Goal: Transaction & Acquisition: Book appointment/travel/reservation

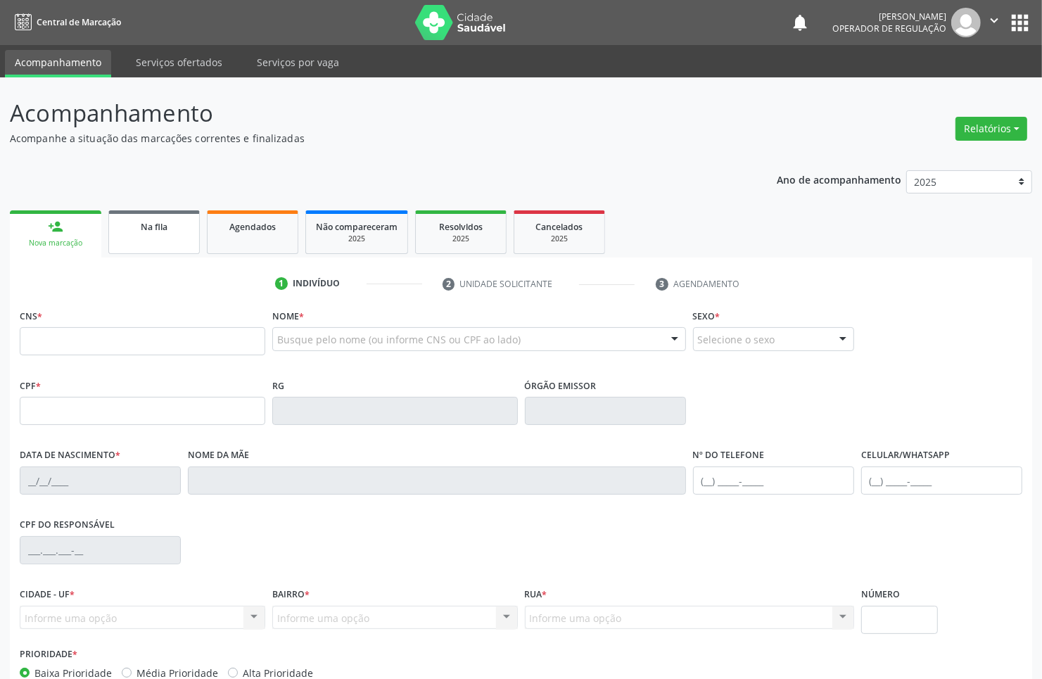
click at [167, 210] on link "Na fila" at bounding box center [153, 232] width 91 height 44
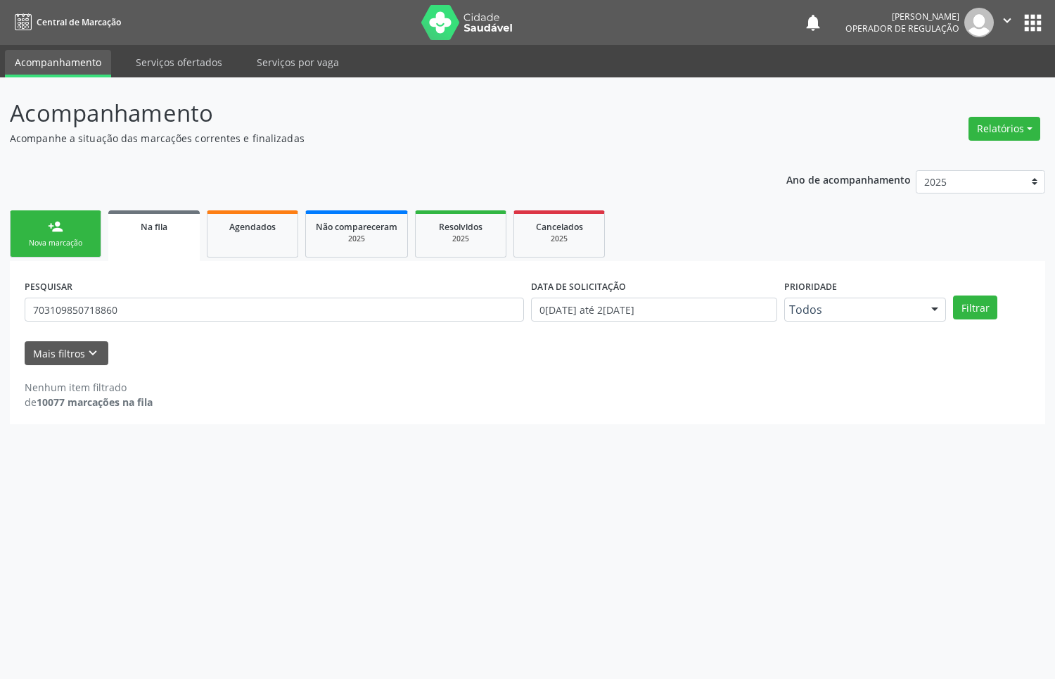
click at [41, 227] on link "person_add Nova marcação" at bounding box center [55, 233] width 91 height 47
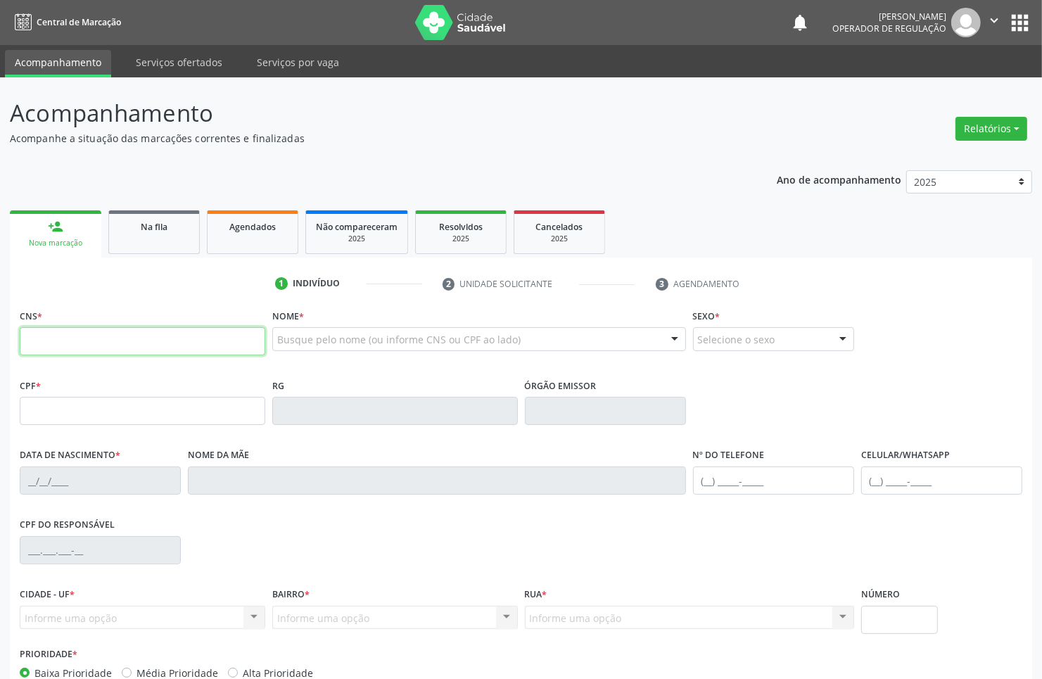
click at [41, 353] on input "text" at bounding box center [143, 341] width 246 height 28
type input "700 0000 3858 4802"
type input "118.972.574-65"
type input "[DATE]"
type input "[PERSON_NAME]"
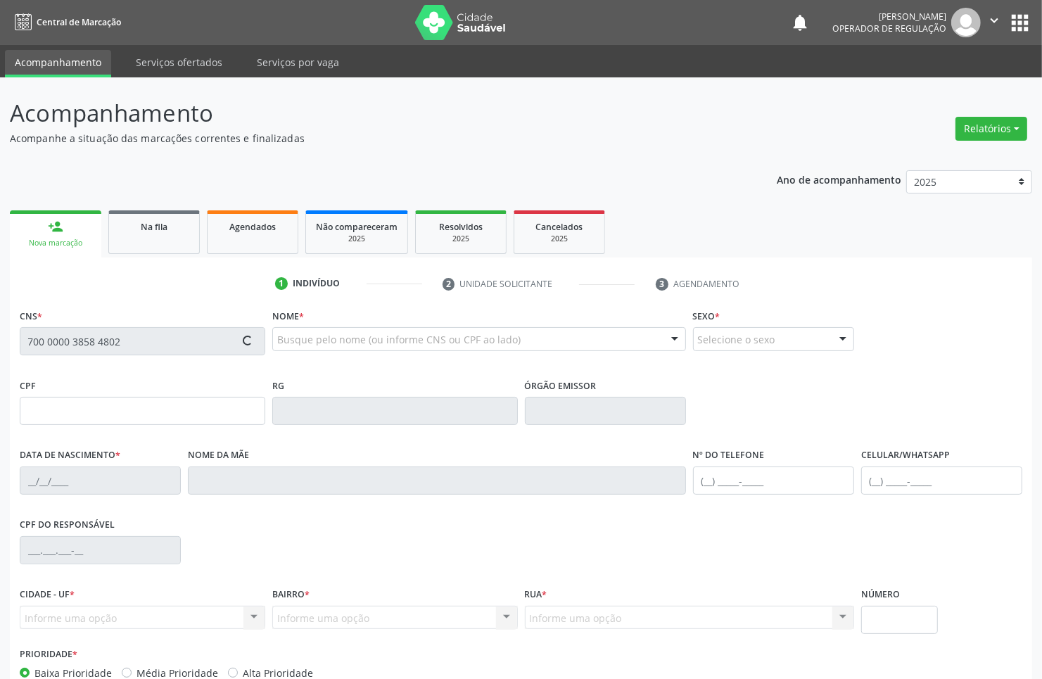
type input "[PHONE_NUMBER]"
type input "015.670.134-06"
type input "200"
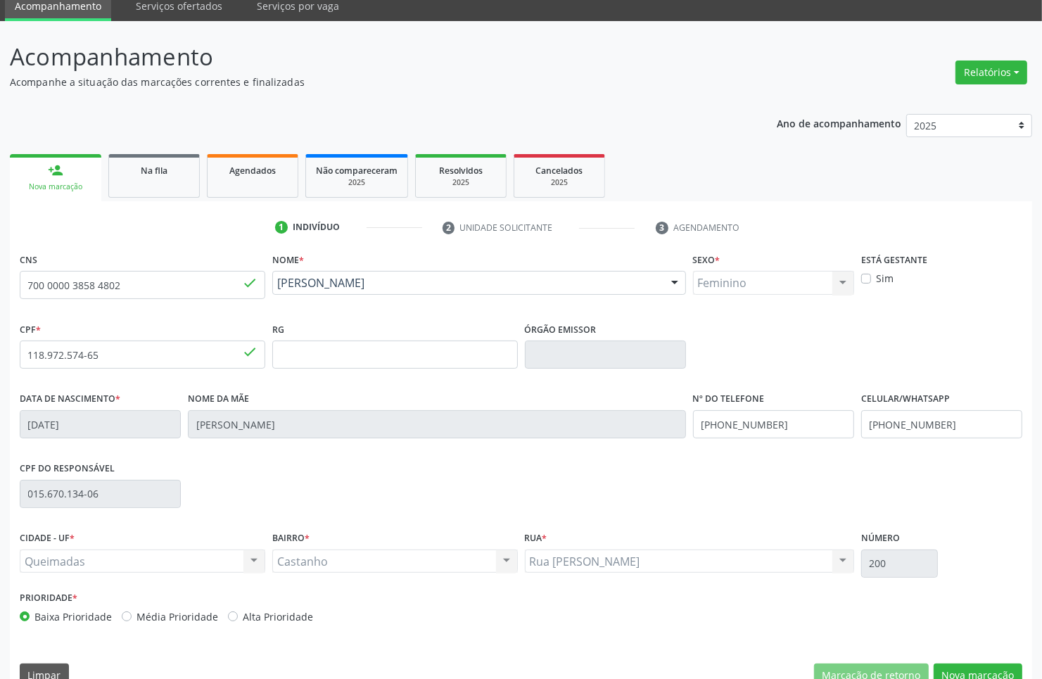
scroll to position [84, 0]
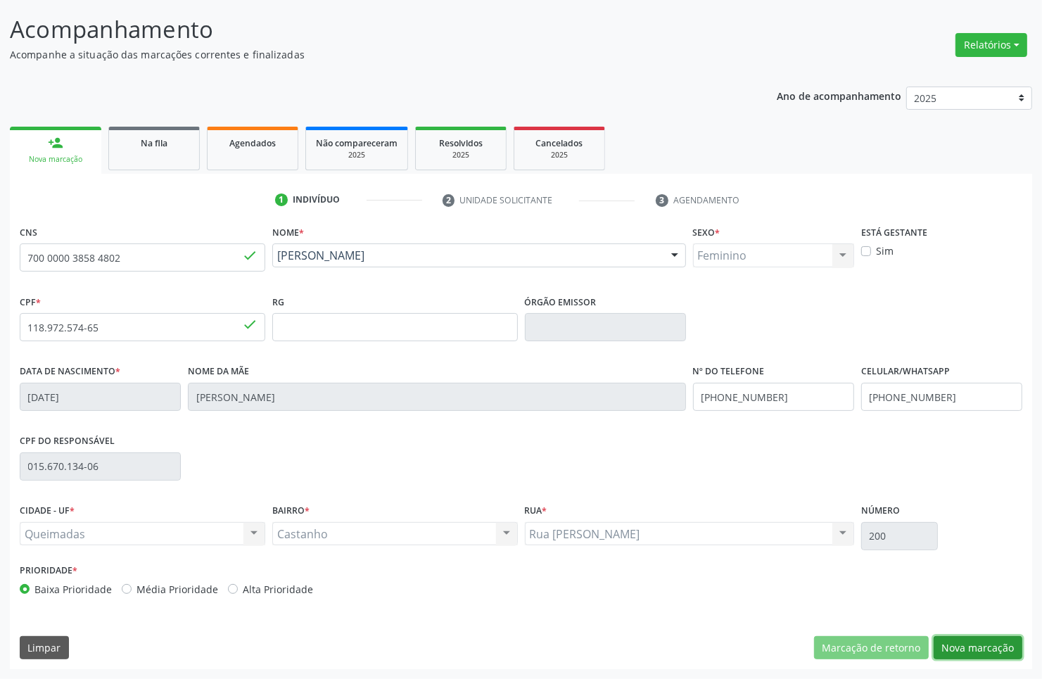
click at [959, 644] on button "Nova marcação" at bounding box center [978, 648] width 89 height 24
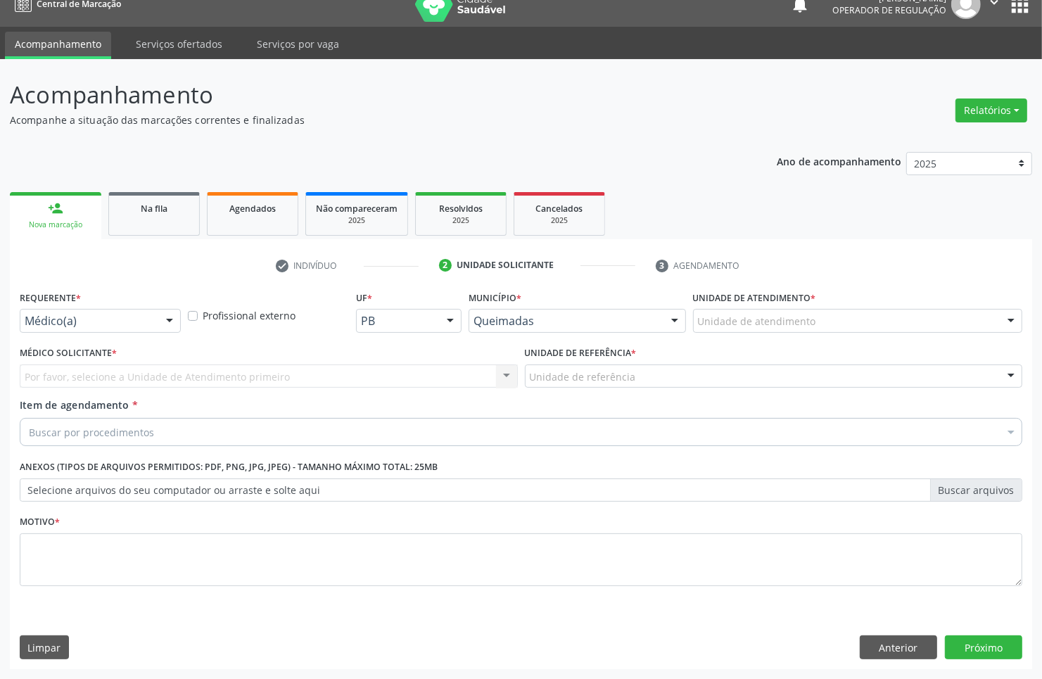
scroll to position [18, 0]
drag, startPoint x: 123, startPoint y: 318, endPoint x: 106, endPoint y: 331, distance: 21.7
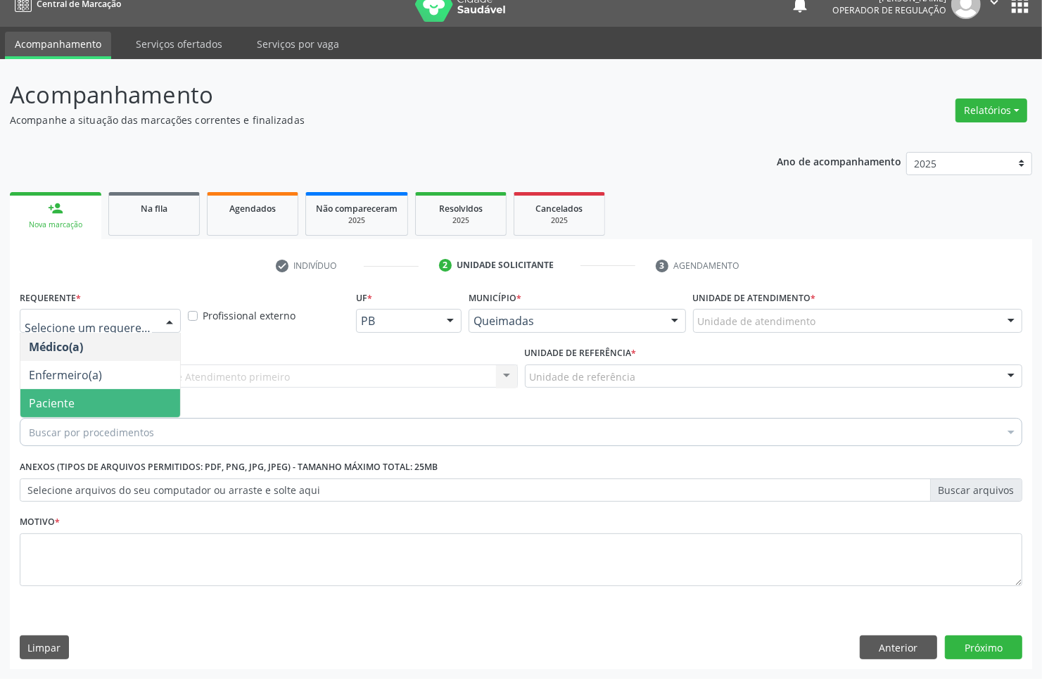
click at [85, 395] on span "Paciente" at bounding box center [100, 403] width 160 height 28
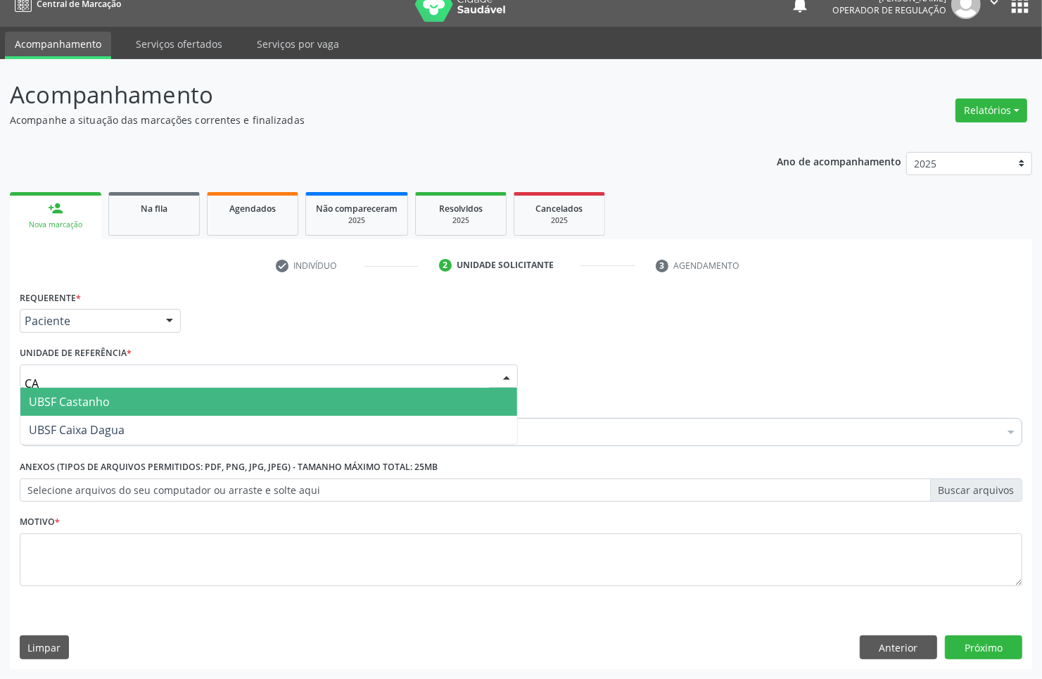
type input "CAS"
click at [127, 395] on span "UBSF Castanho" at bounding box center [268, 402] width 497 height 28
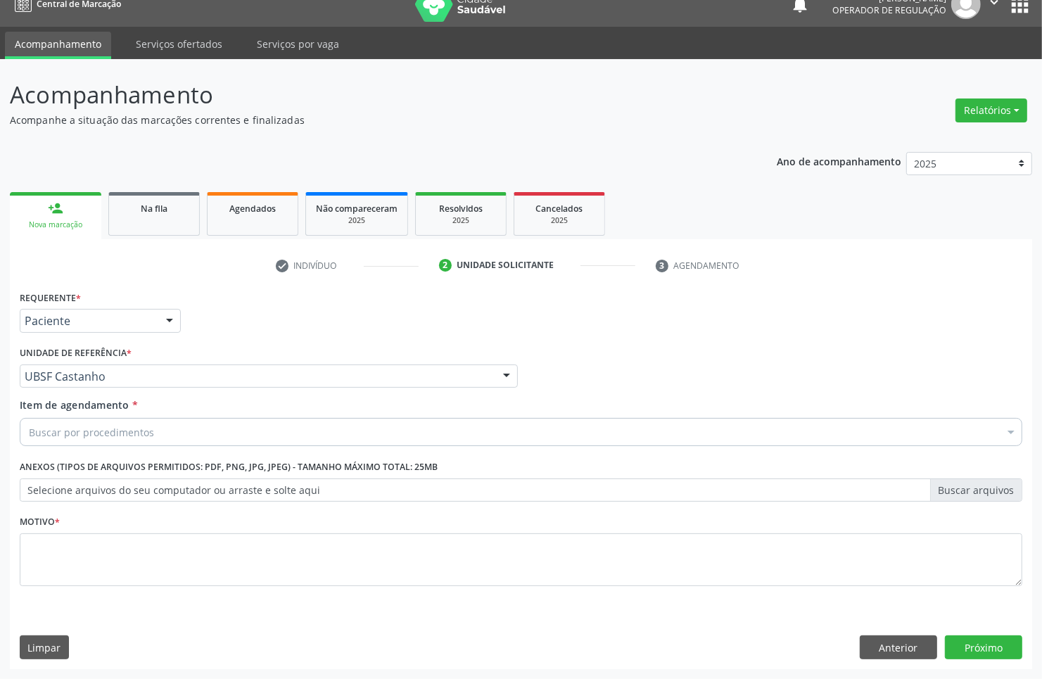
click at [120, 423] on div "Buscar por procedimentos" at bounding box center [521, 432] width 1003 height 28
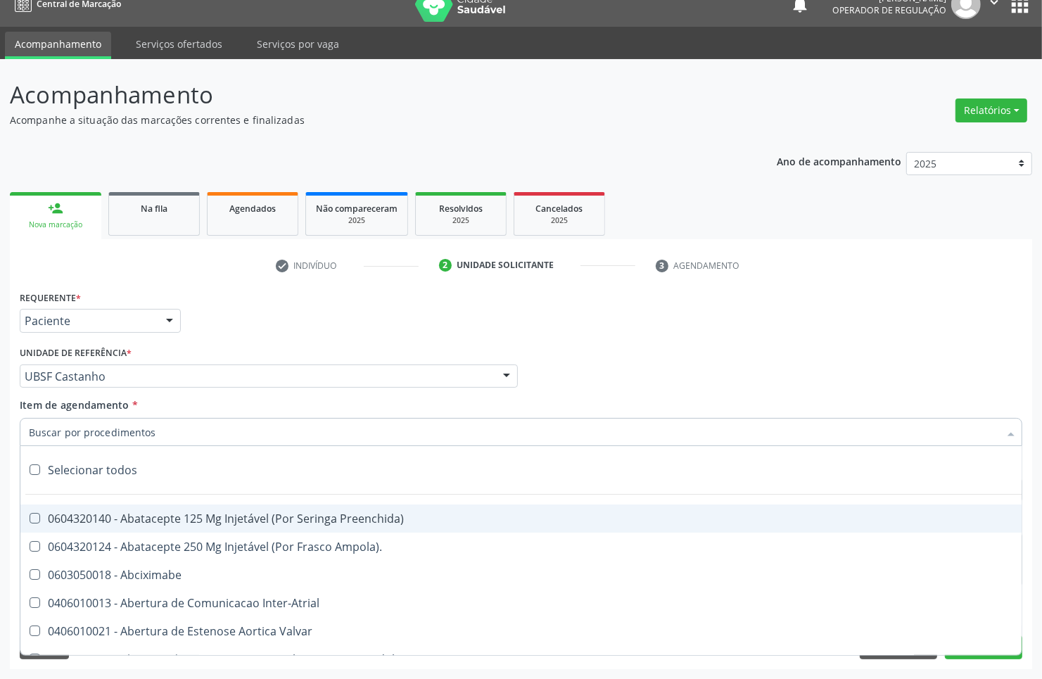
click at [134, 434] on input "Item de agendamento *" at bounding box center [514, 432] width 970 height 28
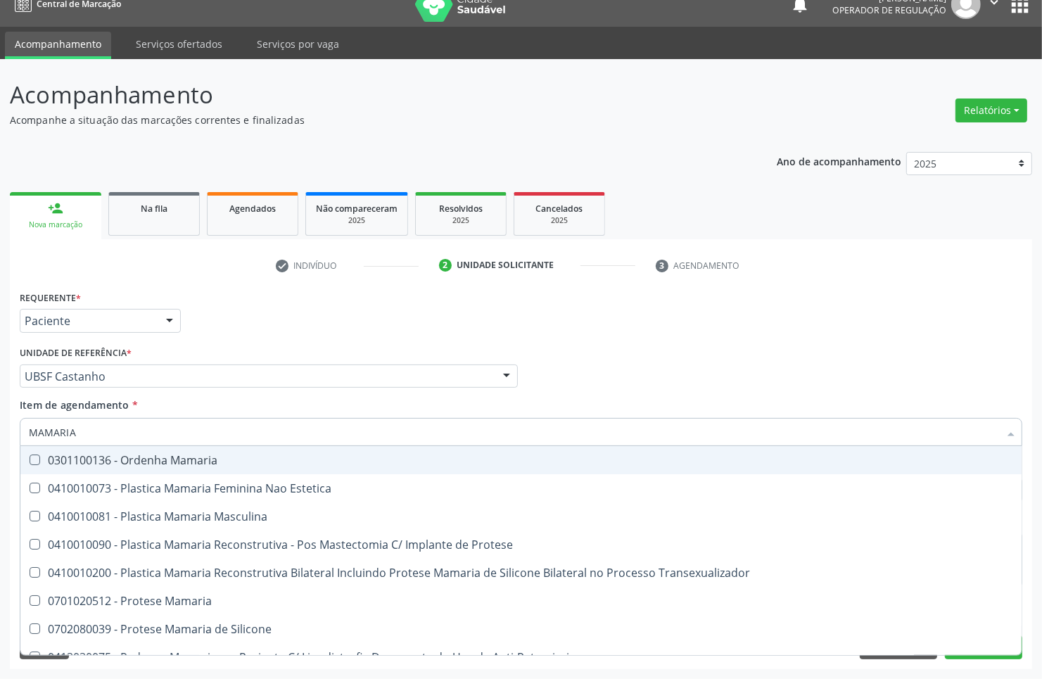
type input "MAMARIA B"
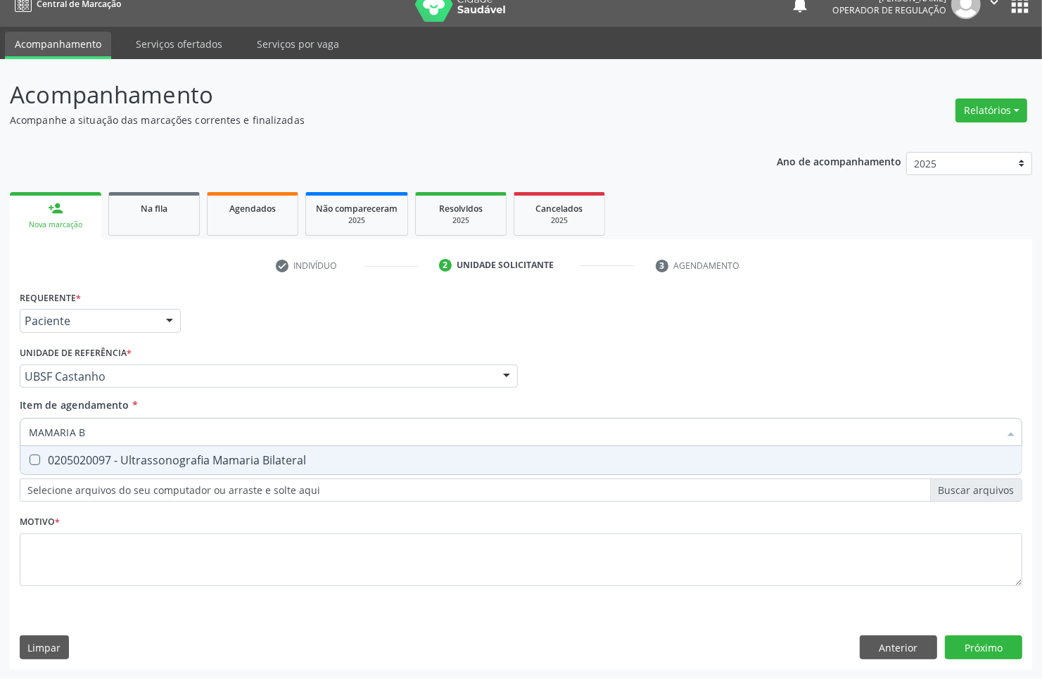
click at [132, 455] on div "0205020097 - Ultrassonografia Mamaria Bilateral" at bounding box center [521, 460] width 984 height 11
checkbox Bilateral "true"
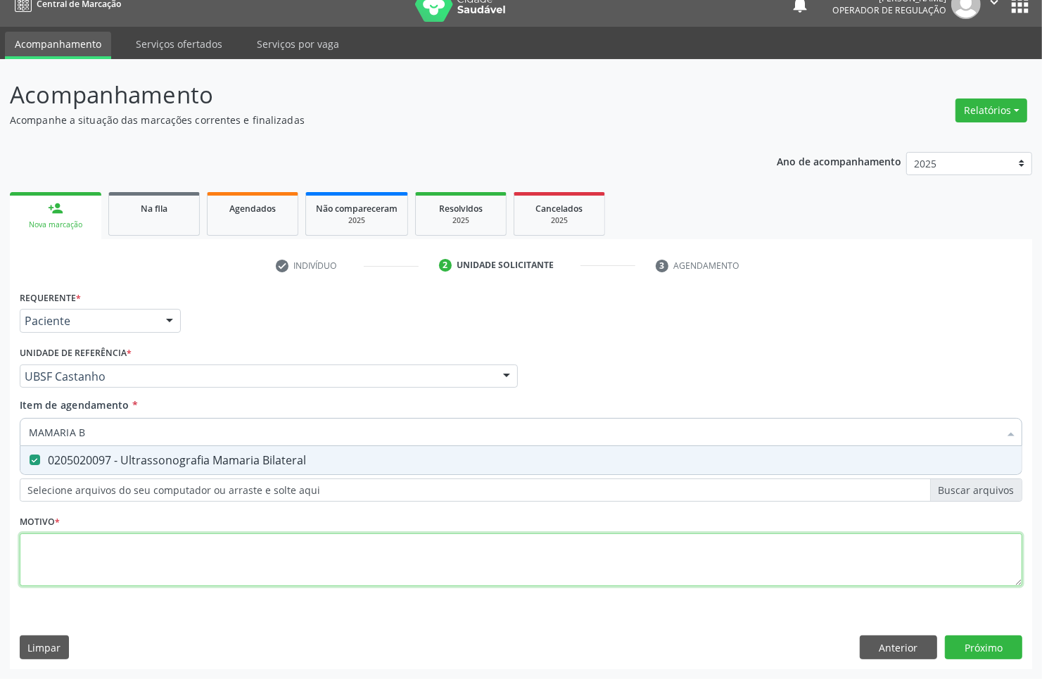
click at [101, 557] on div "Requerente * Paciente Médico(a) Enfermeiro(a) Paciente Nenhum resultado encontr…" at bounding box center [521, 446] width 1003 height 319
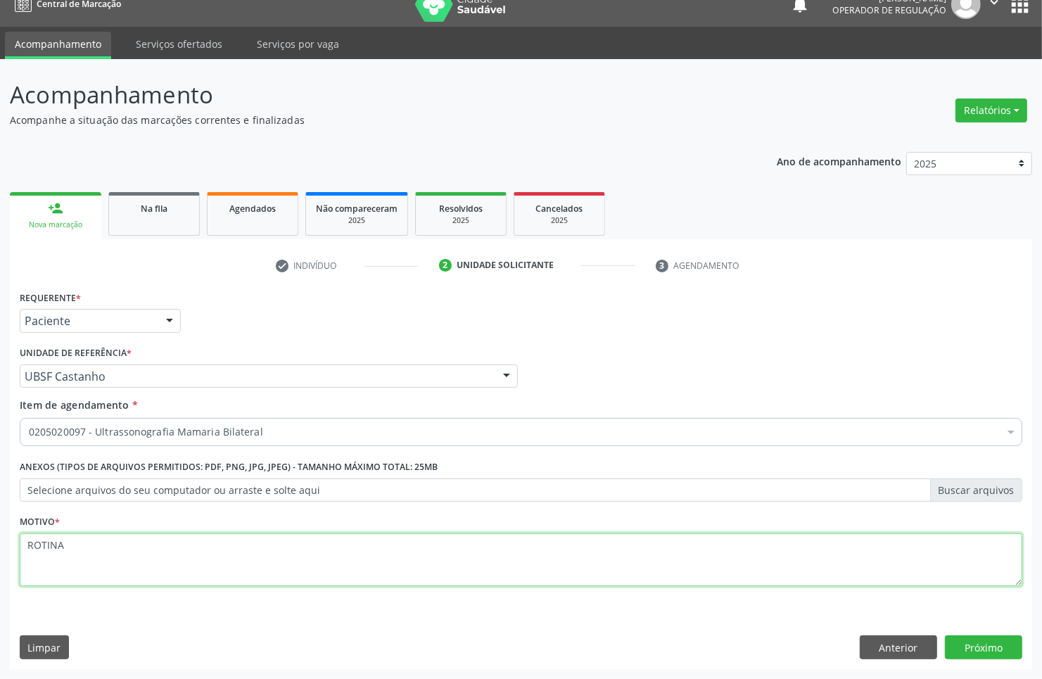
type textarea "ROTINA"
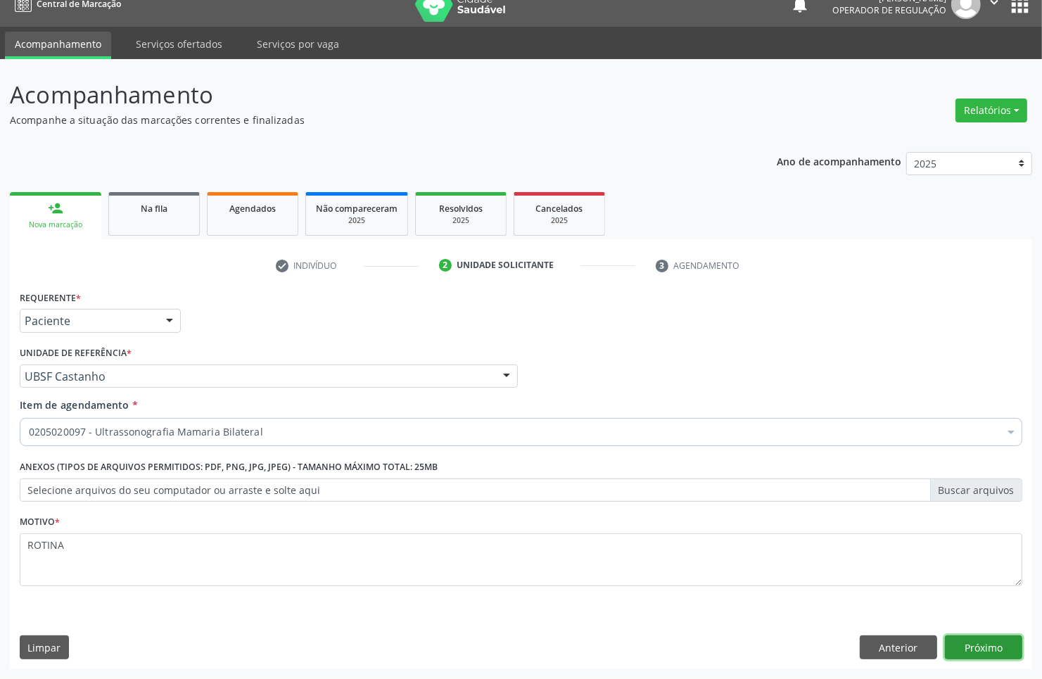
click button "Próximo" at bounding box center [983, 647] width 77 height 24
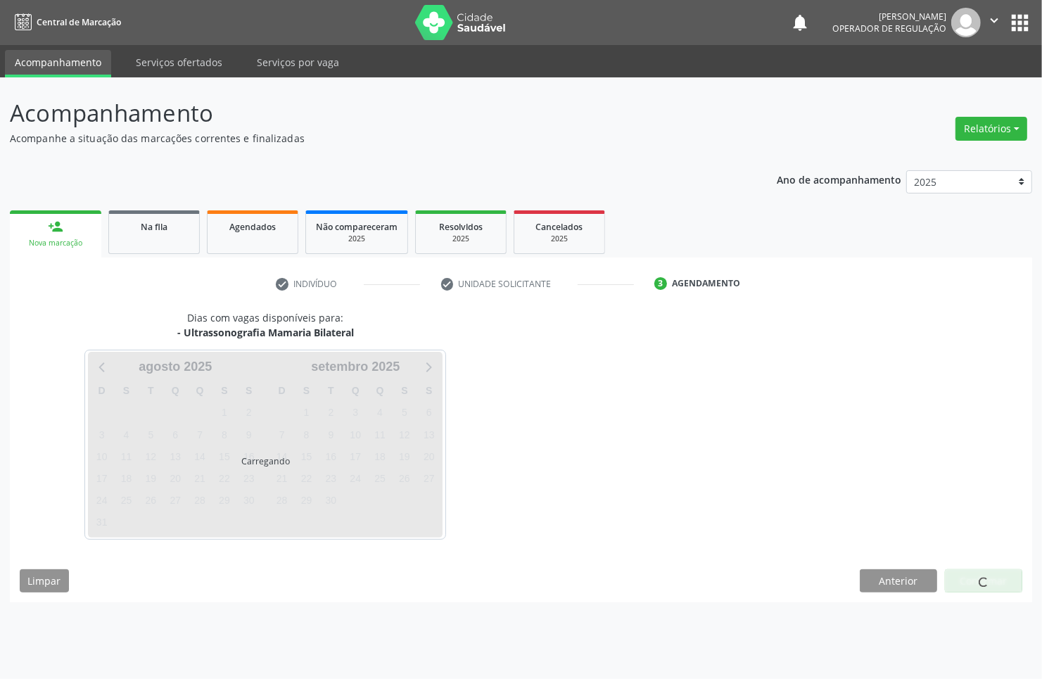
scroll to position [0, 0]
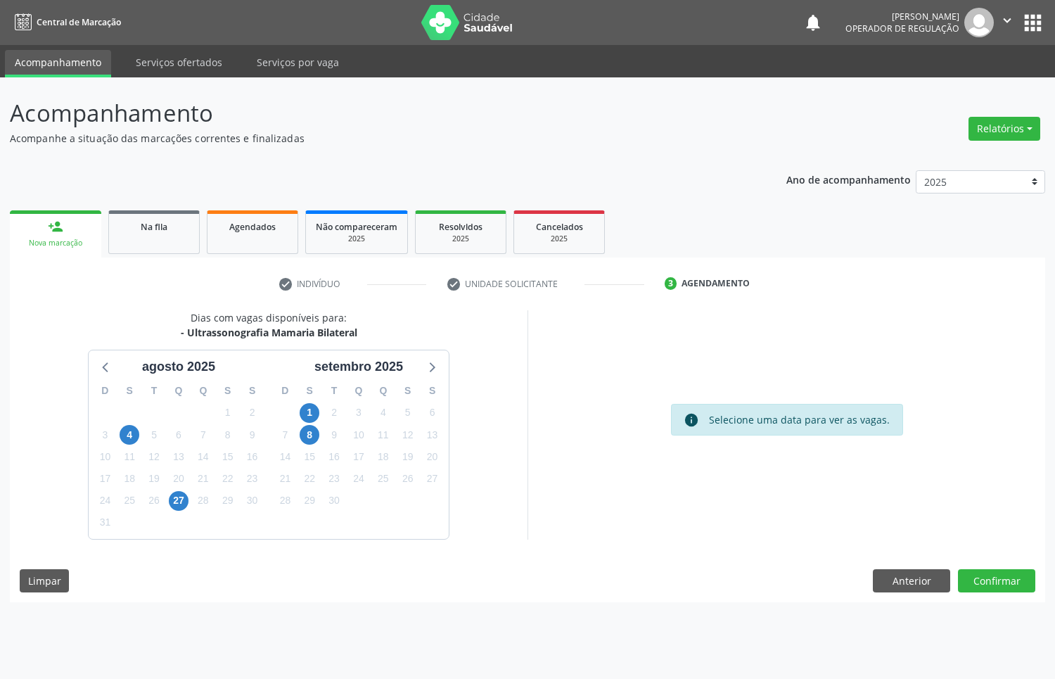
click at [303, 443] on div "8" at bounding box center [310, 435] width 20 height 22
click at [306, 442] on span "8" at bounding box center [310, 435] width 20 height 20
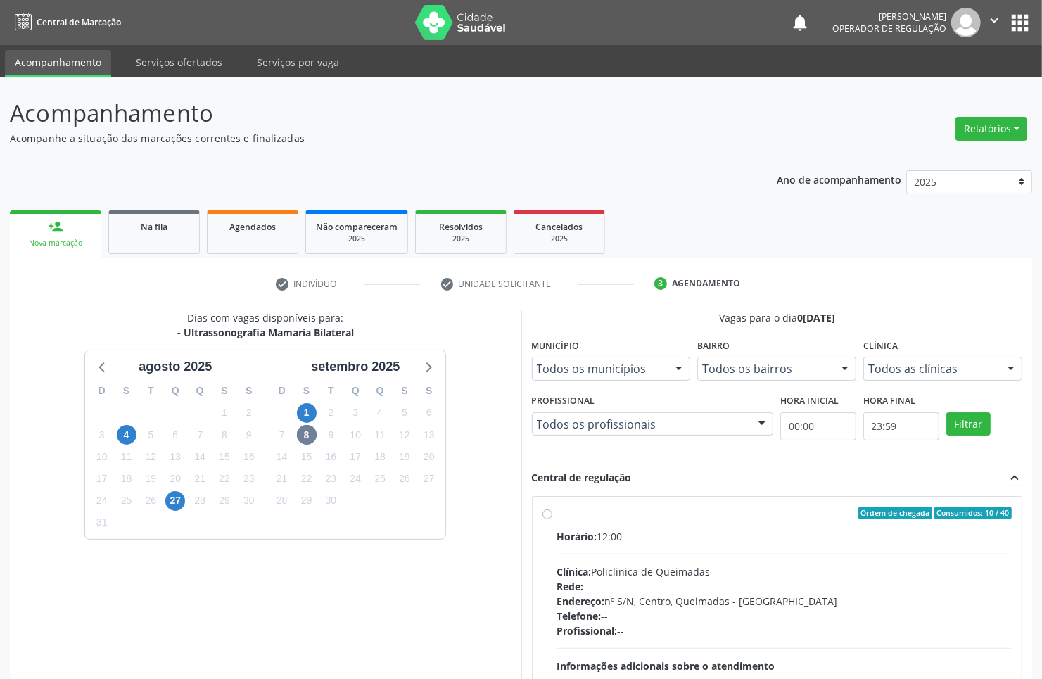
click at [742, 573] on div "Clínica: Policlinica de Queimadas" at bounding box center [784, 571] width 455 height 15
click at [552, 519] on input "Ordem de chegada Consumidos: 10 / 40 Horário: 12:00 Clínica: Policlinica de Que…" at bounding box center [548, 513] width 10 height 13
radio input "true"
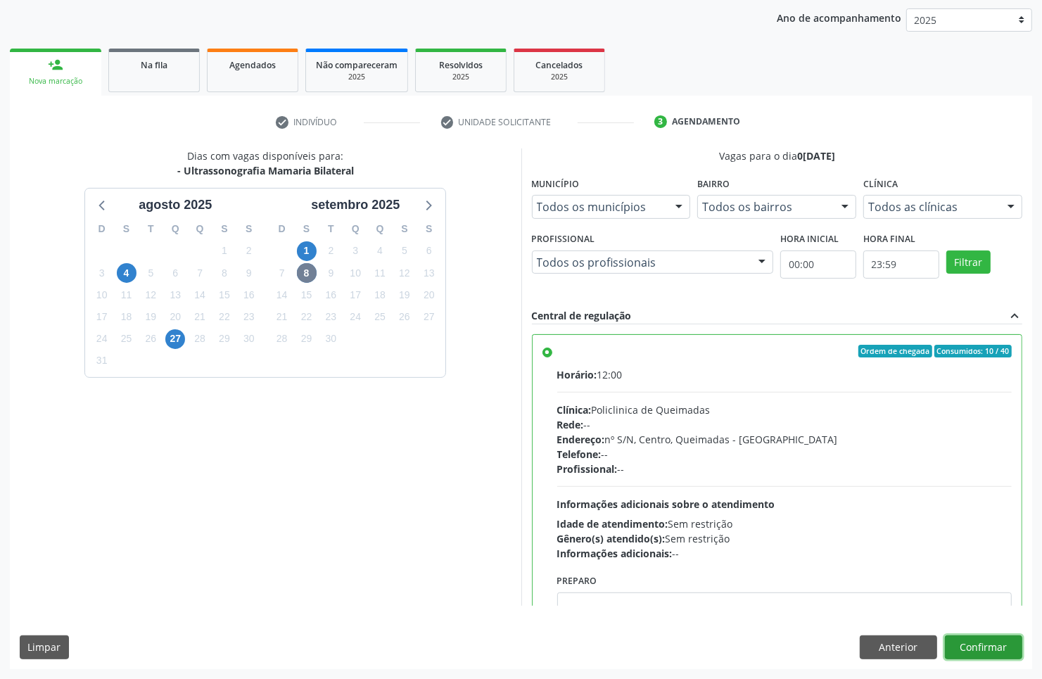
click at [972, 651] on button "Confirmar" at bounding box center [983, 647] width 77 height 24
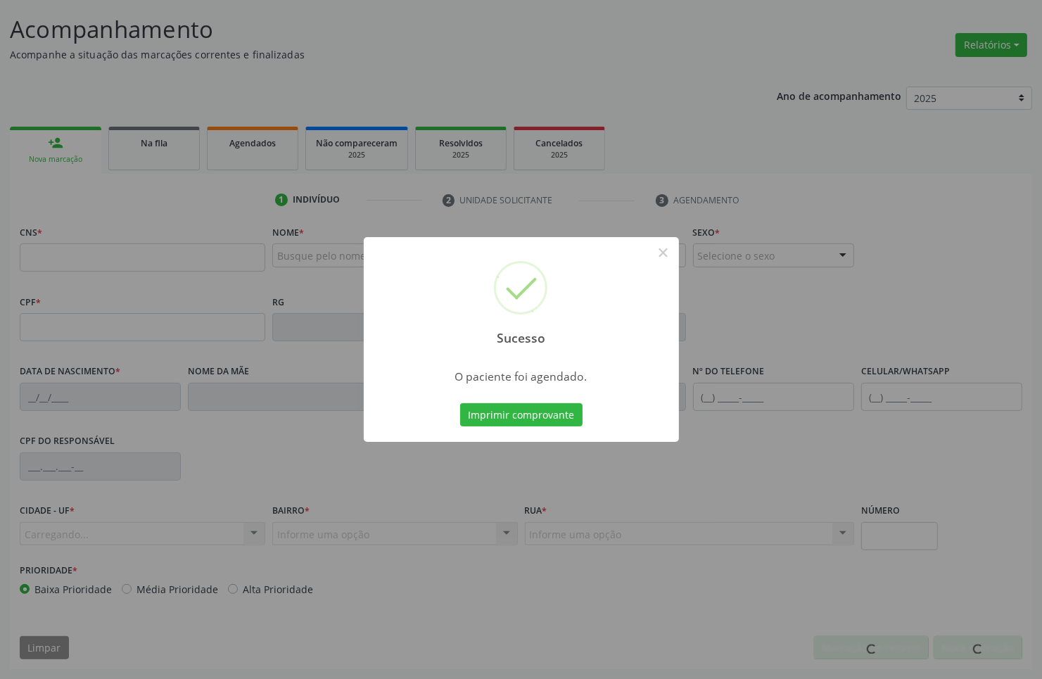
scroll to position [84, 0]
click at [460, 403] on button "Imprimir comprovante" at bounding box center [521, 415] width 122 height 24
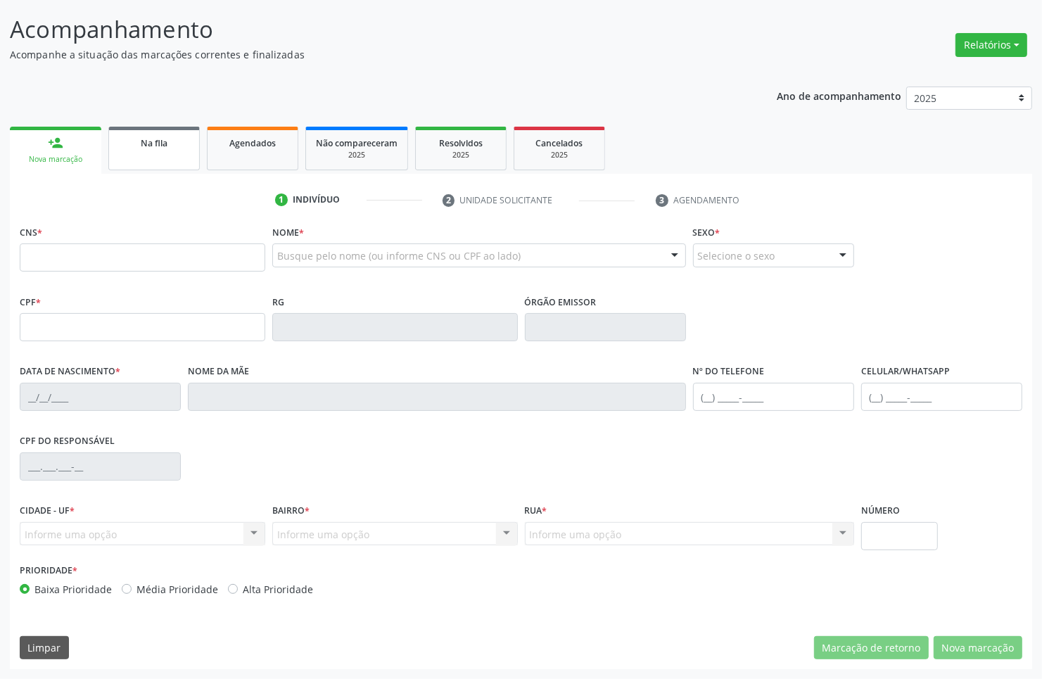
click at [180, 152] on link "Na fila" at bounding box center [153, 149] width 91 height 44
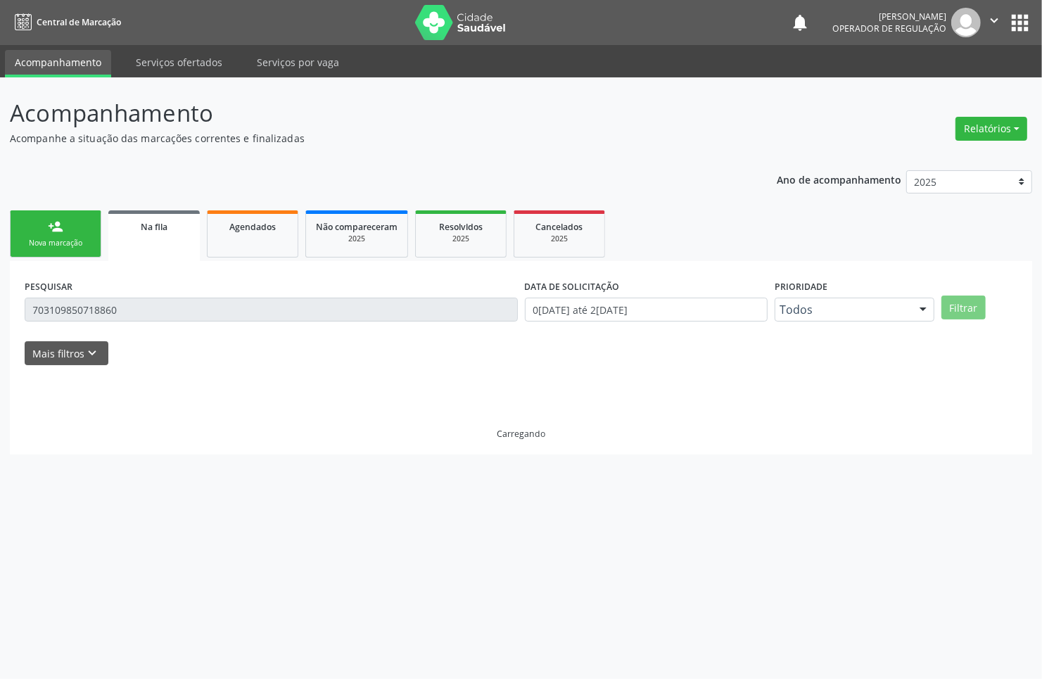
scroll to position [0, 0]
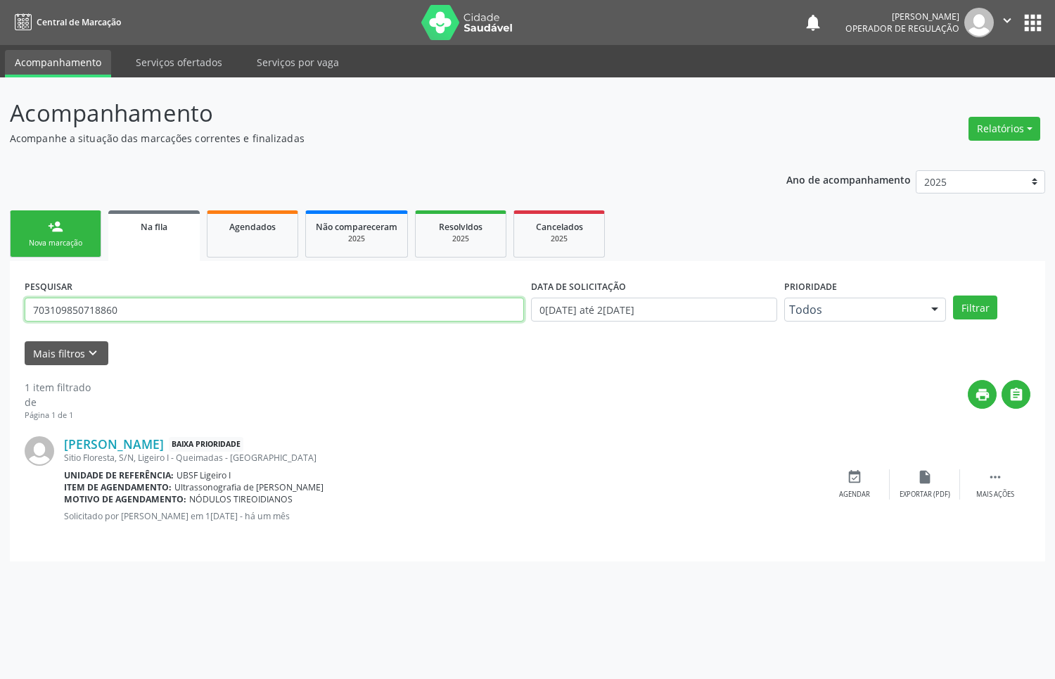
click at [156, 317] on input "703109850718860" at bounding box center [275, 310] width 500 height 24
type input "705005282514554"
click at [953, 296] on button "Filtrar" at bounding box center [975, 308] width 44 height 24
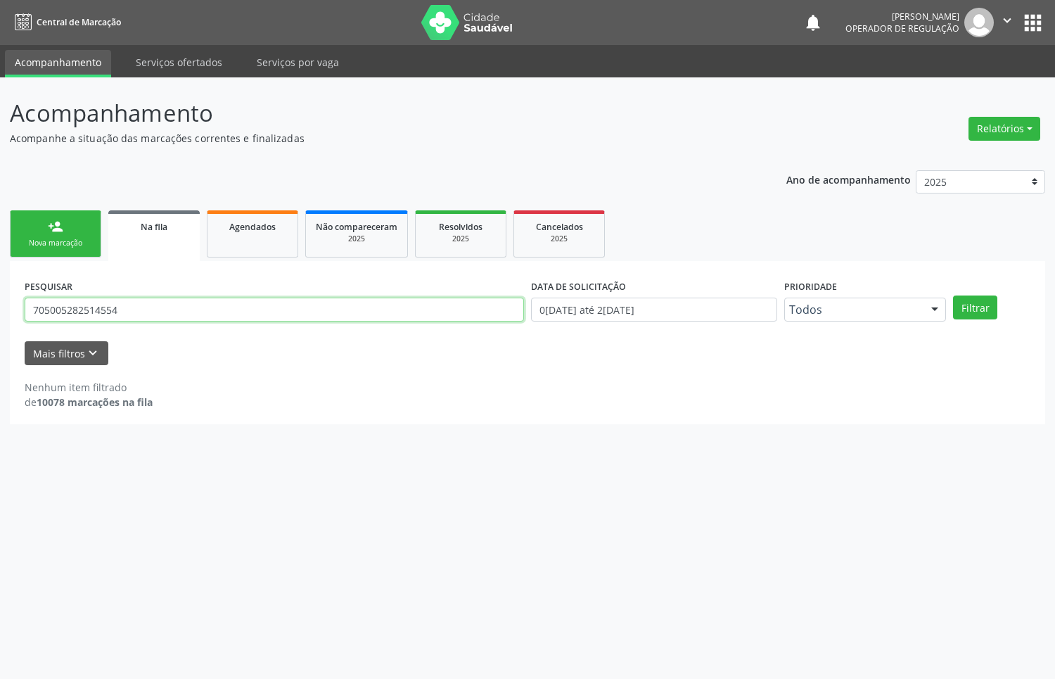
click at [156, 315] on input "705005282514554" at bounding box center [275, 310] width 500 height 24
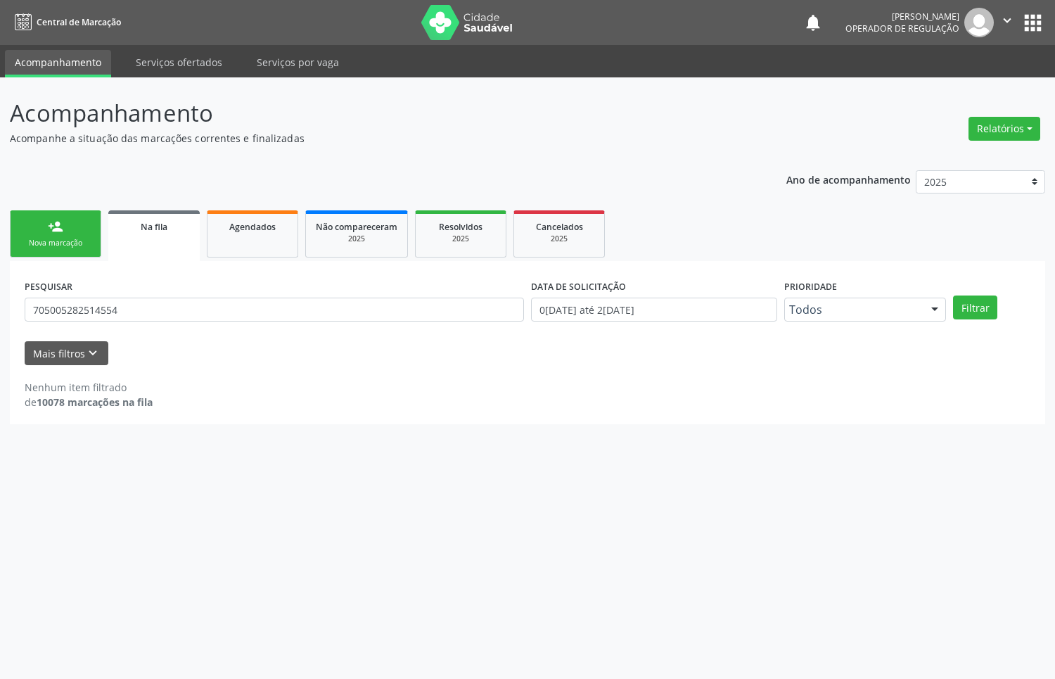
click at [79, 220] on link "person_add Nova marcação" at bounding box center [55, 233] width 91 height 47
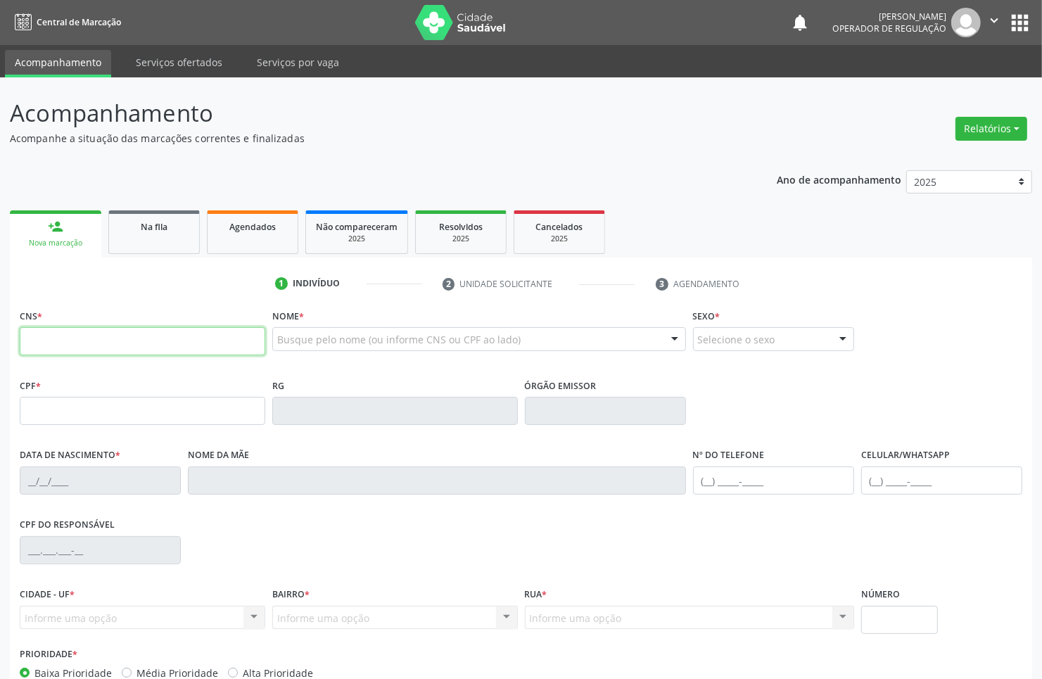
click at [102, 336] on input "text" at bounding box center [143, 341] width 246 height 28
paste input "705 0052 8251 4554"
type input "705 0052 8251 4554"
type input "553.591.327-87"
type input "0[DATE]"
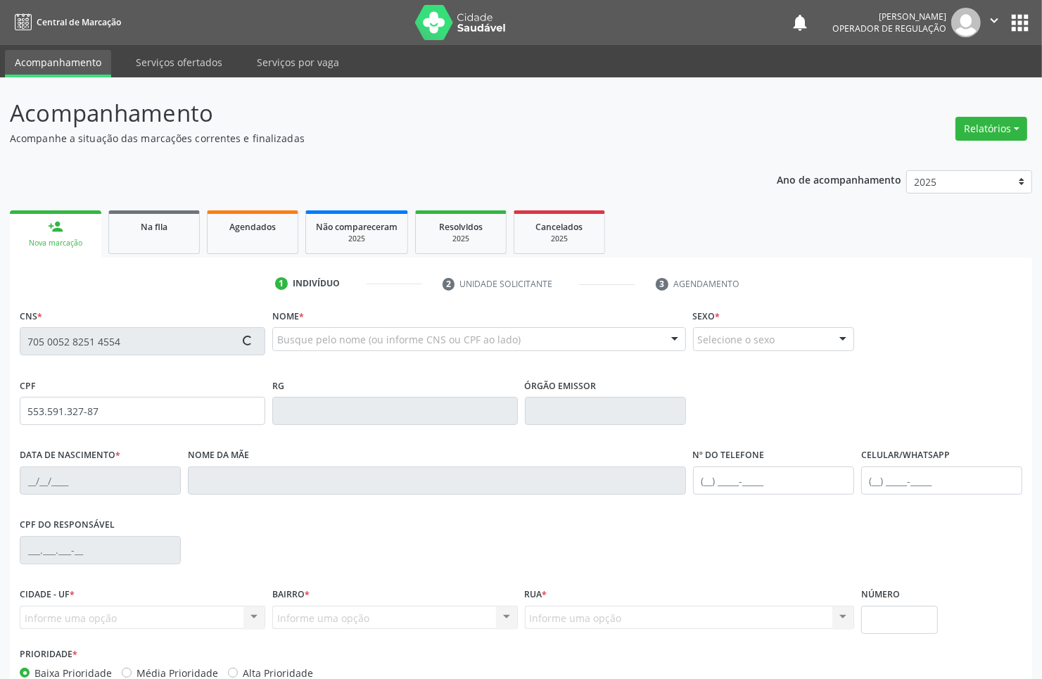
type input "[PERSON_NAME]"
type input "[PHONE_NUMBER]"
type input "385.180.827-49"
type input "181"
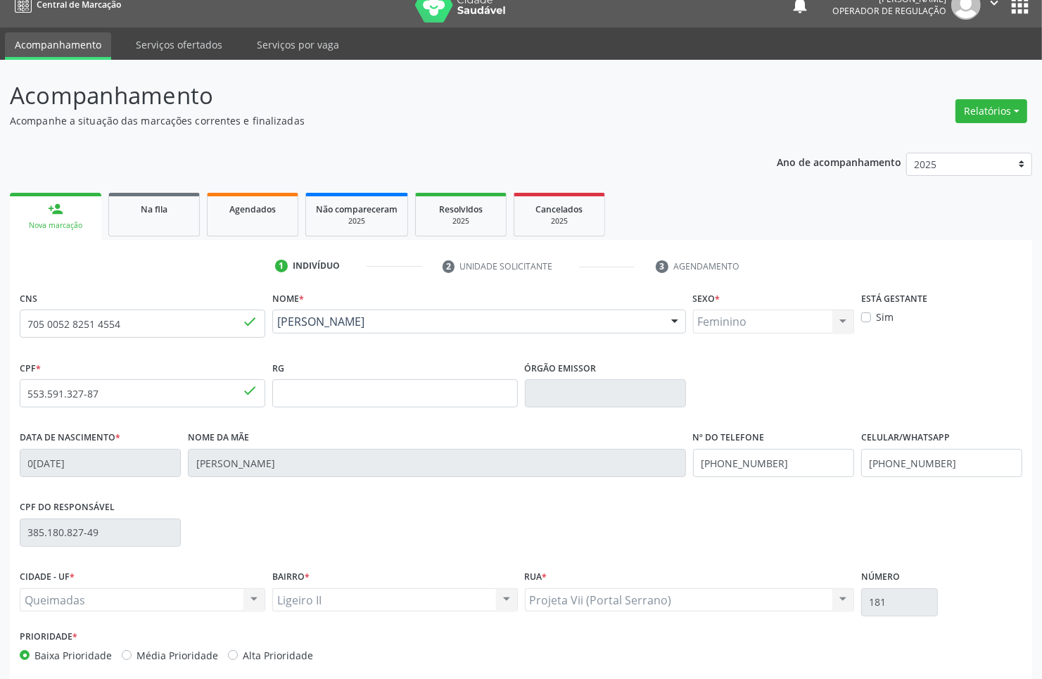
scroll to position [84, 0]
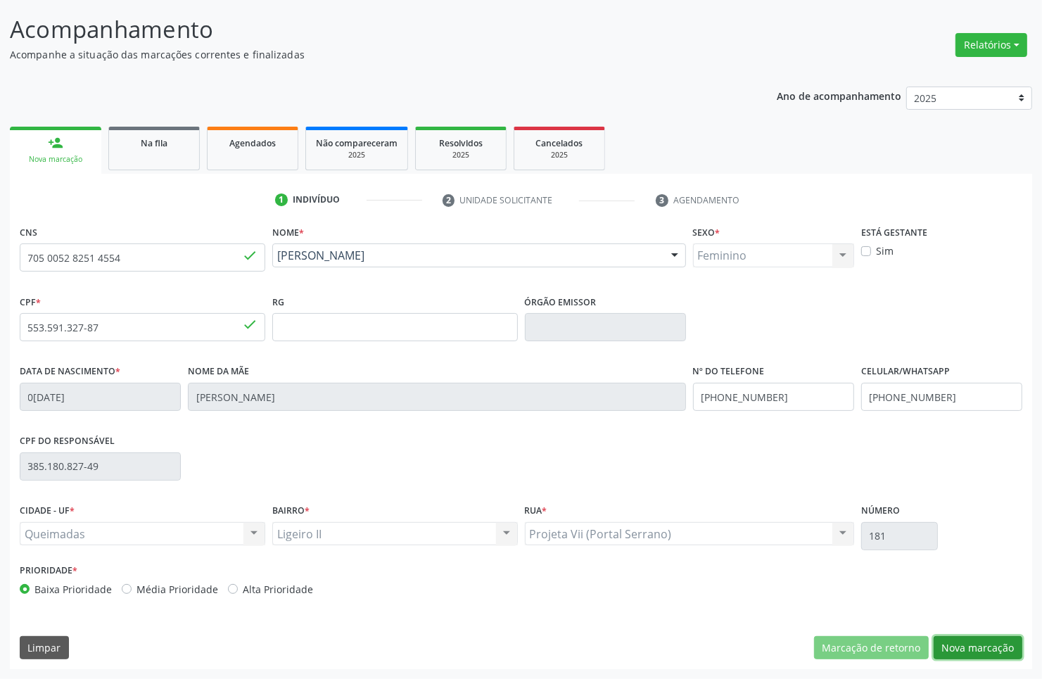
click at [959, 640] on button "Nova marcação" at bounding box center [978, 648] width 89 height 24
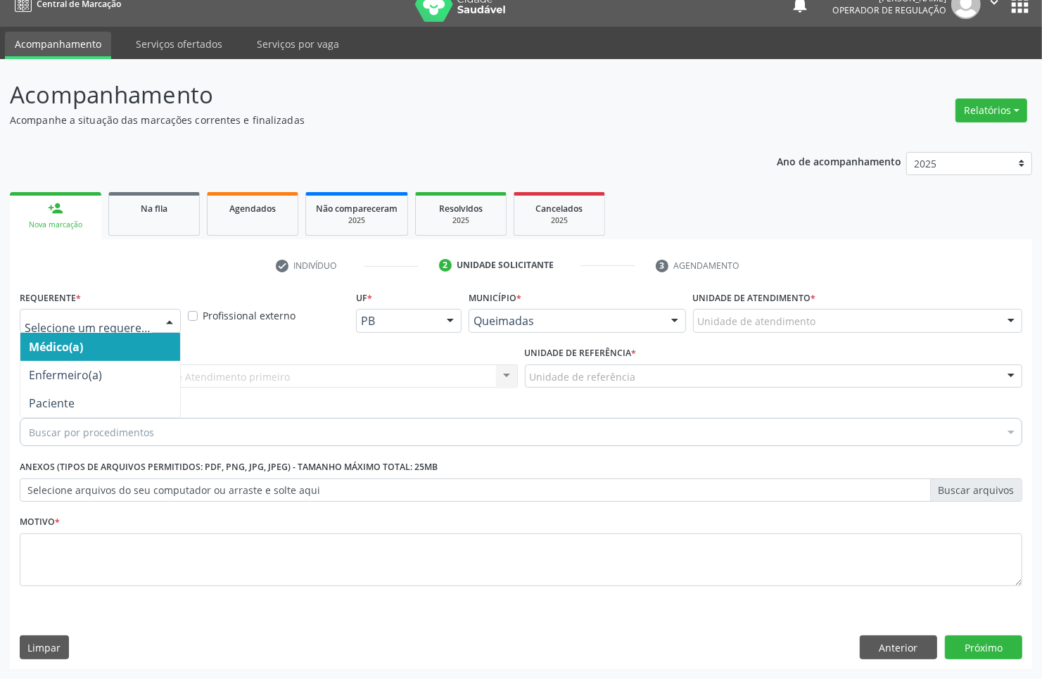
drag, startPoint x: 108, startPoint y: 324, endPoint x: 76, endPoint y: 376, distance: 61.5
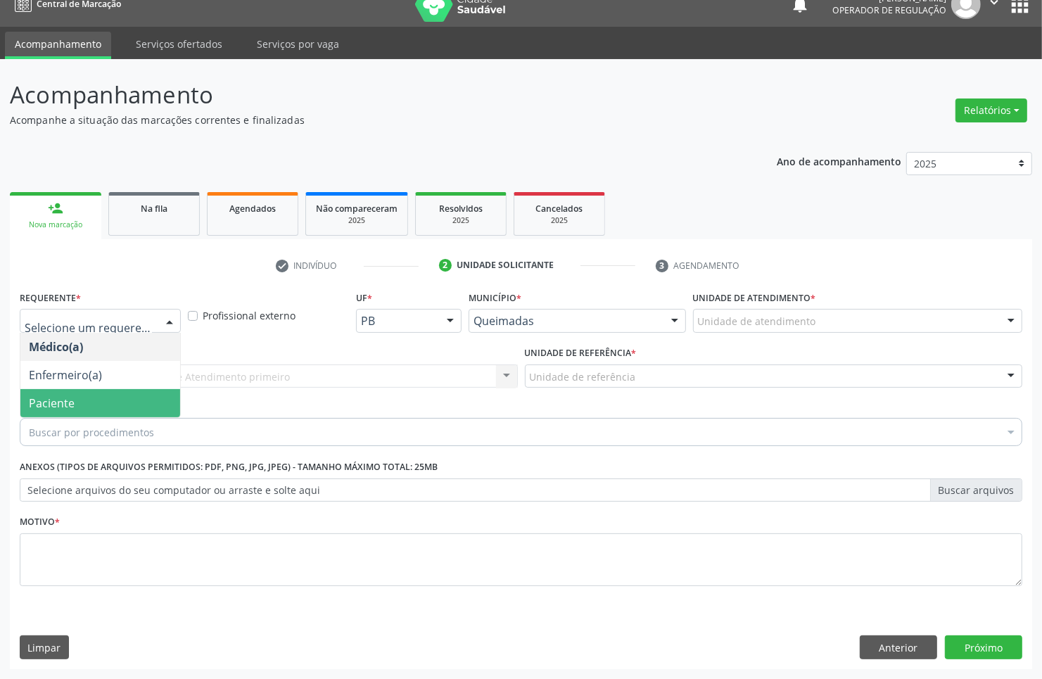
click at [75, 395] on span "Paciente" at bounding box center [100, 403] width 160 height 28
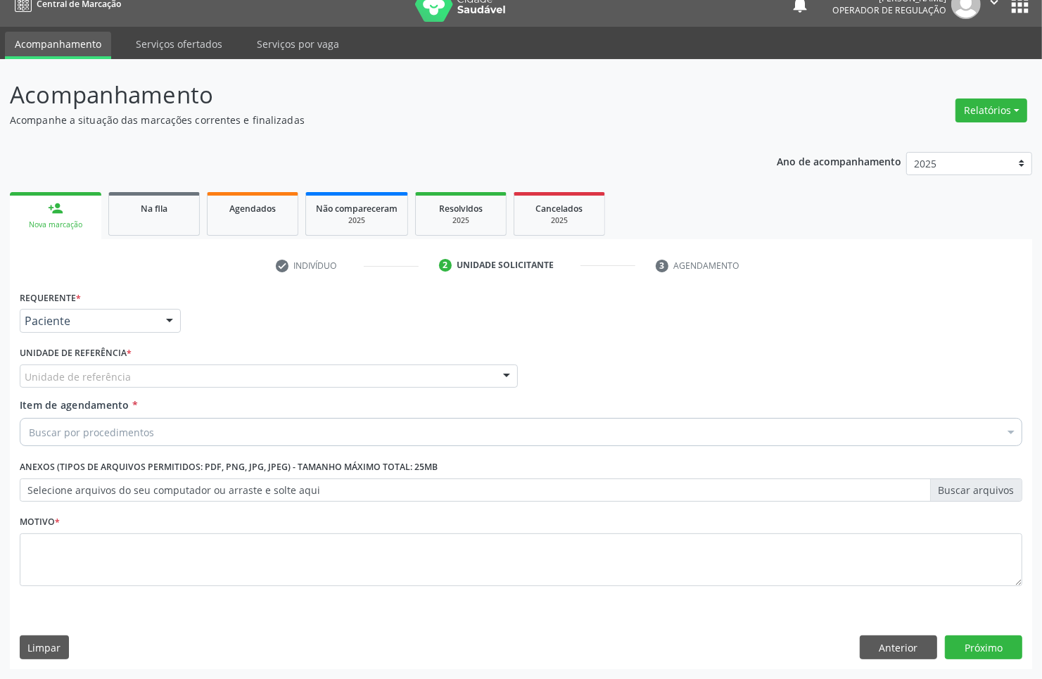
click at [123, 388] on div "Unidade de referência * Unidade de referência UBSF Ligeiro II UBSF Saulo Leal […" at bounding box center [268, 370] width 505 height 55
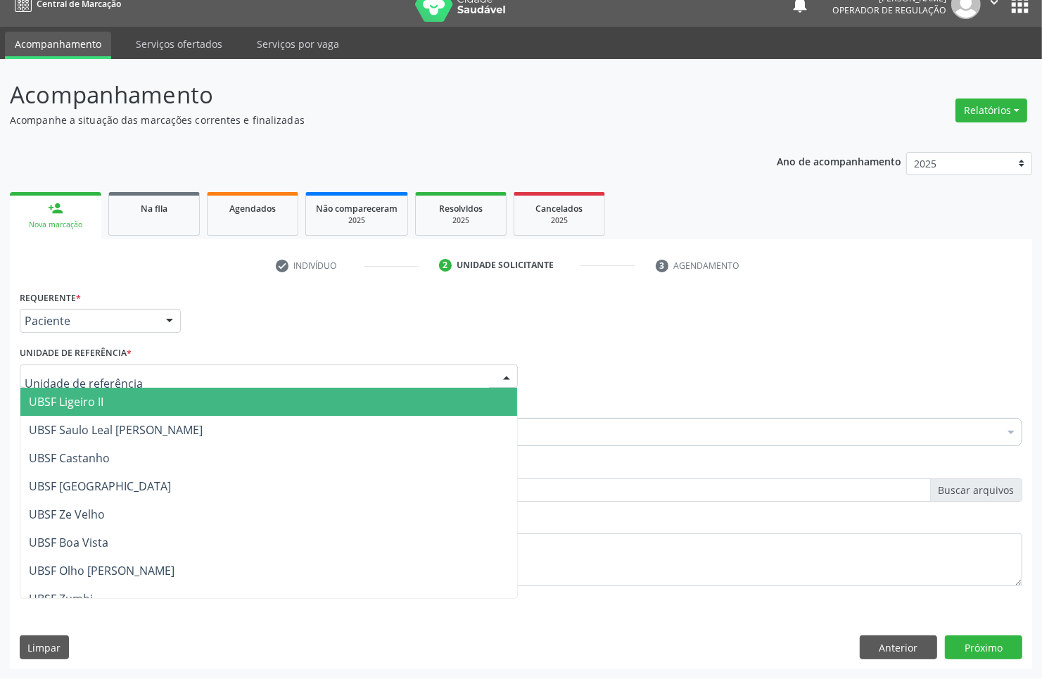
click at [117, 412] on span "UBSF Ligeiro II" at bounding box center [268, 402] width 497 height 28
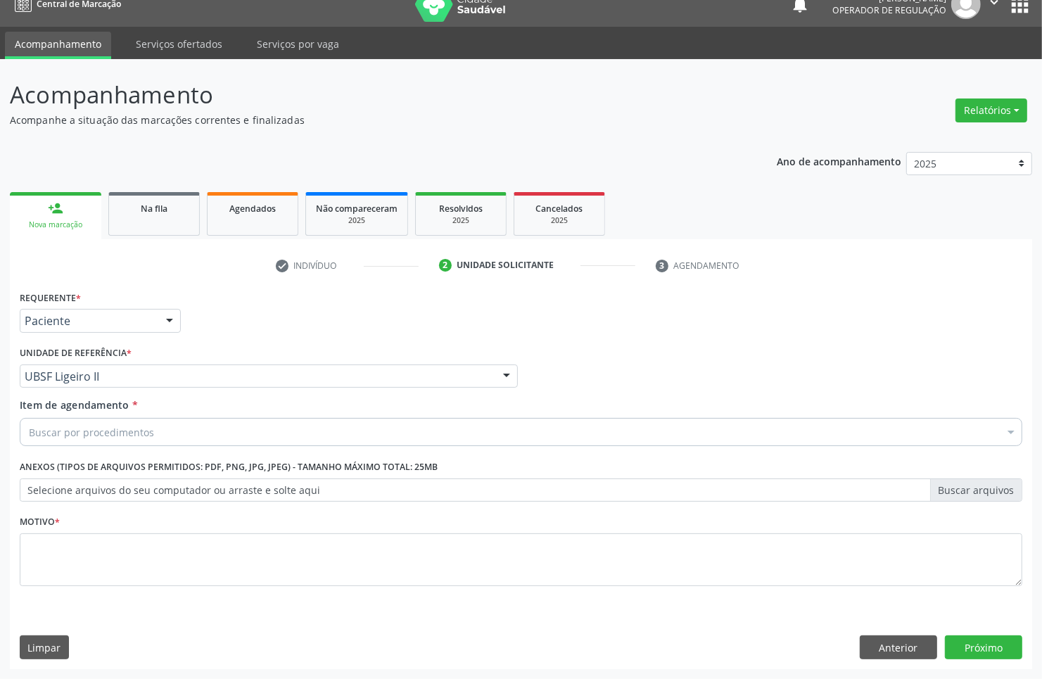
click at [121, 448] on div "Item de agendamento * Buscar por procedimentos Selecionar todos 0604320140 - Ab…" at bounding box center [521, 425] width 1010 height 54
click at [264, 440] on div "Buscar por procedimentos" at bounding box center [521, 432] width 1003 height 28
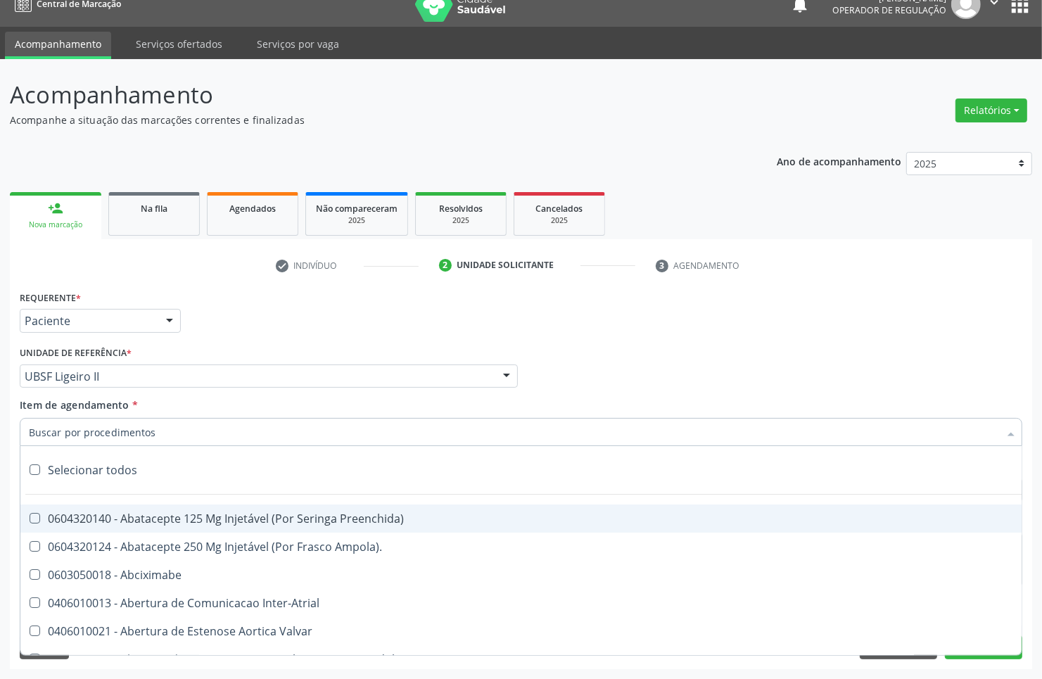
paste input "MAMARIA BILATERAL"
type input "MAMARIA BILATERAL"
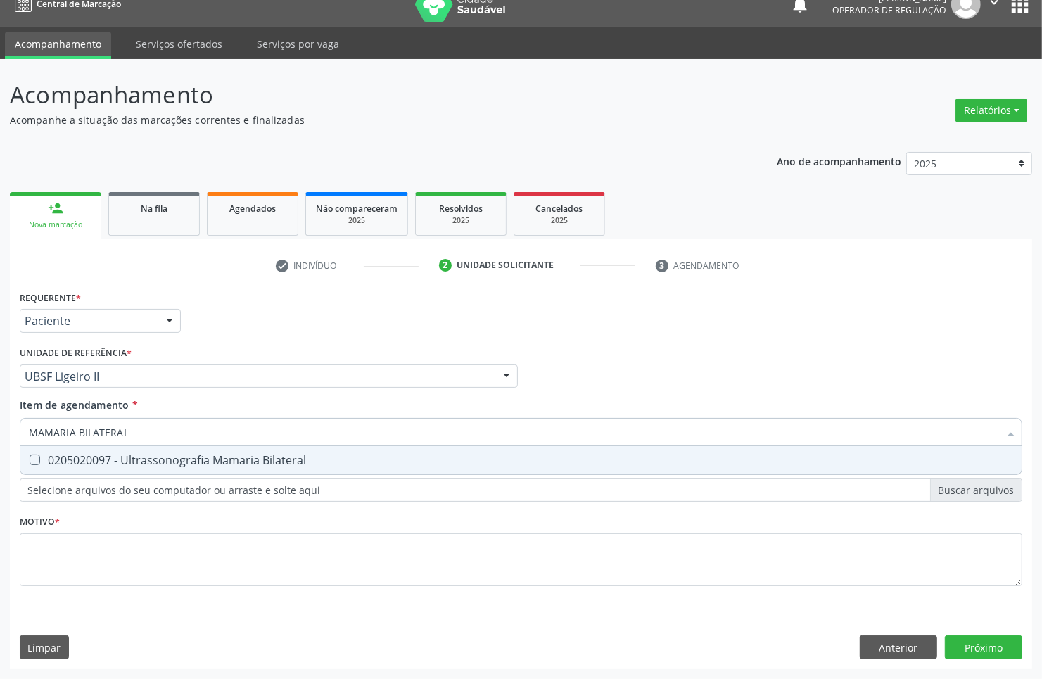
click at [252, 462] on div "0205020097 - Ultrassonografia Mamaria Bilateral" at bounding box center [521, 460] width 984 height 11
checkbox Bilateral "true"
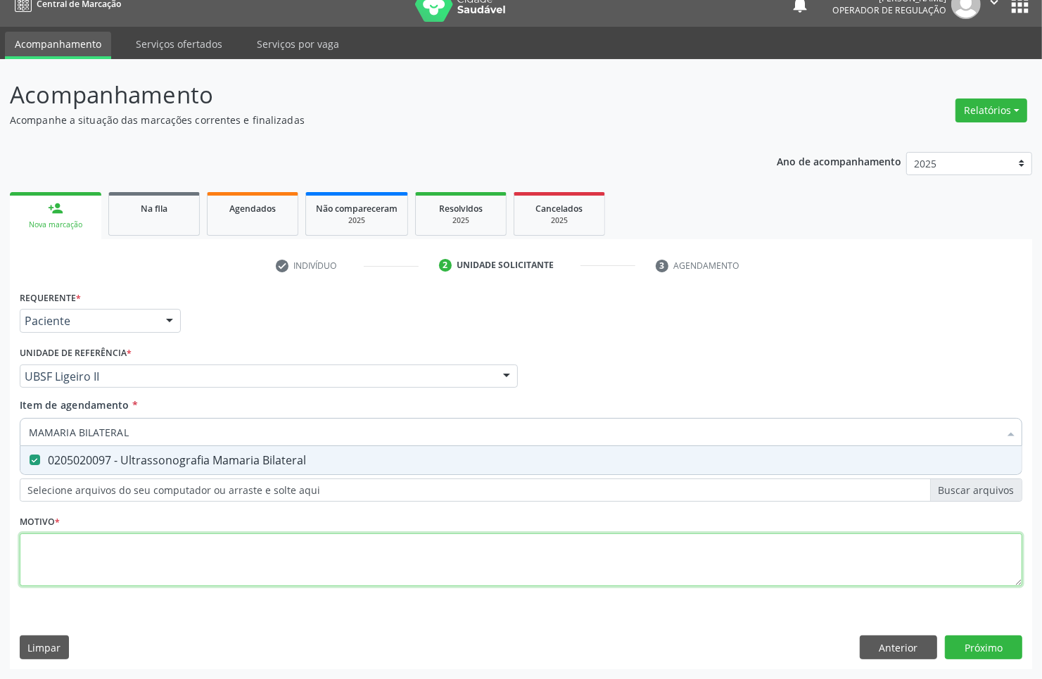
click at [639, 560] on div "Requerente * Paciente Médico(a) Enfermeiro(a) Paciente Nenhum resultado encontr…" at bounding box center [521, 446] width 1003 height 319
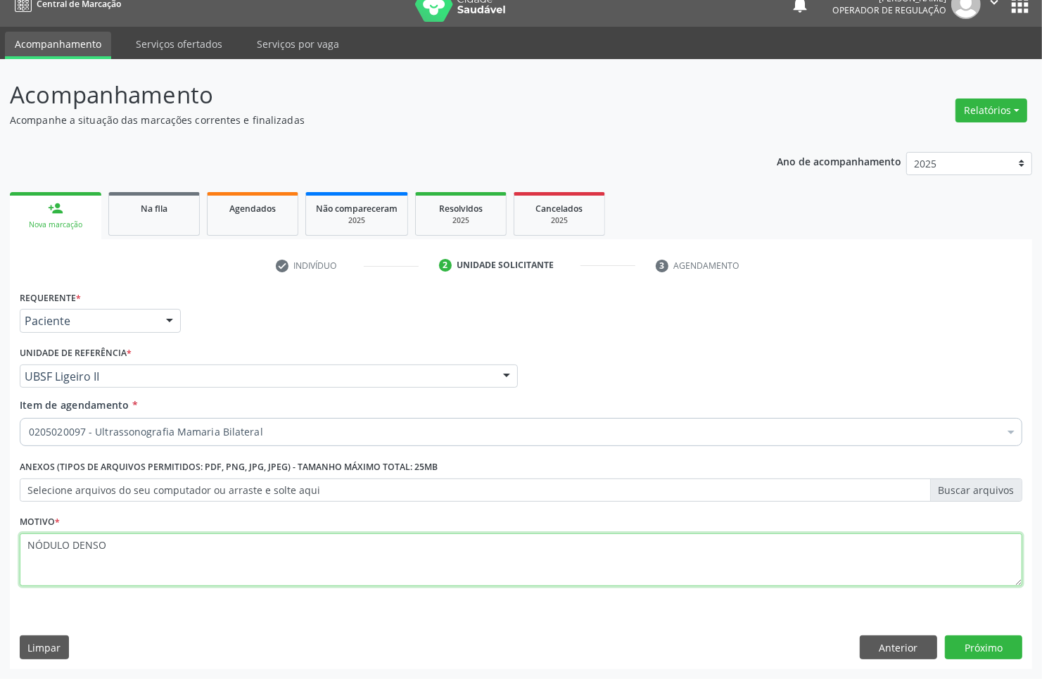
type textarea "NÓDULO DENSO"
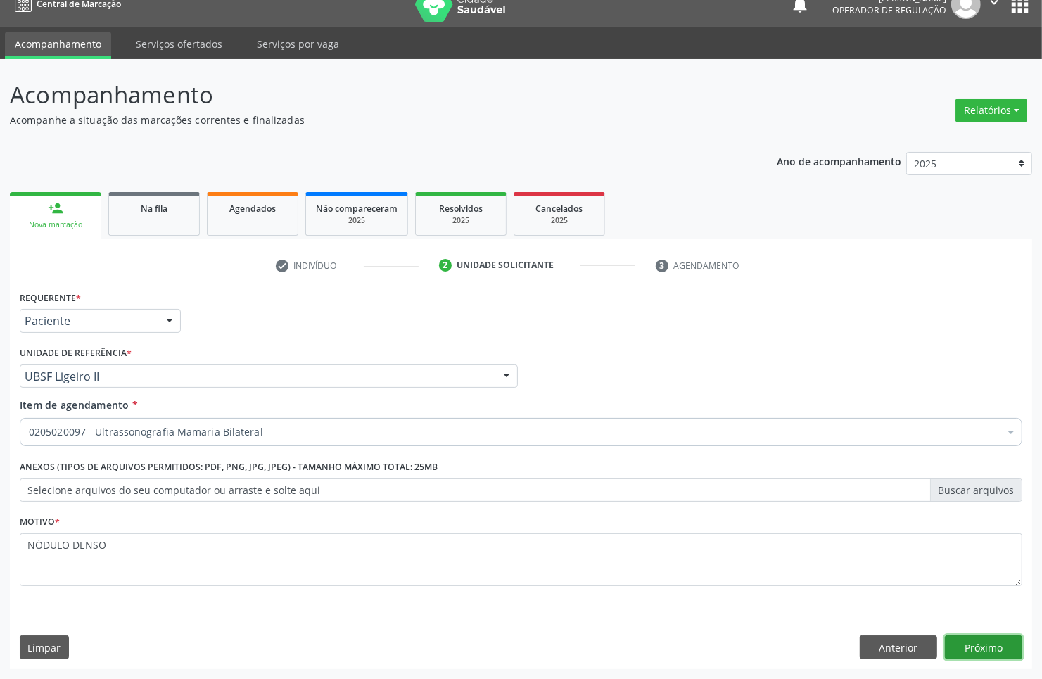
click button "Próximo" at bounding box center [983, 647] width 77 height 24
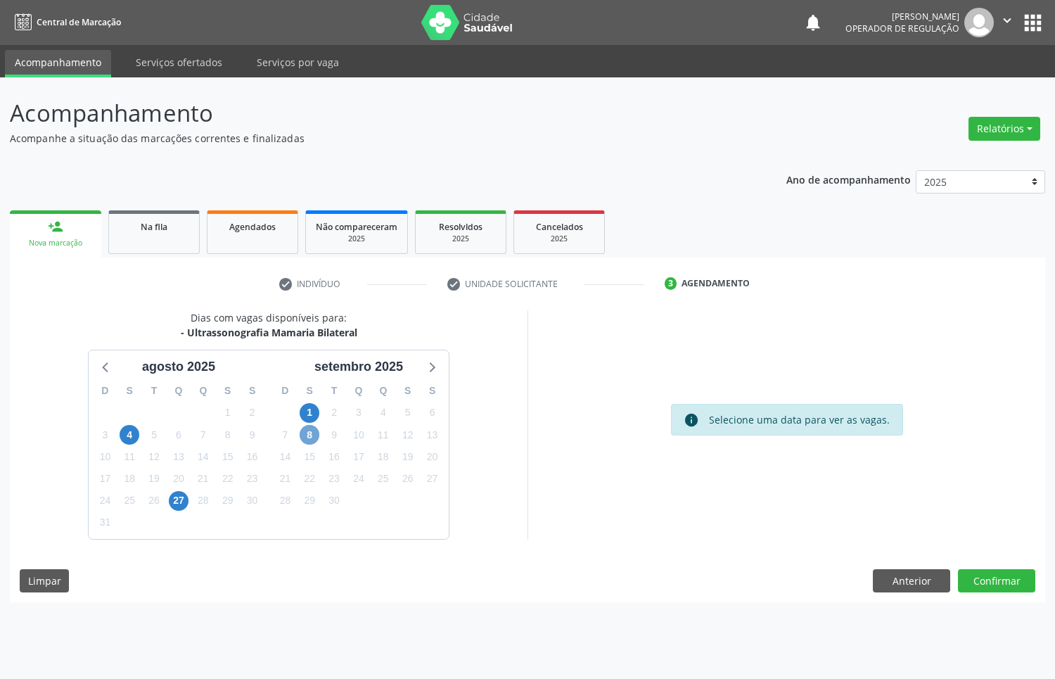
click at [314, 441] on span "8" at bounding box center [310, 435] width 20 height 20
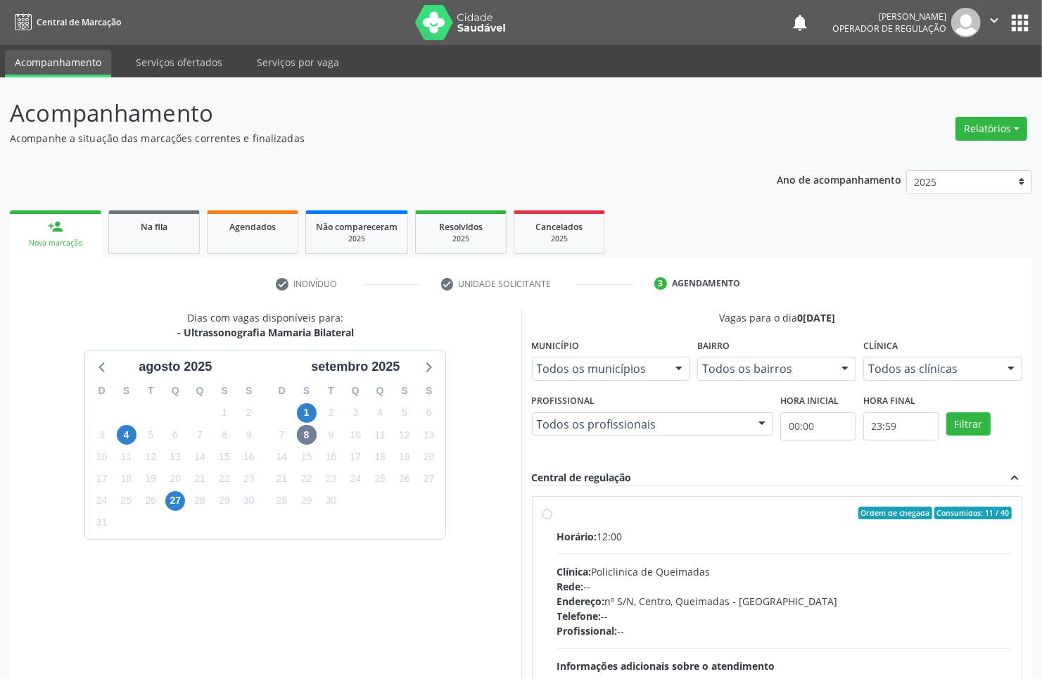
drag, startPoint x: 659, startPoint y: 505, endPoint x: 528, endPoint y: 535, distance: 134.3
click at [658, 508] on div "Ordem de chegada Consumidos: 11 / 40 Horário: 12:00 Clínica: Policlinica de Que…" at bounding box center [778, 615] width 490 height 236
radio input "true"
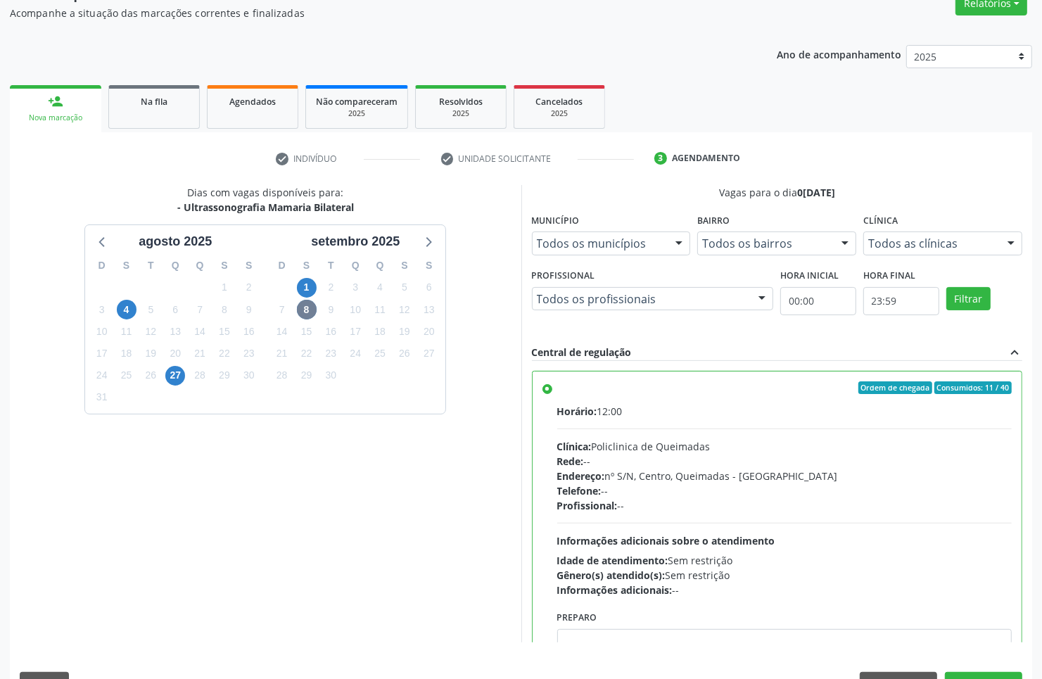
scroll to position [162, 0]
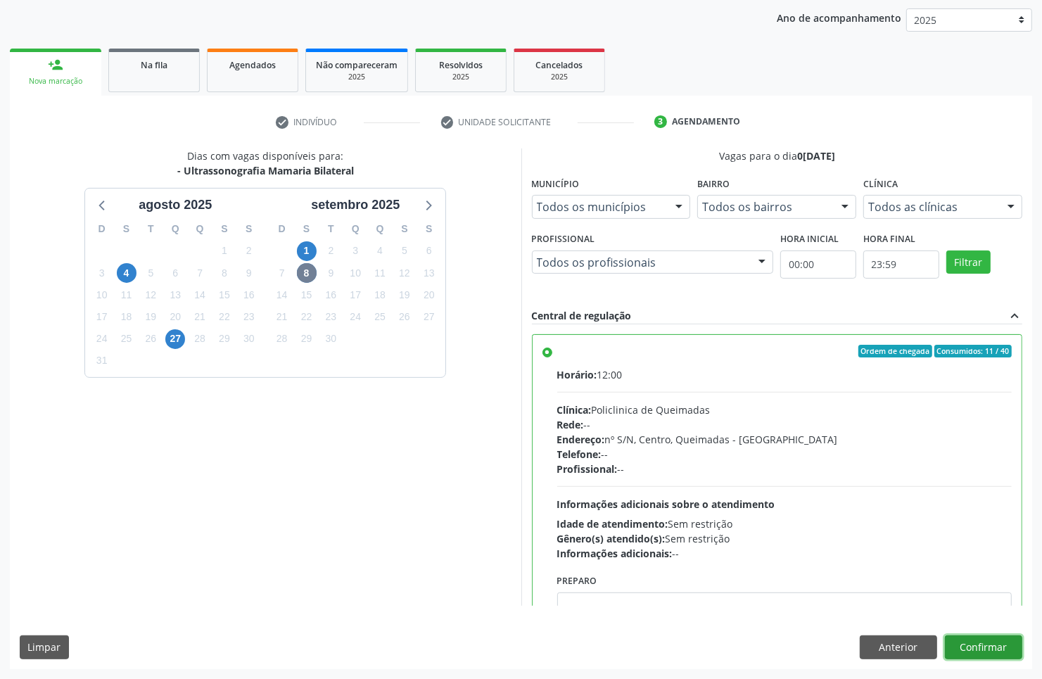
click at [977, 654] on button "Confirmar" at bounding box center [983, 647] width 77 height 24
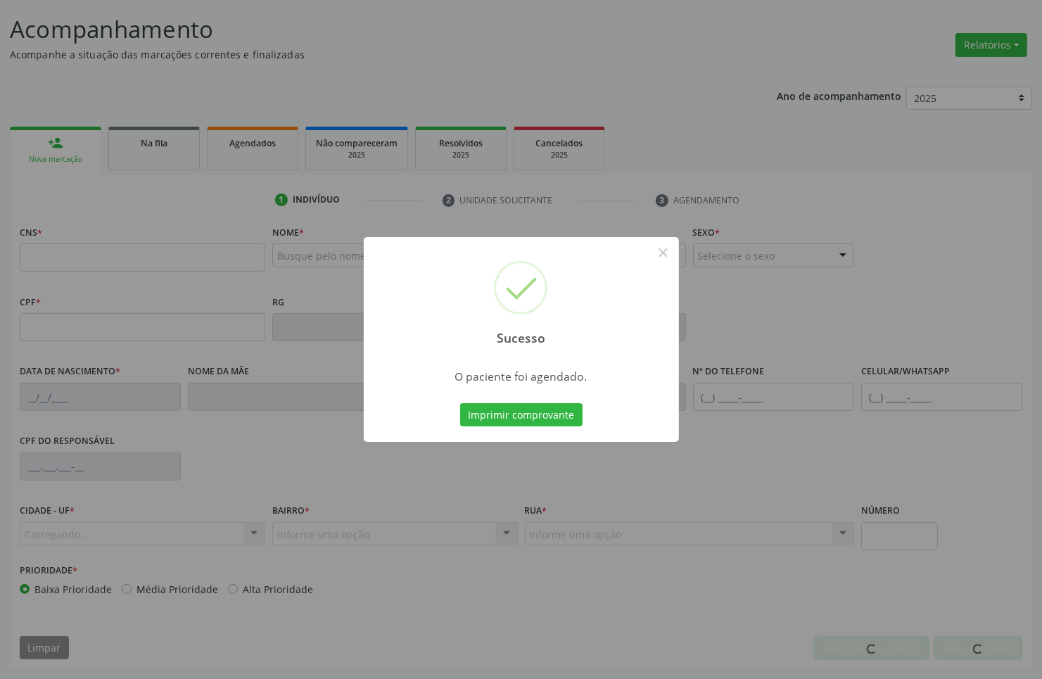
scroll to position [84, 0]
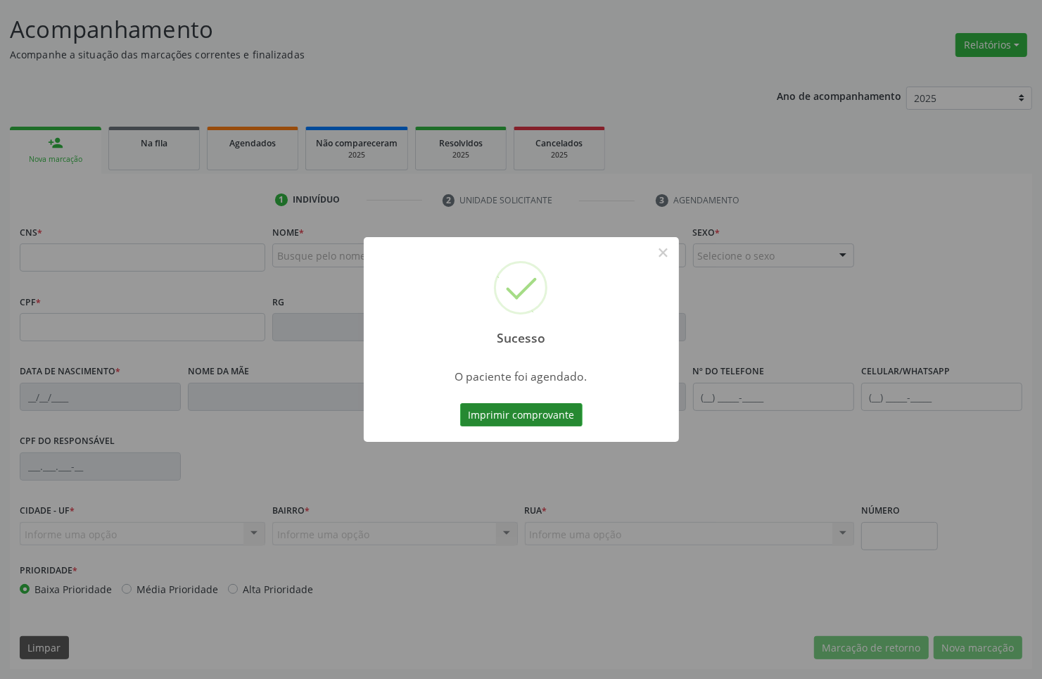
click at [539, 405] on button "Imprimir comprovante" at bounding box center [521, 415] width 122 height 24
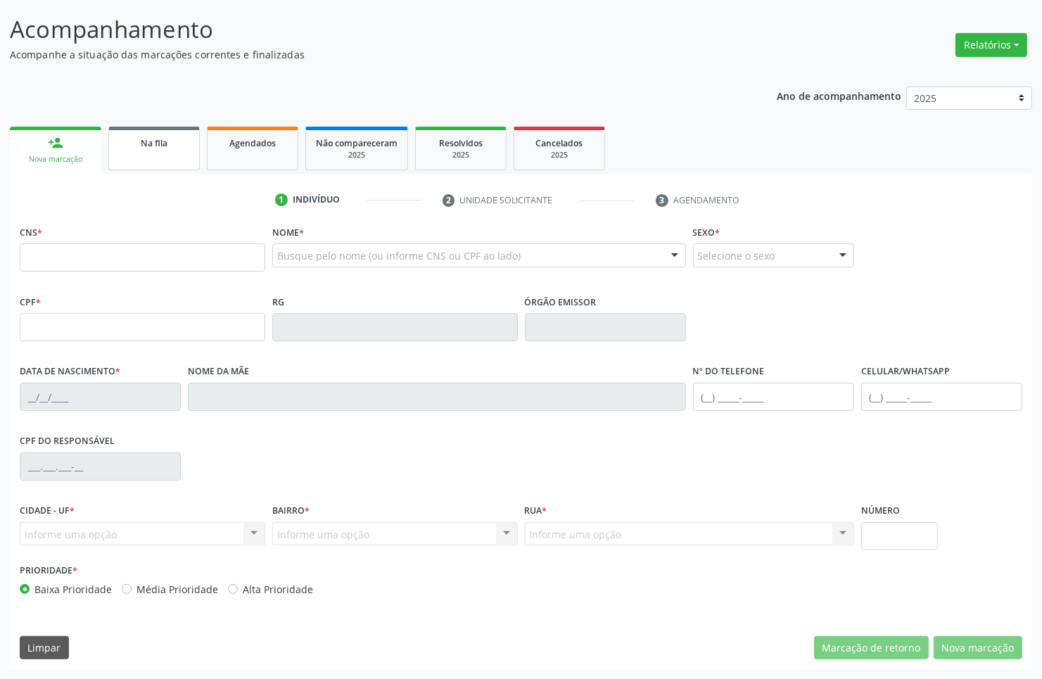
click at [127, 146] on div "Na fila" at bounding box center [154, 142] width 70 height 15
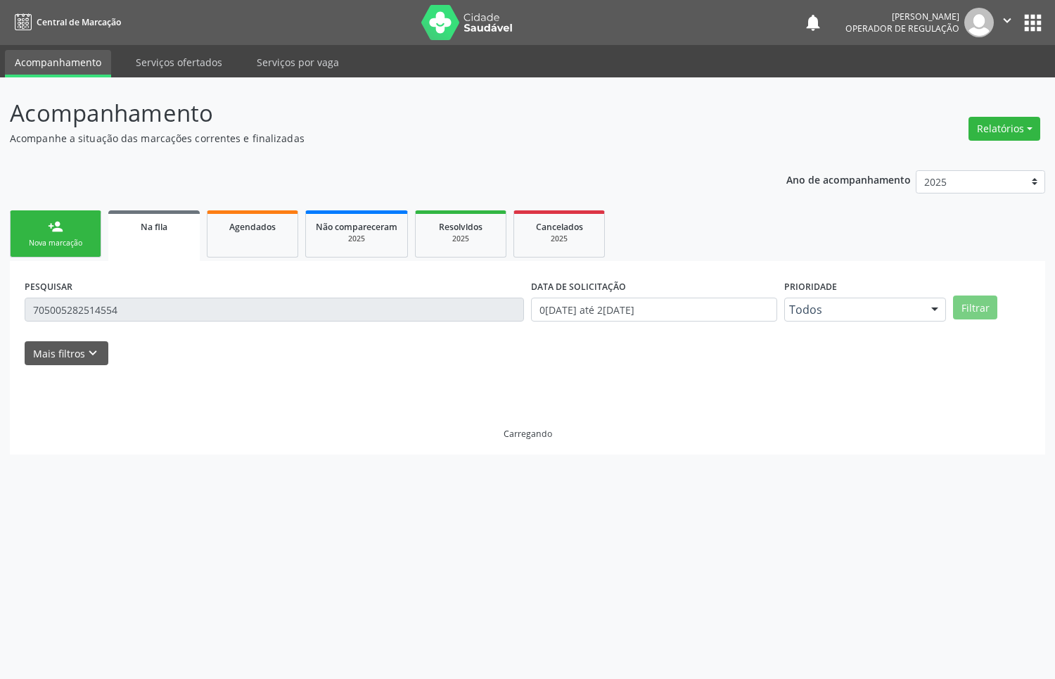
click at [149, 304] on input "705005282514554" at bounding box center [275, 310] width 500 height 24
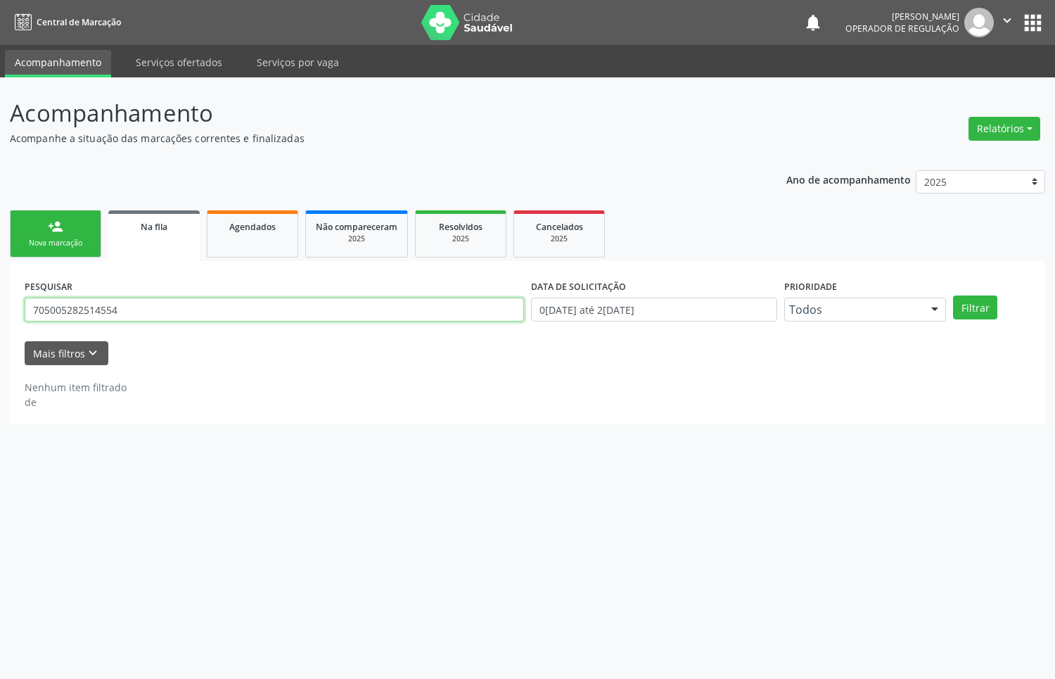
click at [149, 304] on input "705005282514554" at bounding box center [275, 310] width 500 height 24
click at [148, 304] on input "705005282514554" at bounding box center [275, 310] width 500 height 24
type input "702909553040279"
click at [953, 296] on button "Filtrar" at bounding box center [975, 308] width 44 height 24
click at [148, 304] on input "702909553040279" at bounding box center [275, 310] width 500 height 24
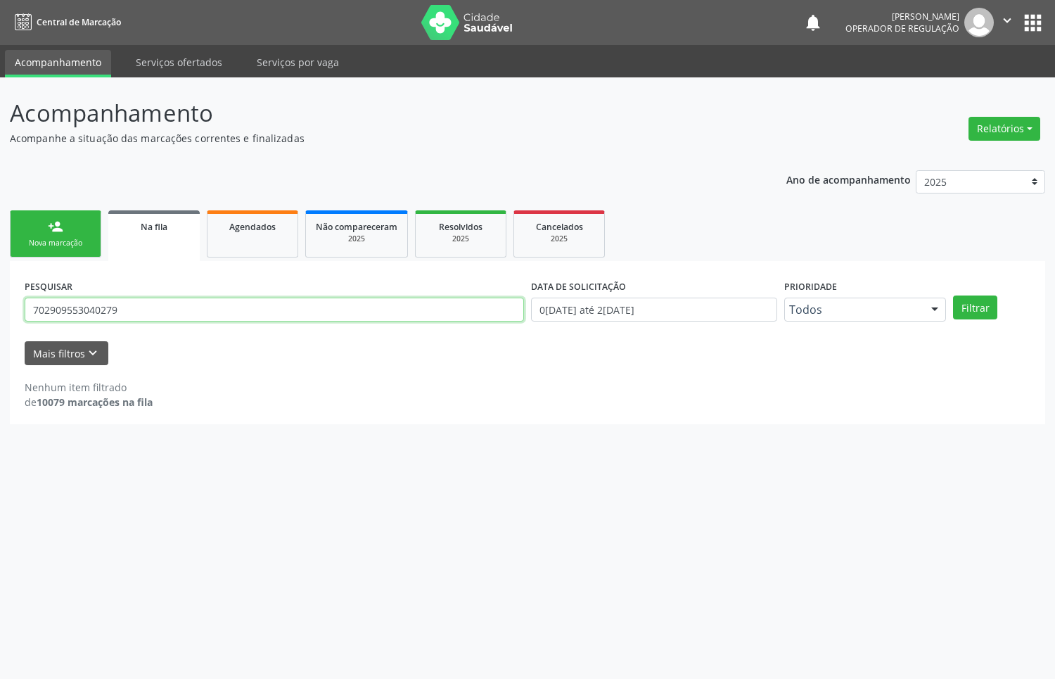
click at [148, 304] on input "702909553040279" at bounding box center [275, 310] width 500 height 24
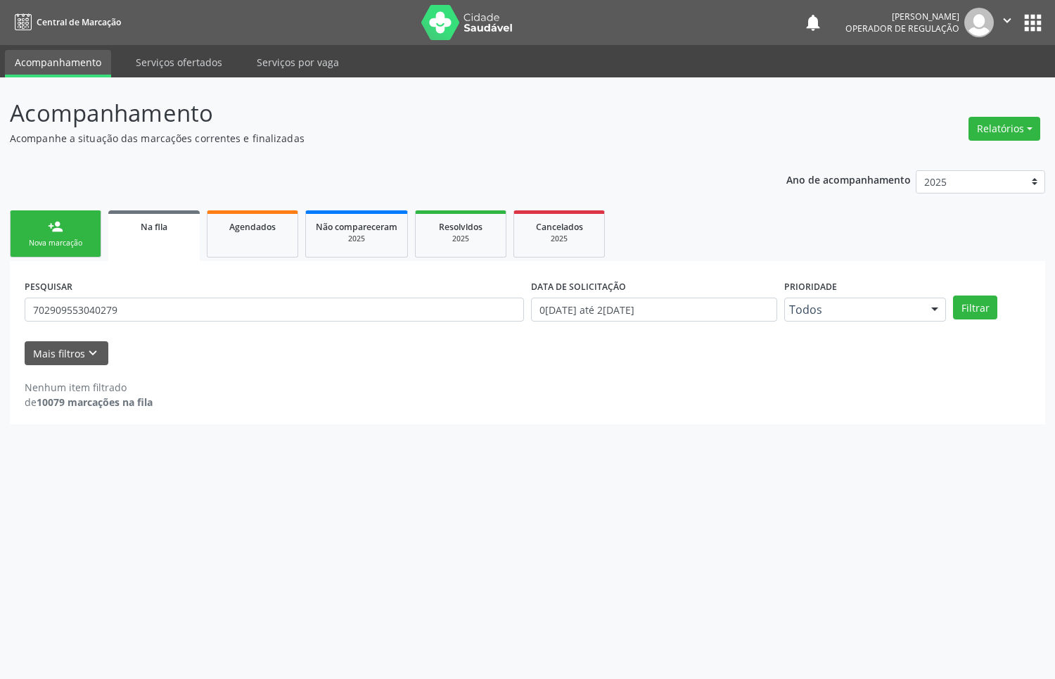
click at [53, 199] on div "Ano de acompanhamento 2025 2024 2023 2022 2021 person_add Nova marcação Na fila…" at bounding box center [528, 292] width 1036 height 265
click at [46, 248] on link "person_add Nova marcação" at bounding box center [55, 233] width 91 height 47
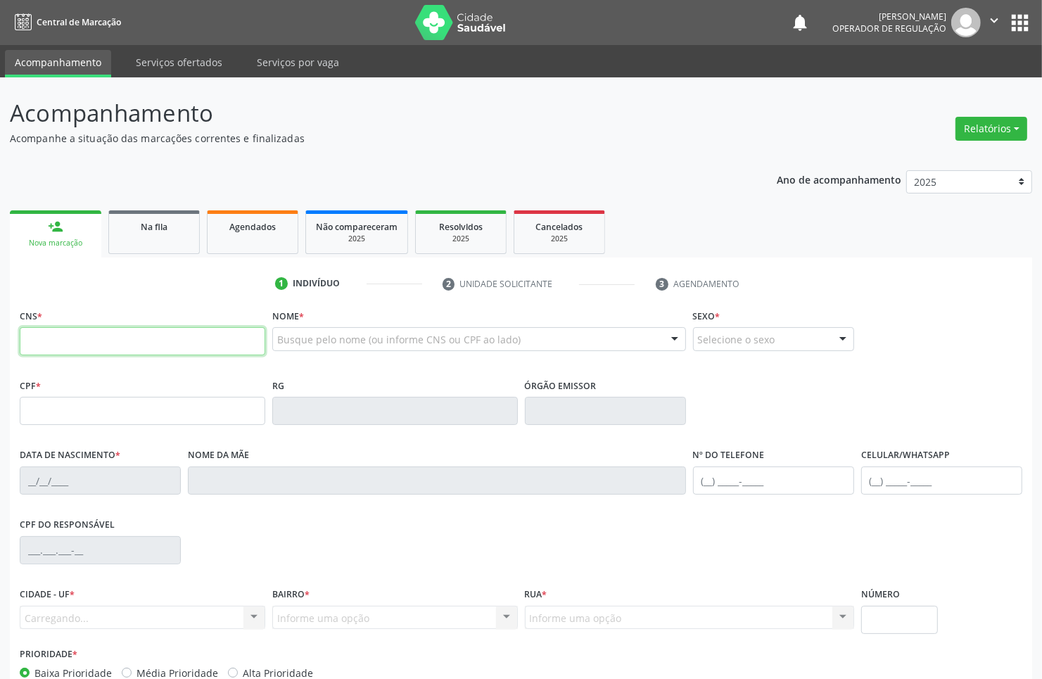
click at [71, 332] on input "text" at bounding box center [143, 341] width 246 height 28
paste input "702 9095 5304 0279"
type input "702 9095 5304 0279"
type input "119.973.854-90"
type input "[DATE]"
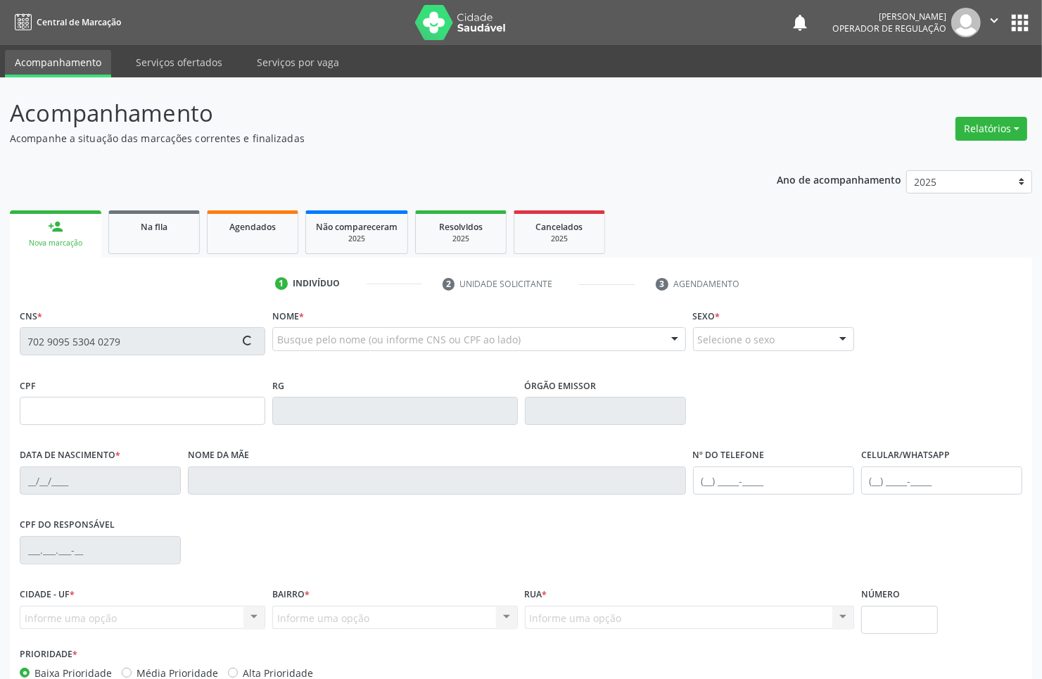
type input "[PERSON_NAME]"
type input "[PHONE_NUMBER]"
type input "701.599.123-34"
type input "576"
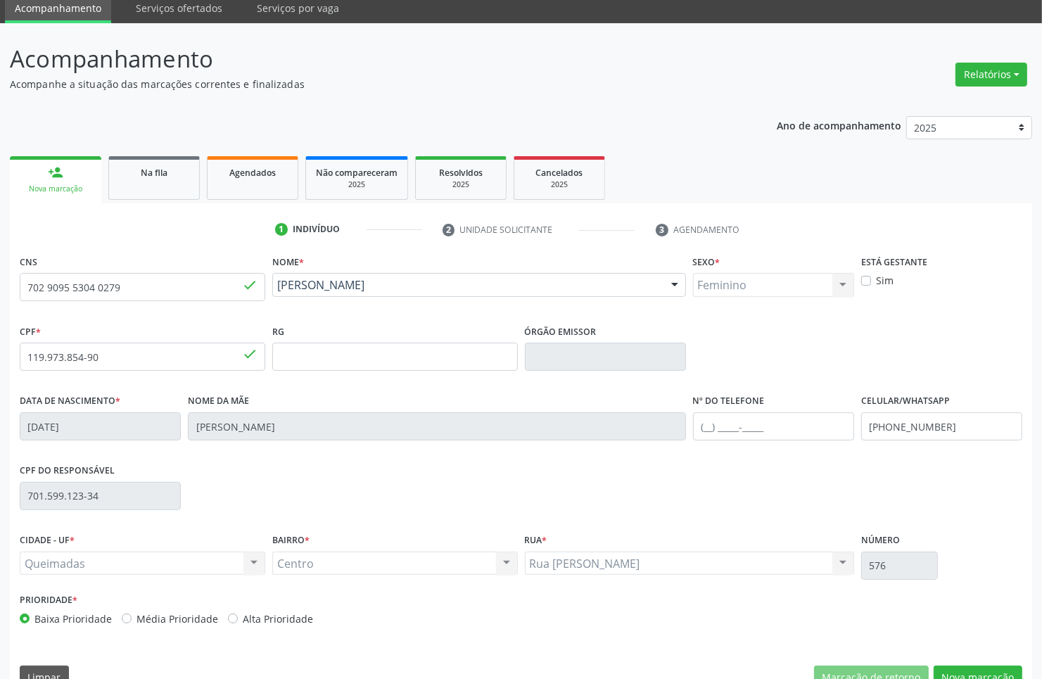
scroll to position [84, 0]
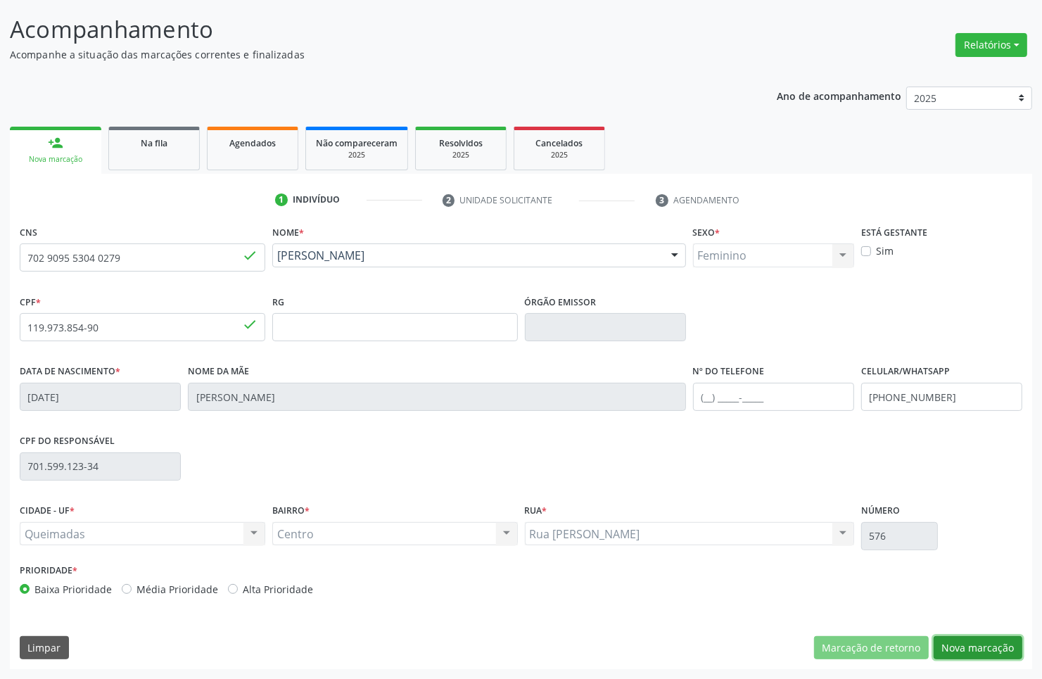
click at [982, 649] on button "Nova marcação" at bounding box center [978, 648] width 89 height 24
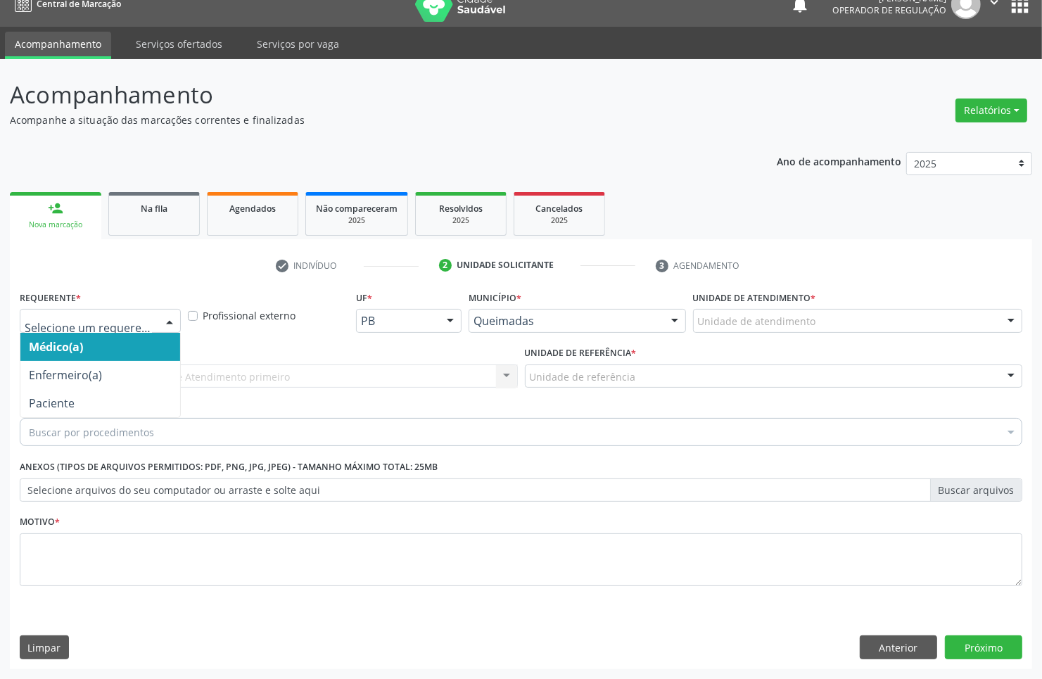
click at [139, 312] on div at bounding box center [100, 321] width 161 height 24
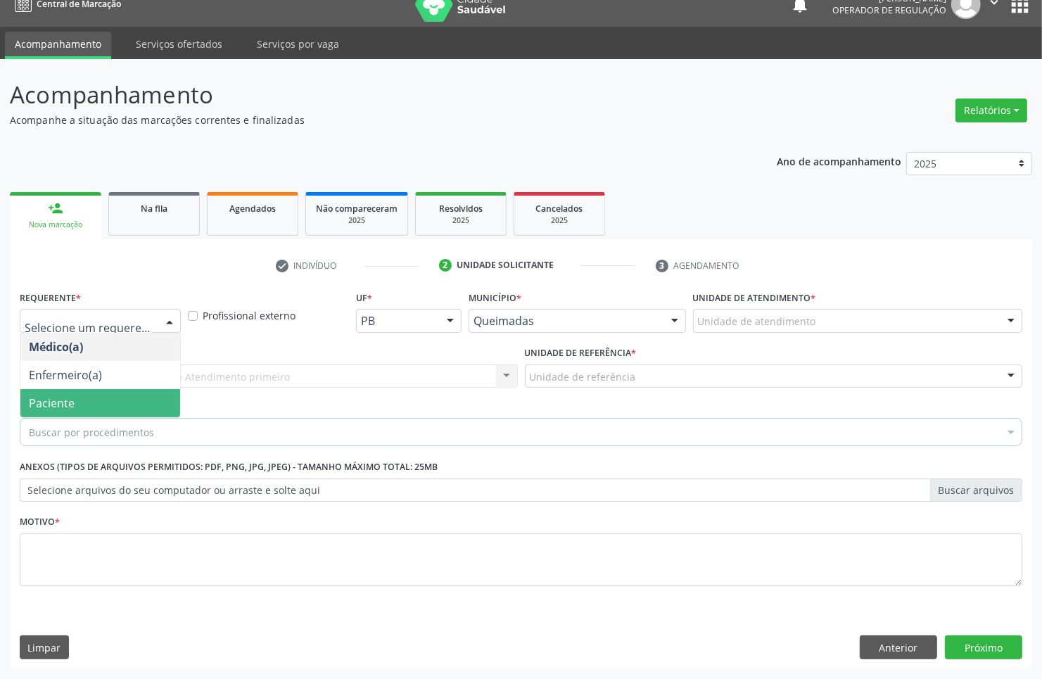
click at [97, 398] on span "Paciente" at bounding box center [100, 403] width 160 height 28
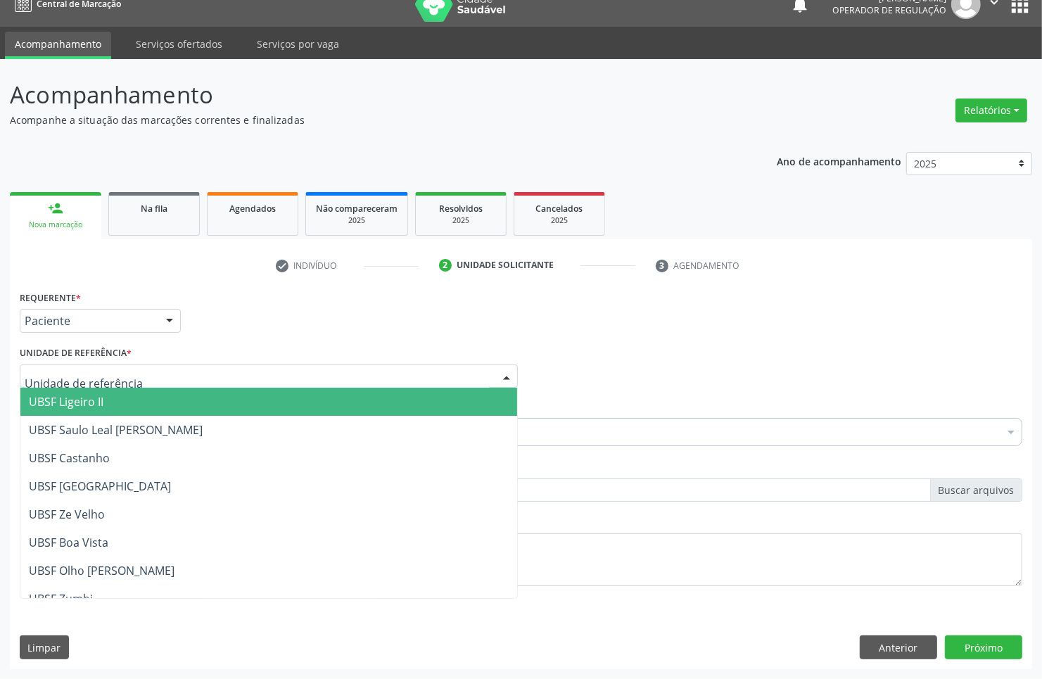
click at [127, 373] on div at bounding box center [269, 376] width 498 height 24
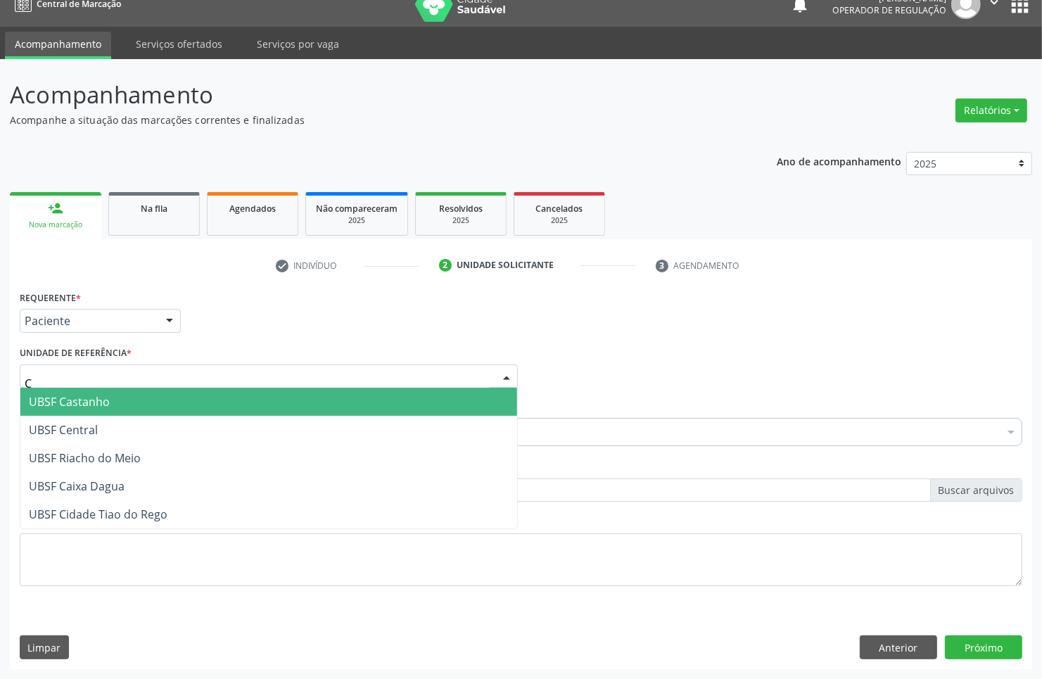
type input "CE"
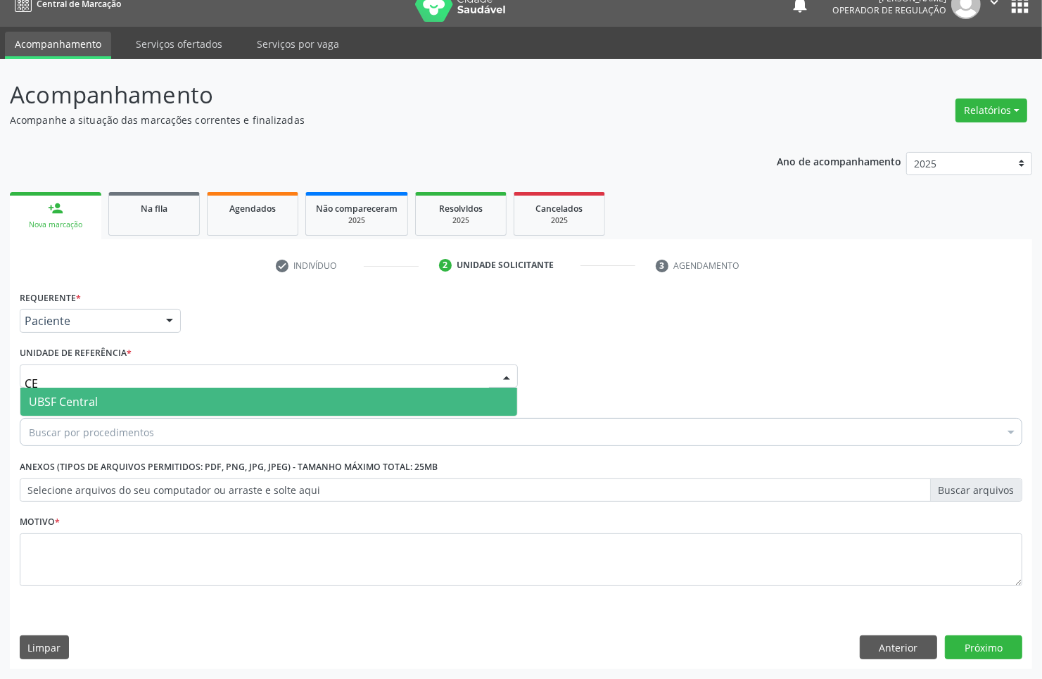
click at [118, 402] on span "UBSF Central" at bounding box center [268, 402] width 497 height 28
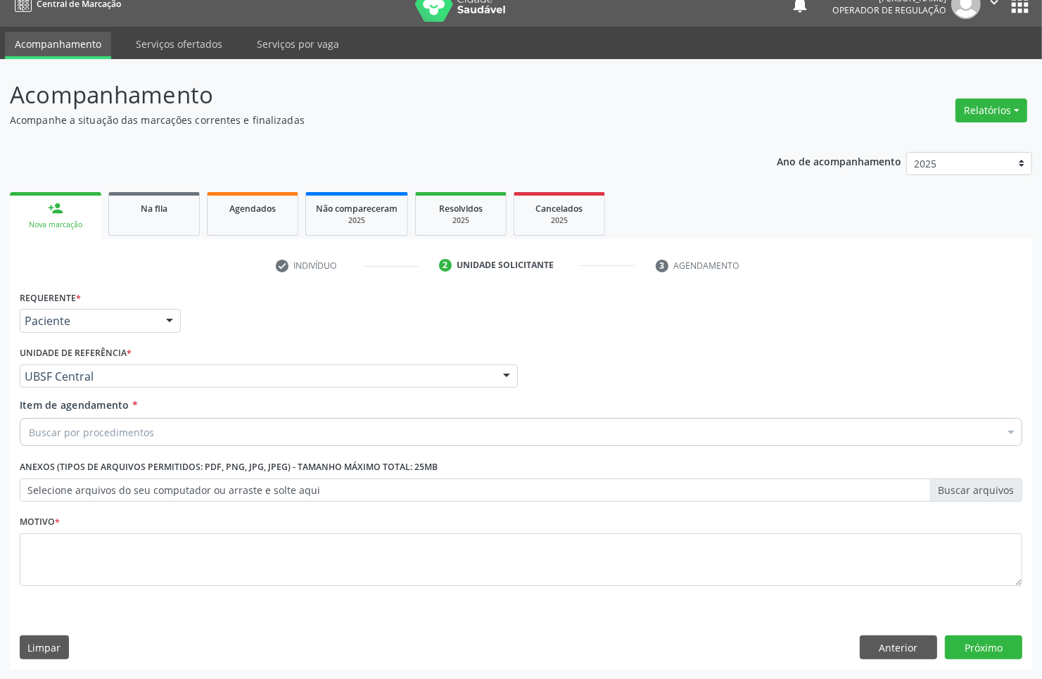
click at [281, 444] on div "Buscar por procedimentos" at bounding box center [521, 432] width 1003 height 28
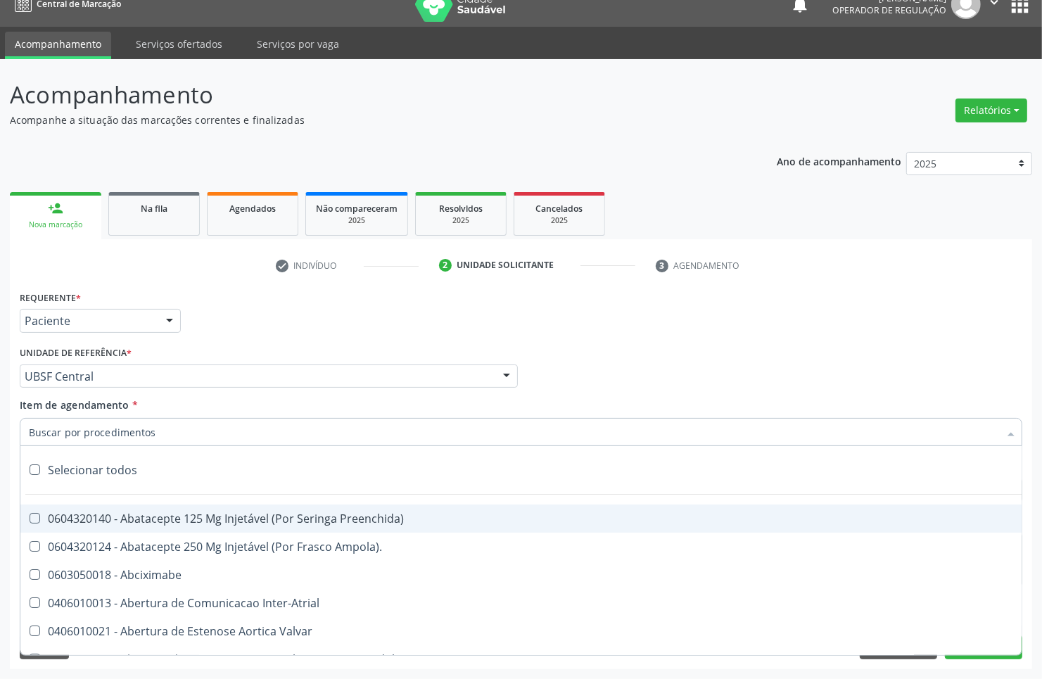
paste input "MAMARIA BILATERAL"
type input "MAMARIA BILATERAL"
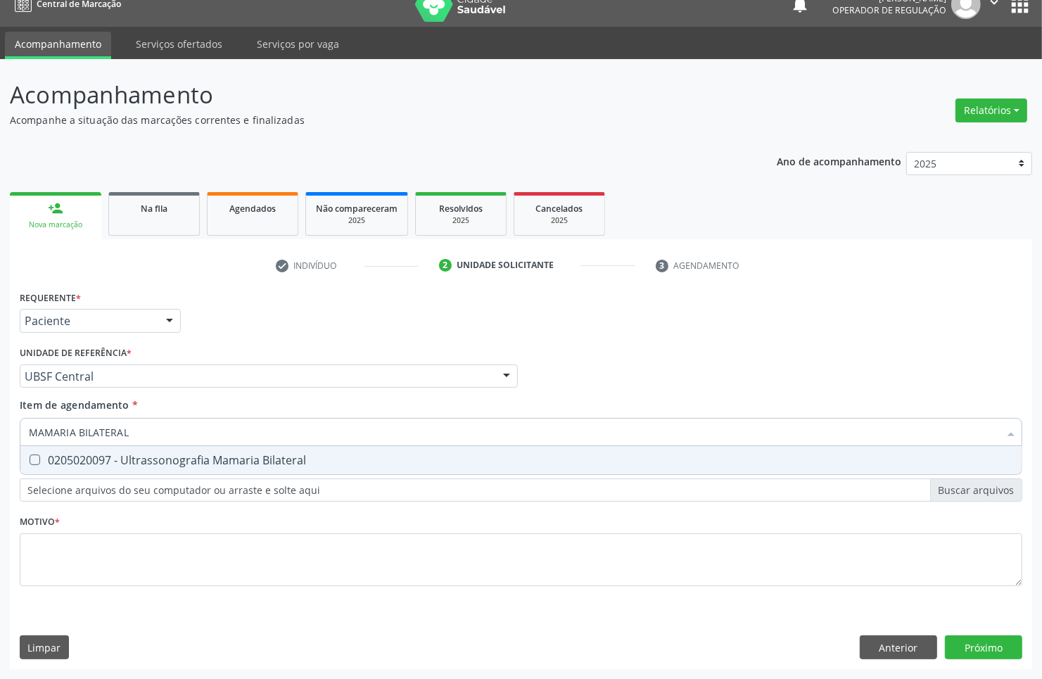
drag, startPoint x: 158, startPoint y: 455, endPoint x: 136, endPoint y: 526, distance: 74.6
click at [157, 455] on div "0205020097 - Ultrassonografia Mamaria Bilateral" at bounding box center [521, 460] width 984 height 11
checkbox Bilateral "true"
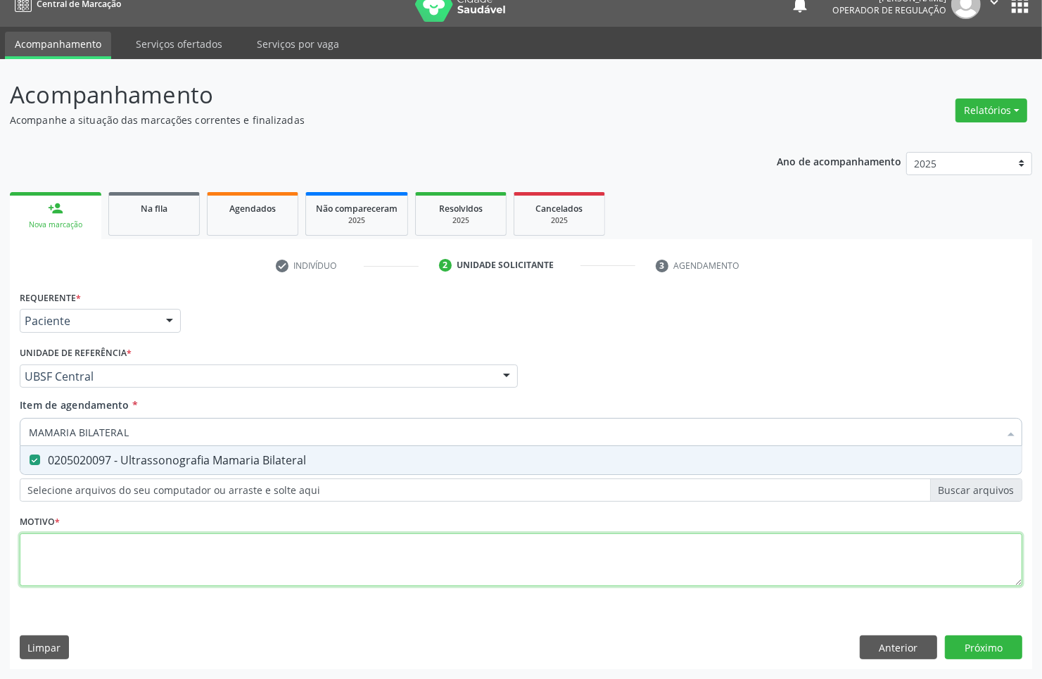
click at [130, 575] on div "Requerente * Paciente Médico(a) Enfermeiro(a) Paciente Nenhum resultado encontr…" at bounding box center [521, 446] width 1003 height 319
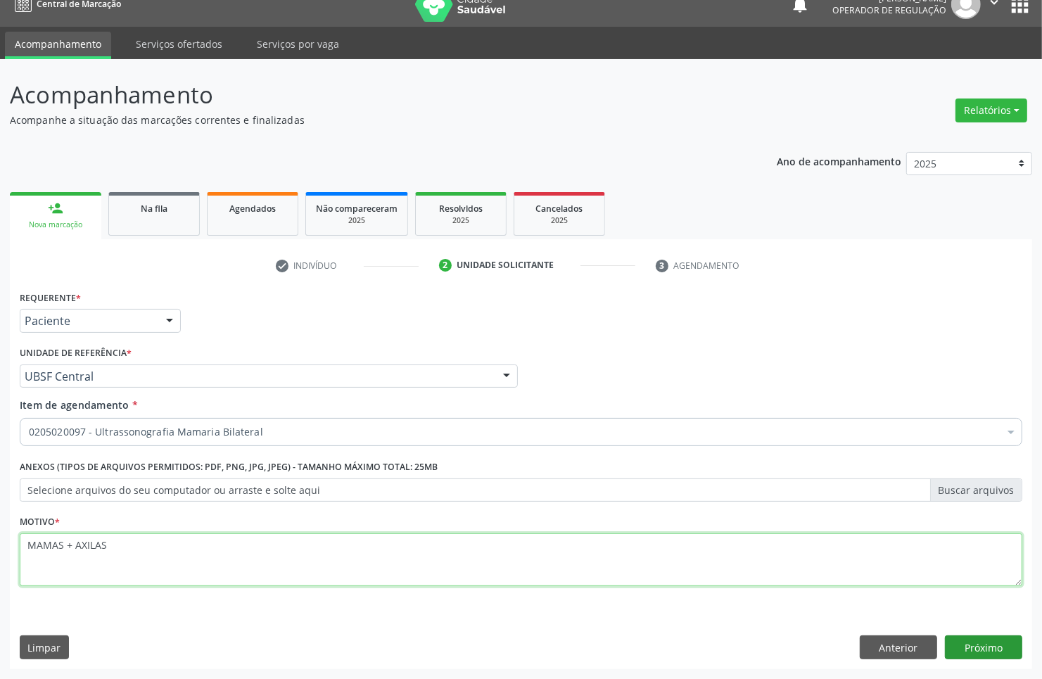
type textarea "MAMAS + AXILAS"
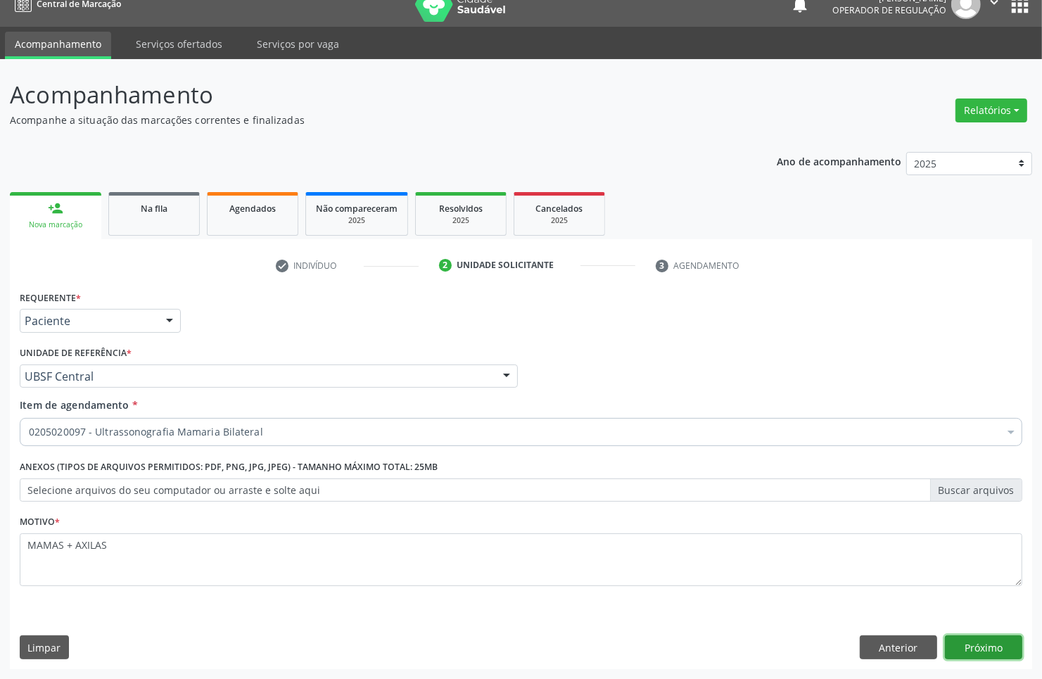
click at [975, 646] on button "Próximo" at bounding box center [983, 647] width 77 height 24
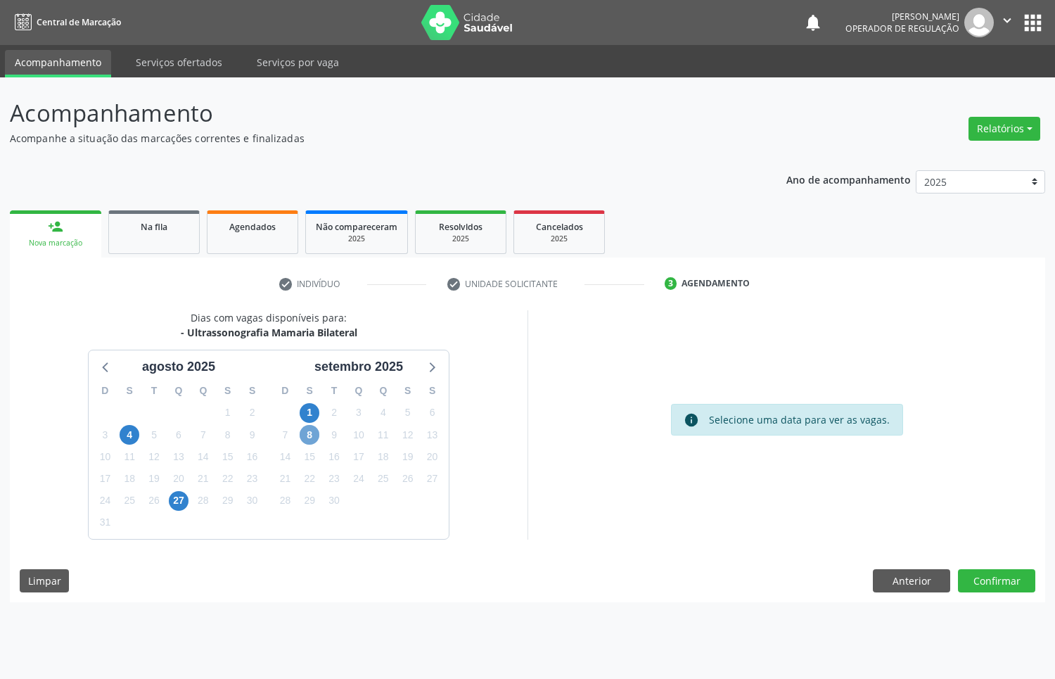
click at [317, 435] on span "8" at bounding box center [310, 435] width 20 height 20
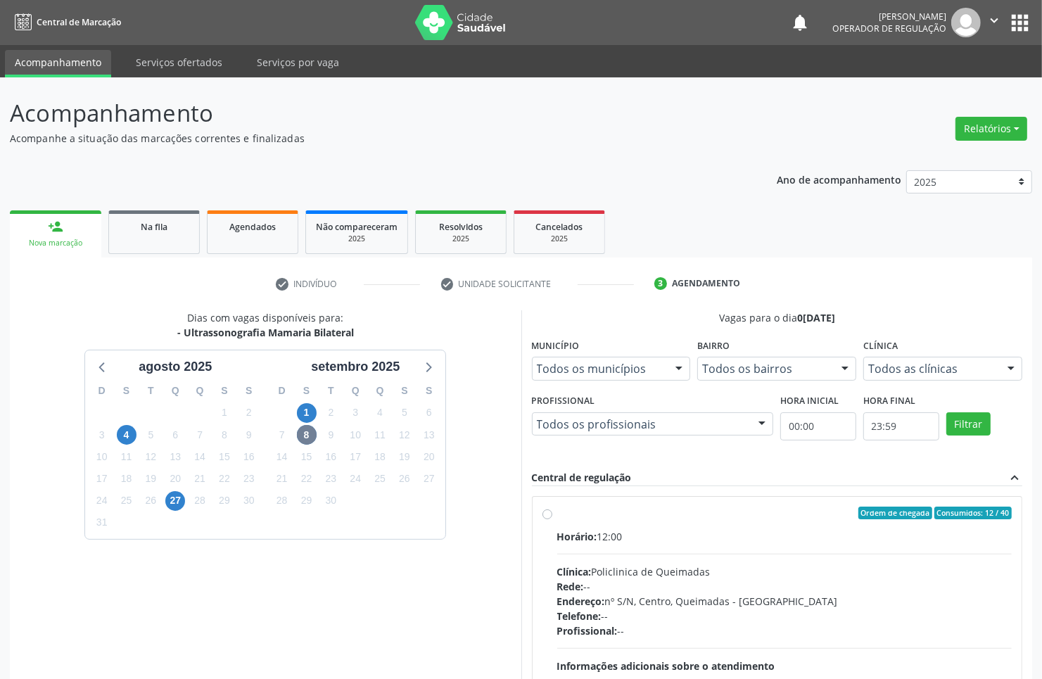
click at [747, 565] on div "Clínica: Policlinica de Queimadas" at bounding box center [784, 571] width 455 height 15
click at [552, 519] on input "Ordem de chegada Consumidos: 12 / 40 Horário: 12:00 Clínica: Policlinica de Que…" at bounding box center [548, 513] width 10 height 13
radio input "true"
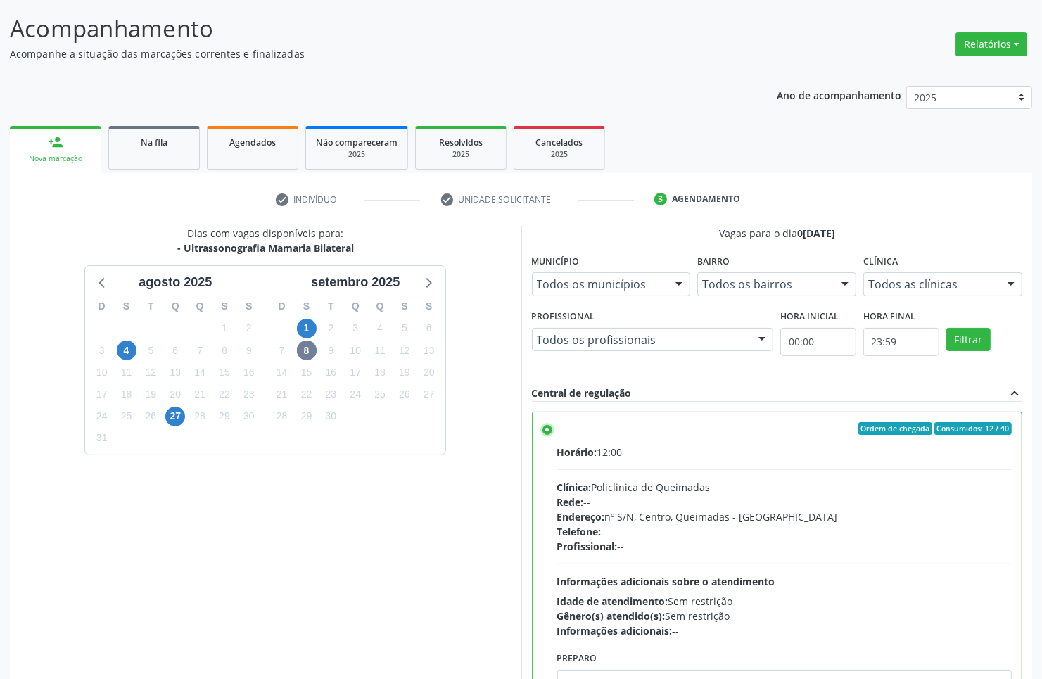
scroll to position [162, 0]
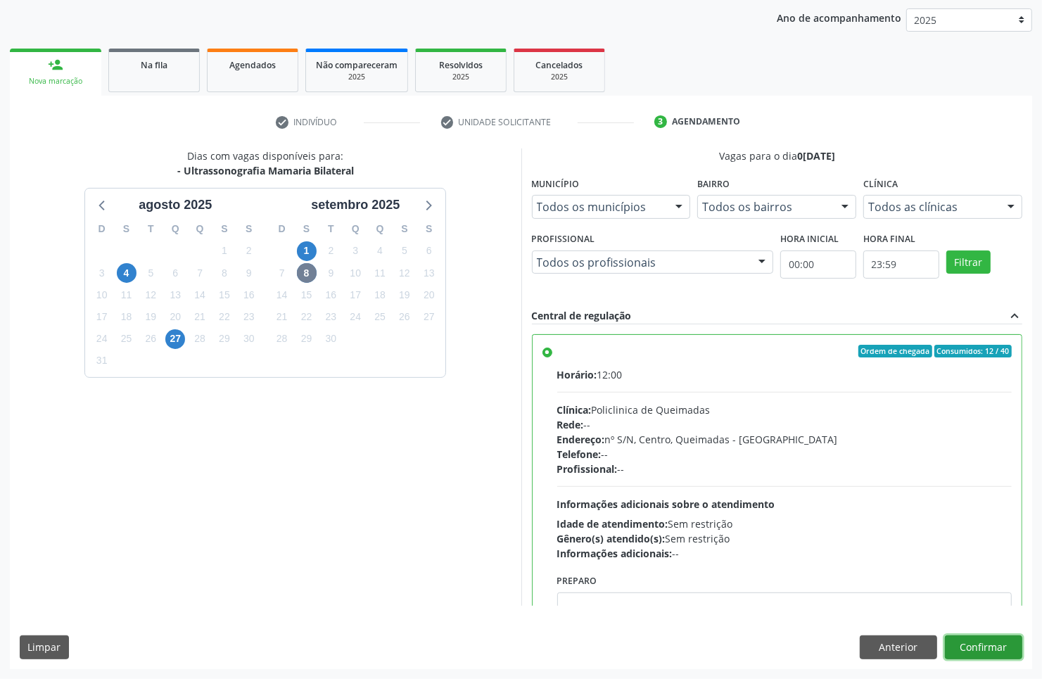
click at [968, 642] on button "Confirmar" at bounding box center [983, 647] width 77 height 24
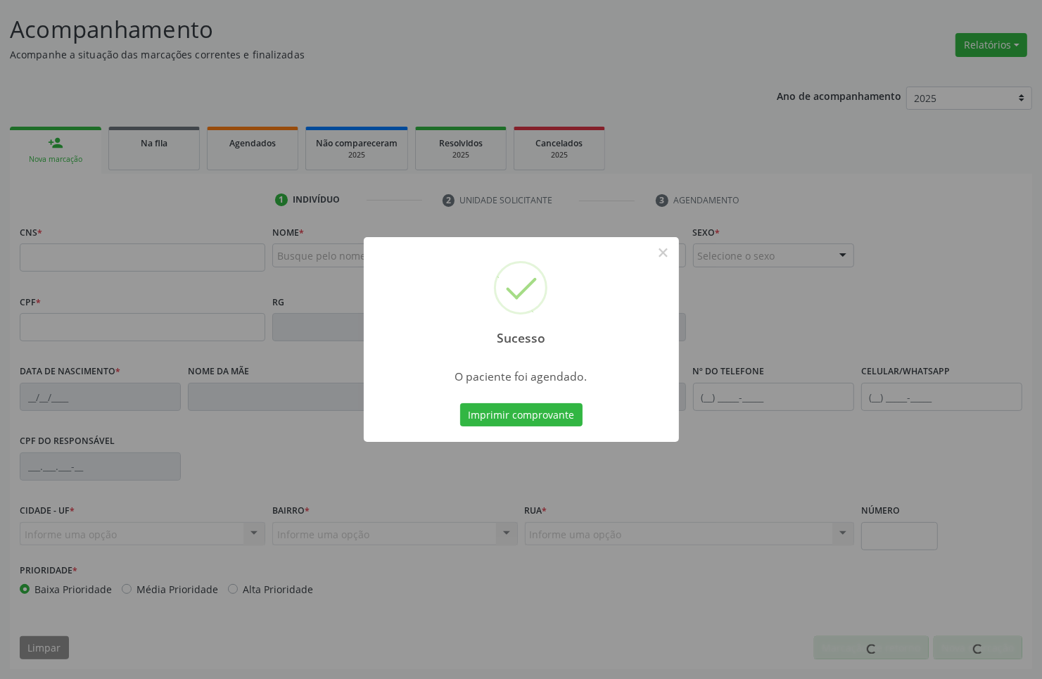
scroll to position [84, 0]
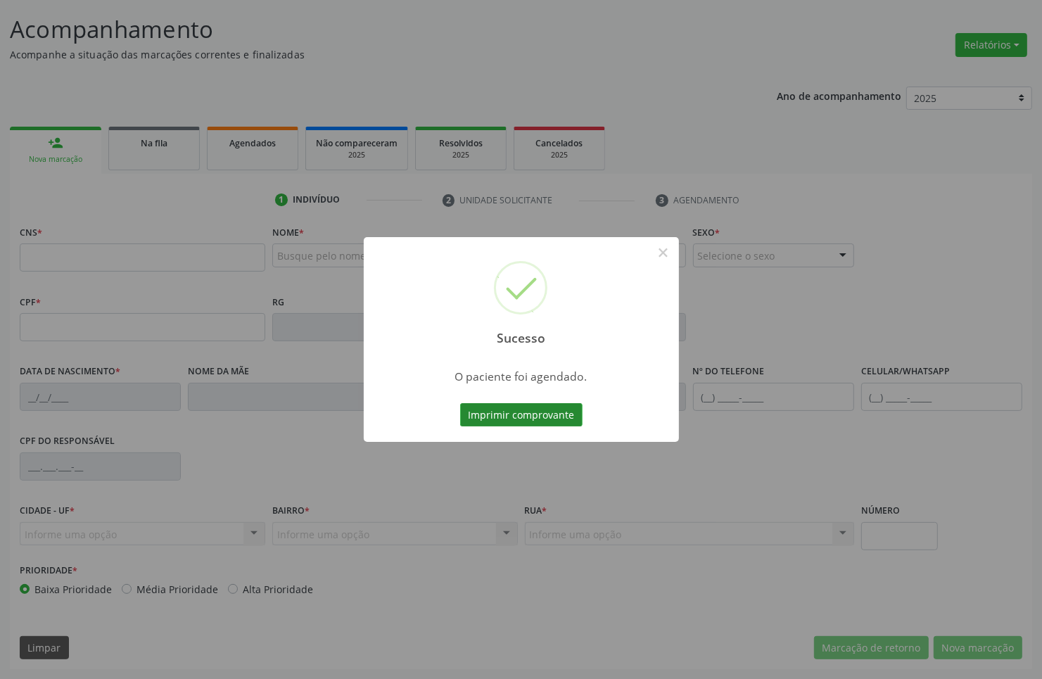
click at [542, 405] on button "Imprimir comprovante" at bounding box center [521, 415] width 122 height 24
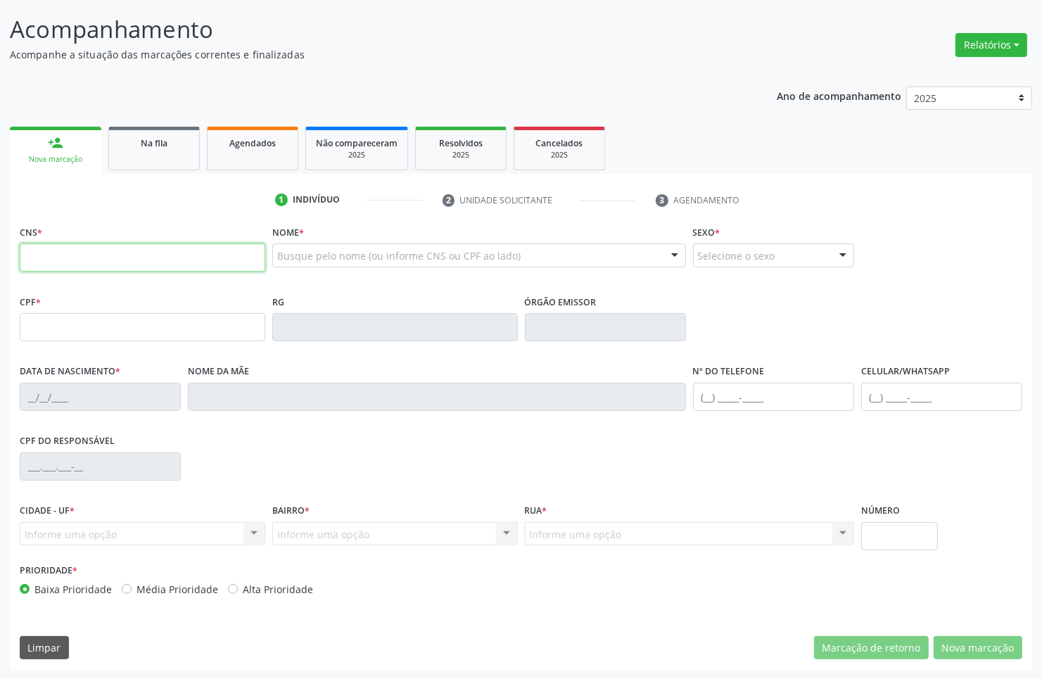
click at [132, 251] on input "text" at bounding box center [143, 257] width 246 height 28
type input "898 0064 1357 8906"
click at [78, 259] on input "898 0064 1357 8906" at bounding box center [143, 257] width 246 height 28
type input "[DATE]"
type input "[PERSON_NAME]"
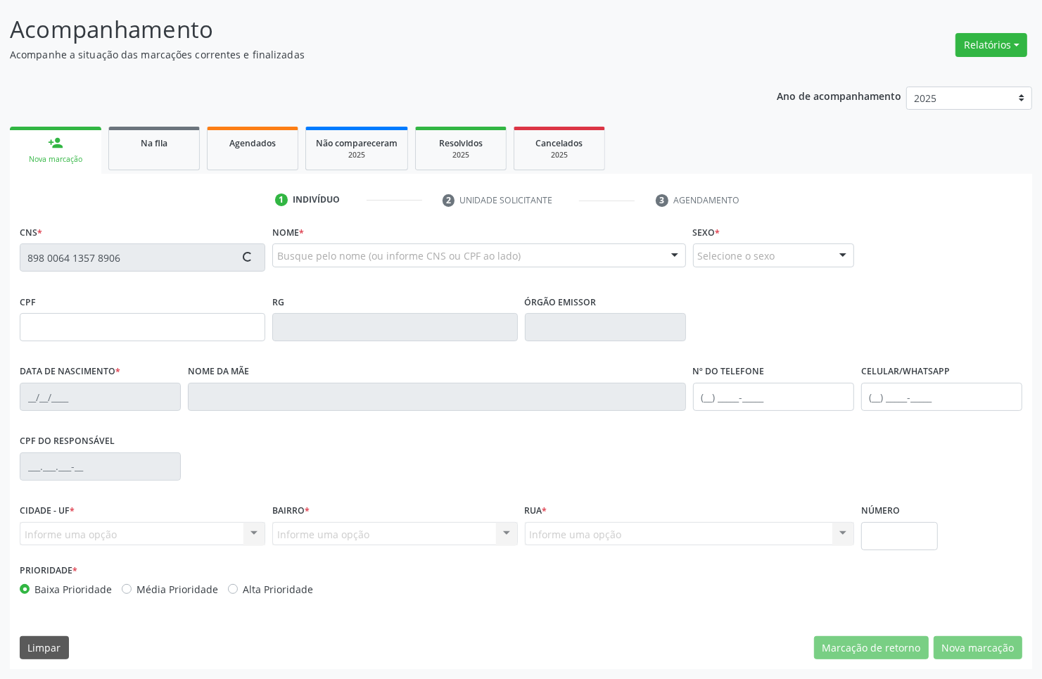
type input "[PHONE_NUMBER]"
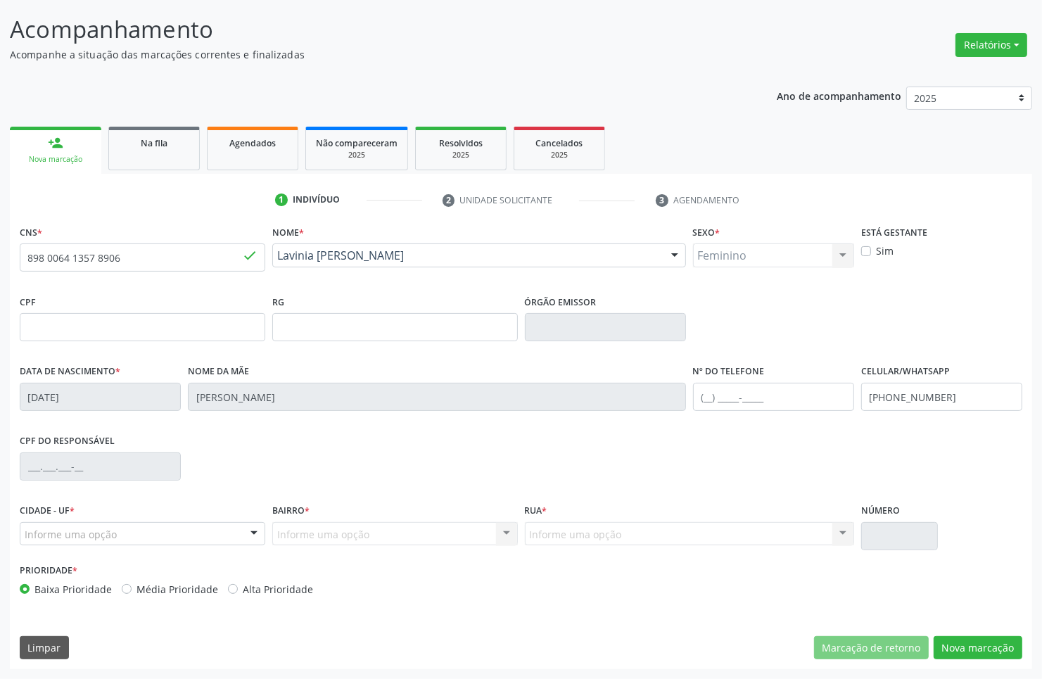
click at [238, 533] on div "Informe uma opção" at bounding box center [143, 534] width 246 height 24
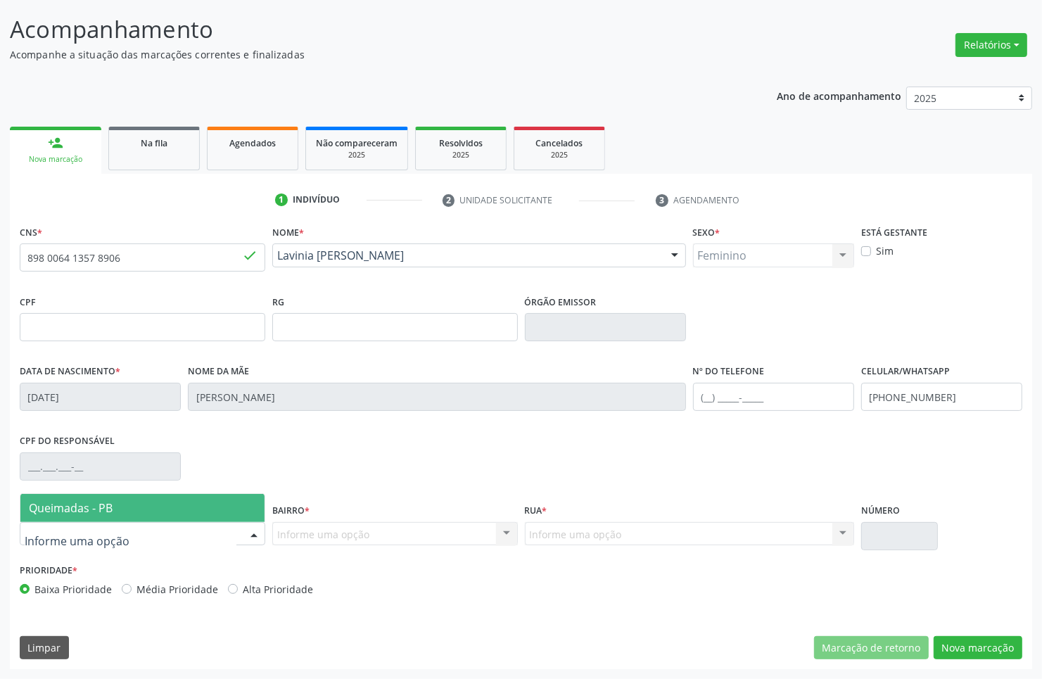
click at [206, 525] on div at bounding box center [143, 534] width 246 height 24
click at [206, 512] on span "Queimadas - PB" at bounding box center [142, 508] width 244 height 28
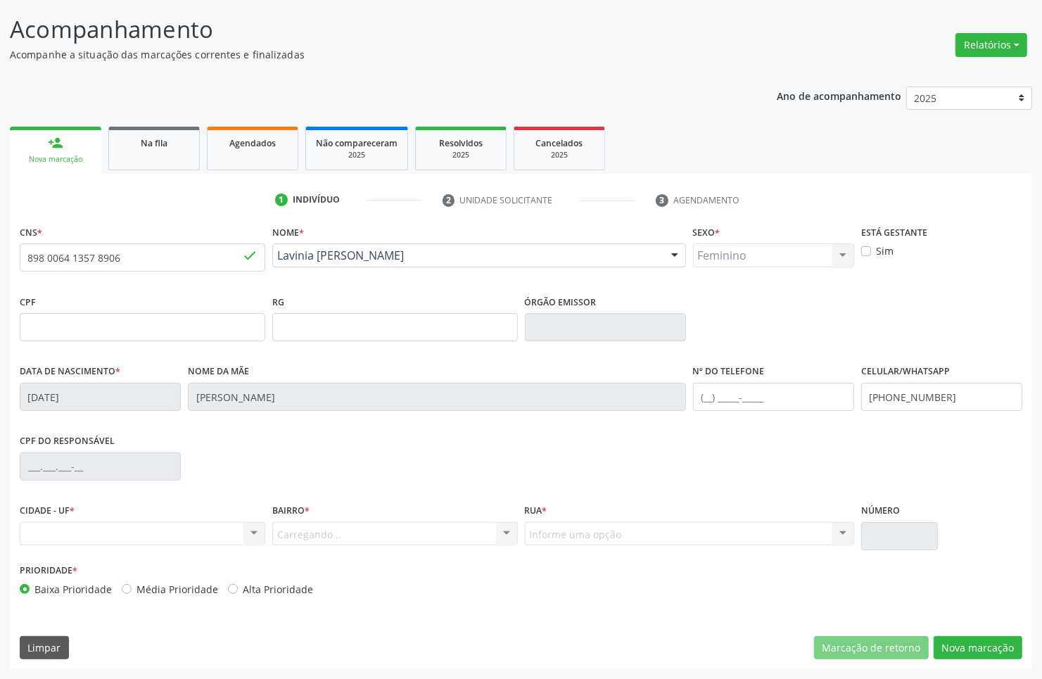
click at [326, 533] on div "Carregando... Nenhum resultado encontrado para: " " Nenhuma opção encontrada. D…" at bounding box center [395, 534] width 246 height 24
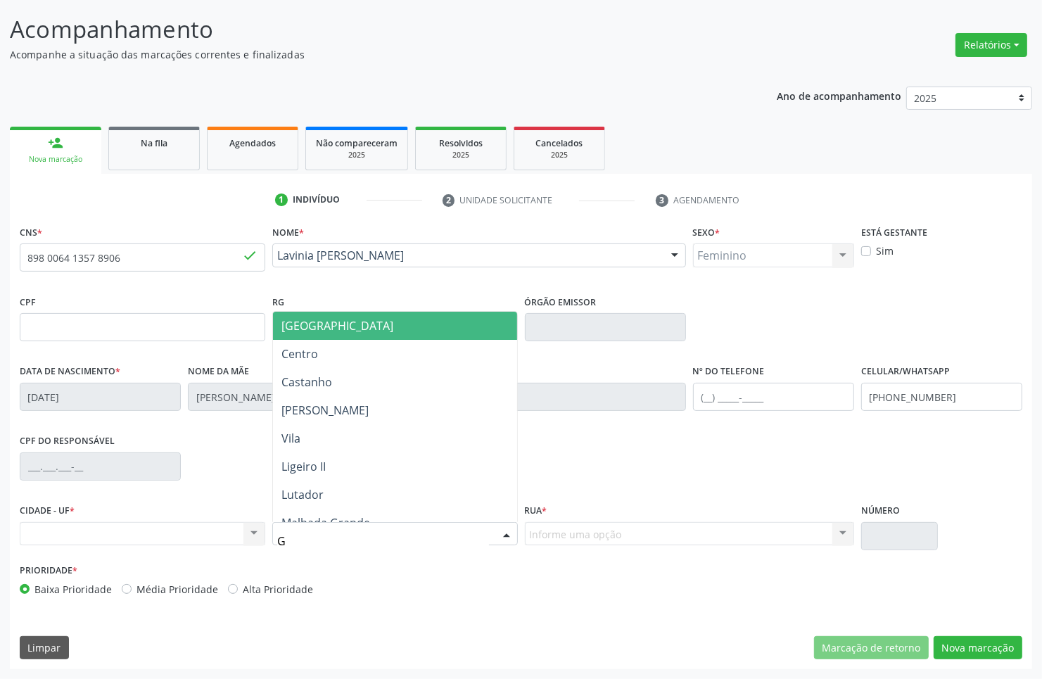
type input "GU"
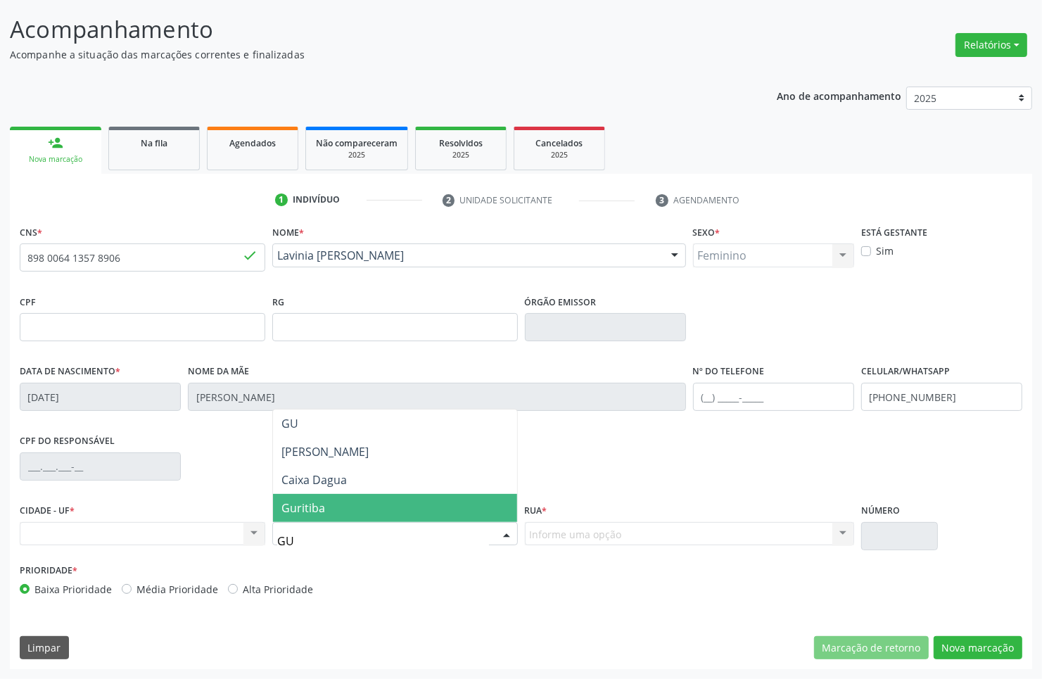
click at [311, 515] on span "Guritiba" at bounding box center [395, 508] width 244 height 28
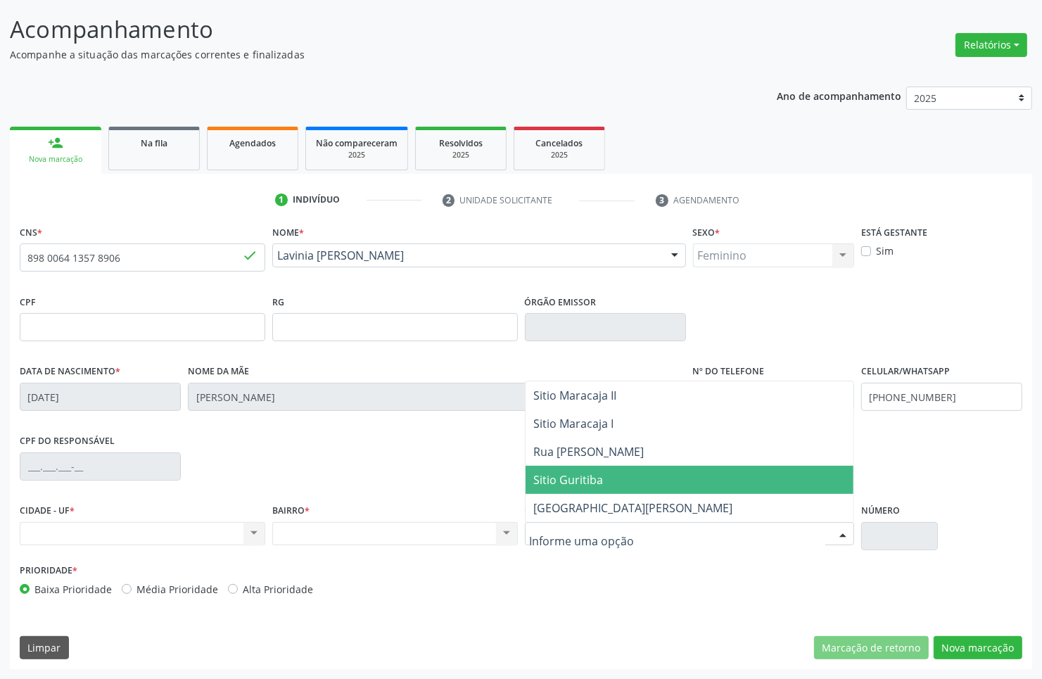
click at [604, 476] on span "Sitio Guritiba" at bounding box center [690, 480] width 328 height 28
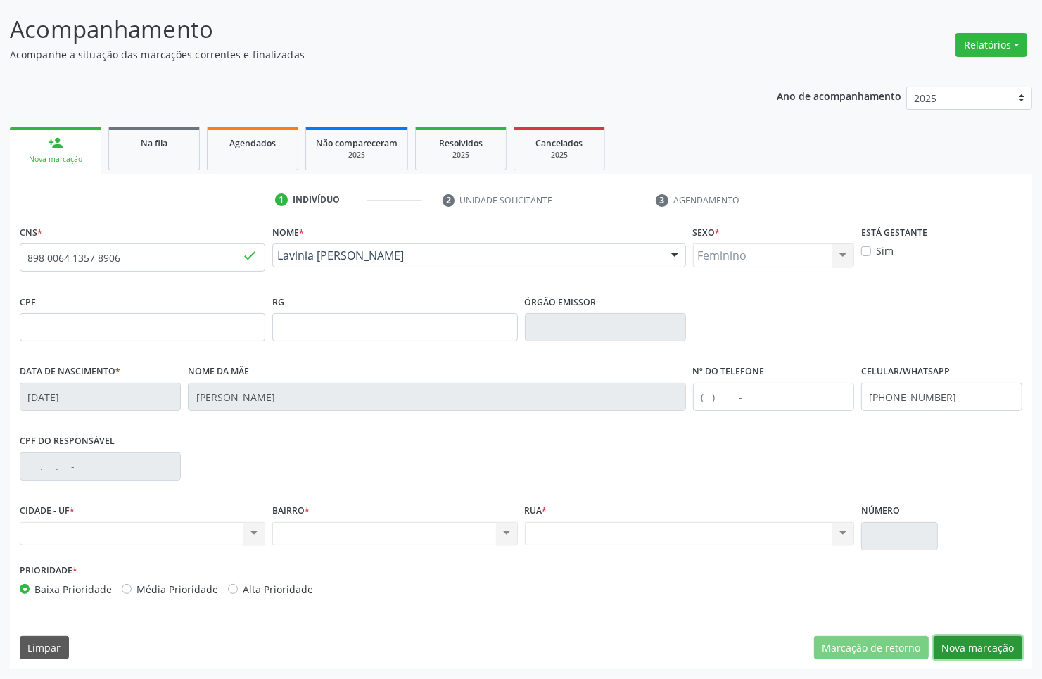
click at [966, 644] on button "Nova marcação" at bounding box center [978, 648] width 89 height 24
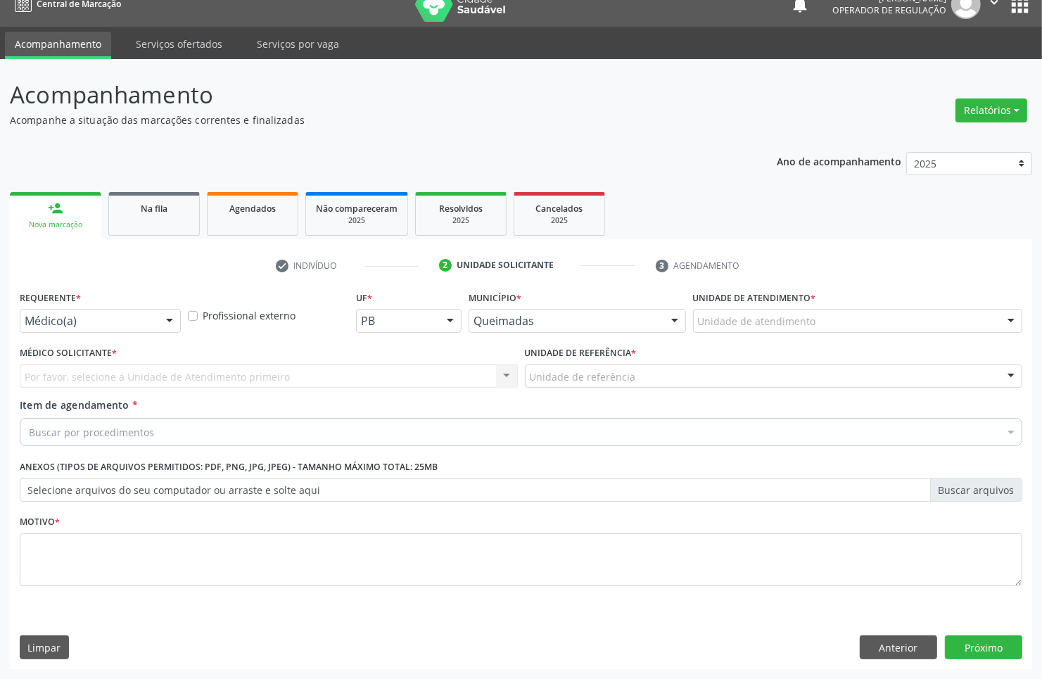
scroll to position [18, 0]
drag, startPoint x: 57, startPoint y: 322, endPoint x: 64, endPoint y: 368, distance: 46.3
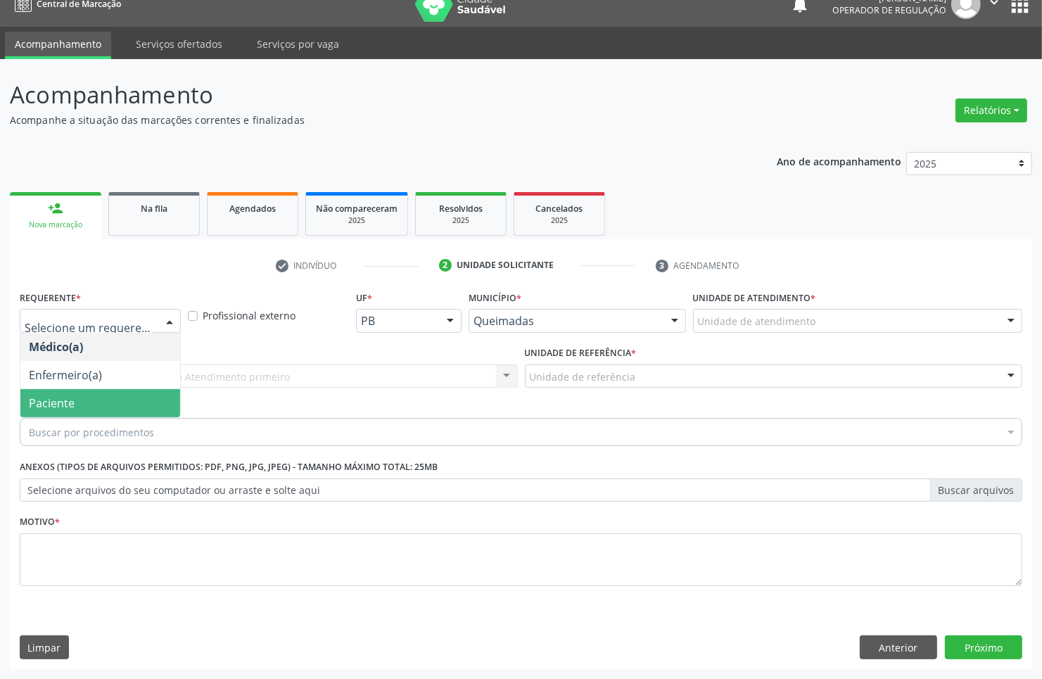
click at [76, 396] on span "Paciente" at bounding box center [100, 403] width 160 height 28
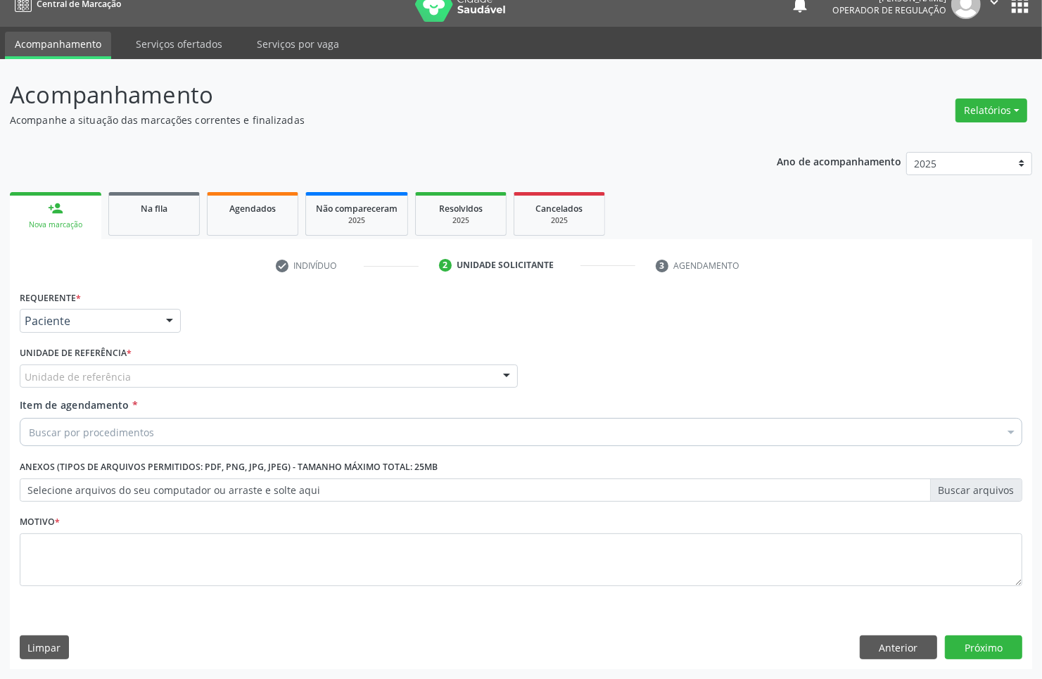
click at [159, 367] on div "Unidade de referência" at bounding box center [269, 376] width 498 height 24
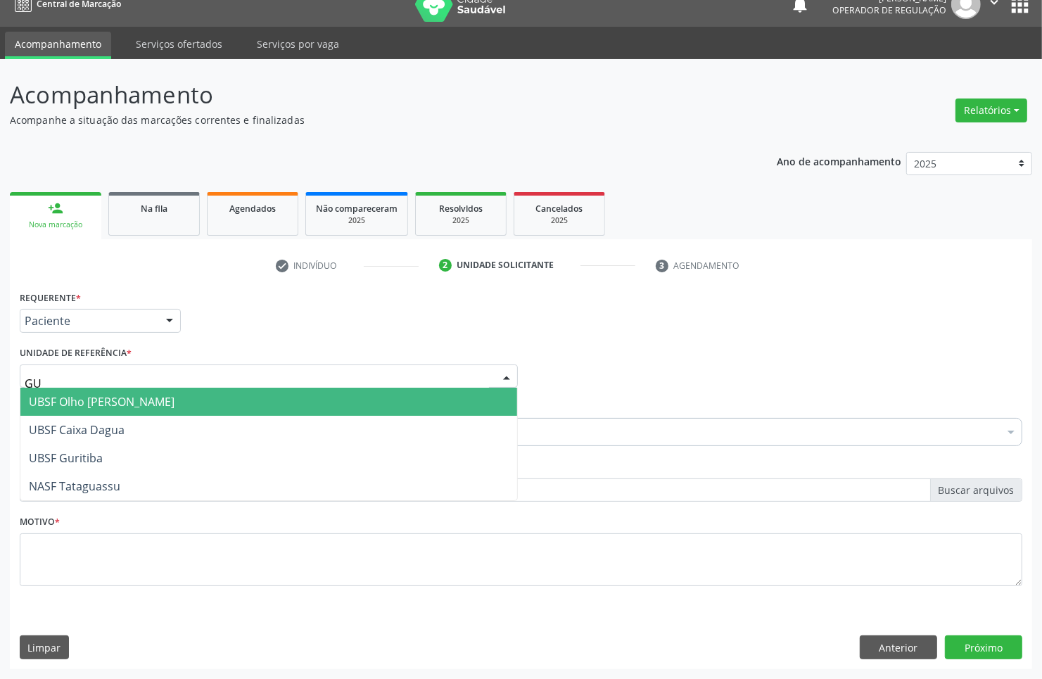
type input "GUR"
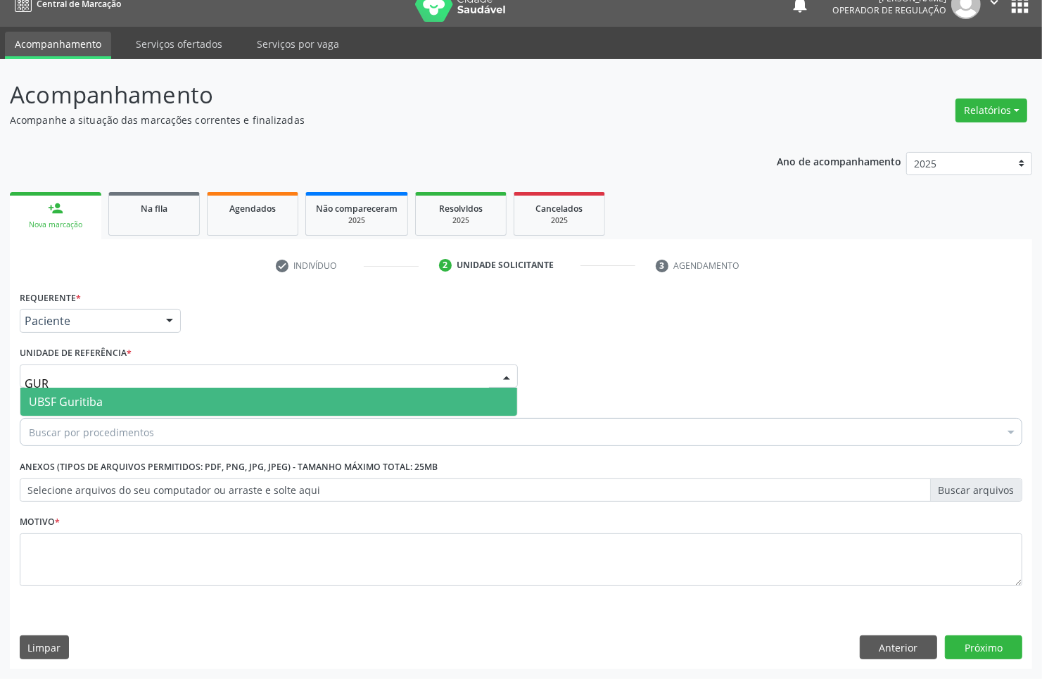
click at [120, 398] on span "UBSF Guritiba" at bounding box center [268, 402] width 497 height 28
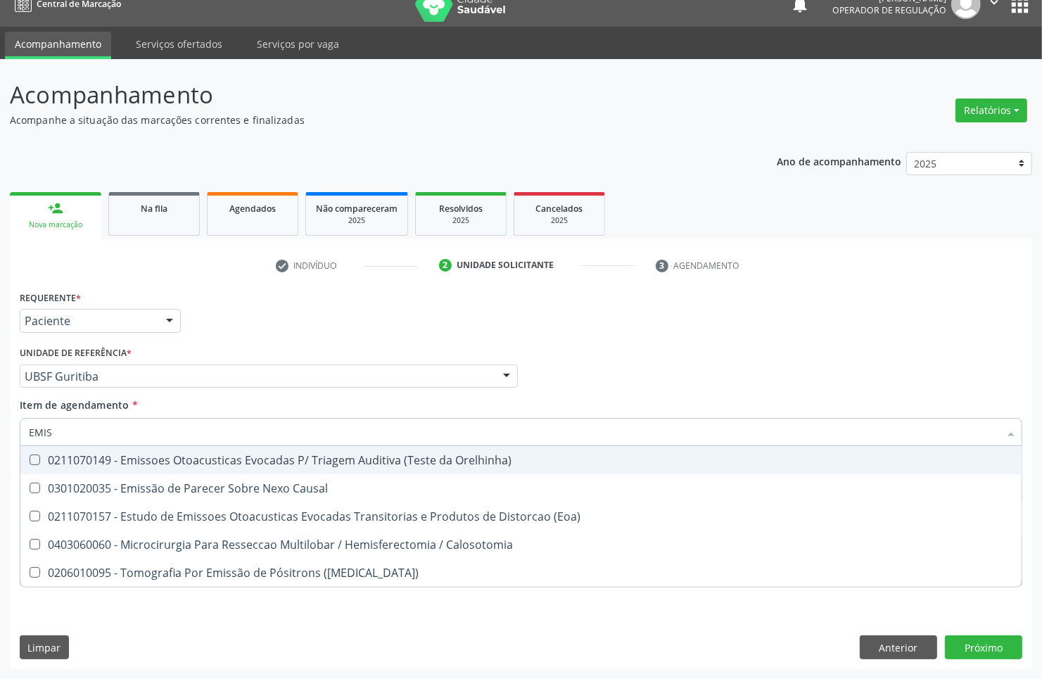
type input "EMISS"
click at [160, 462] on div "0211070149 - Emissoes Otoacusticas Evocadas P/ Triagem Auditiva (Teste da Orelh…" at bounding box center [521, 460] width 984 height 11
checkbox Orelhinha\) "true"
type input "E"
checkbox Orelhinha\) "false"
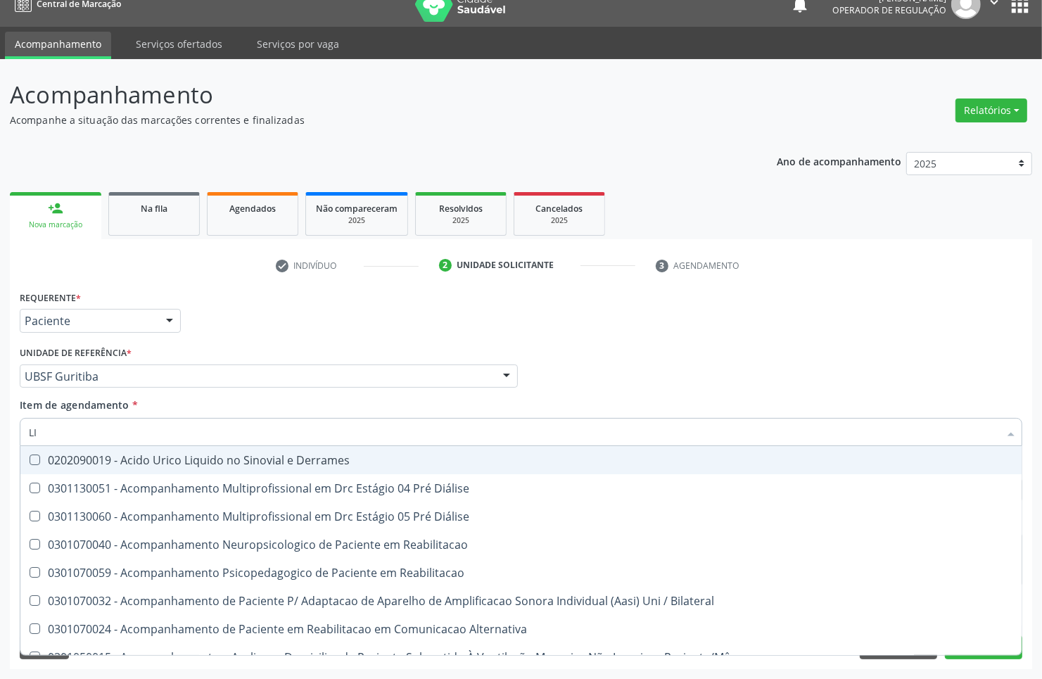
type input "L"
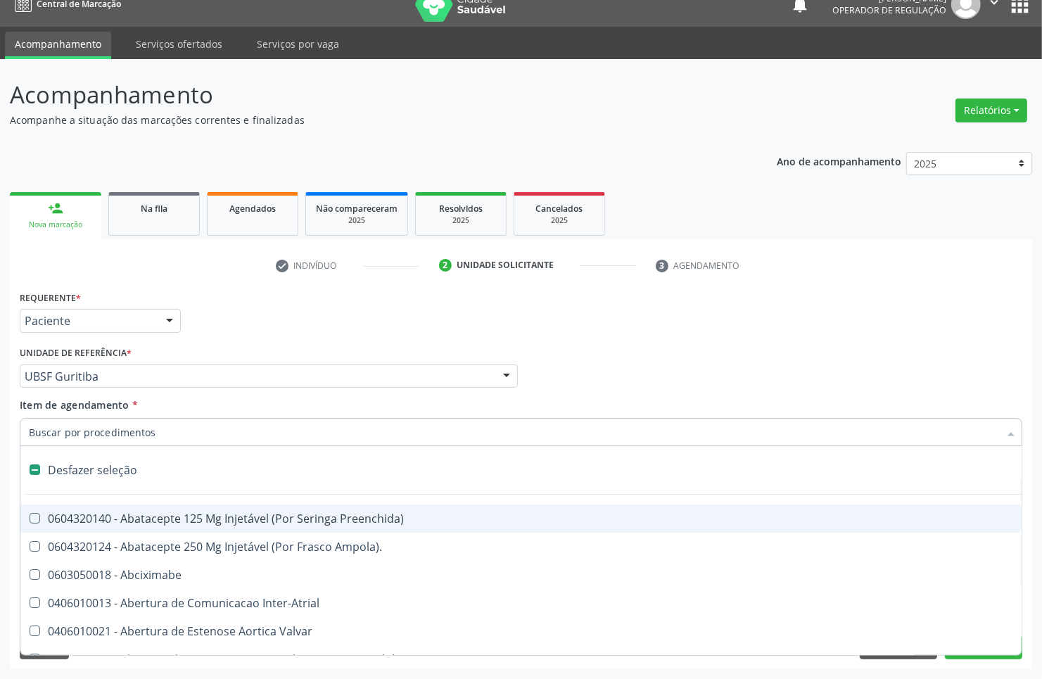
click at [612, 349] on div "Médico Solicitante Por favor, selecione a Unidade de Atendimento primeiro Nenhu…" at bounding box center [521, 370] width 1010 height 55
checkbox Ampola\)\ "true"
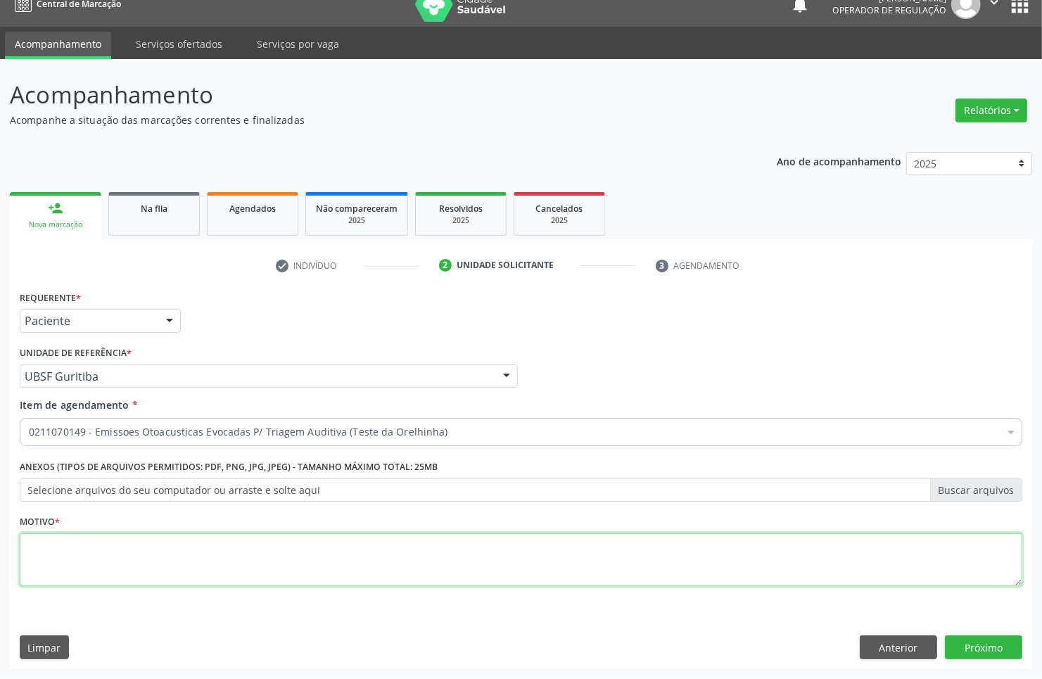
click at [322, 572] on textarea at bounding box center [521, 559] width 1003 height 53
type textarea "TIAGEM"
click at [32, 546] on textarea "TIAGEM" at bounding box center [521, 559] width 1003 height 53
type textarea "TRIAGEM"
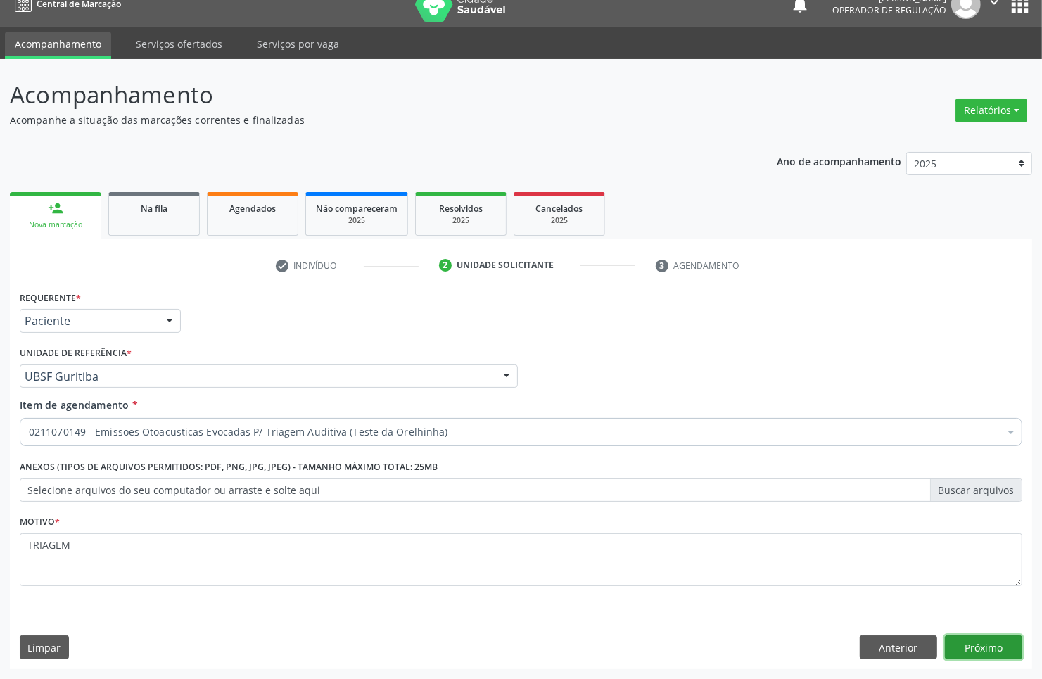
click at [1001, 655] on button "Próximo" at bounding box center [983, 647] width 77 height 24
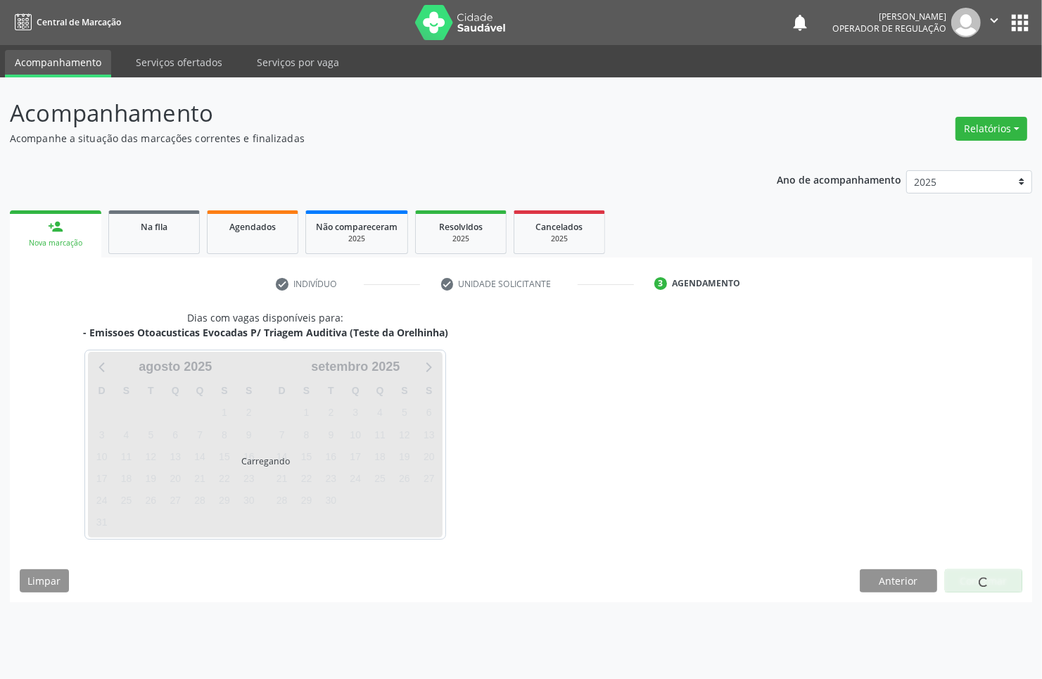
scroll to position [0, 0]
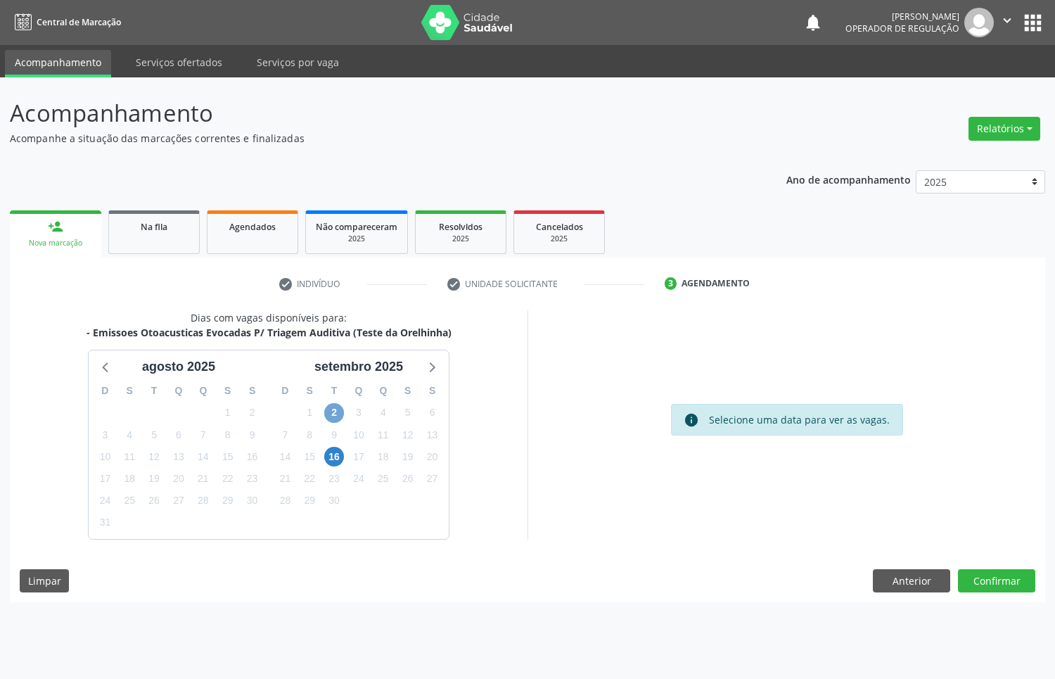
click at [338, 412] on span "2" at bounding box center [334, 413] width 20 height 20
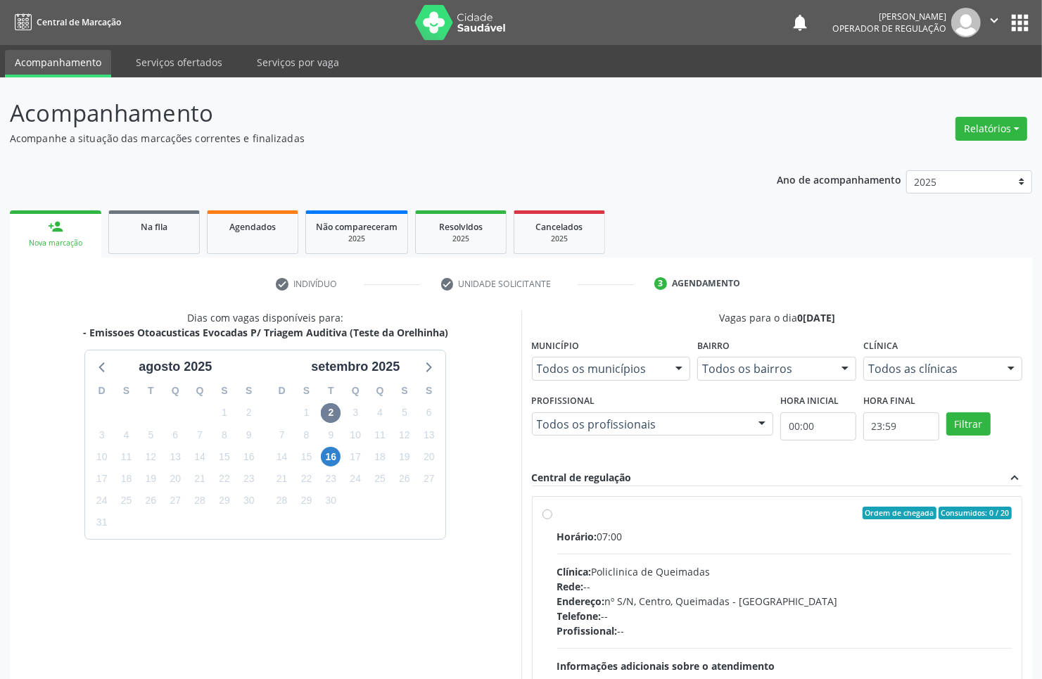
click at [635, 493] on div "Ordem de chegada Consumidos: 0 / 20 Horário: 07:00 Clínica: Policlinica de Quei…" at bounding box center [777, 614] width 491 height 257
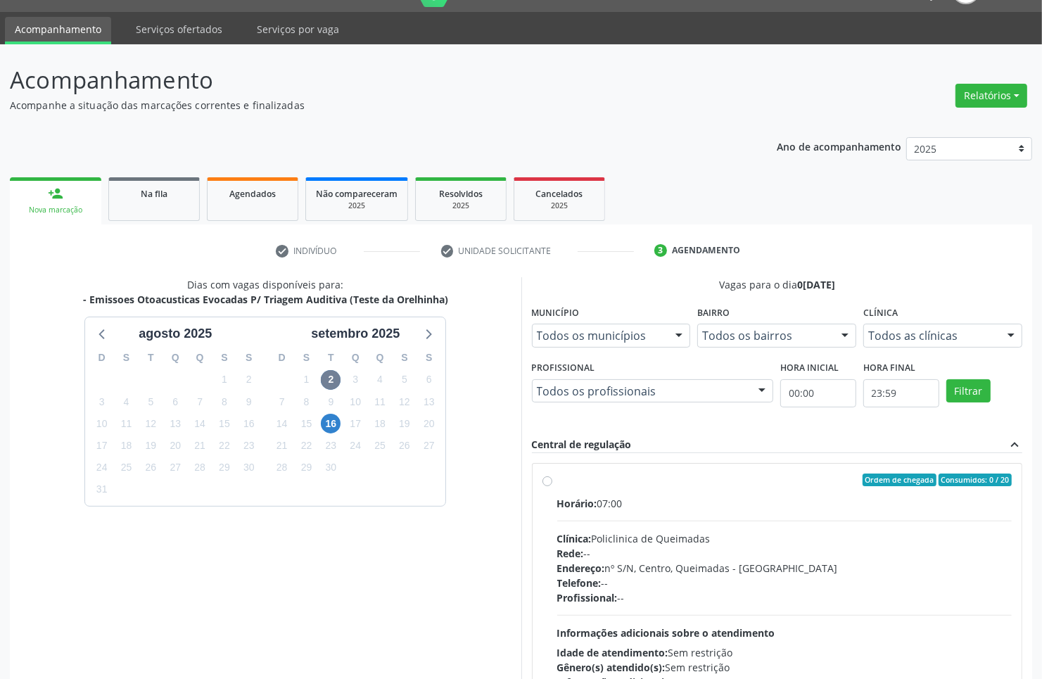
scroll to position [88, 0]
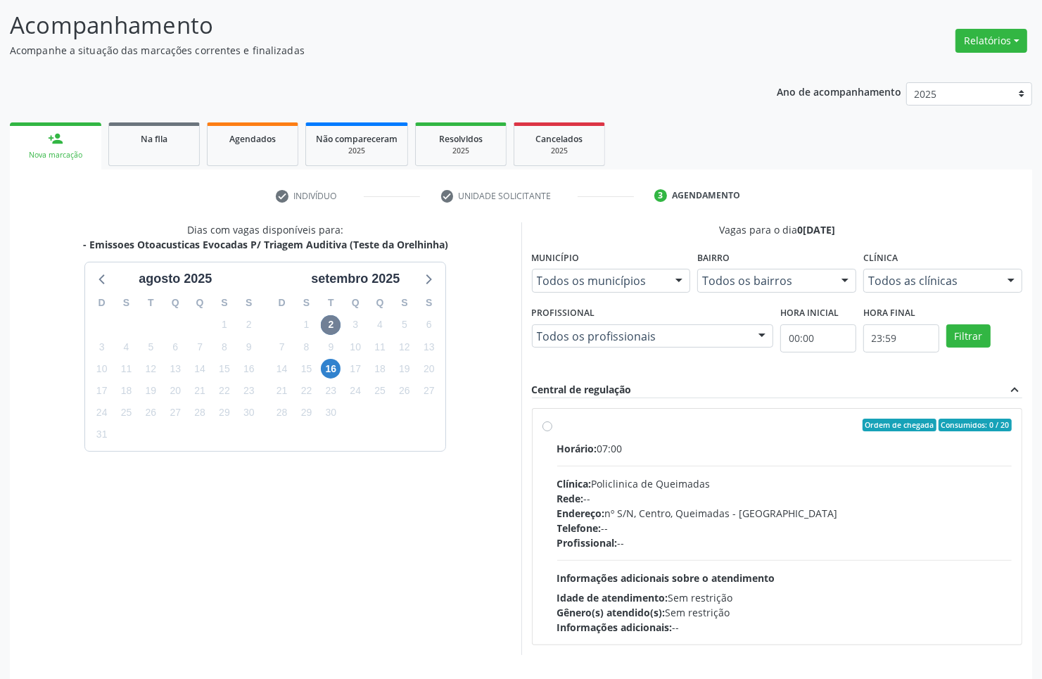
click at [581, 495] on span "Rede:" at bounding box center [570, 498] width 27 height 13
click at [552, 431] on input "Ordem de chegada Consumidos: 0 / 20 Horário: 07:00 Clínica: Policlinica de Quei…" at bounding box center [548, 425] width 10 height 13
radio input "true"
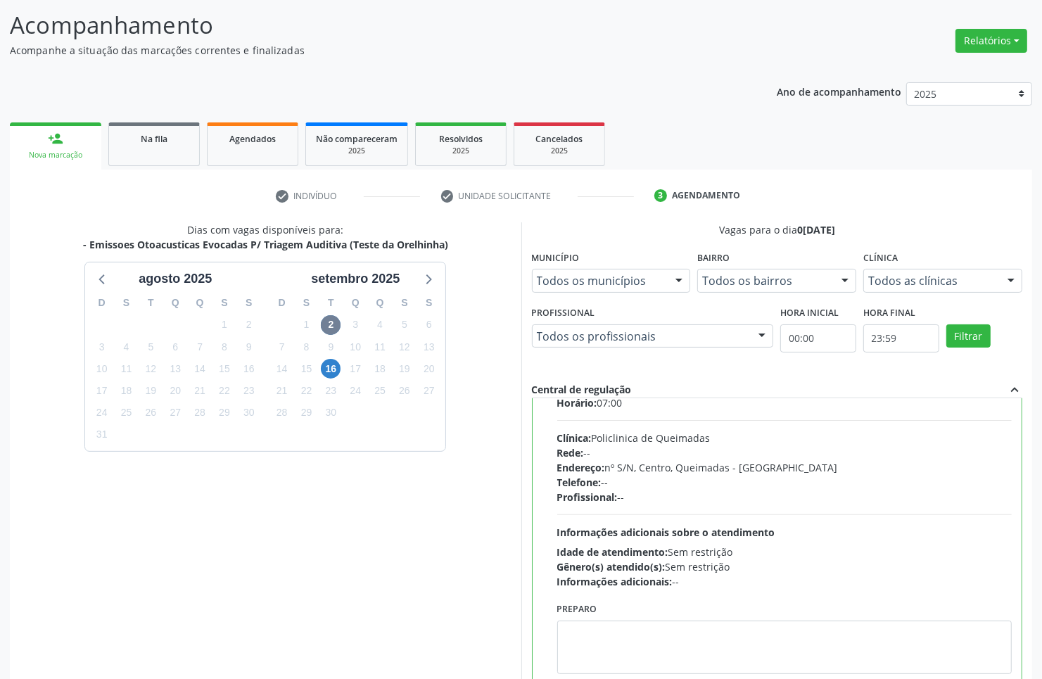
scroll to position [70, 0]
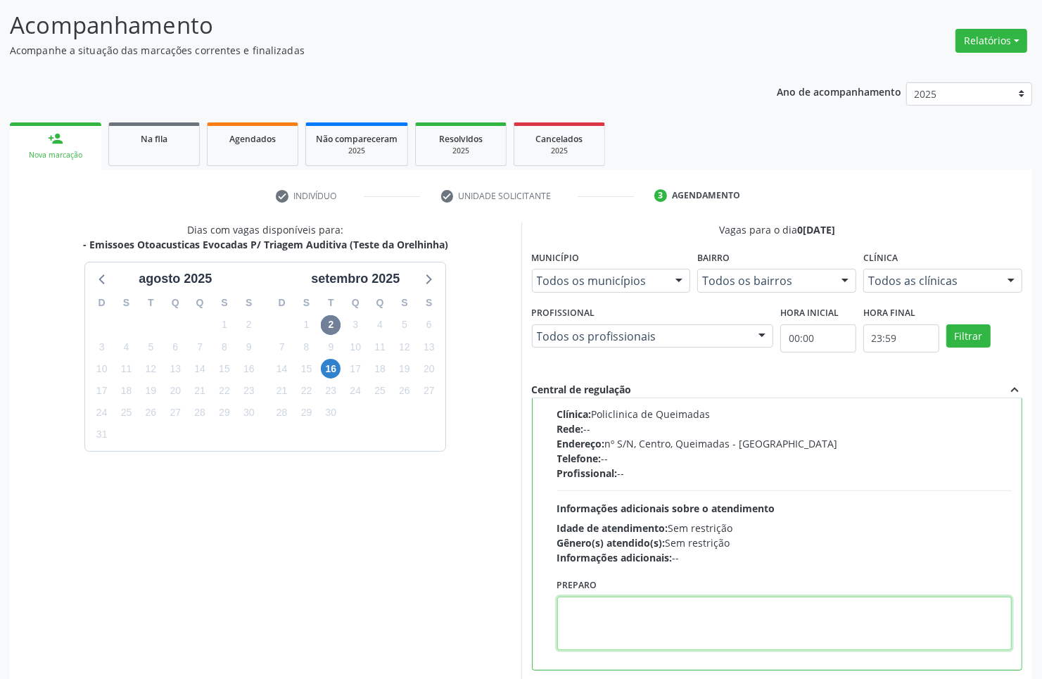
click at [607, 614] on textarea at bounding box center [784, 623] width 455 height 53
paste textarea "LEVAR CADERNETA DE VACINAÇÃO"
type textarea "LEVAR CADERNETA DE VACINAÇÃO"
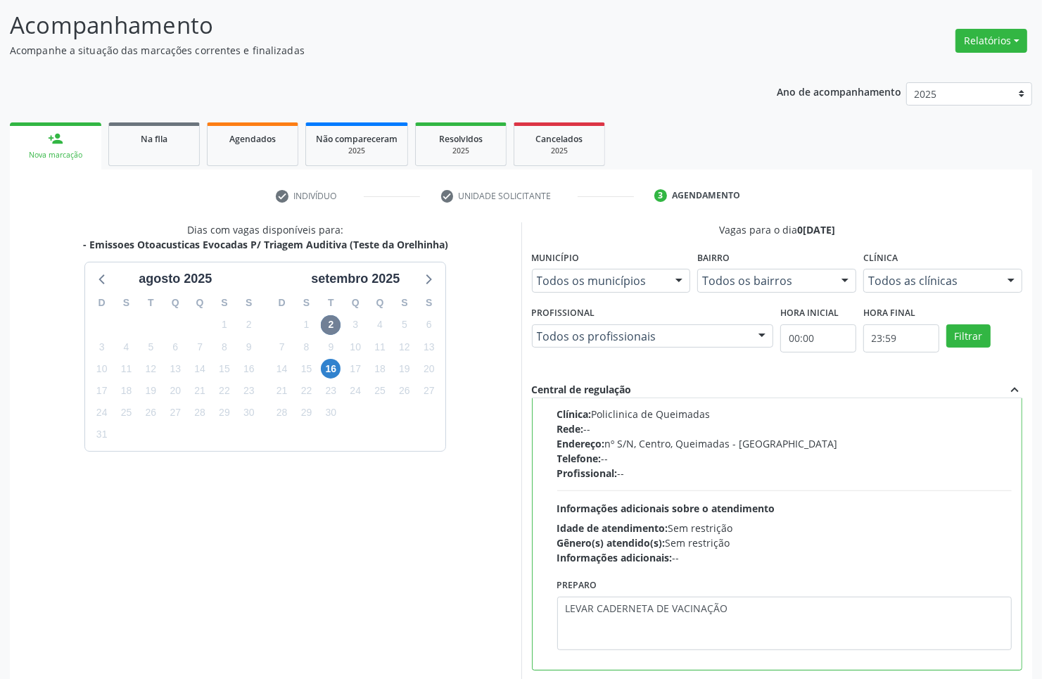
click at [459, 588] on div "Dias com vagas disponíveis para: - Emissoes Otoacusticas Evocadas P/ Triagem Au…" at bounding box center [266, 450] width 512 height 457
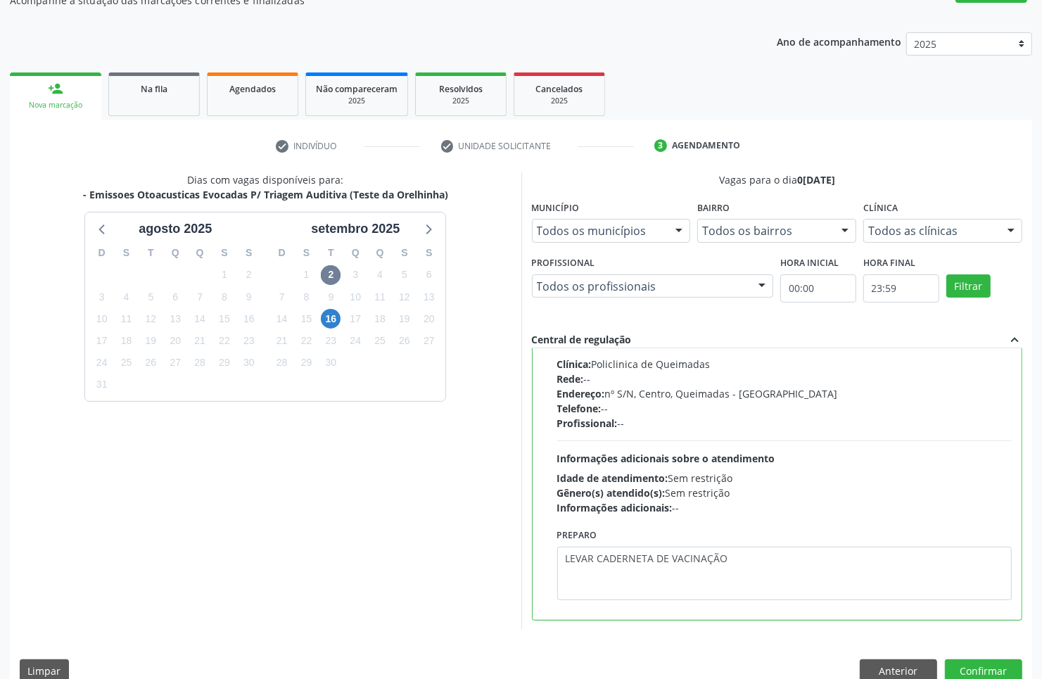
scroll to position [162, 0]
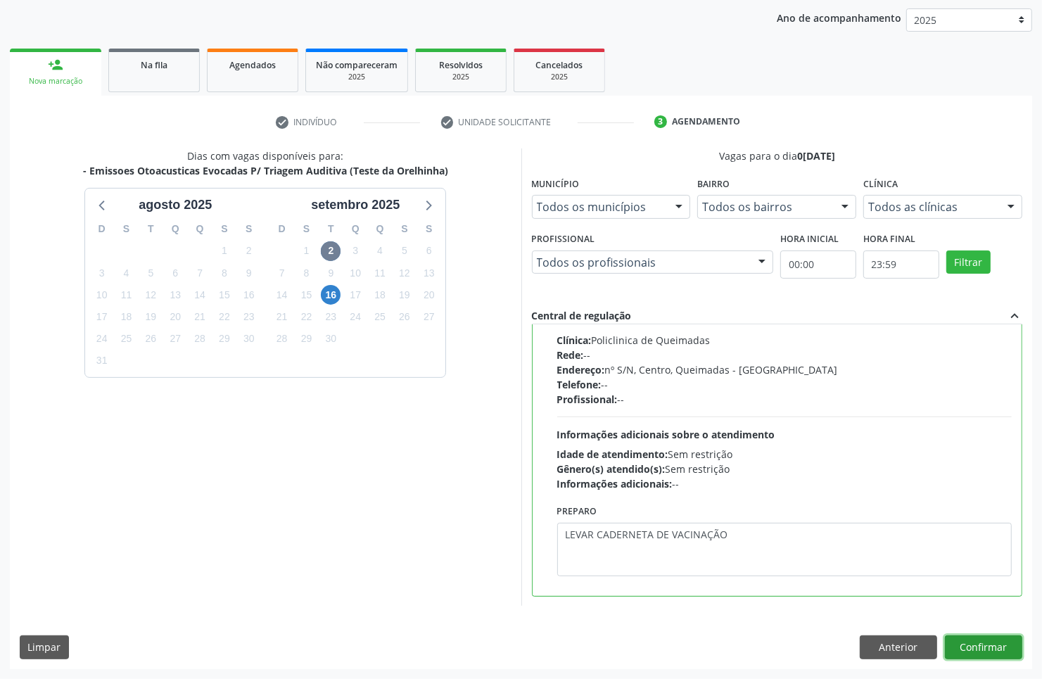
click at [971, 635] on button "Confirmar" at bounding box center [983, 647] width 77 height 24
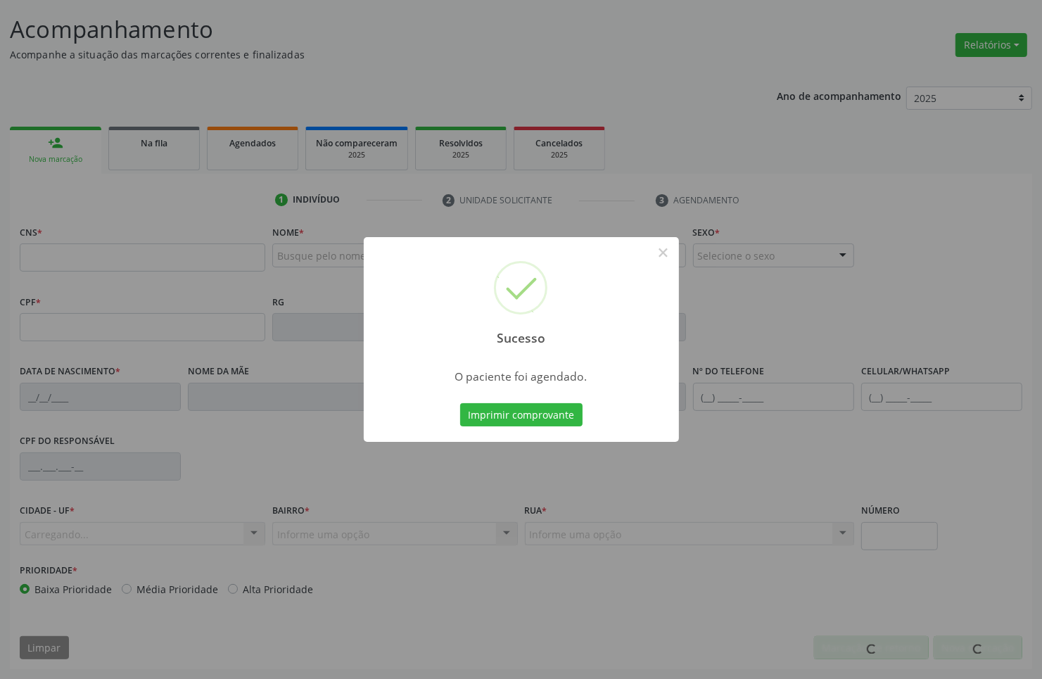
scroll to position [0, 0]
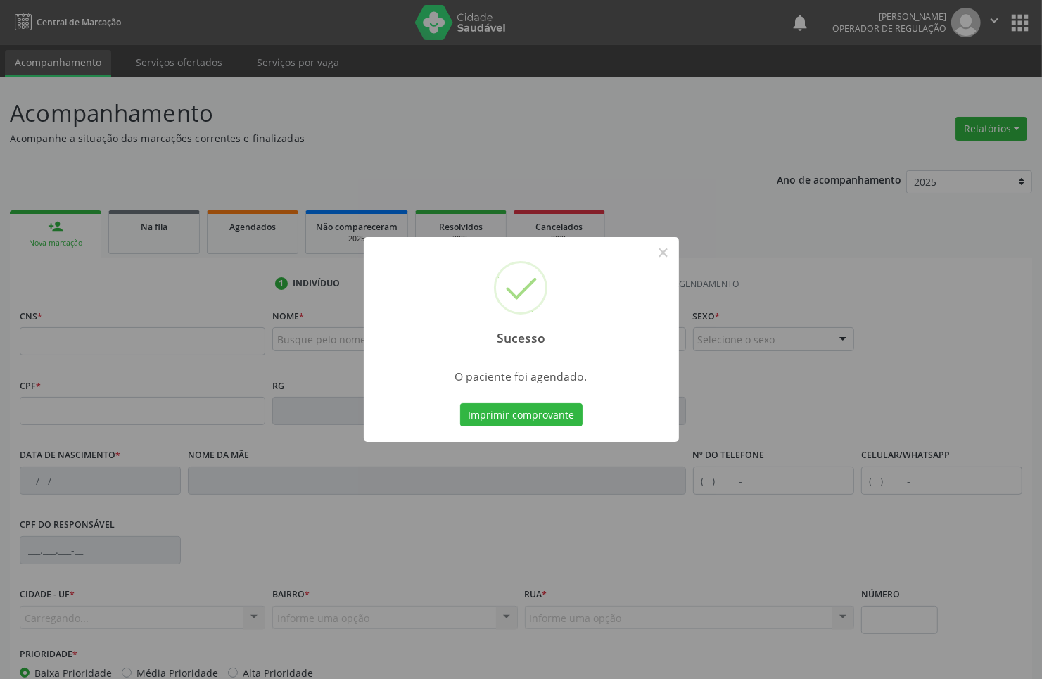
click at [460, 403] on button "Imprimir comprovante" at bounding box center [521, 415] width 122 height 24
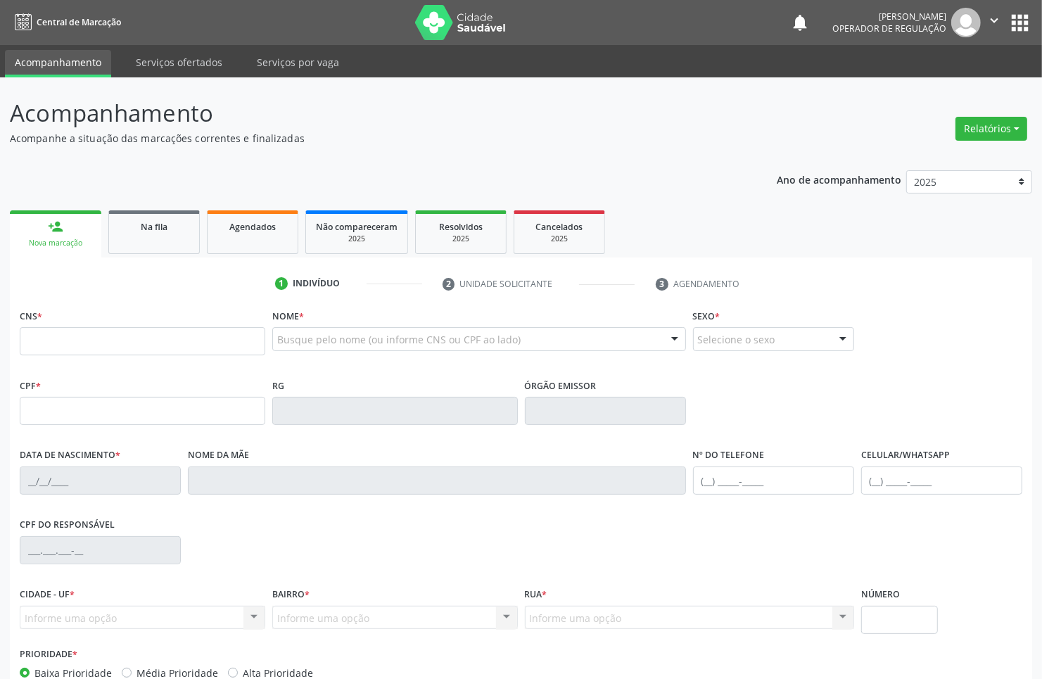
click at [82, 326] on div "CNS *" at bounding box center [143, 330] width 246 height 50
click at [90, 345] on input "text" at bounding box center [143, 341] width 246 height 28
type input "[PERSON_NAME]"
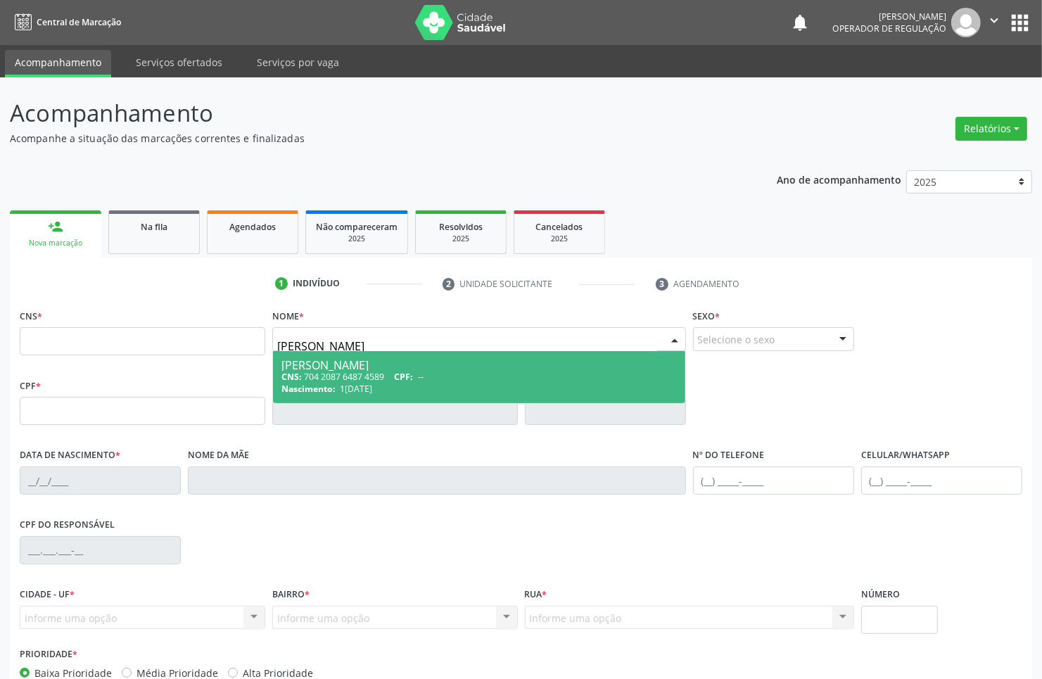
click at [350, 385] on span "1[DATE]" at bounding box center [356, 389] width 32 height 12
type input "704 2087 6487 4589"
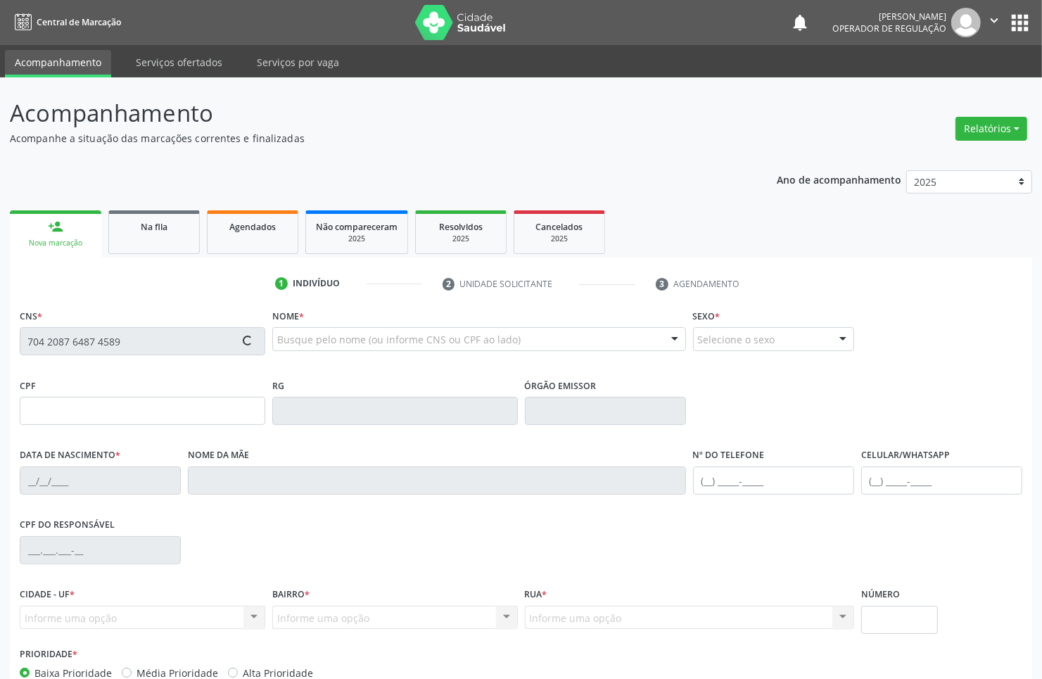
type input "1[DATE]"
type input "[PERSON_NAME]"
type input "[PHONE_NUMBER]"
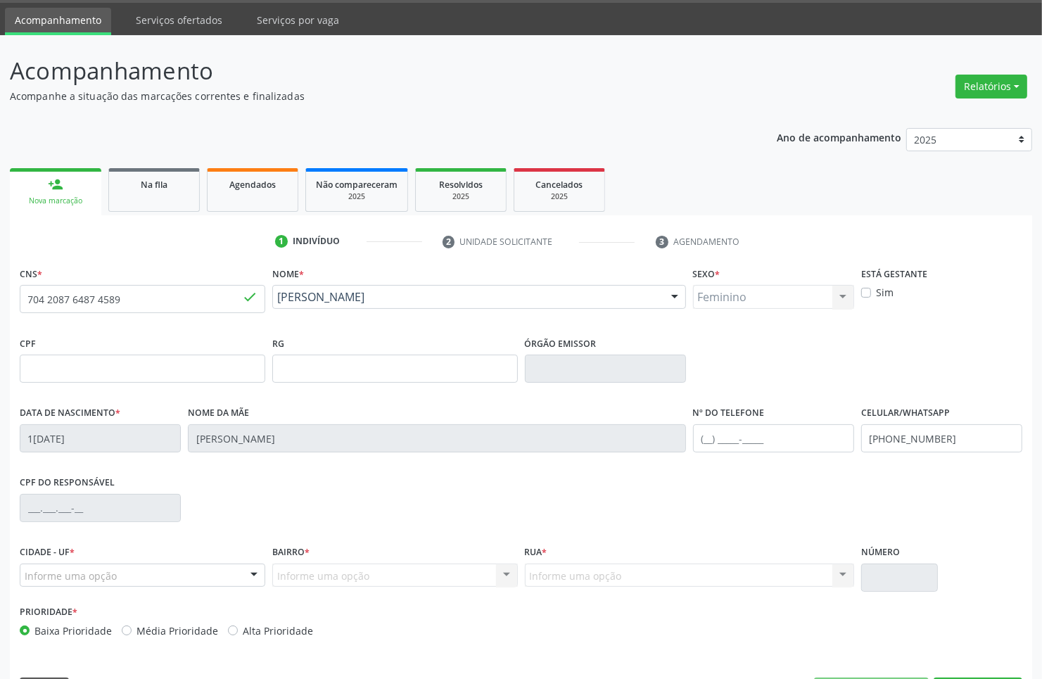
scroll to position [84, 0]
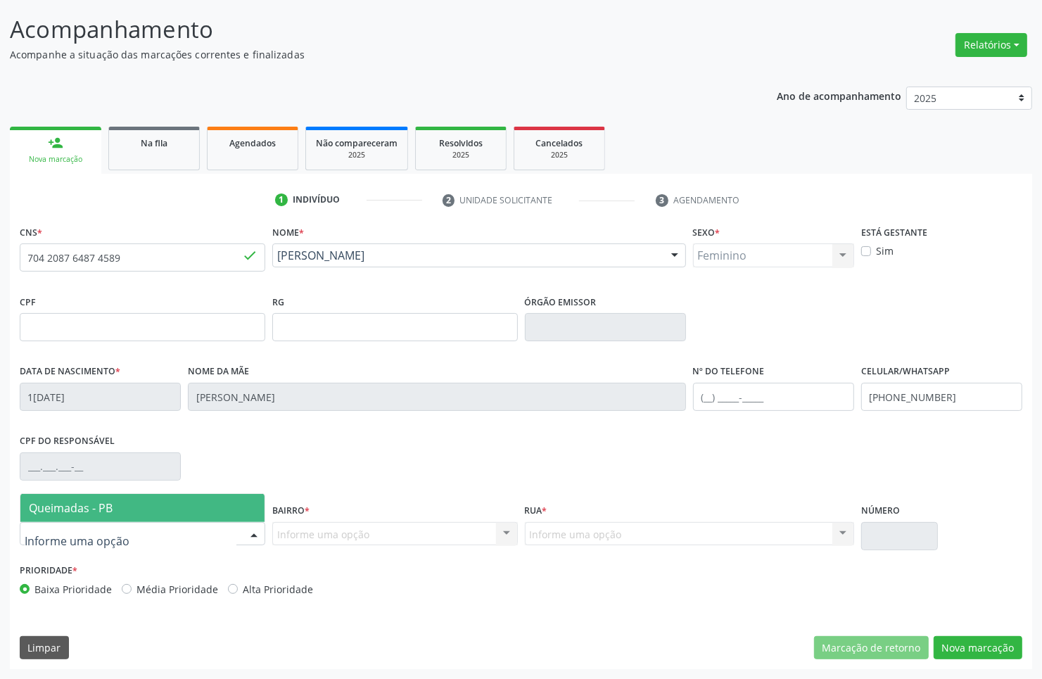
click at [223, 528] on div at bounding box center [143, 534] width 246 height 24
click at [217, 503] on span "Queimadas - PB" at bounding box center [142, 508] width 244 height 28
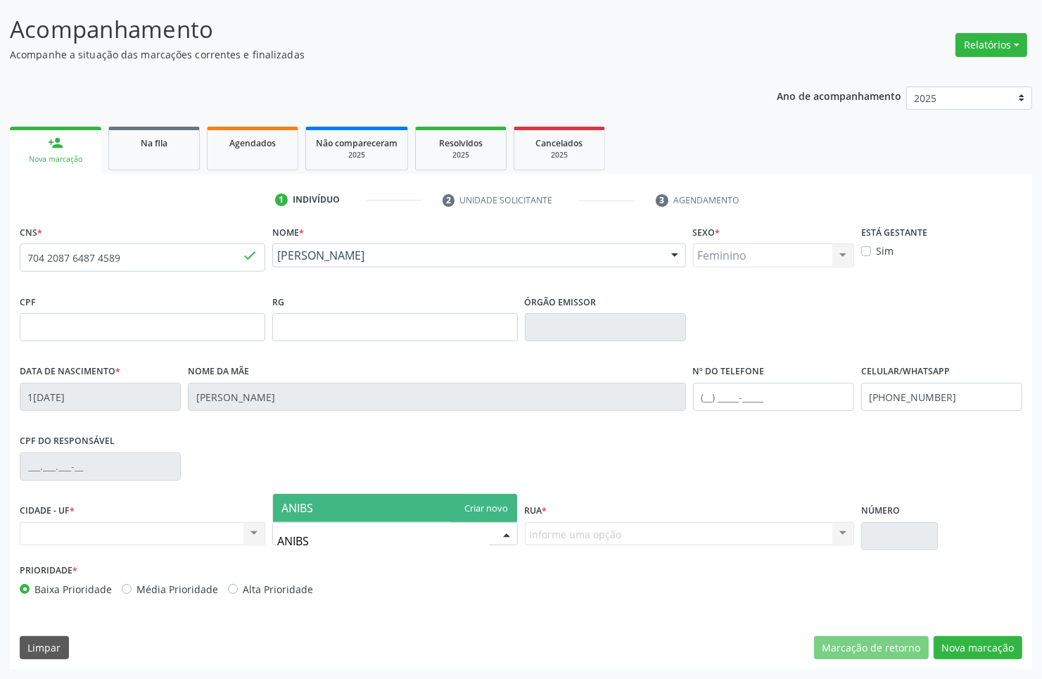
type input "ANIB"
click at [326, 508] on span "[PERSON_NAME]" at bounding box center [324, 507] width 87 height 15
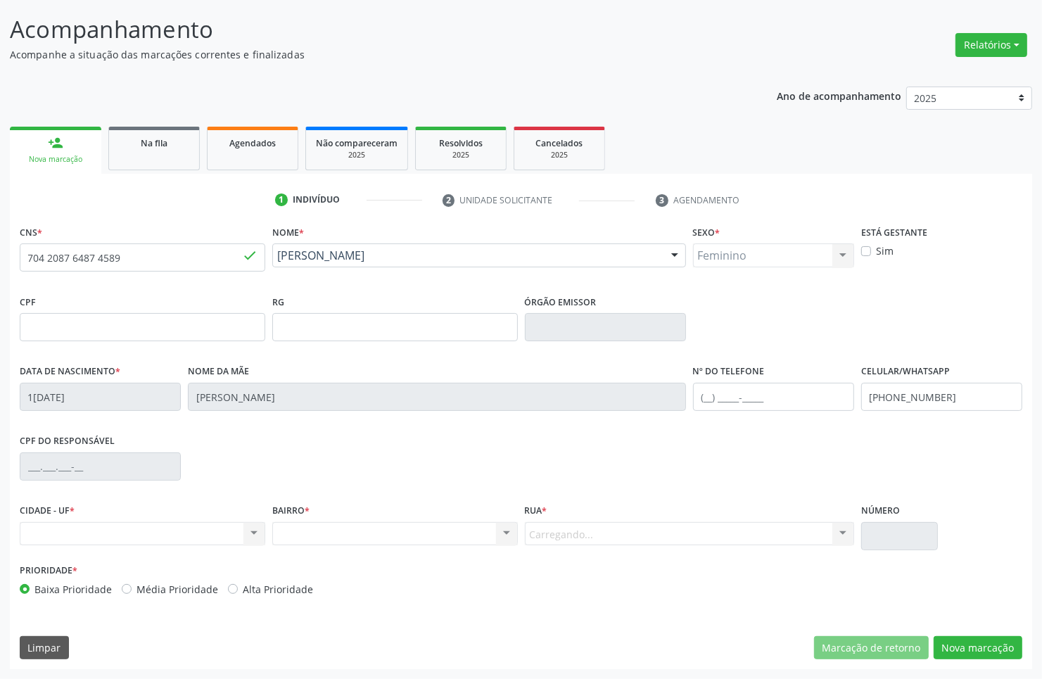
click at [616, 523] on div "Carregando... Nenhum resultado encontrado para: " " Nenhuma opção encontrada. D…" at bounding box center [689, 534] width 329 height 24
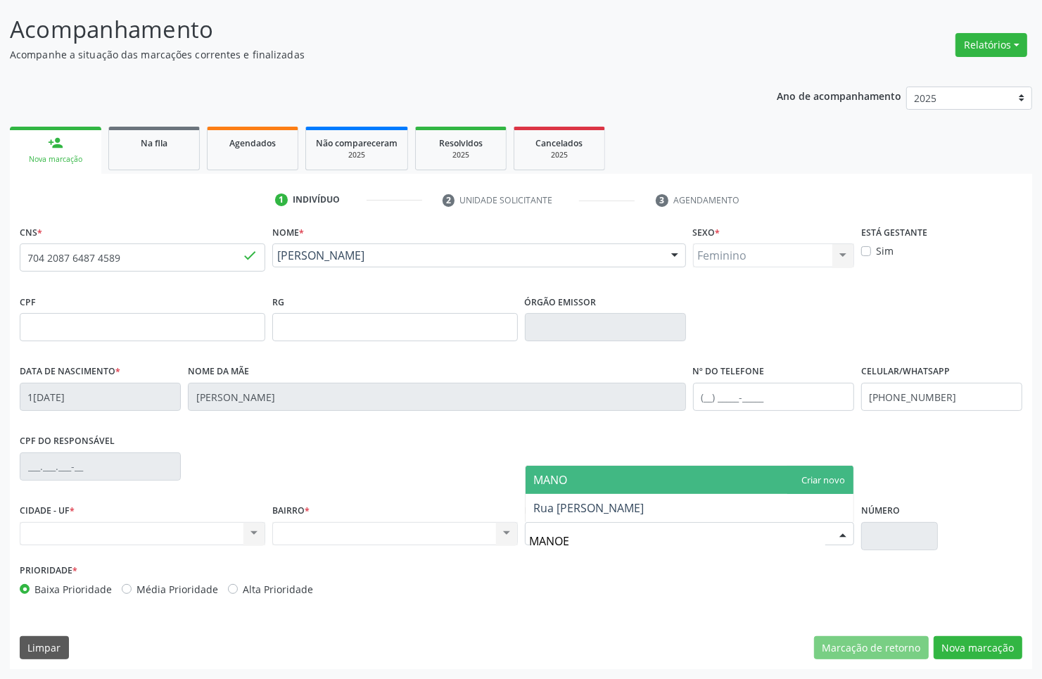
type input "MANOEL"
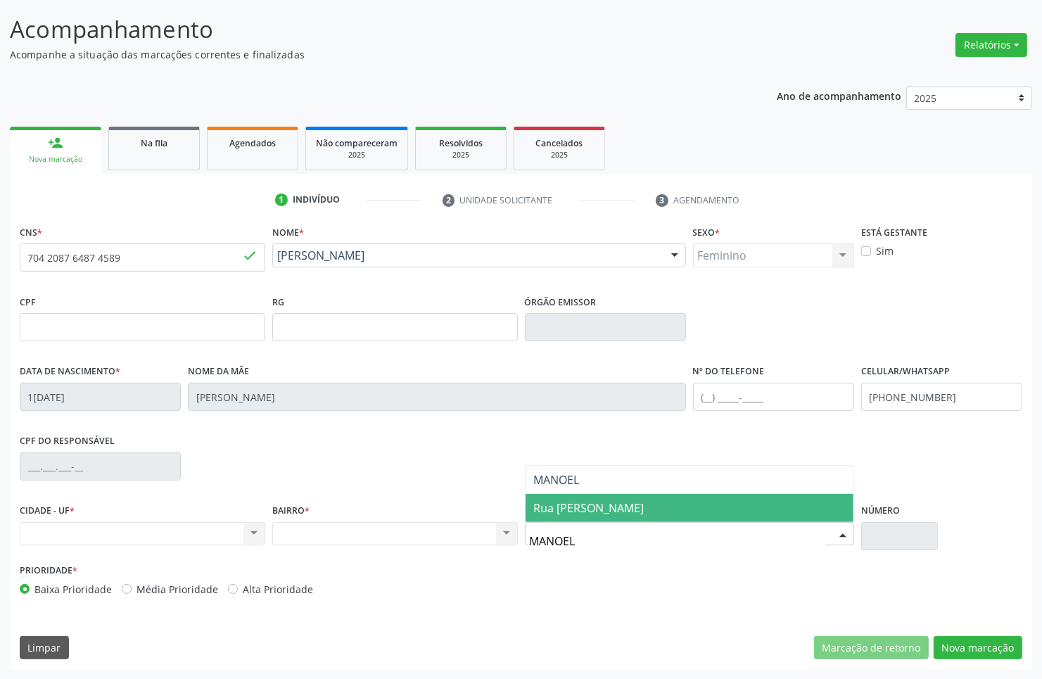
click at [617, 508] on span "Rua [PERSON_NAME]" at bounding box center [589, 507] width 110 height 15
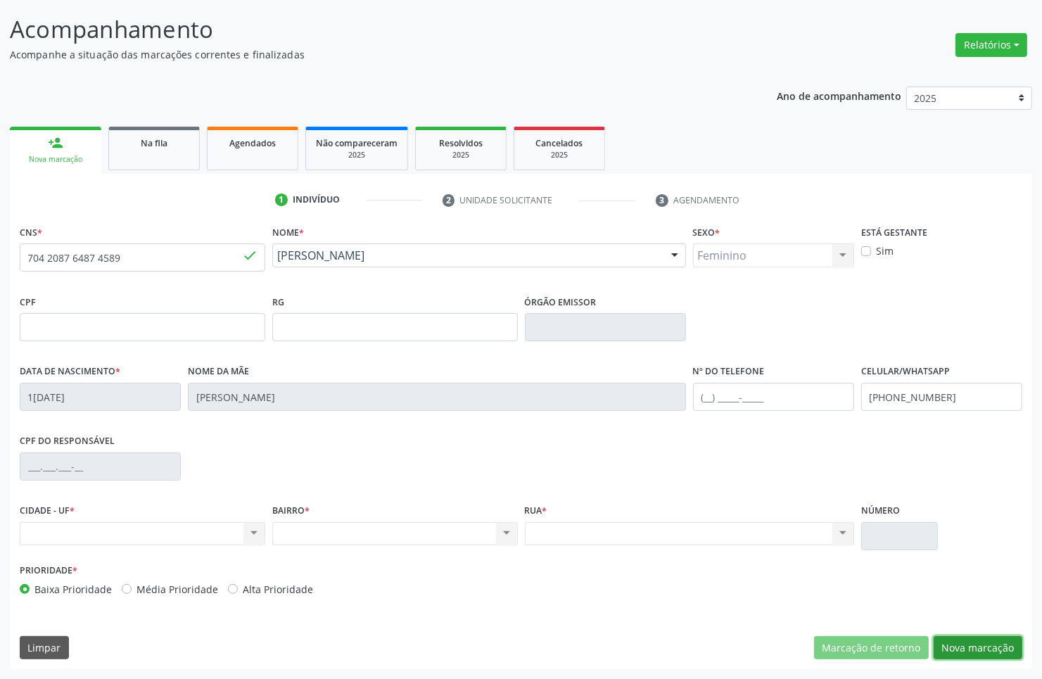
click at [991, 647] on button "Nova marcação" at bounding box center [978, 648] width 89 height 24
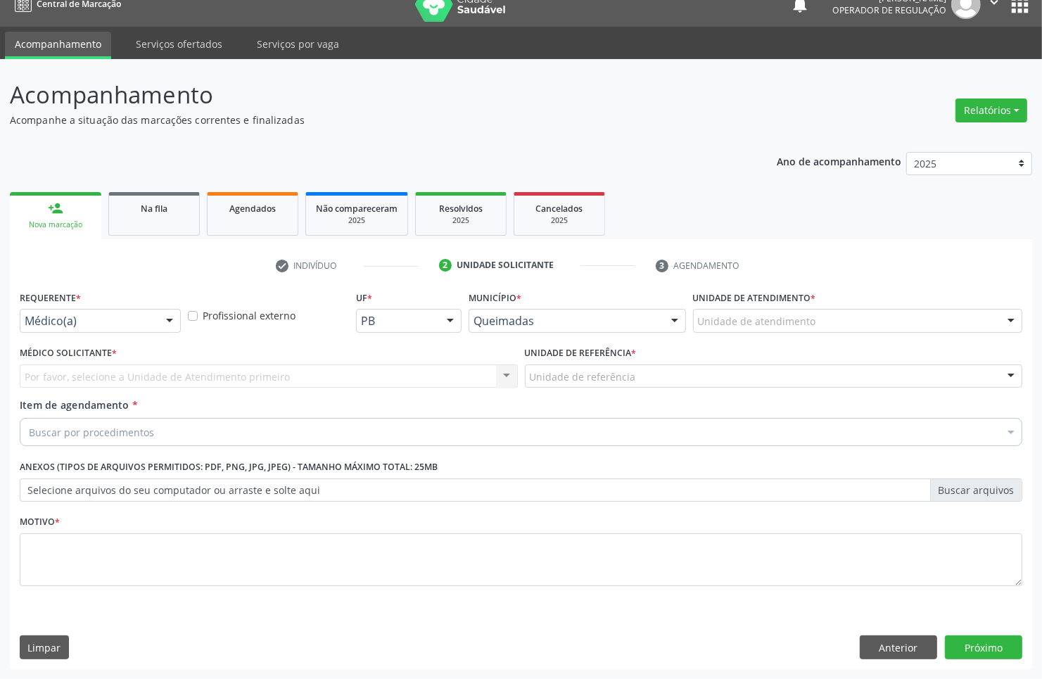
scroll to position [18, 0]
click at [75, 311] on div "Médico(a)" at bounding box center [100, 321] width 161 height 24
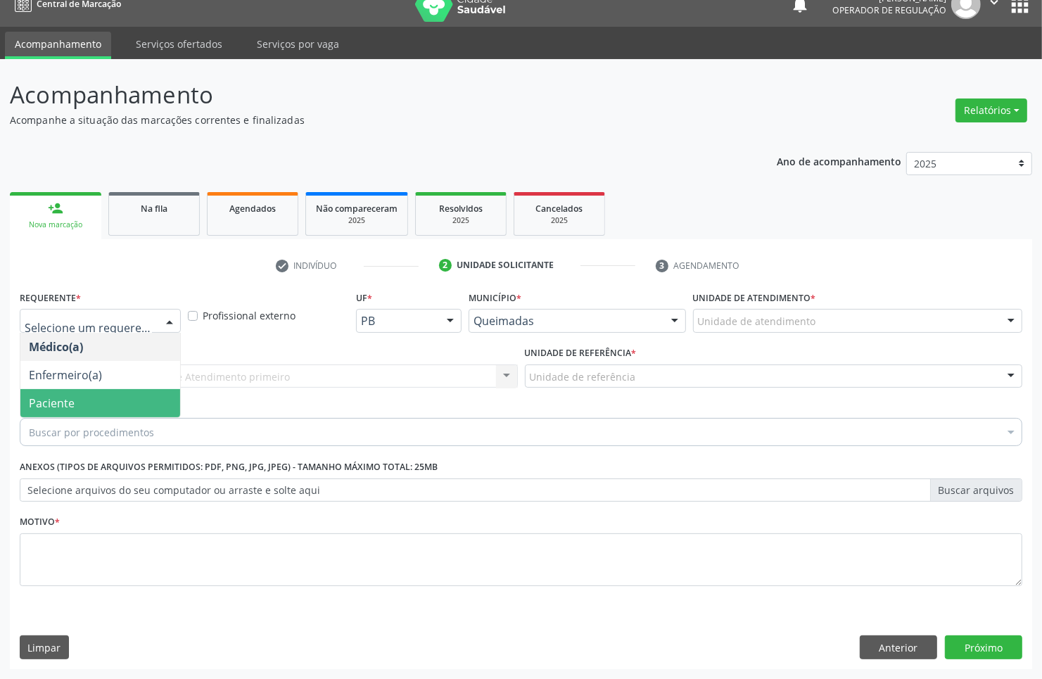
click at [87, 400] on span "Paciente" at bounding box center [100, 403] width 160 height 28
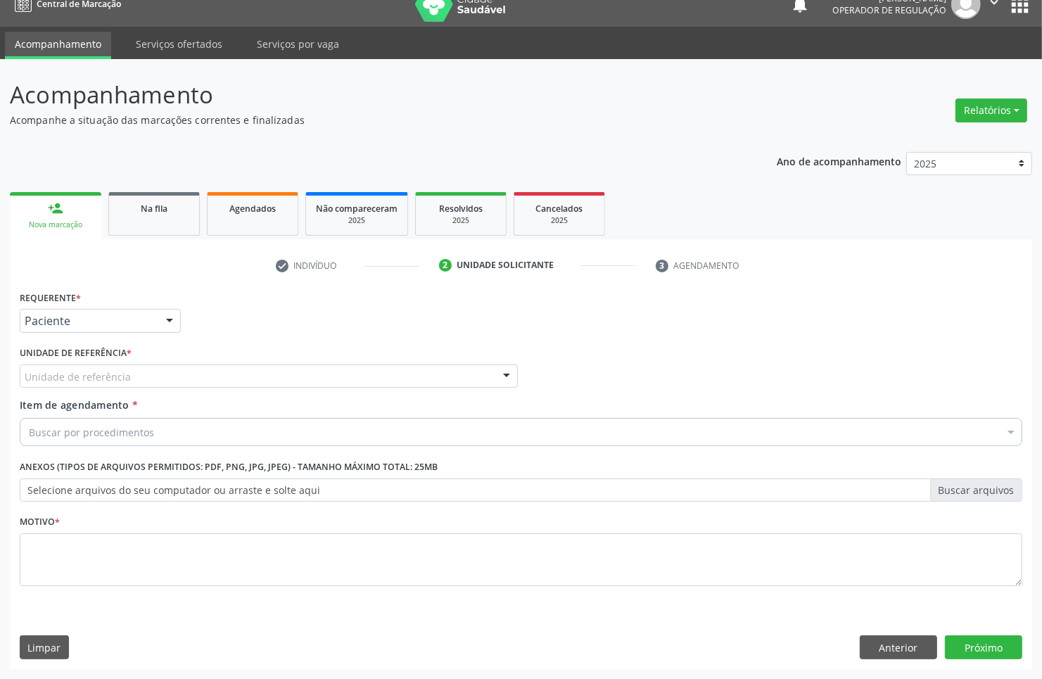
click at [128, 380] on div "Unidade de referência" at bounding box center [269, 376] width 498 height 24
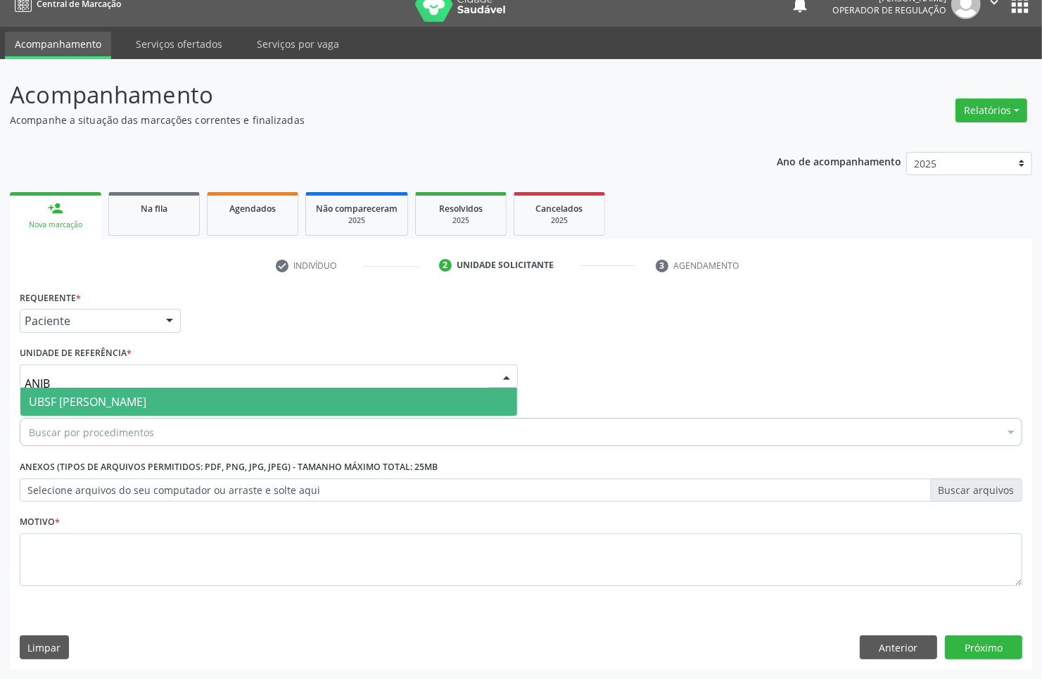
type input "ANIBA"
click at [142, 398] on span "UBSF [PERSON_NAME]" at bounding box center [268, 402] width 497 height 28
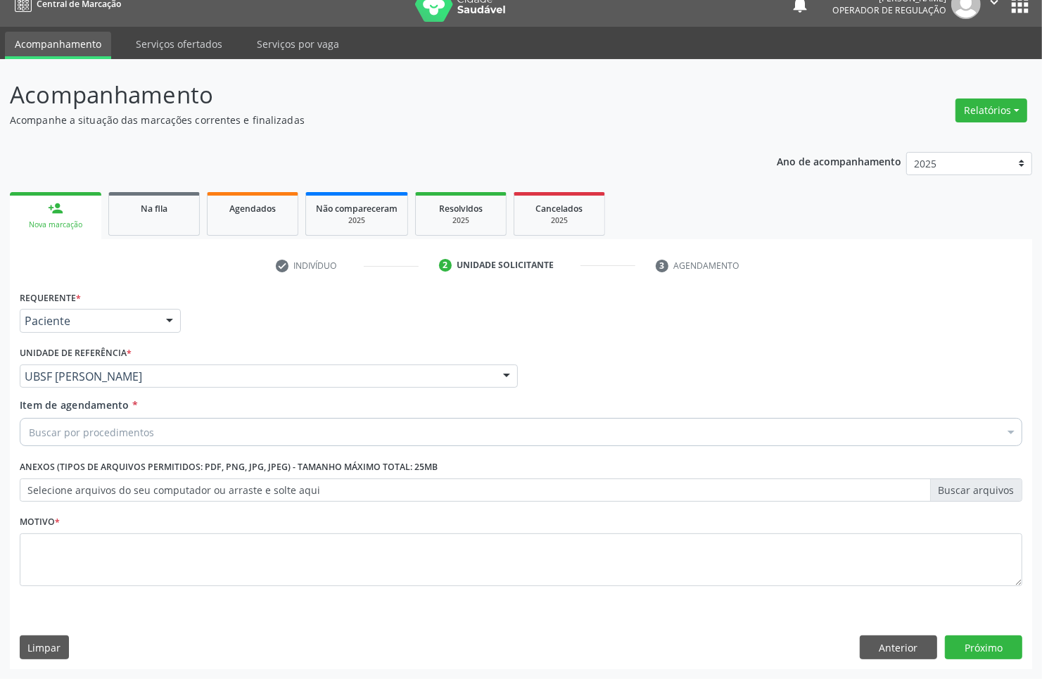
click at [230, 418] on div "Buscar por procedimentos" at bounding box center [521, 432] width 1003 height 28
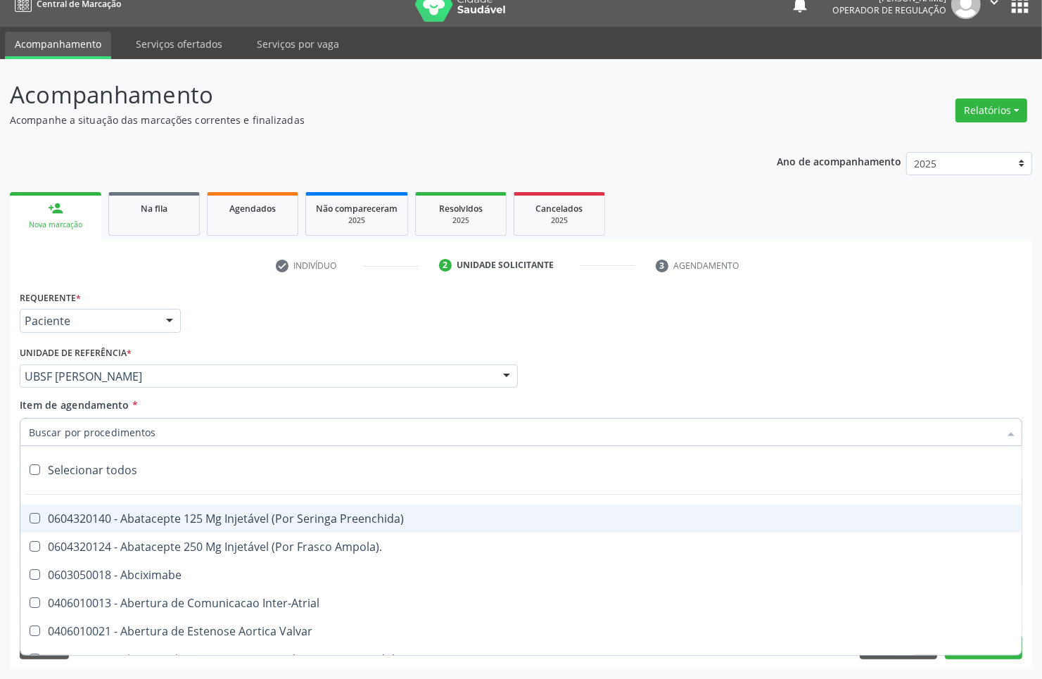
paste input "EMISSÕES"
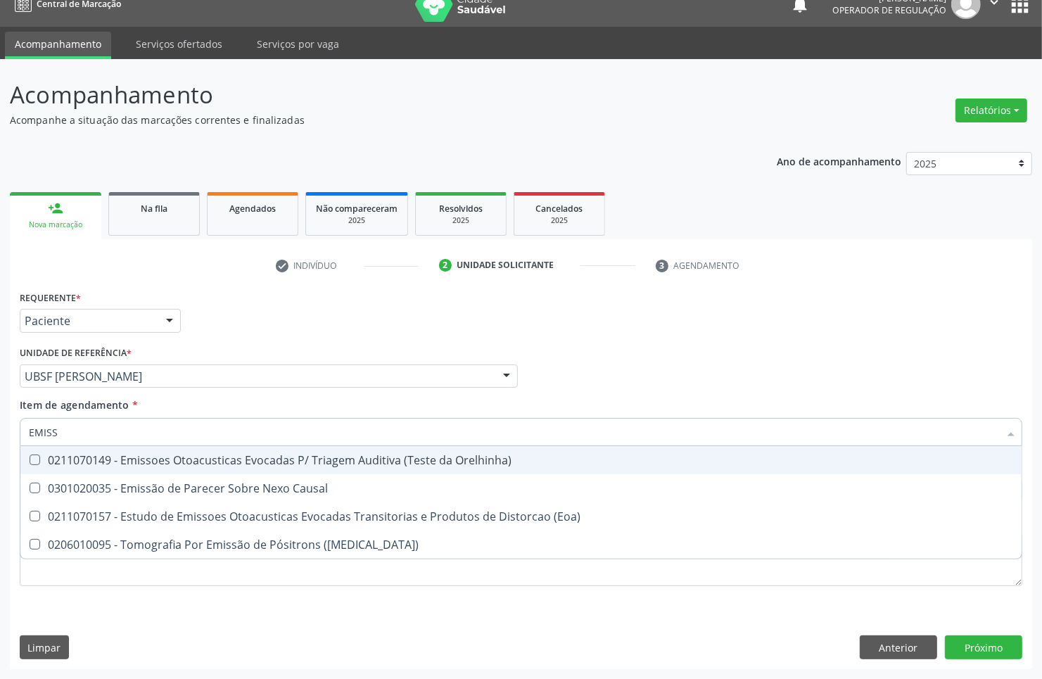
type input "EMIS"
click at [225, 457] on div "0211070149 - Emissoes Otoacusticas Evocadas P/ Triagem Auditiva (Teste da Orelh…" at bounding box center [521, 460] width 984 height 11
checkbox Orelhinha\) "true"
checkbox Causal "true"
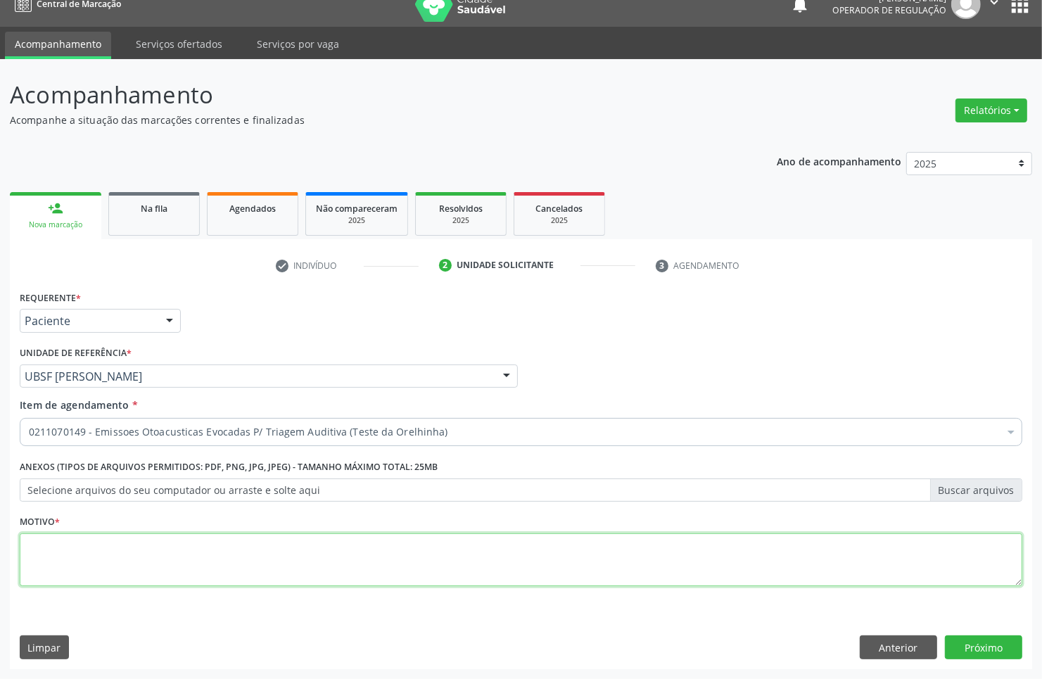
click at [97, 554] on textarea at bounding box center [521, 559] width 1003 height 53
type textarea "TRIAGEM NEO"
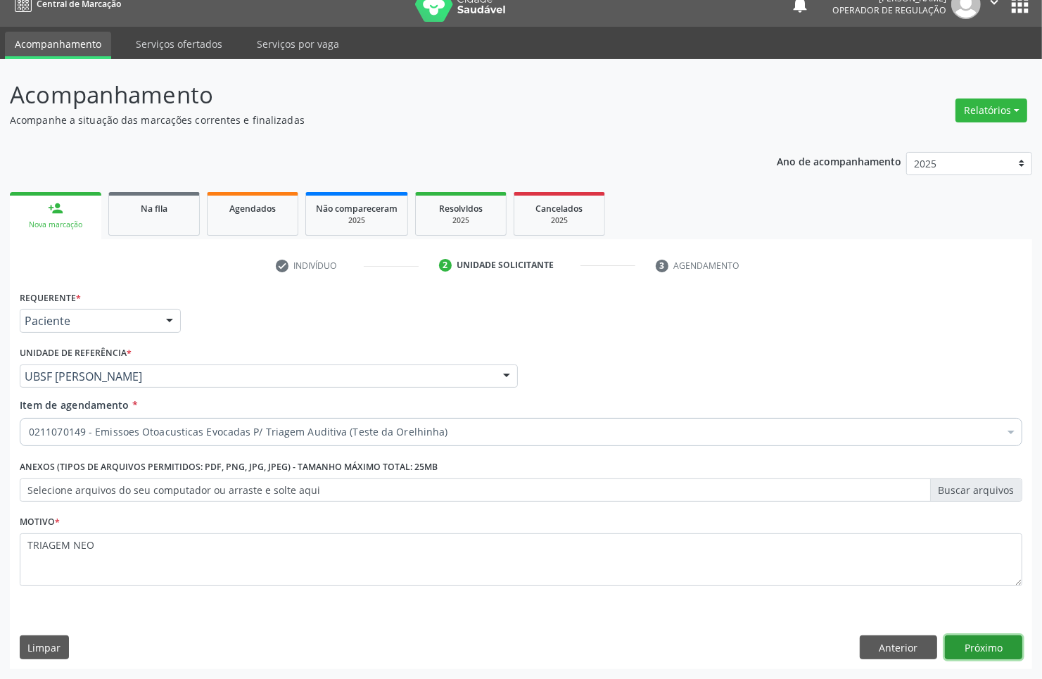
click button "Próximo" at bounding box center [983, 647] width 77 height 24
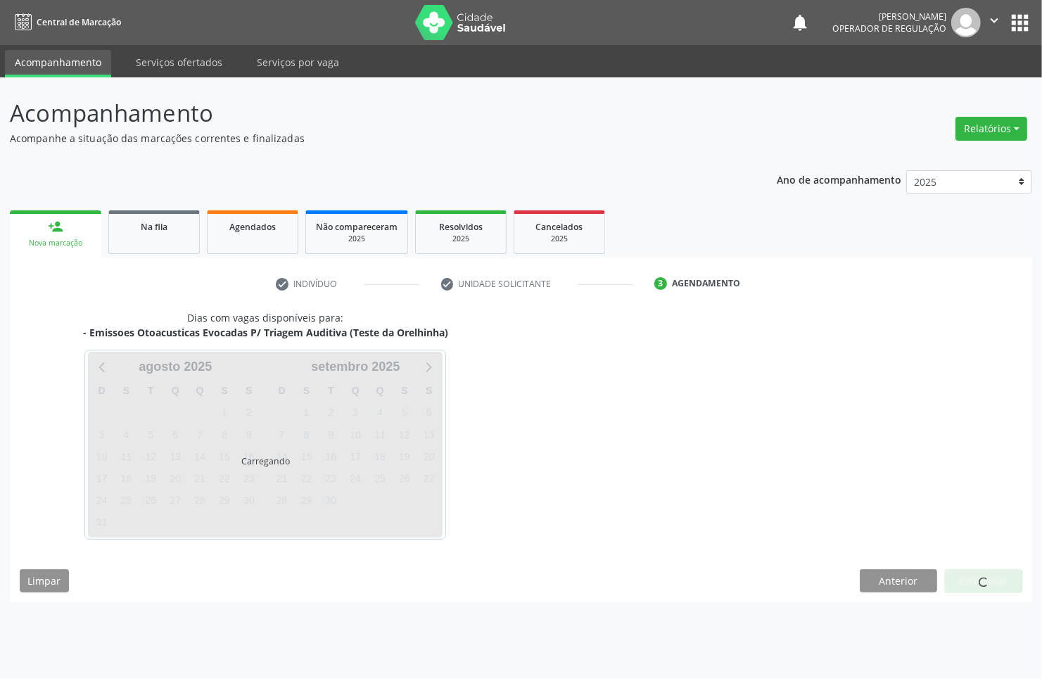
scroll to position [0, 0]
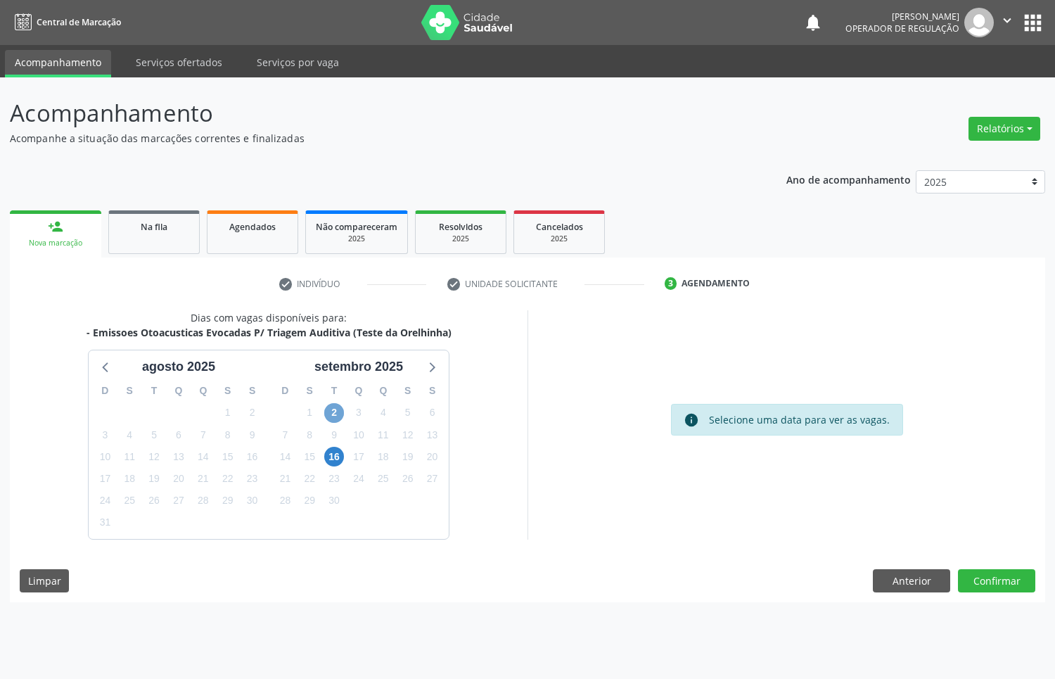
click at [332, 416] on span "2" at bounding box center [334, 413] width 20 height 20
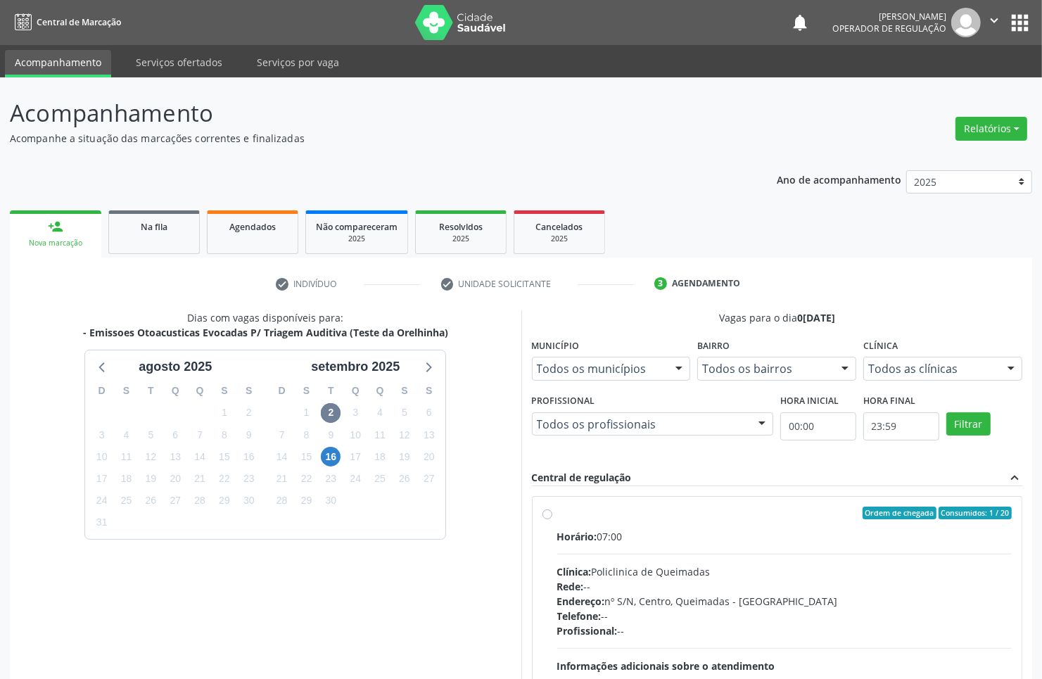
drag, startPoint x: 751, startPoint y: 535, endPoint x: 743, endPoint y: 535, distance: 7.8
click at [747, 535] on div "Horário: 07:00" at bounding box center [784, 536] width 455 height 15
click at [552, 519] on input "Ordem de chegada Consumidos: 1 / 20 Horário: 07:00 Clínica: Policlinica de Quei…" at bounding box center [548, 513] width 10 height 13
radio input "true"
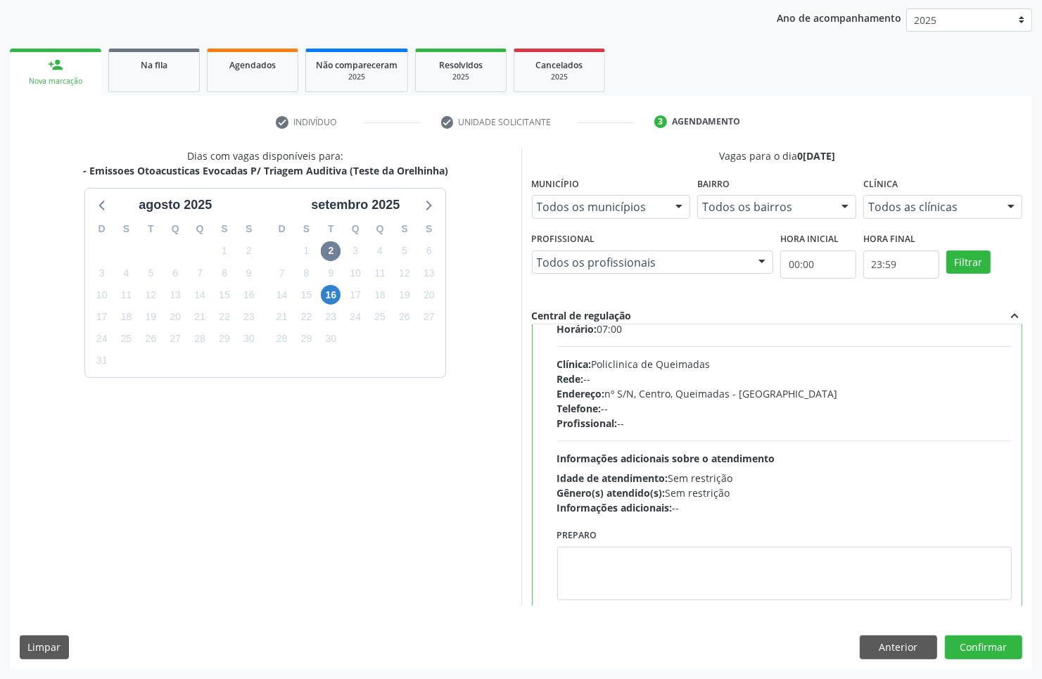
scroll to position [70, 0]
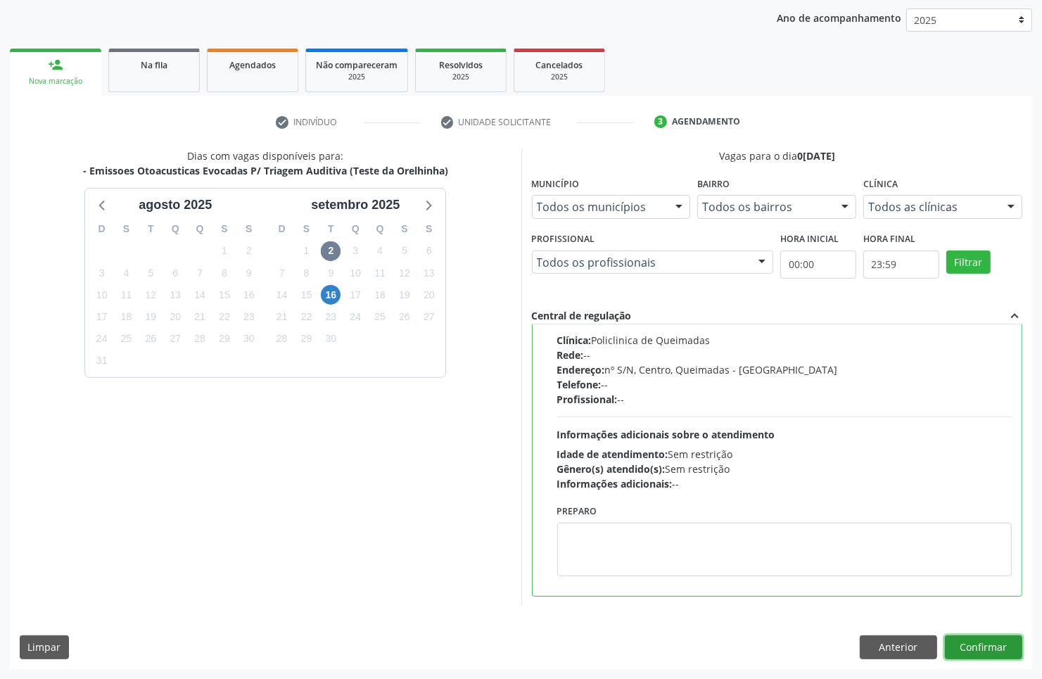
click at [1005, 646] on button "Confirmar" at bounding box center [983, 647] width 77 height 24
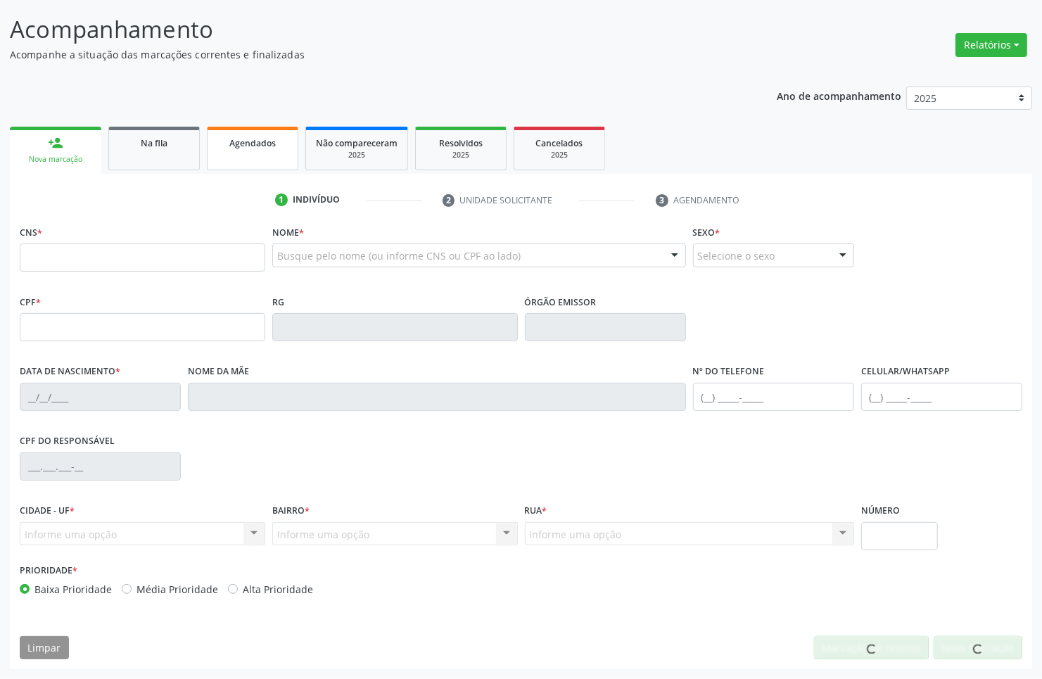
scroll to position [84, 0]
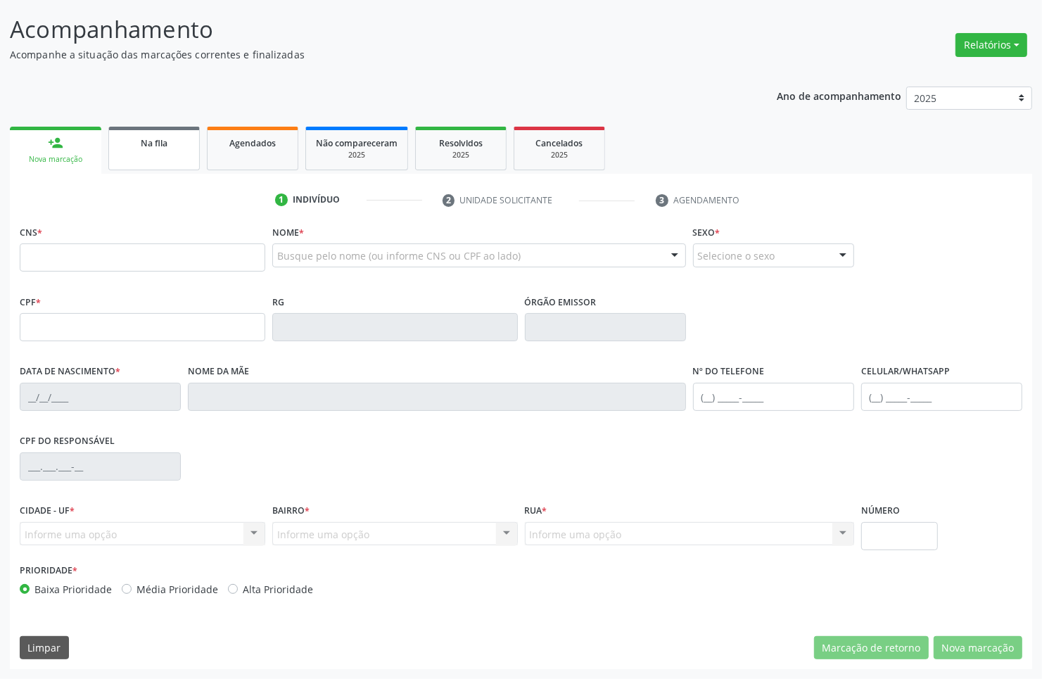
click at [173, 157] on link "Na fila" at bounding box center [153, 149] width 91 height 44
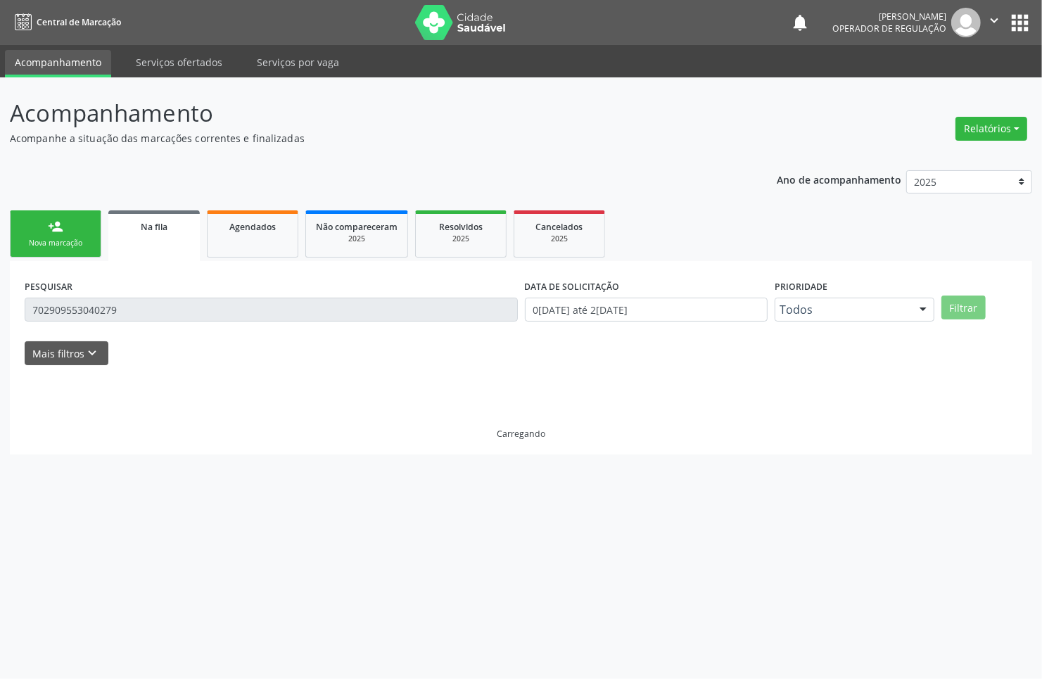
scroll to position [0, 0]
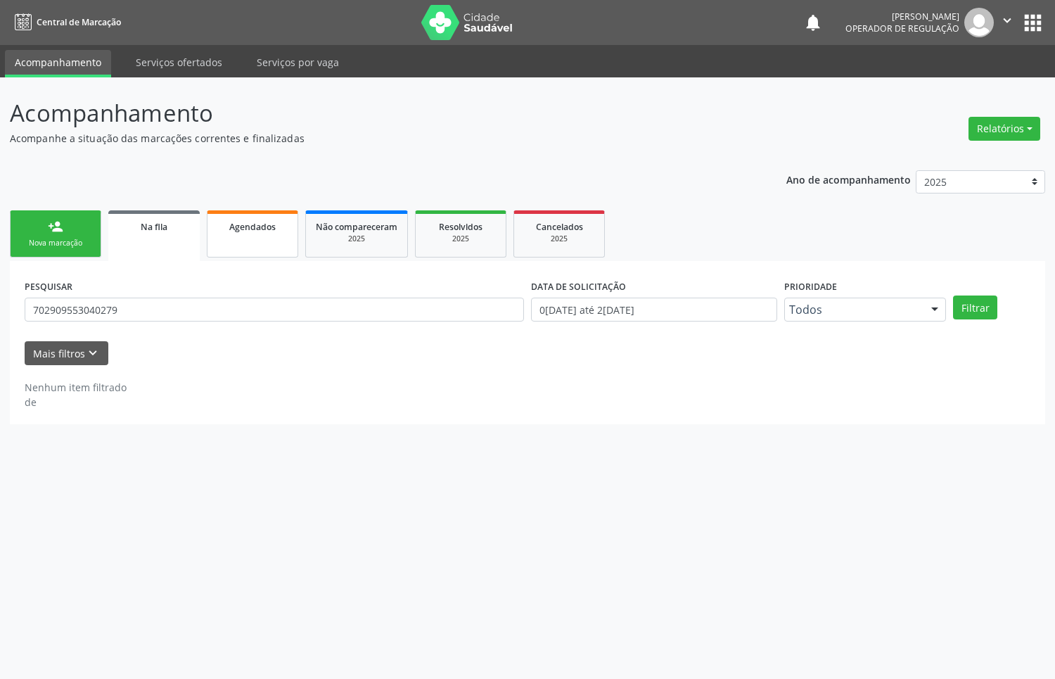
click at [271, 229] on span "Agendados" at bounding box center [252, 227] width 46 height 12
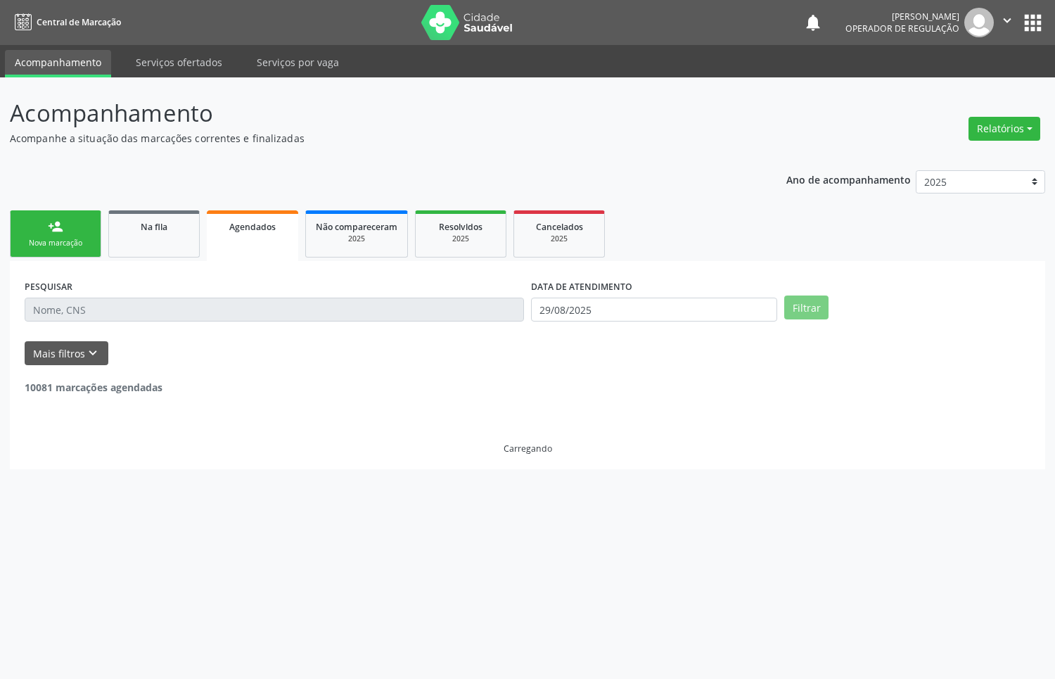
click at [233, 314] on input "text" at bounding box center [275, 310] width 500 height 24
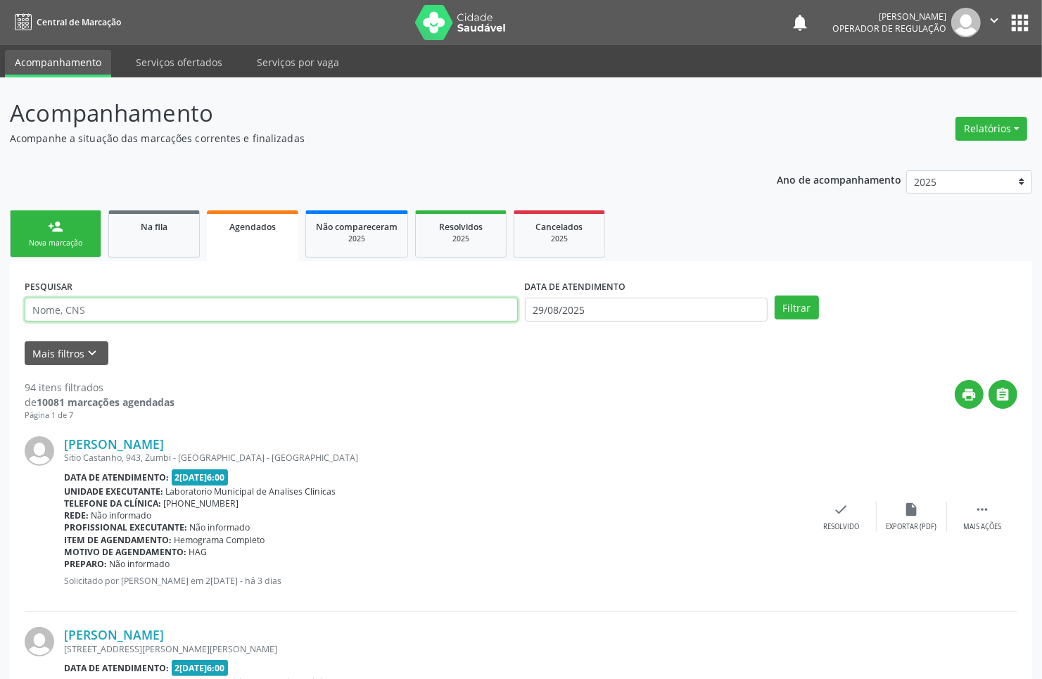
click at [232, 314] on input "text" at bounding box center [271, 310] width 493 height 24
click at [775, 296] on button "Filtrar" at bounding box center [797, 308] width 44 height 24
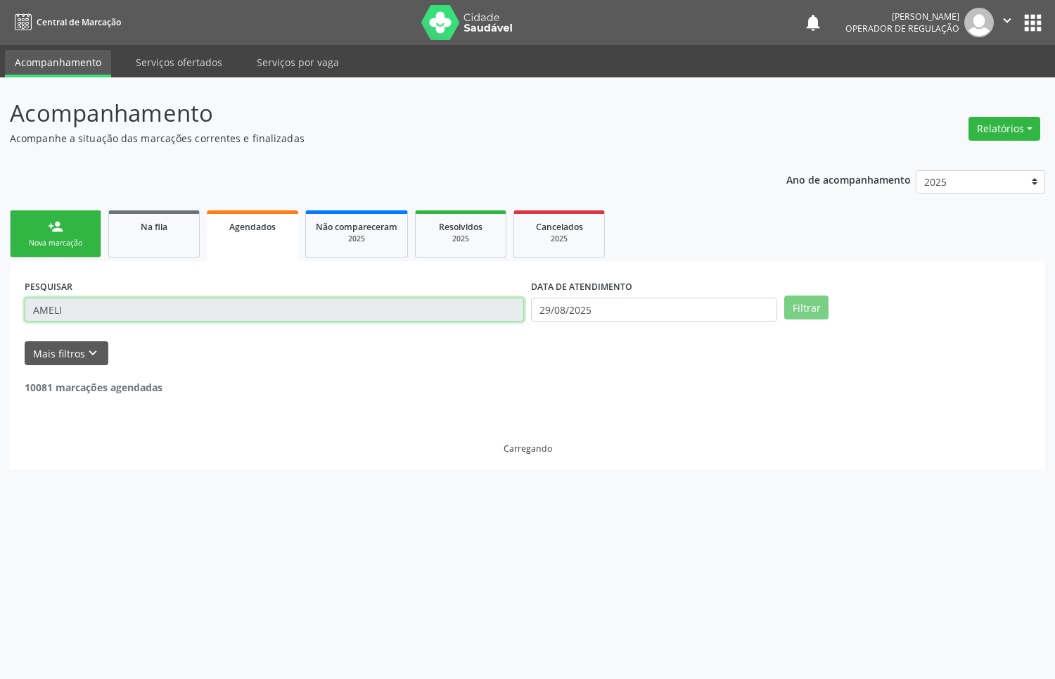
click at [182, 311] on input "AMELI" at bounding box center [275, 310] width 500 height 24
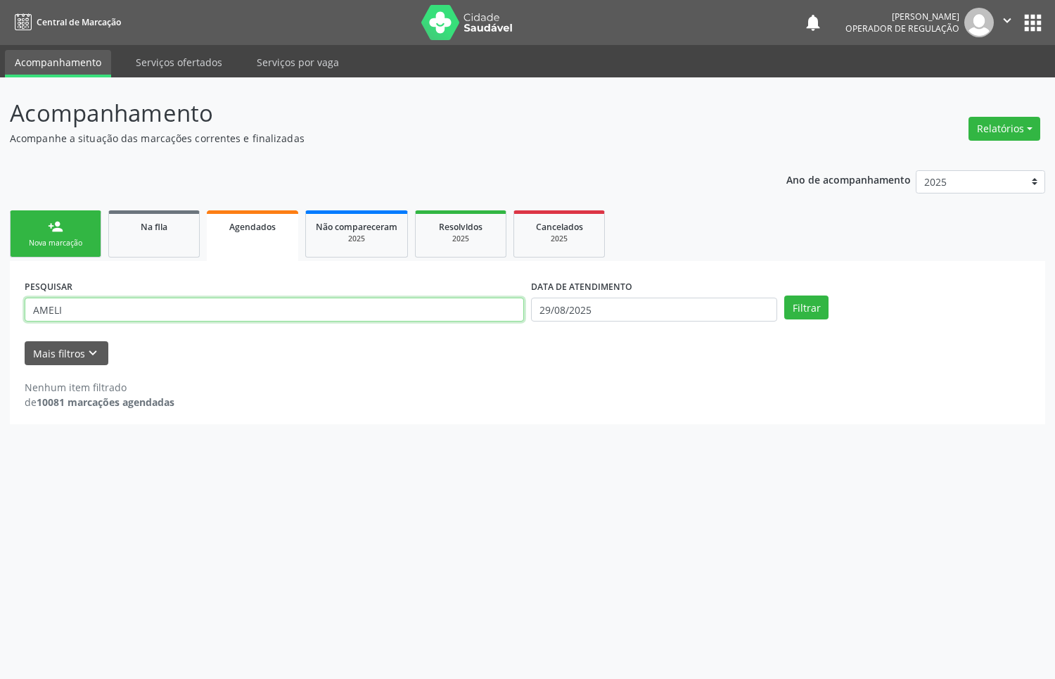
click at [182, 311] on input "AMELI" at bounding box center [275, 310] width 500 height 24
type input "AMELIE"
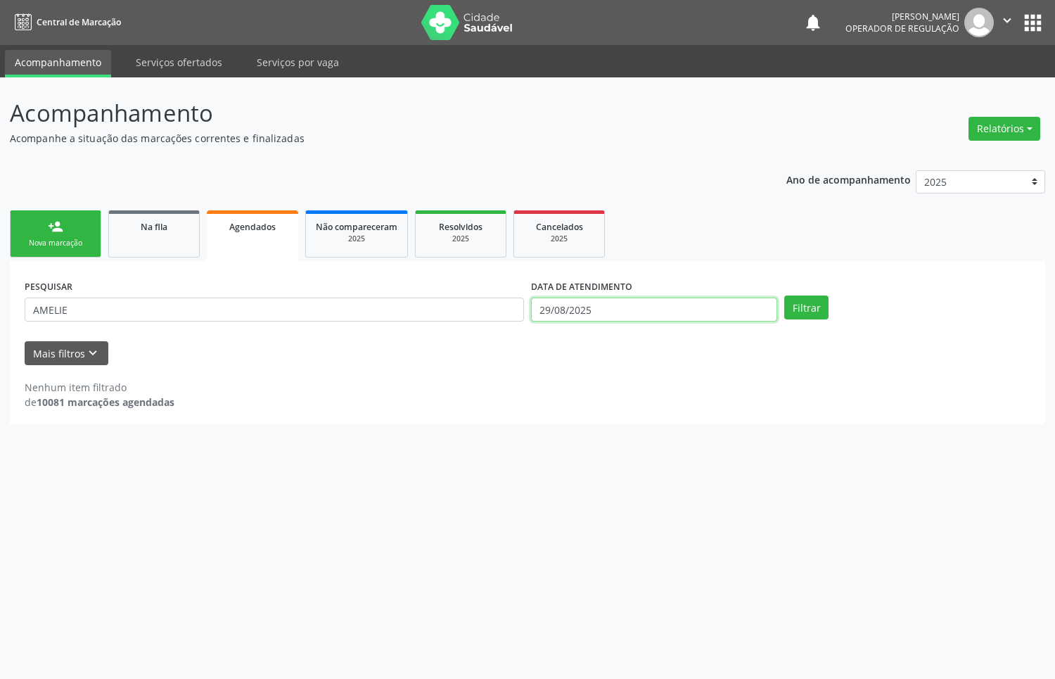
click at [658, 299] on input "29/08/2025" at bounding box center [654, 310] width 246 height 24
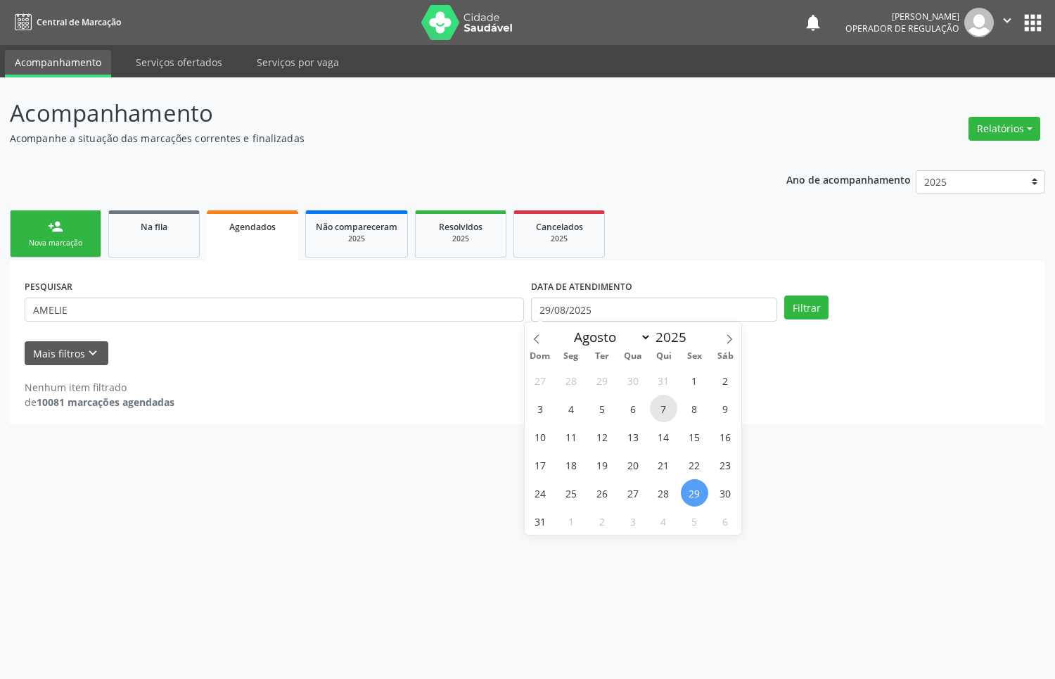
drag, startPoint x: 671, startPoint y: 417, endPoint x: 761, endPoint y: 353, distance: 111.1
click at [672, 417] on span "7" at bounding box center [663, 408] width 27 height 27
type input "07[DATE]"
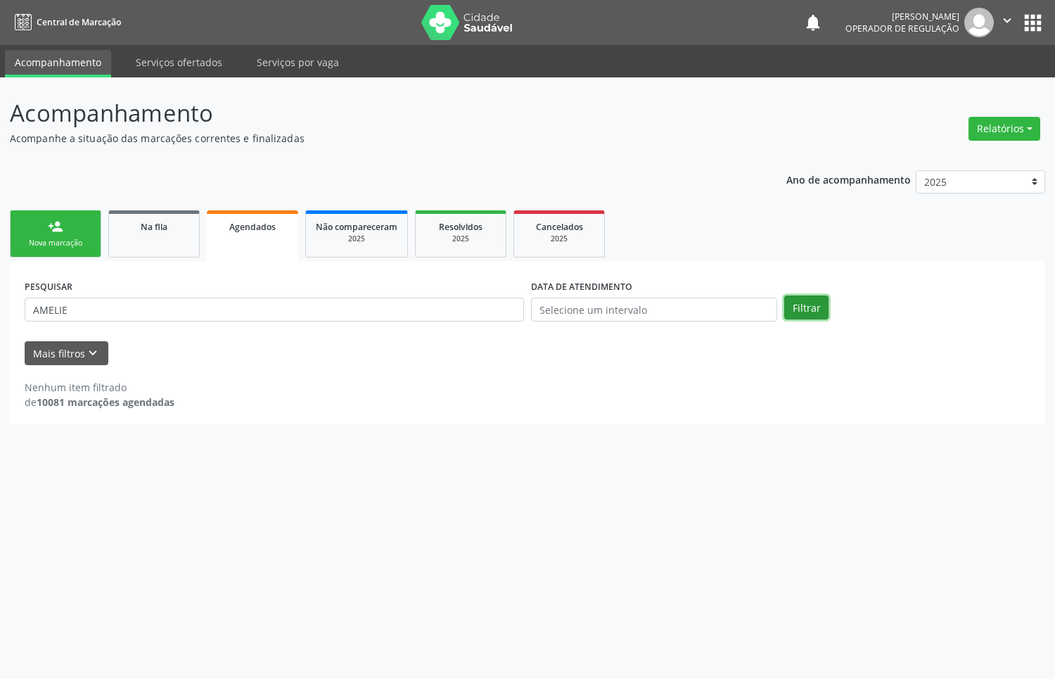
click at [820, 297] on button "Filtrar" at bounding box center [807, 308] width 44 height 24
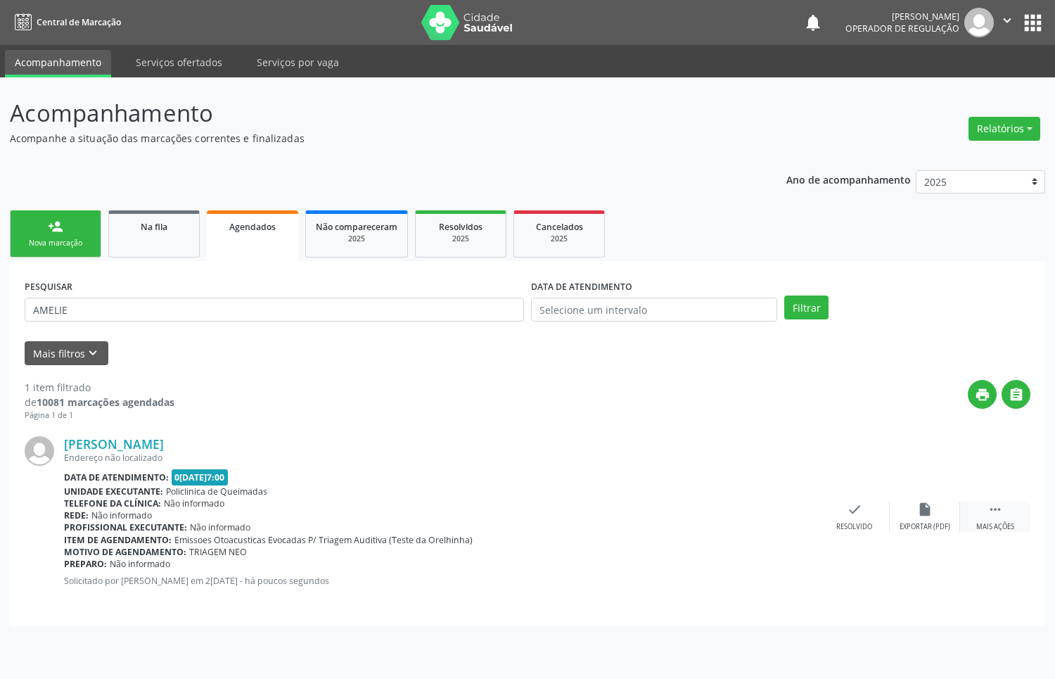
click at [980, 511] on div " Mais ações" at bounding box center [996, 517] width 70 height 30
click at [908, 515] on div "edit Editar" at bounding box center [925, 517] width 70 height 30
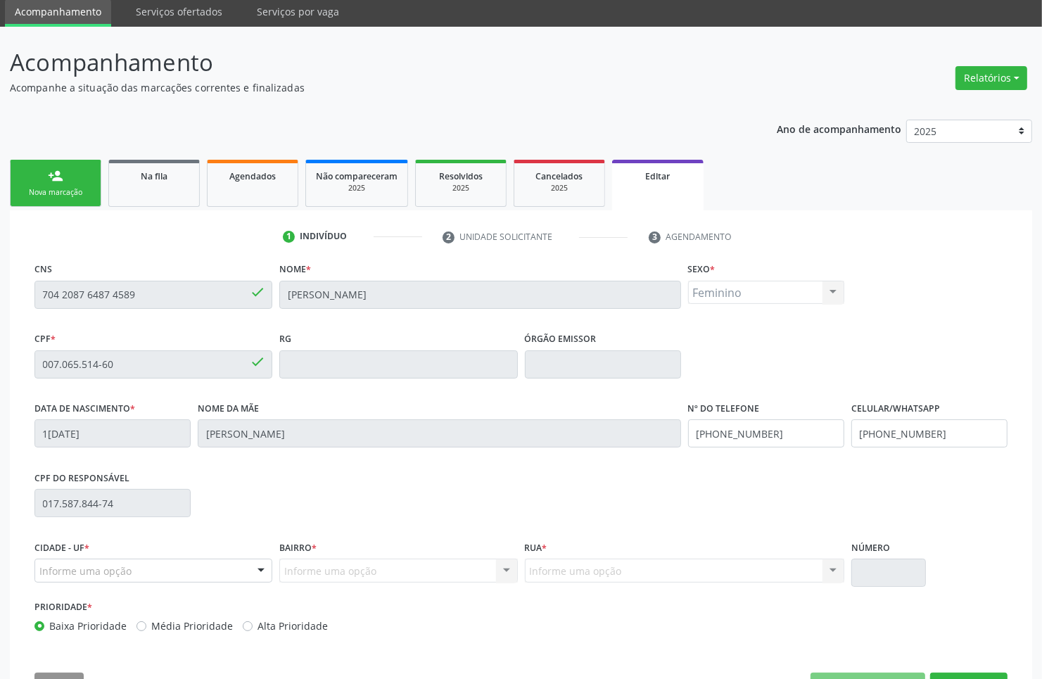
scroll to position [103, 0]
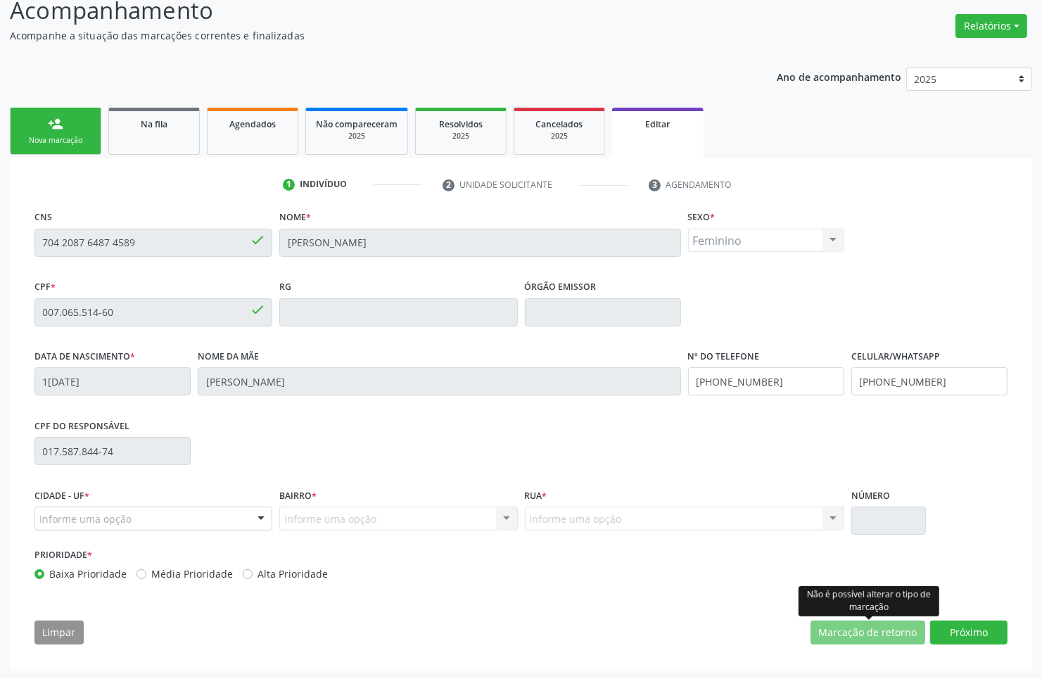
click at [955, 618] on div "CNS 704 2087 6487 4589 done Nome * [PERSON_NAME] * Feminino Masculino Feminino …" at bounding box center [521, 431] width 993 height 448
click at [962, 628] on button "Próximo" at bounding box center [968, 633] width 77 height 24
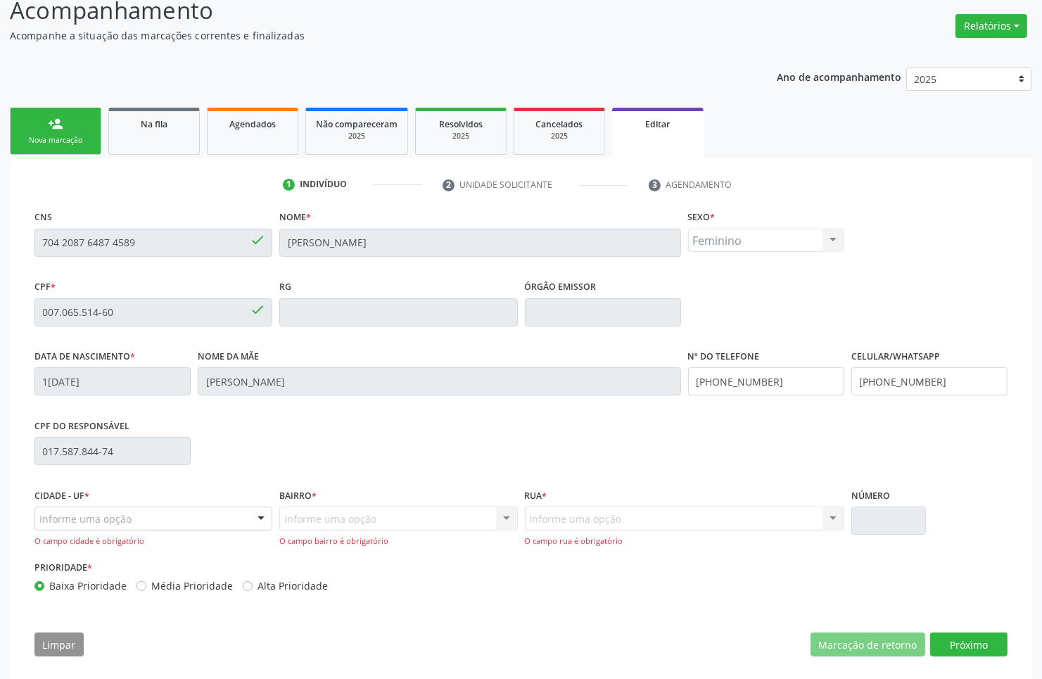
click at [138, 517] on div "Informe uma opção" at bounding box center [153, 519] width 238 height 24
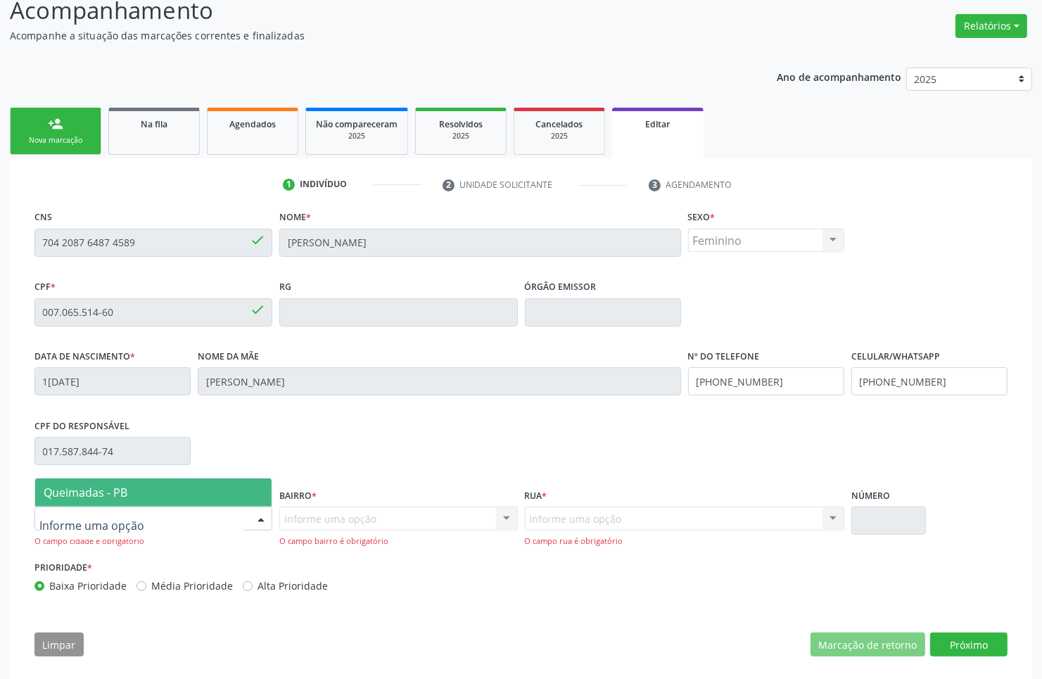
click at [136, 487] on span "Queimadas - PB" at bounding box center [153, 492] width 236 height 28
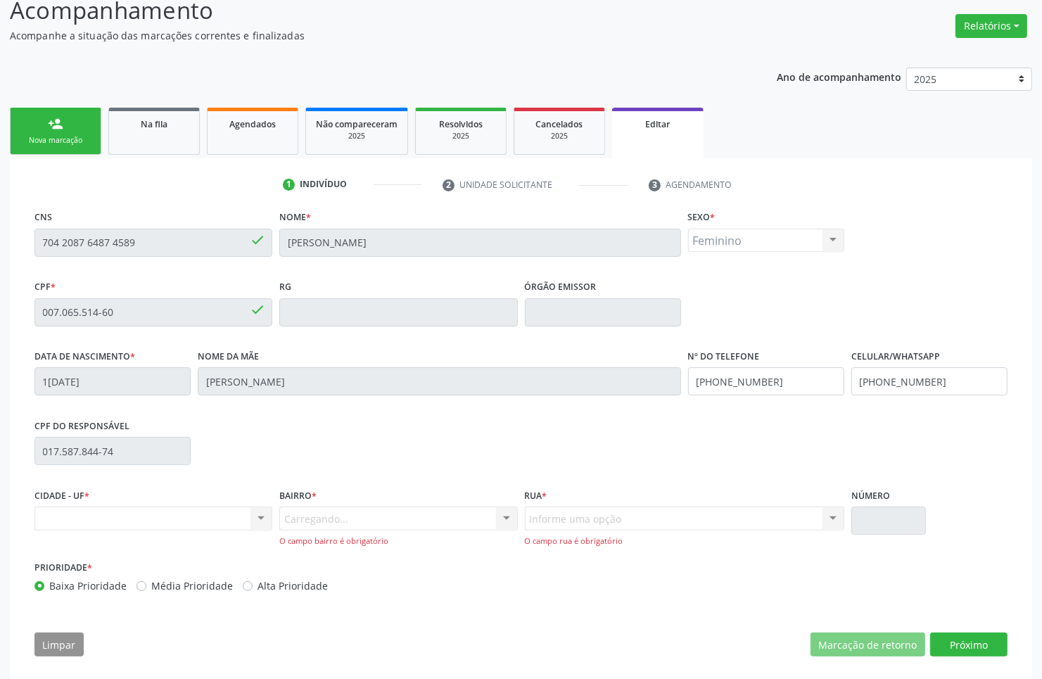
click at [376, 532] on div "Carregando... Nenhum resultado encontrado para: " " Nenhuma opção encontrada. D…" at bounding box center [398, 527] width 238 height 40
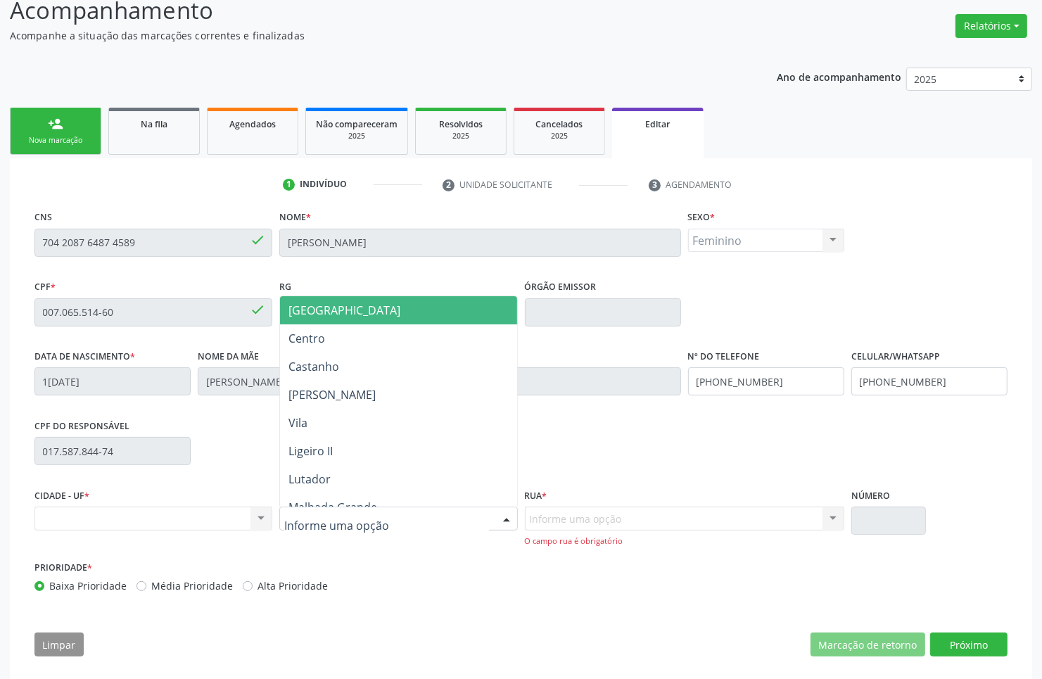
click at [391, 519] on div at bounding box center [398, 519] width 238 height 24
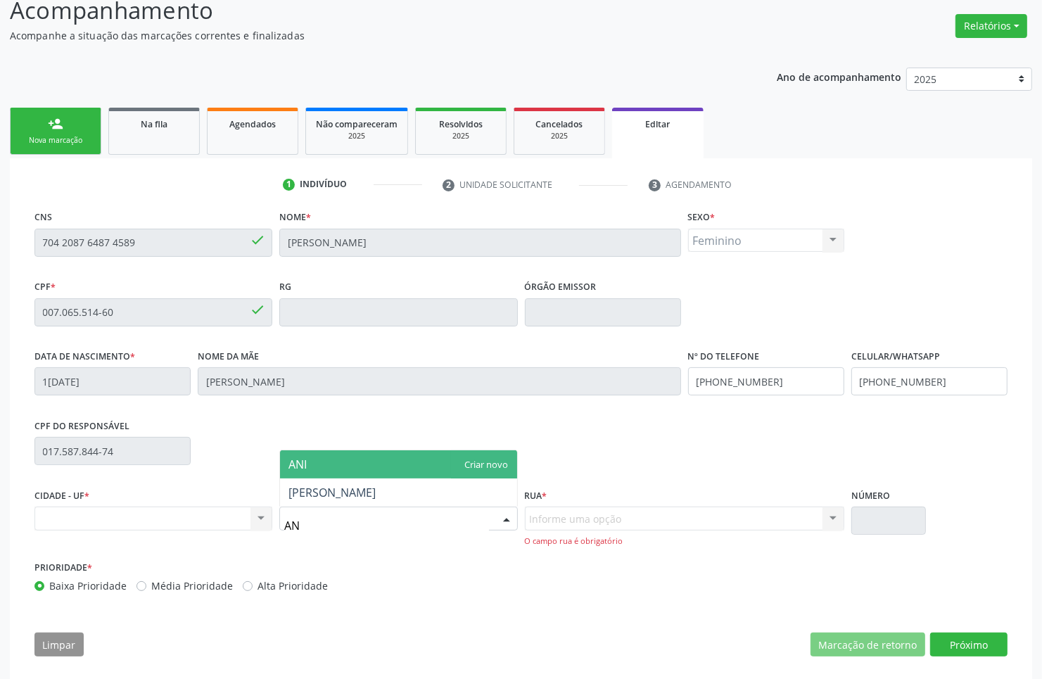
type input "ANI"
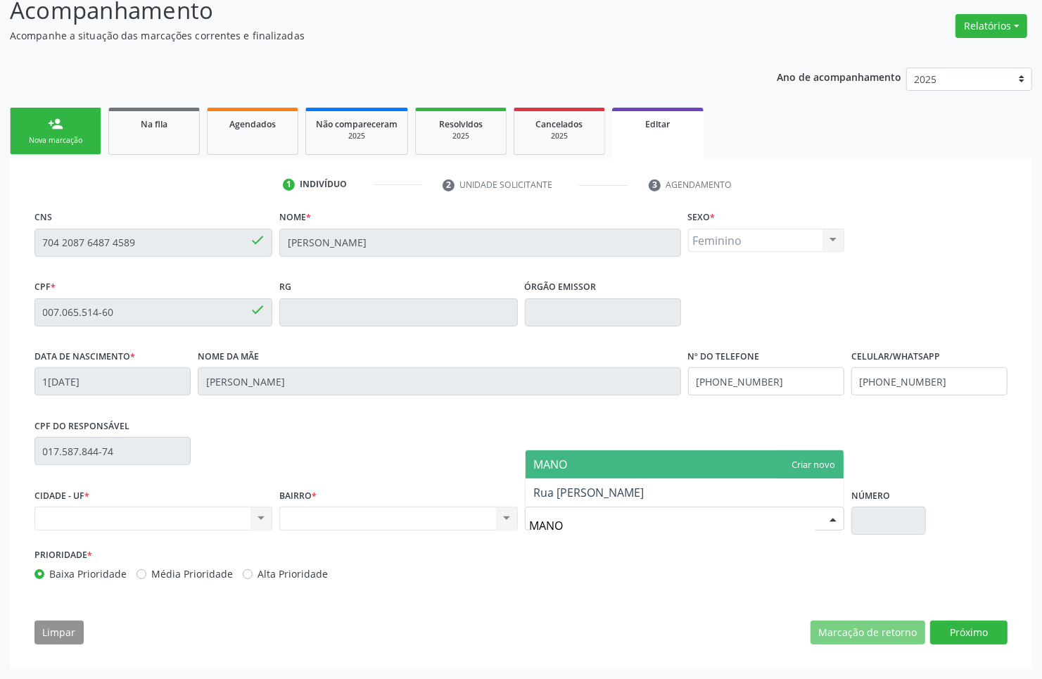
type input "MANOE"
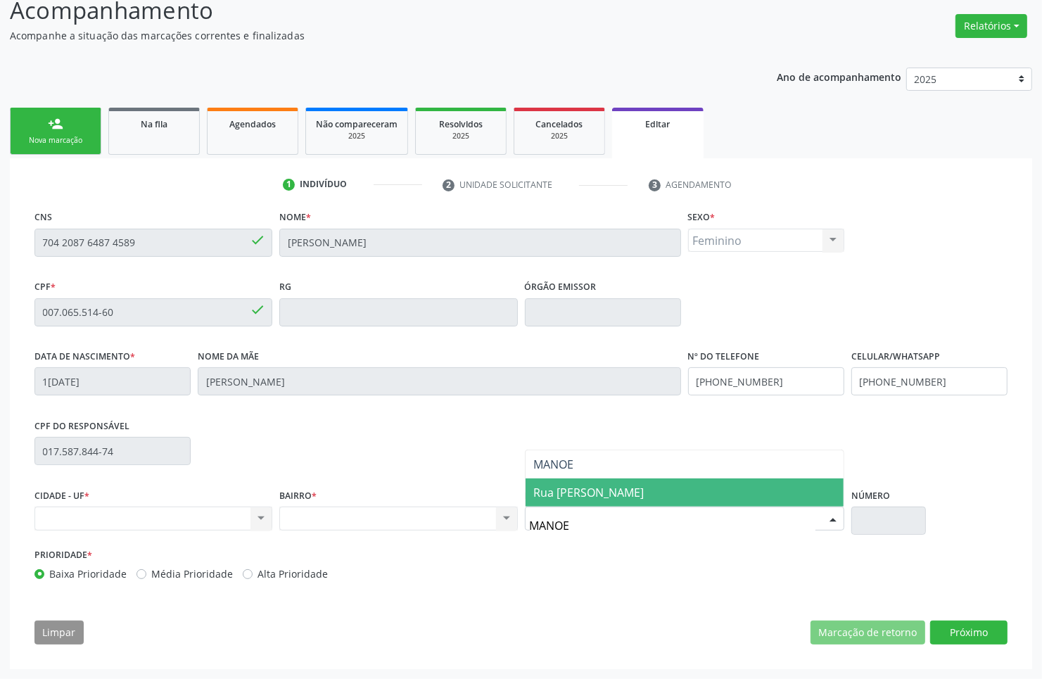
click at [588, 493] on span "Rua [PERSON_NAME]" at bounding box center [589, 492] width 110 height 15
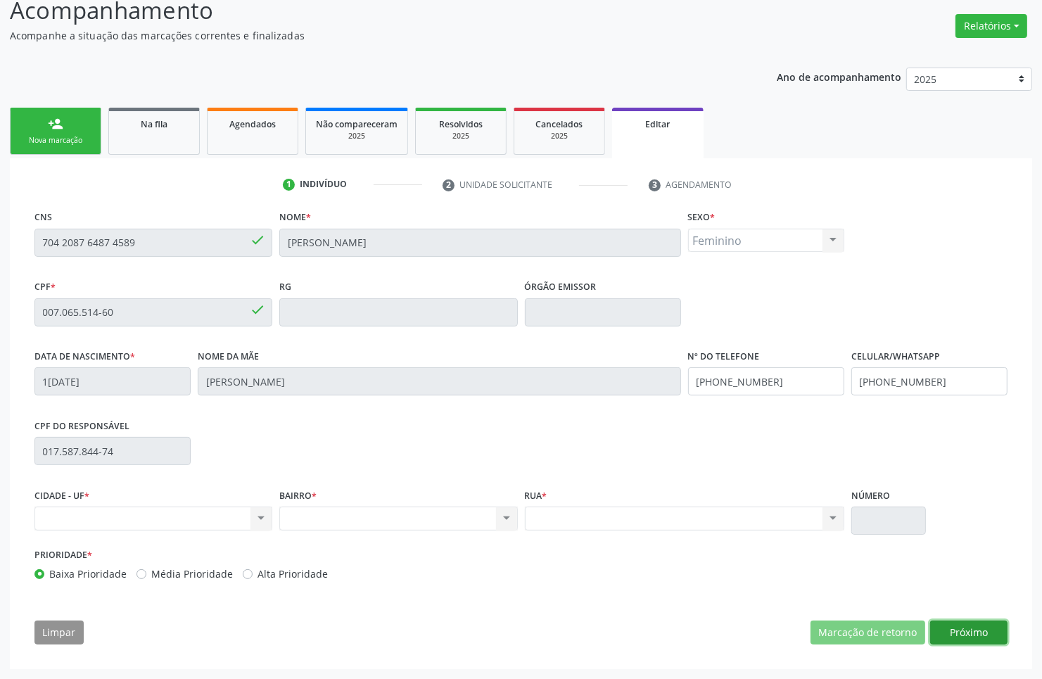
click at [972, 627] on button "Próximo" at bounding box center [968, 633] width 77 height 24
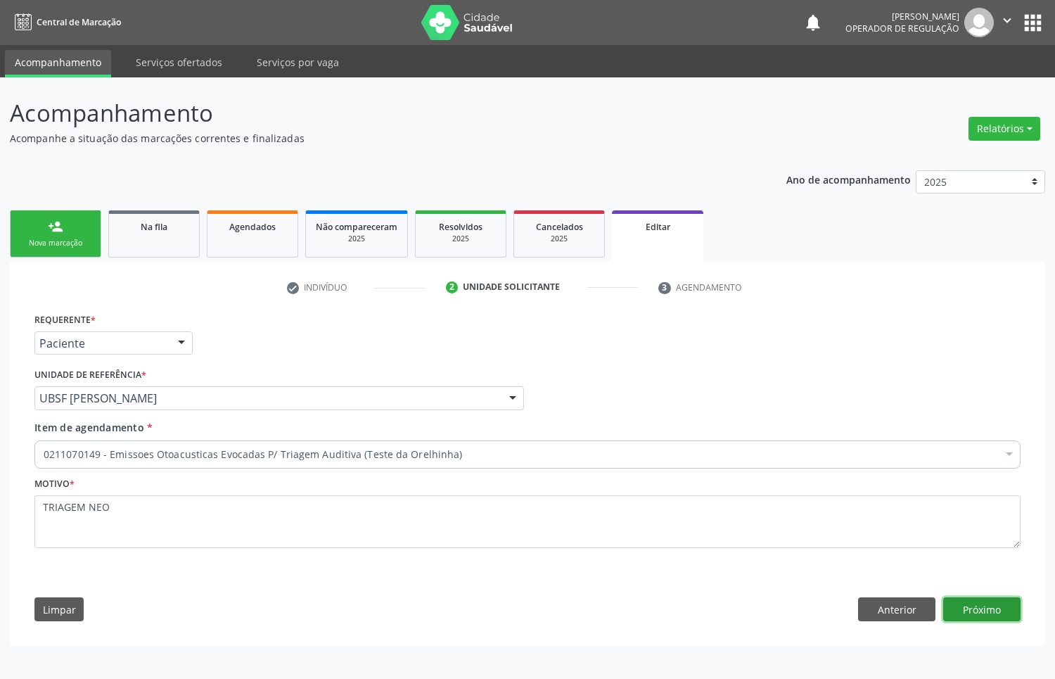
click at [980, 609] on button "Próximo" at bounding box center [982, 609] width 77 height 24
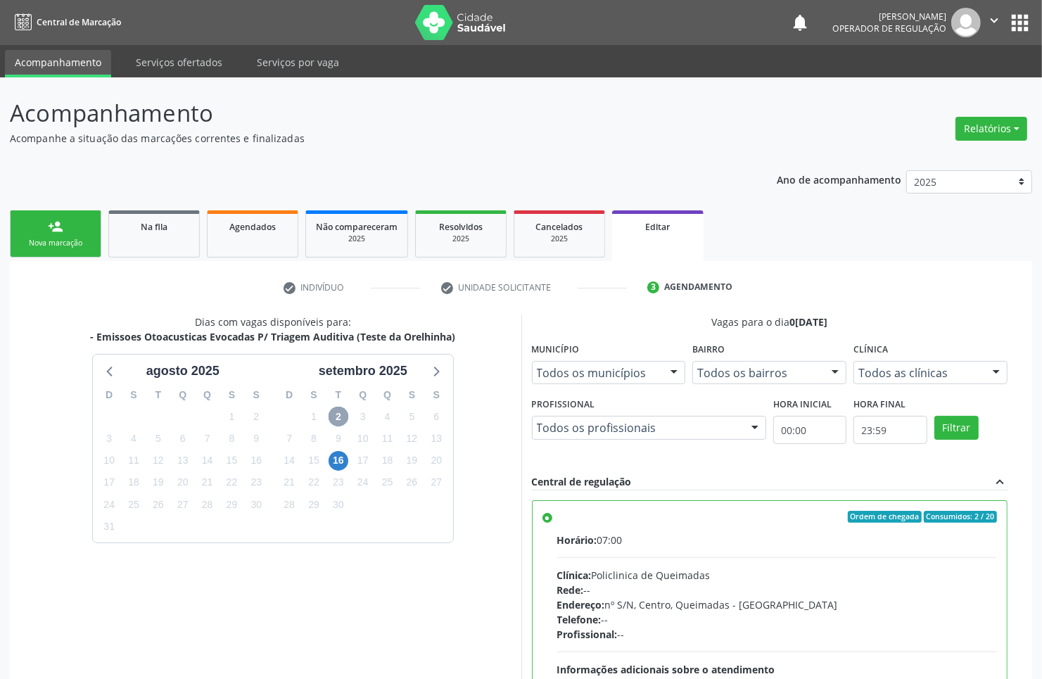
click at [341, 424] on span "2" at bounding box center [339, 417] width 20 height 20
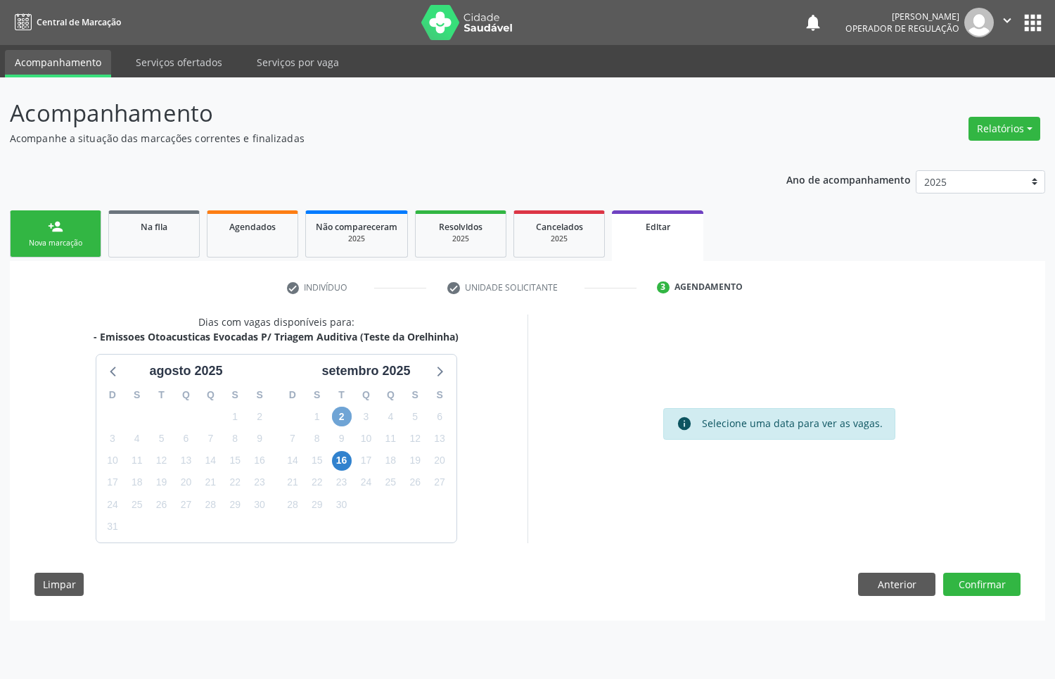
click at [340, 424] on span "2" at bounding box center [342, 417] width 20 height 20
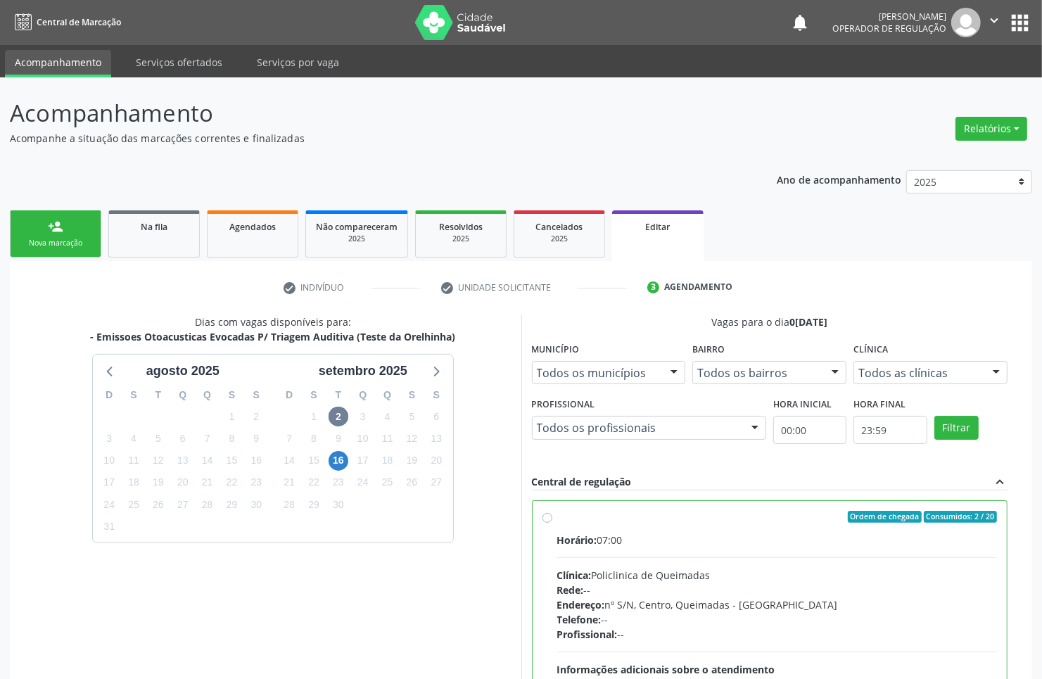
click at [642, 533] on div "Horário: 07:00" at bounding box center [777, 540] width 440 height 15
click at [552, 524] on input "Ordem de chegada Consumidos: 2 / 20 Horário: 07:00 Clínica: Policlinica de Quei…" at bounding box center [548, 517] width 10 height 13
radio input "true"
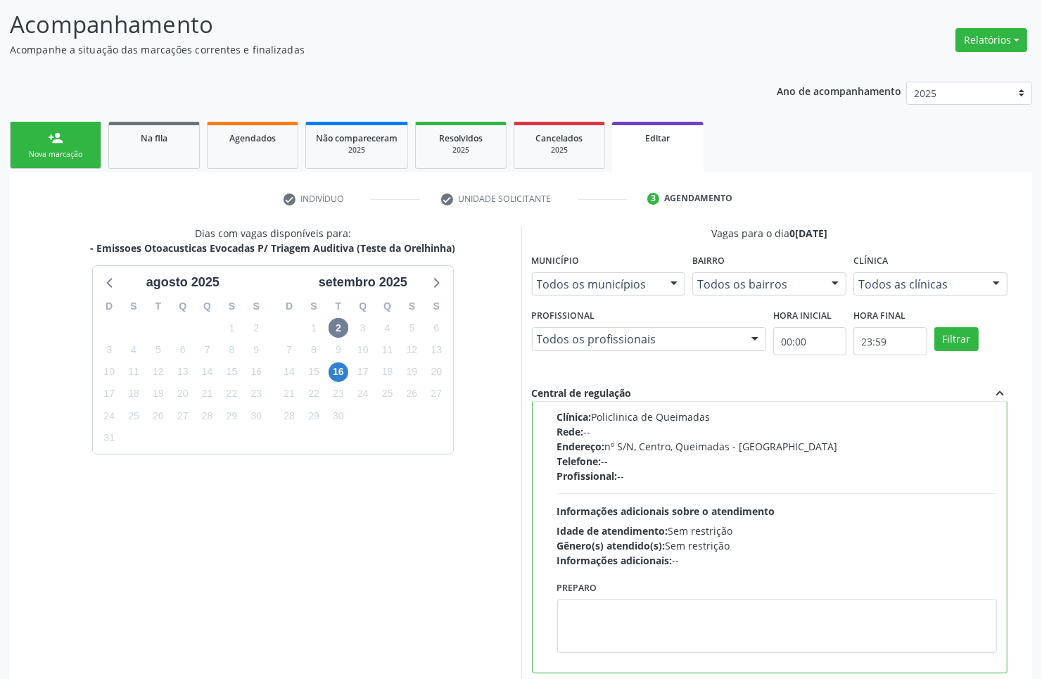
scroll to position [181, 0]
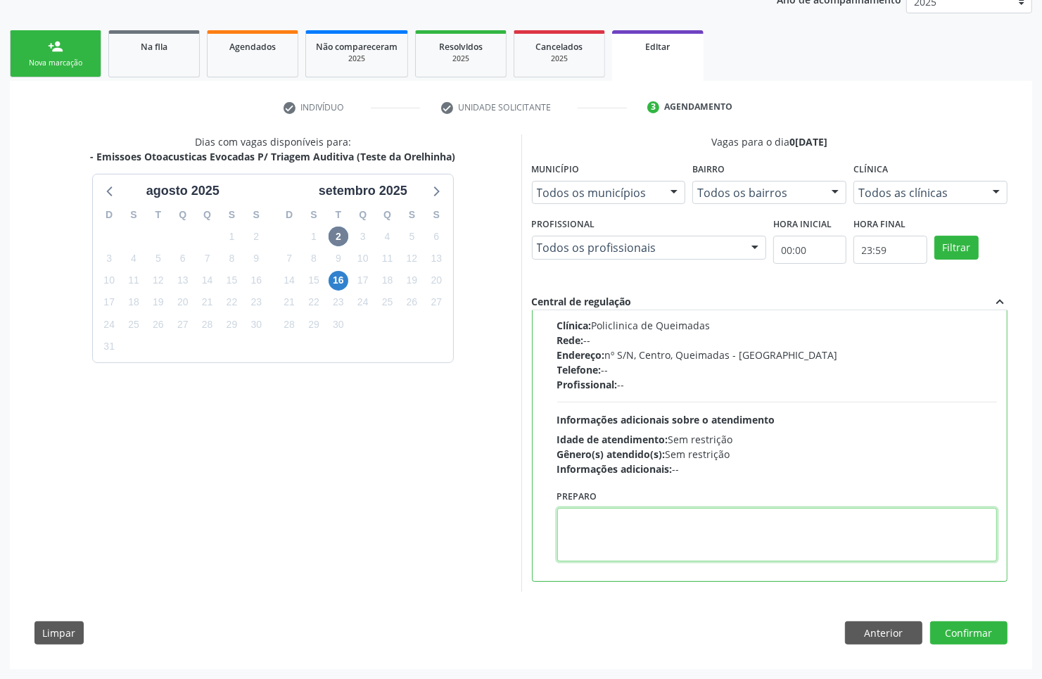
click at [610, 557] on textarea at bounding box center [777, 534] width 440 height 53
paste textarea "LEVAR CADERNETA DE VACINAÇÃO"
type textarea "LEVAR CADERNETA DE VACINAÇÃO"
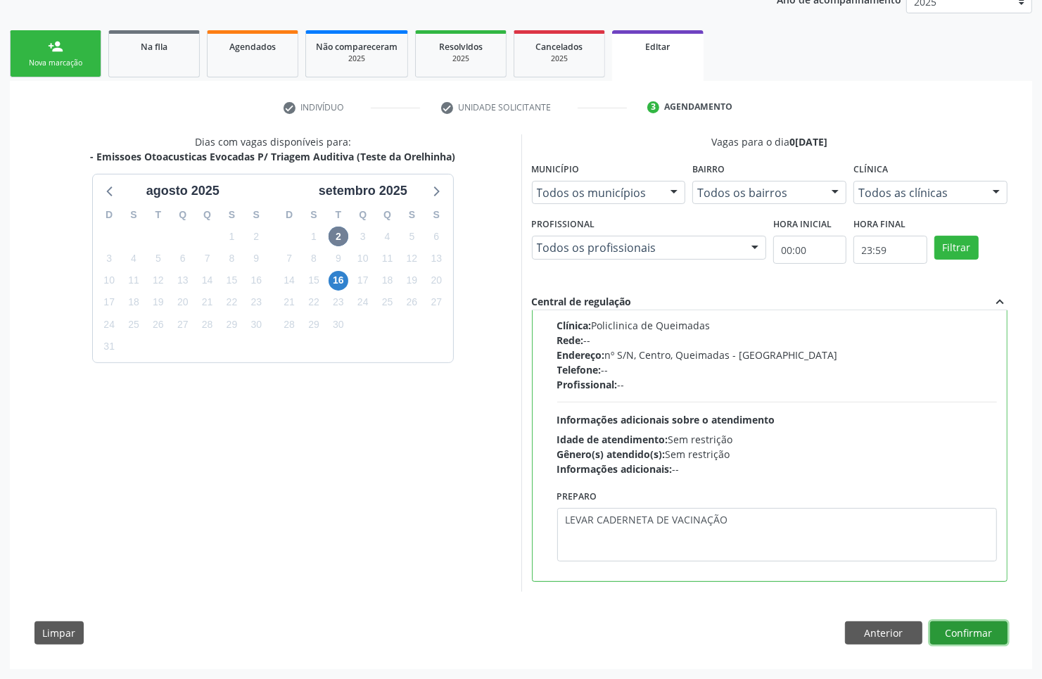
click at [989, 633] on button "Confirmar" at bounding box center [968, 633] width 77 height 24
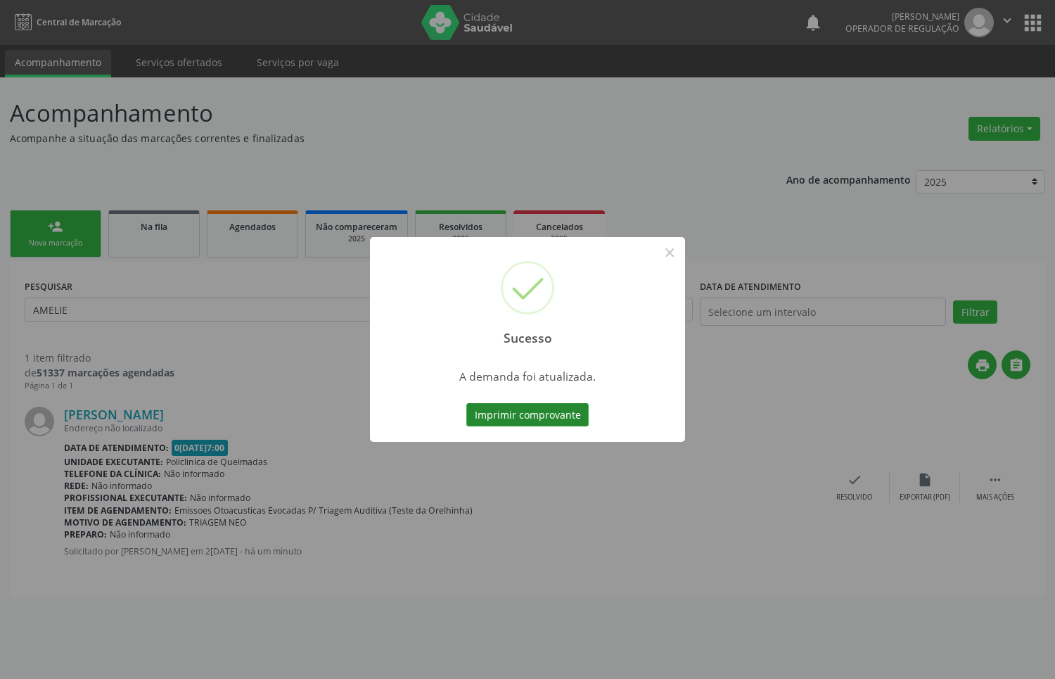
click at [563, 423] on button "Imprimir comprovante" at bounding box center [528, 415] width 122 height 24
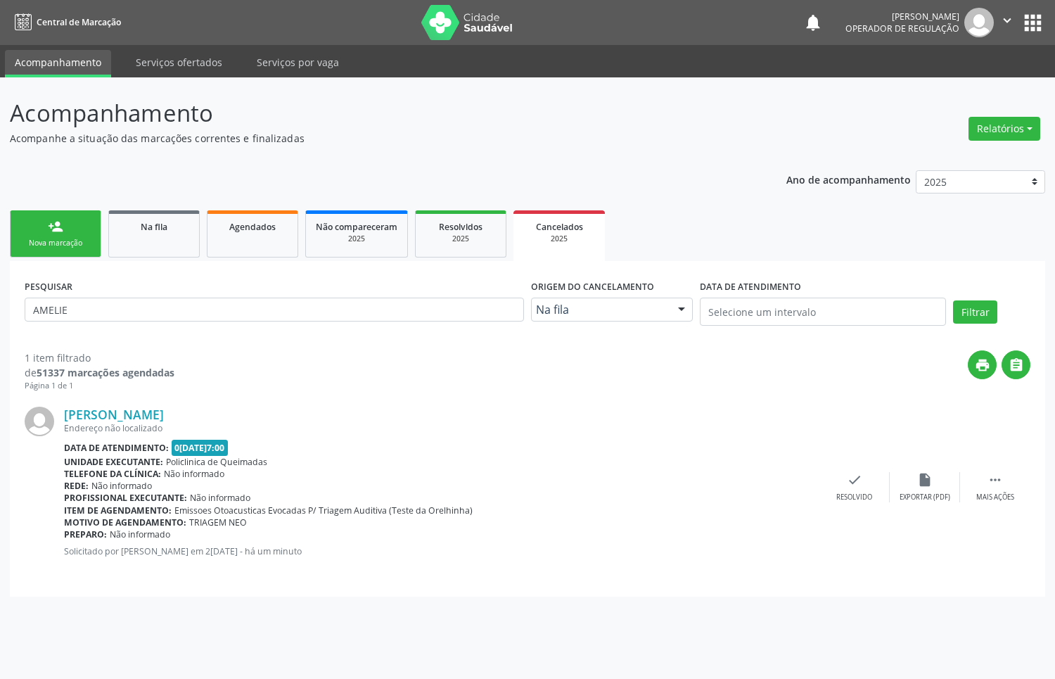
click at [39, 243] on div "Nova marcação" at bounding box center [55, 243] width 70 height 11
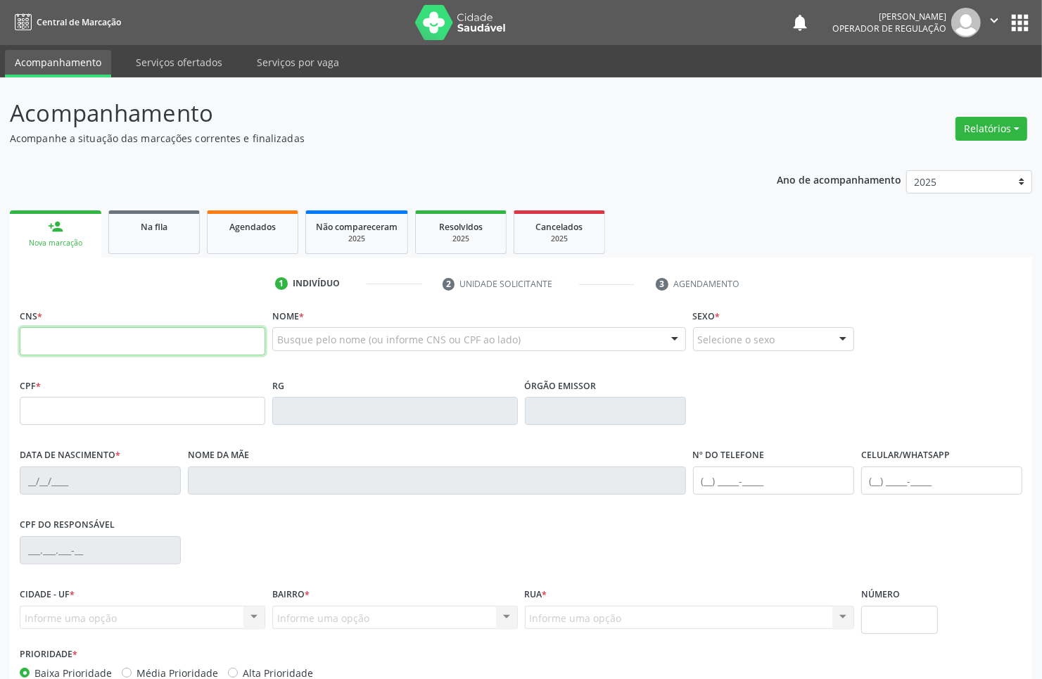
click at [61, 340] on input "text" at bounding box center [143, 341] width 246 height 28
click at [322, 352] on div "Busque pelo nome (ou informe CNS ou CPF ao lado) Nenhum resultado encontrado pa…" at bounding box center [479, 344] width 414 height 34
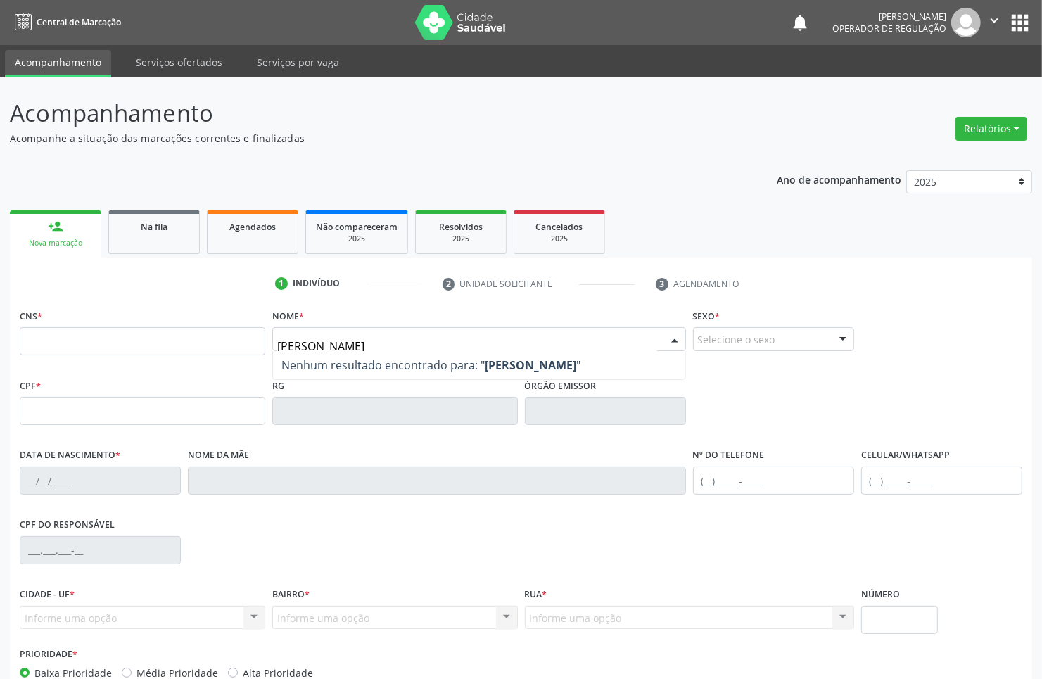
click at [292, 347] on input "THÉO GOMES FARIAS" at bounding box center [467, 346] width 380 height 28
type input "THEO GOMES FARIAS"
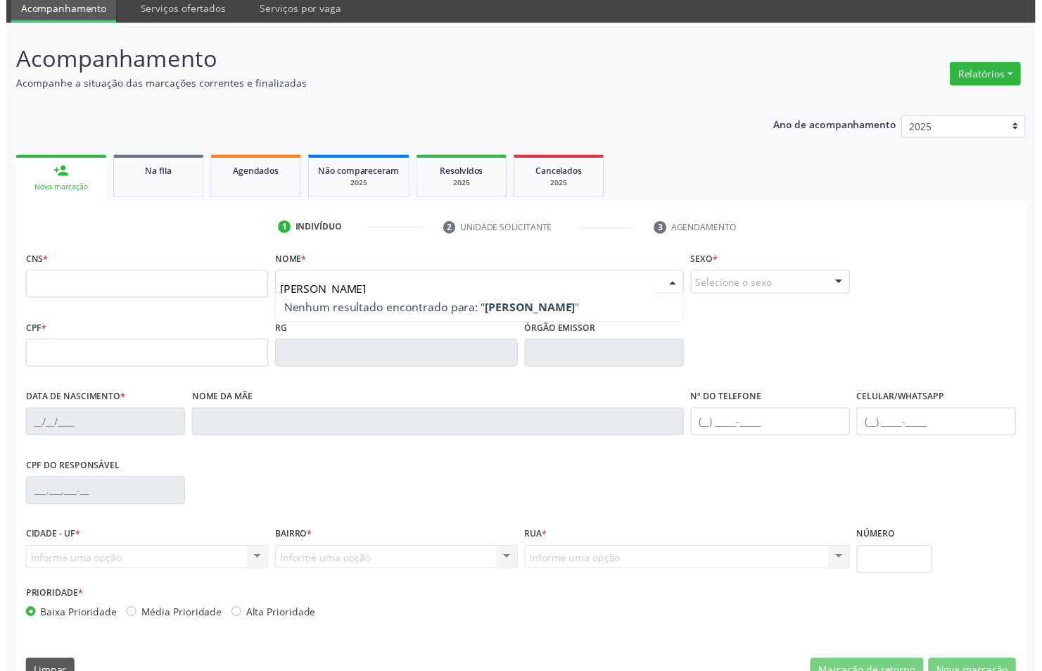
scroll to position [84, 0]
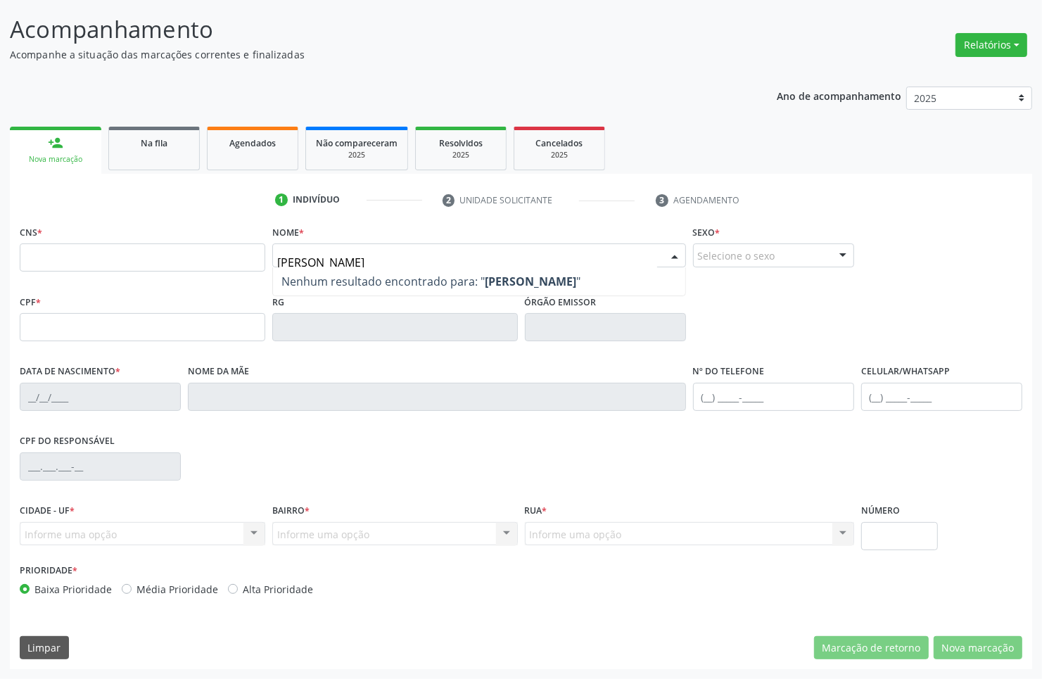
click at [387, 252] on input "THEO GOMES FARIAS" at bounding box center [467, 262] width 380 height 28
click at [386, 253] on input "THEO GOMES FARIAS" at bounding box center [467, 262] width 380 height 28
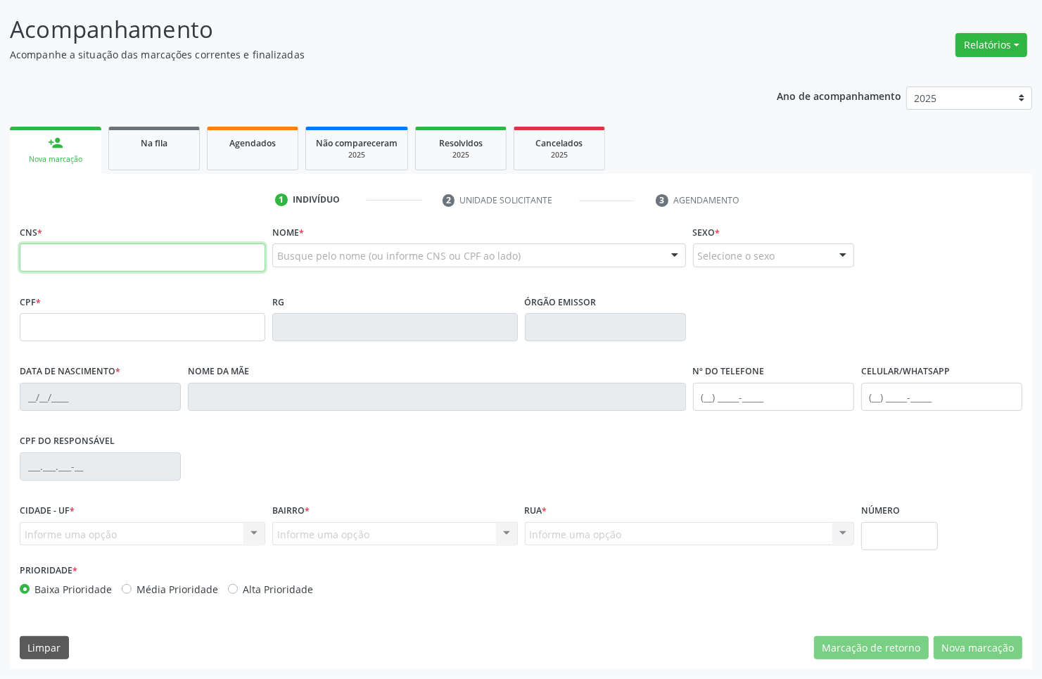
click at [118, 265] on input "text" at bounding box center [143, 257] width 246 height 28
type input "706 0028 1941 4943"
type input "094.355.944-84"
type input "03/11/1991"
type input "Francisca Gonçalves Camelo"
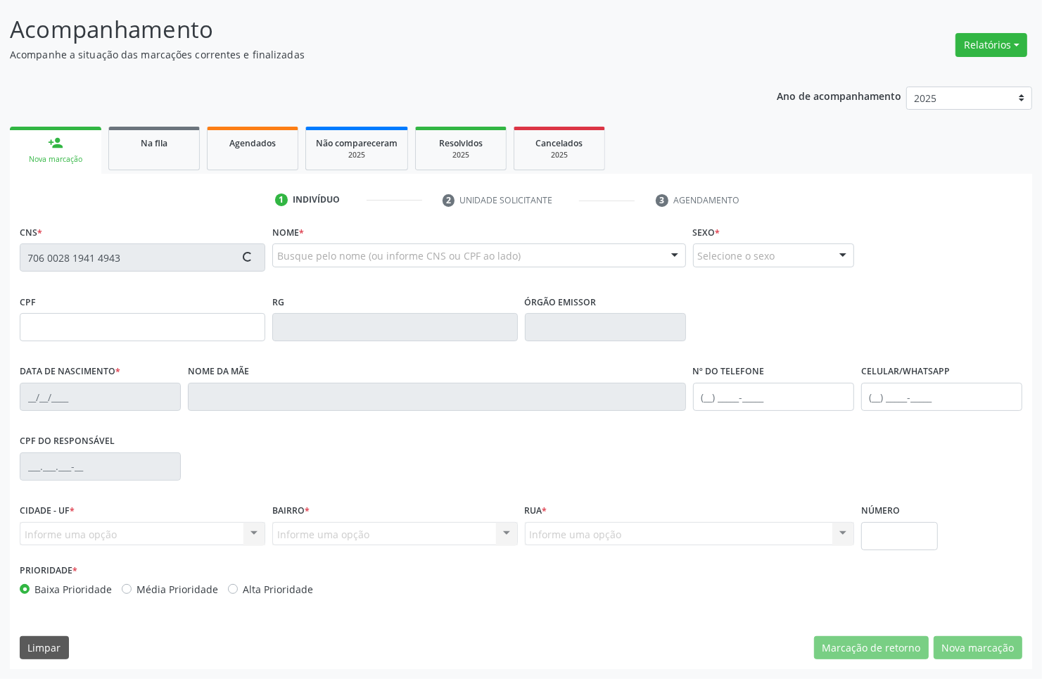
type input "(83) 99156-3455"
type input "1778"
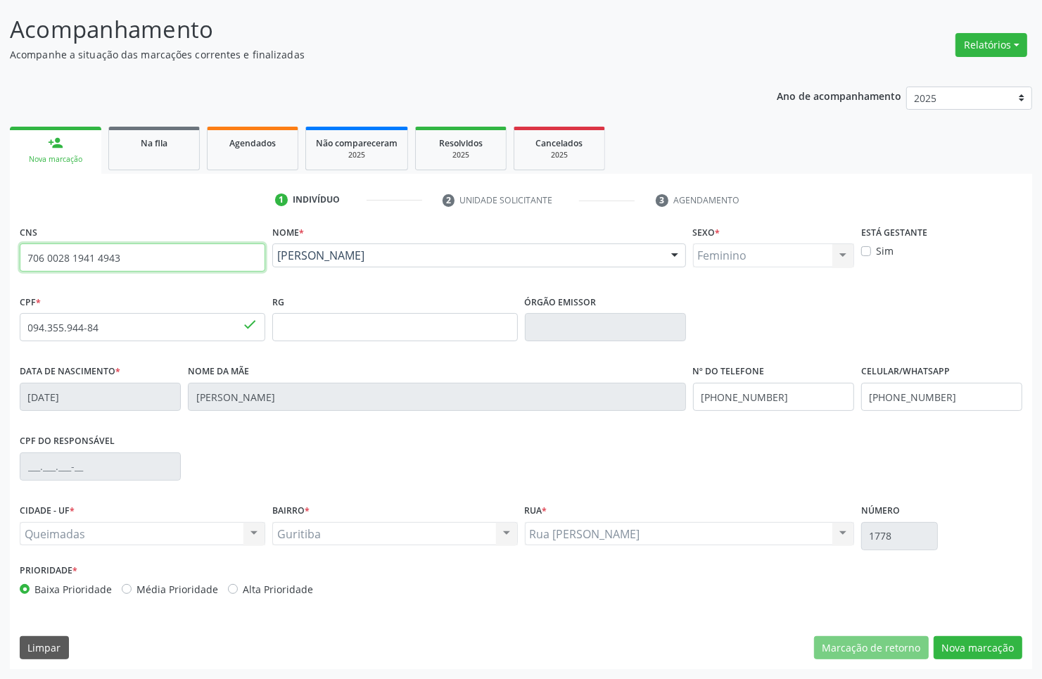
click at [71, 260] on input "706 0028 1941 4943" at bounding box center [143, 257] width 246 height 28
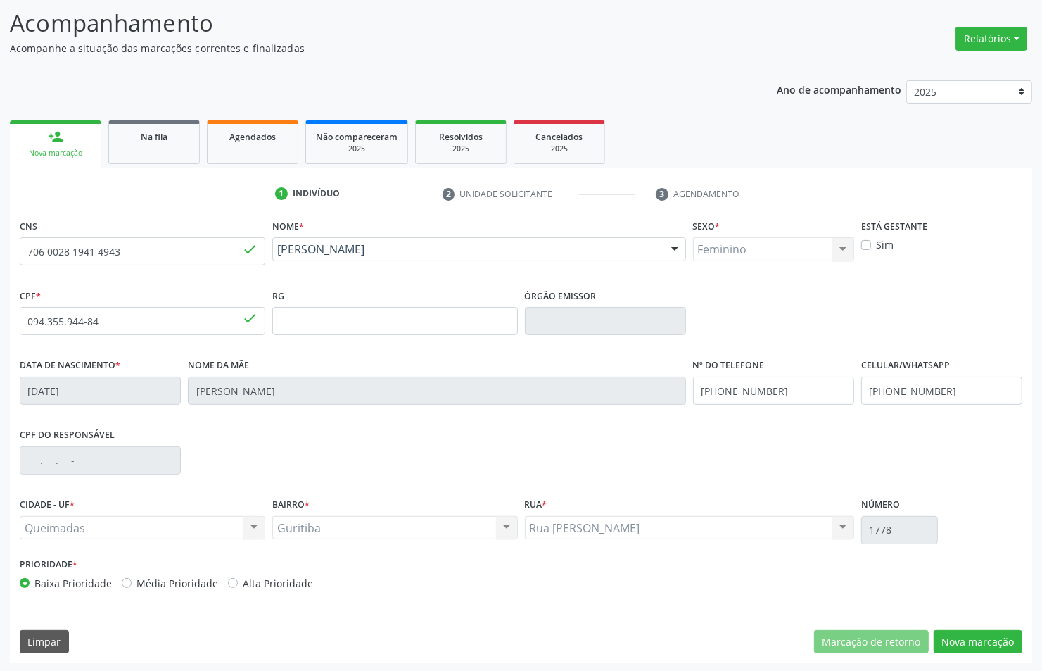
scroll to position [92, 0]
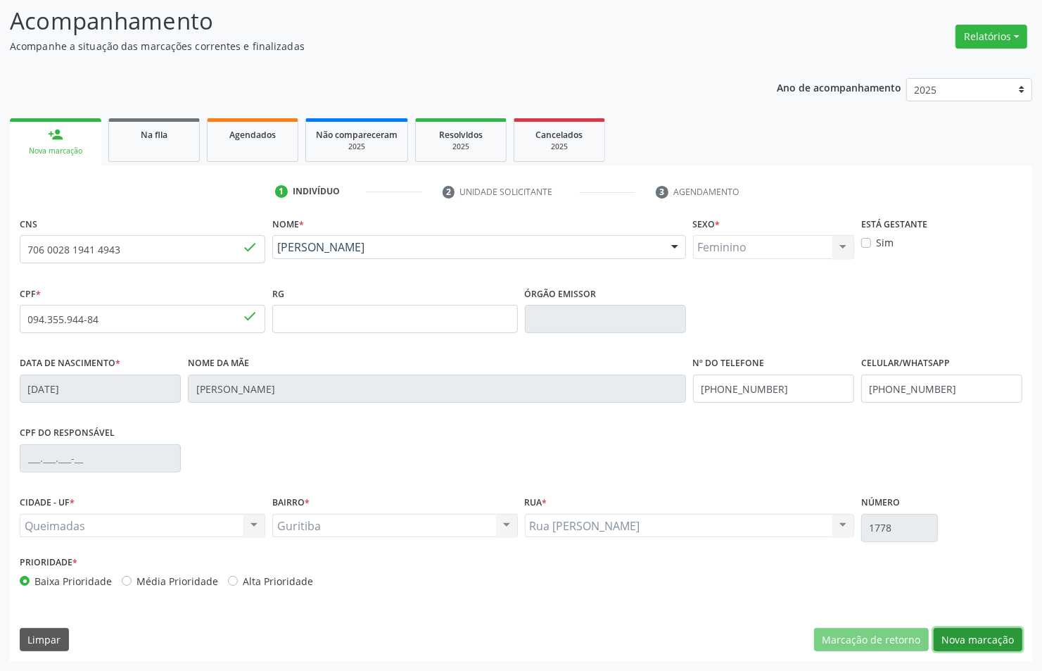
click at [1020, 646] on button "Nova marcação" at bounding box center [978, 640] width 89 height 24
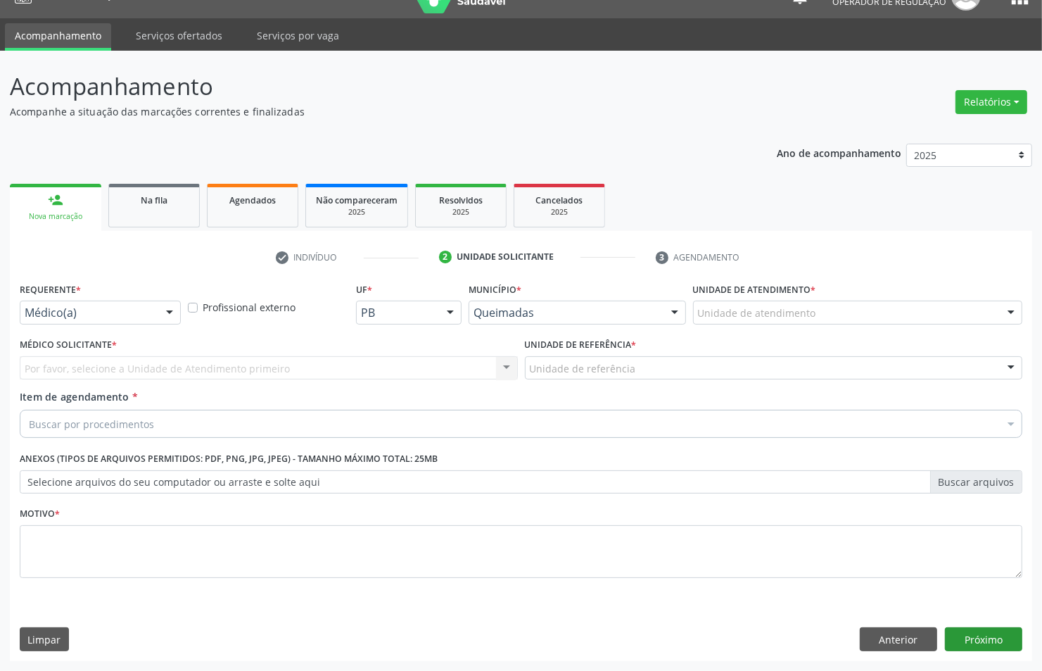
scroll to position [26, 0]
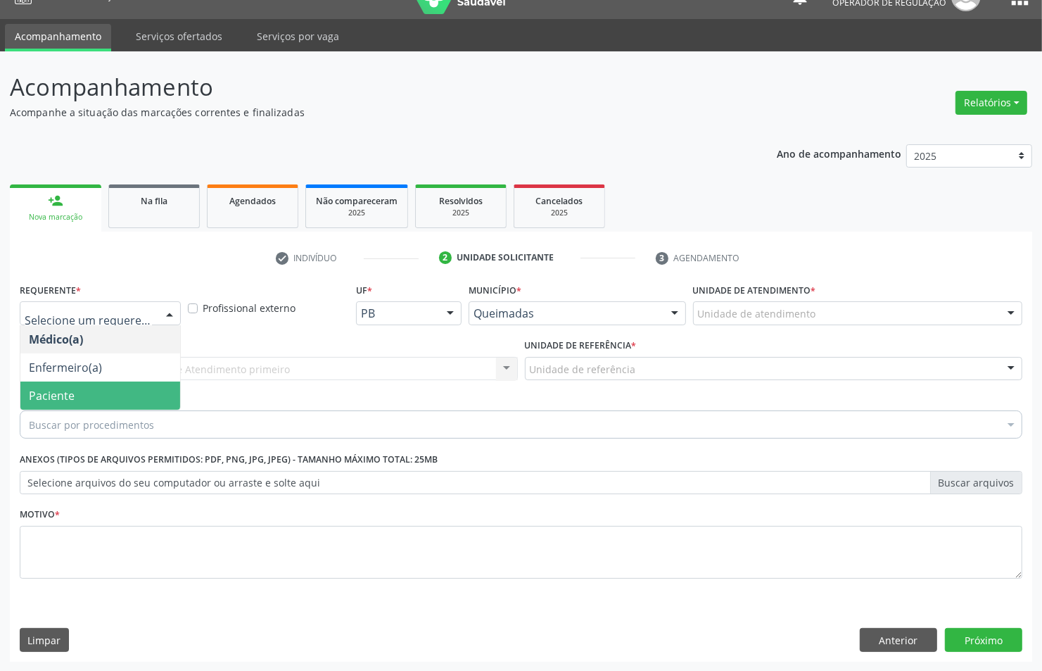
click at [110, 386] on span "Paciente" at bounding box center [100, 395] width 160 height 28
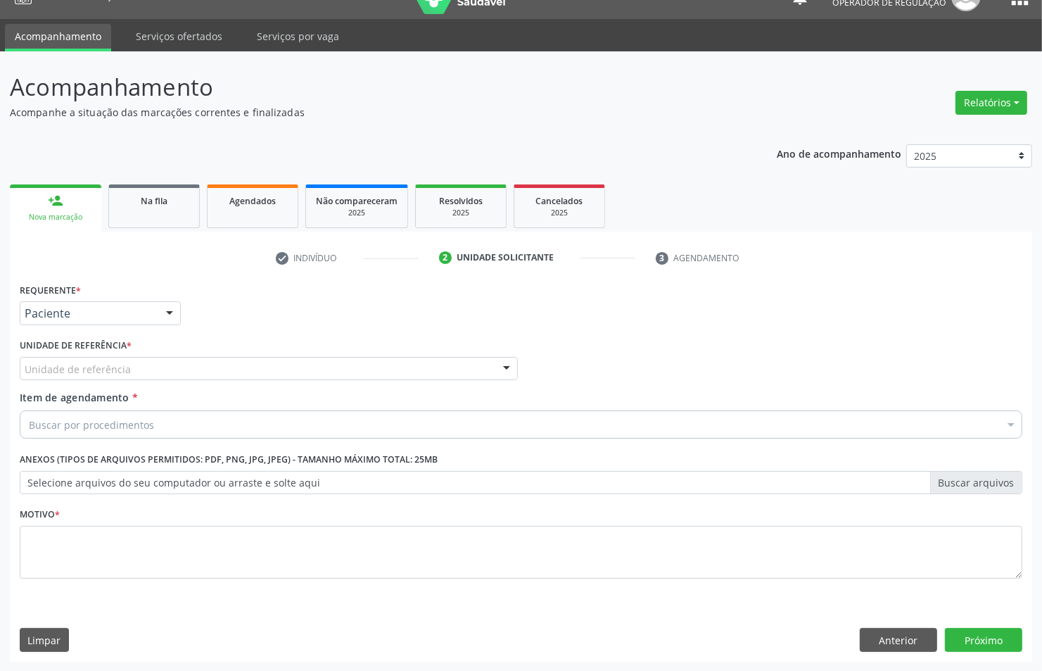
click at [148, 370] on div "Unidade de referência" at bounding box center [269, 369] width 498 height 24
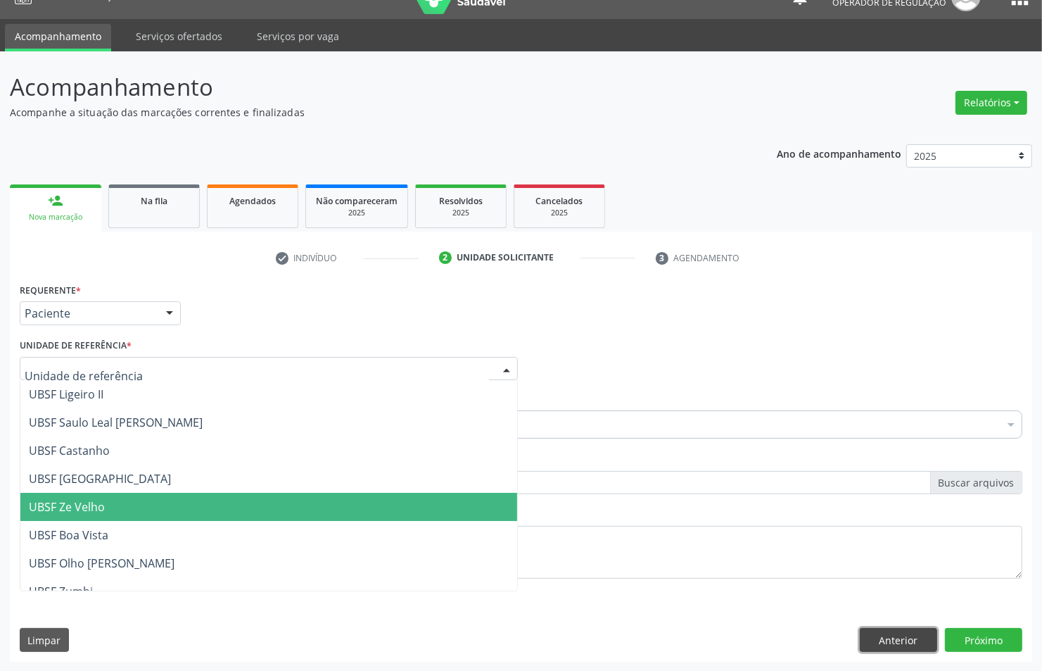
click at [904, 637] on button "Anterior" at bounding box center [898, 640] width 77 height 24
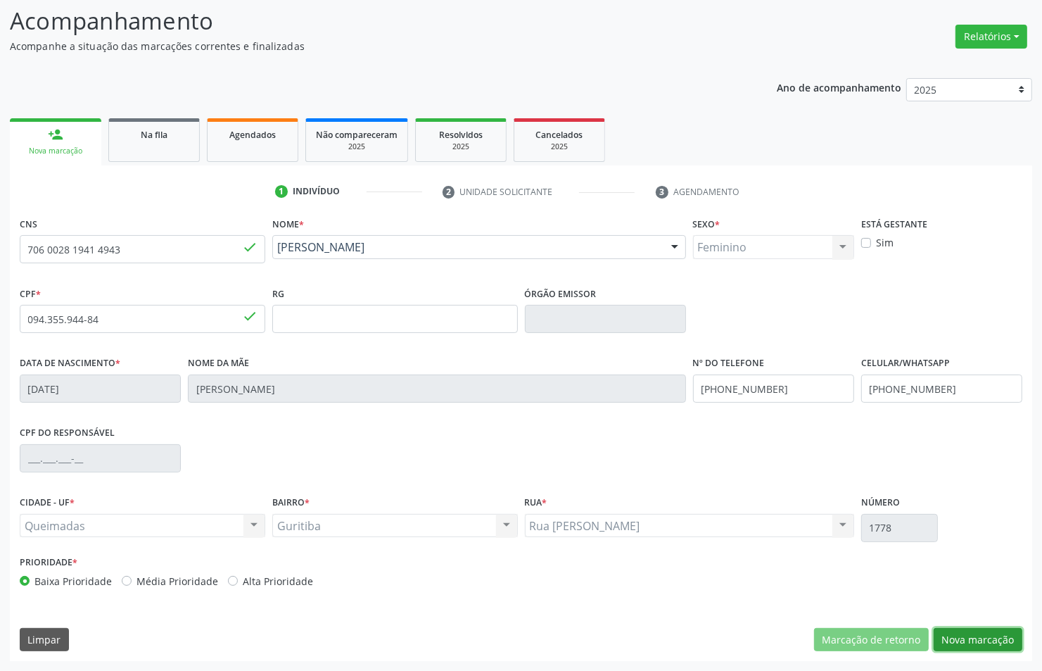
drag, startPoint x: 984, startPoint y: 630, endPoint x: 345, endPoint y: 339, distance: 701.6
click at [983, 630] on button "Nova marcação" at bounding box center [978, 640] width 89 height 24
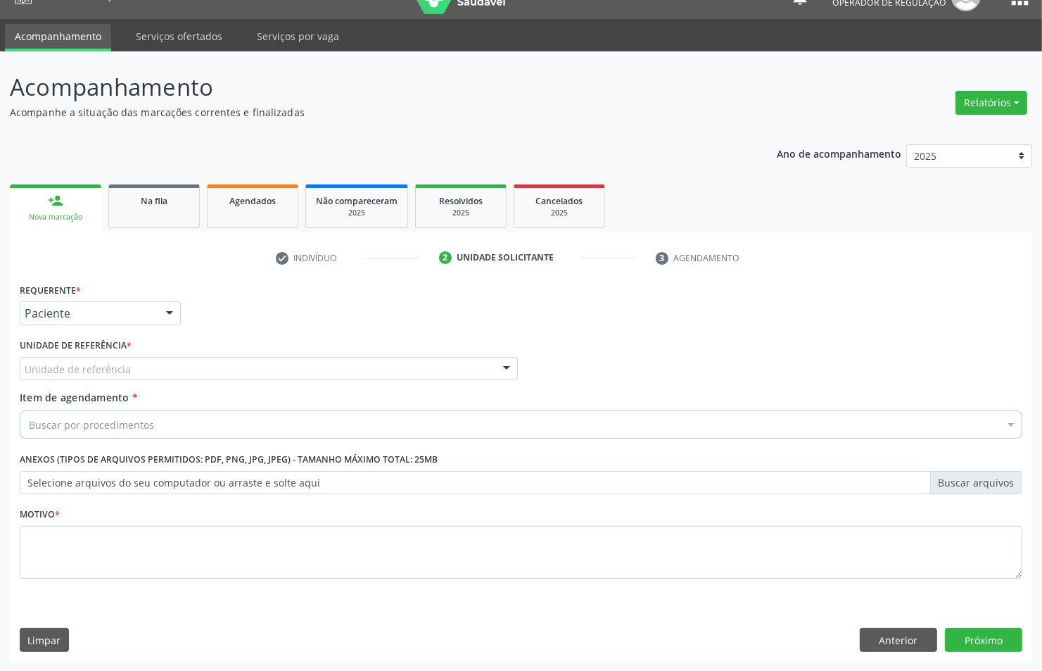
click at [95, 385] on div "Unidade de referência * Unidade de referência UBSF Ligeiro II UBSF Saulo Leal […" at bounding box center [268, 362] width 505 height 55
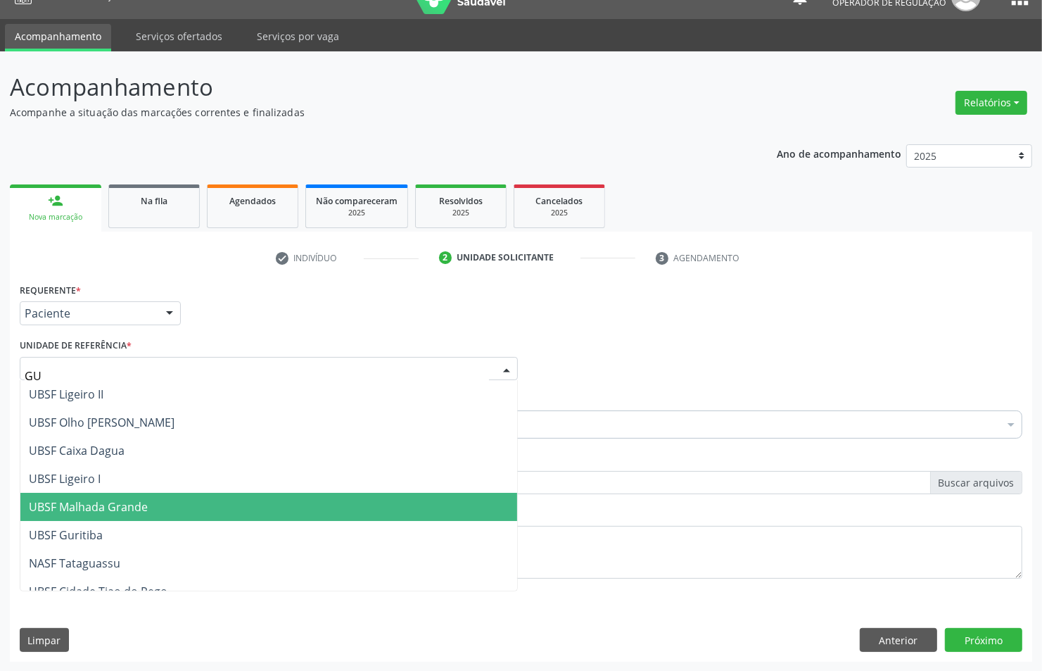
type input "GUR"
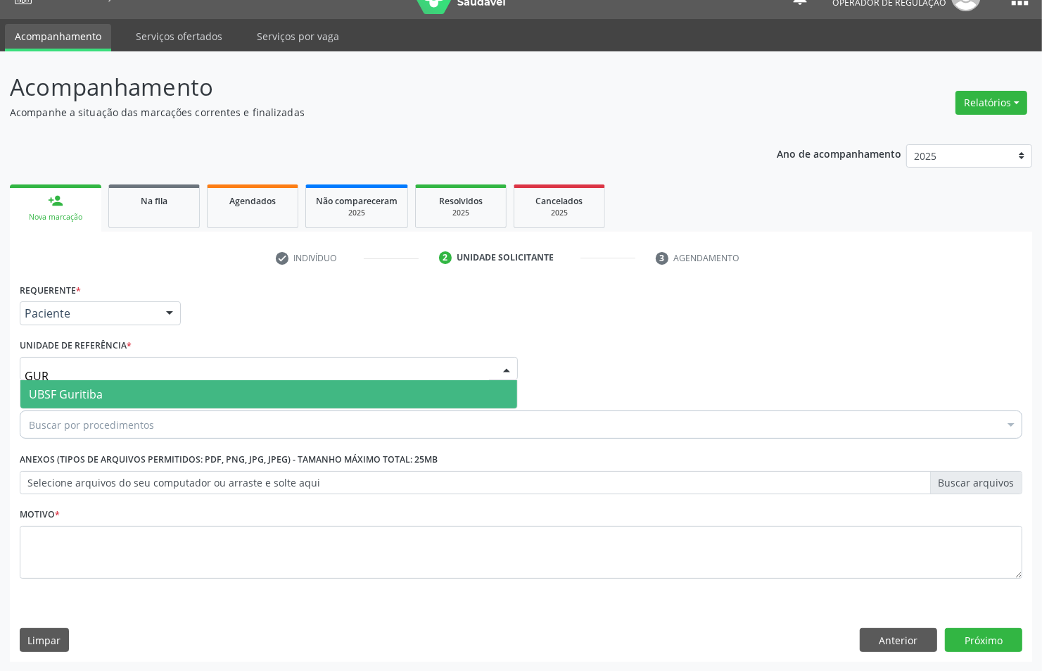
click at [102, 394] on span "UBSF Guritiba" at bounding box center [268, 394] width 497 height 28
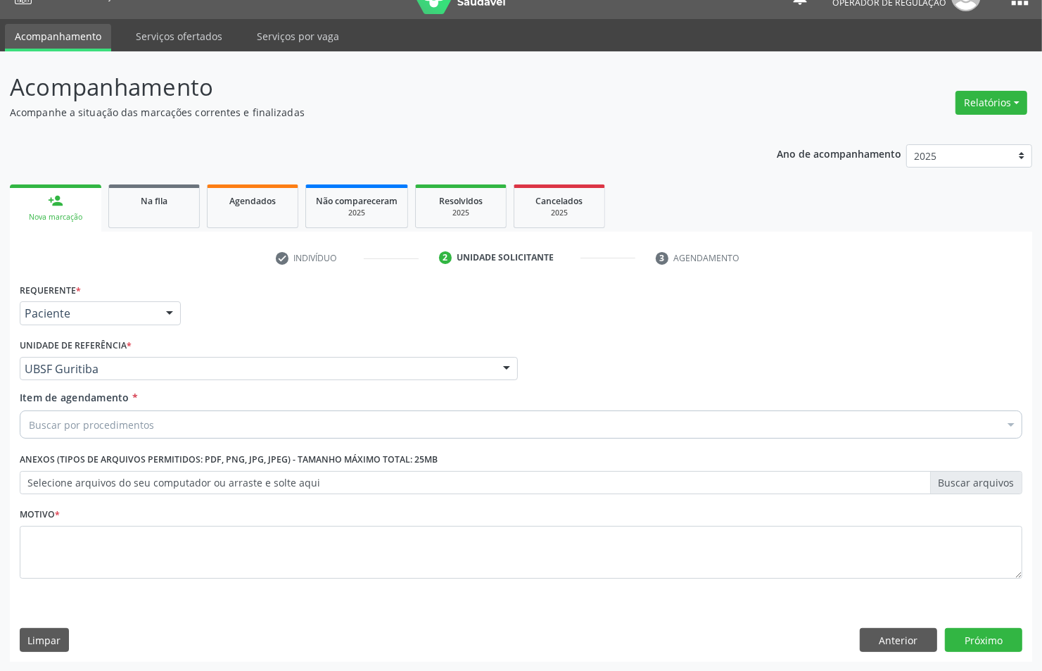
click at [338, 417] on div "Buscar por procedimentos" at bounding box center [521, 424] width 1003 height 28
paste input "EMISSOES"
type input "EMISSOES"
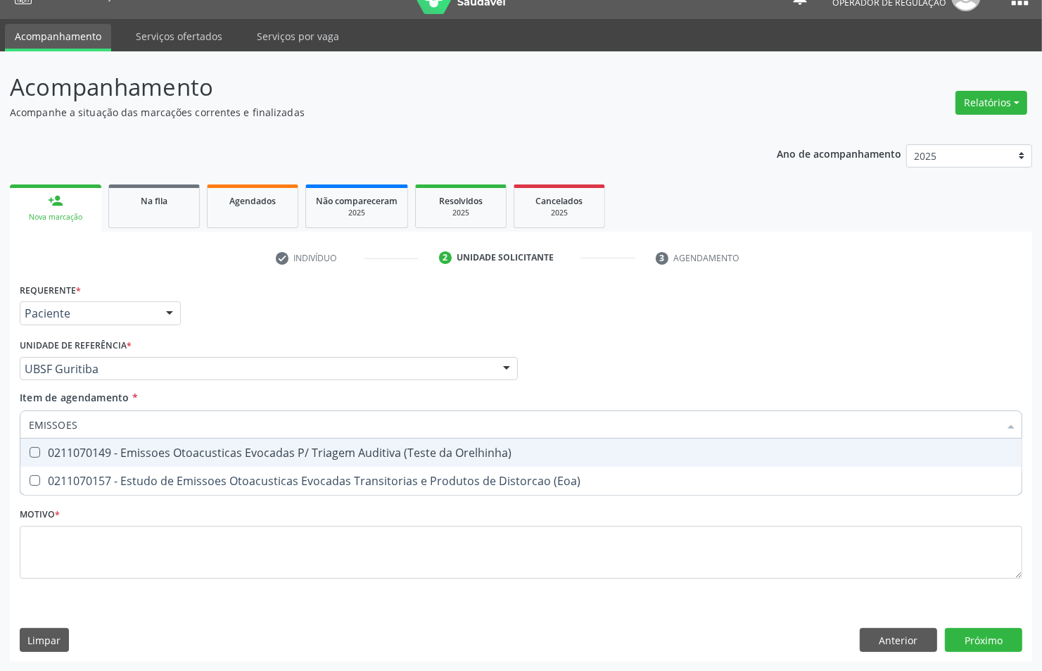
click at [324, 454] on div "0211070149 - Emissoes Otoacusticas Evocadas P/ Triagem Auditiva (Teste da Orelh…" at bounding box center [521, 452] width 984 height 11
checkbox Orelhinha\) "true"
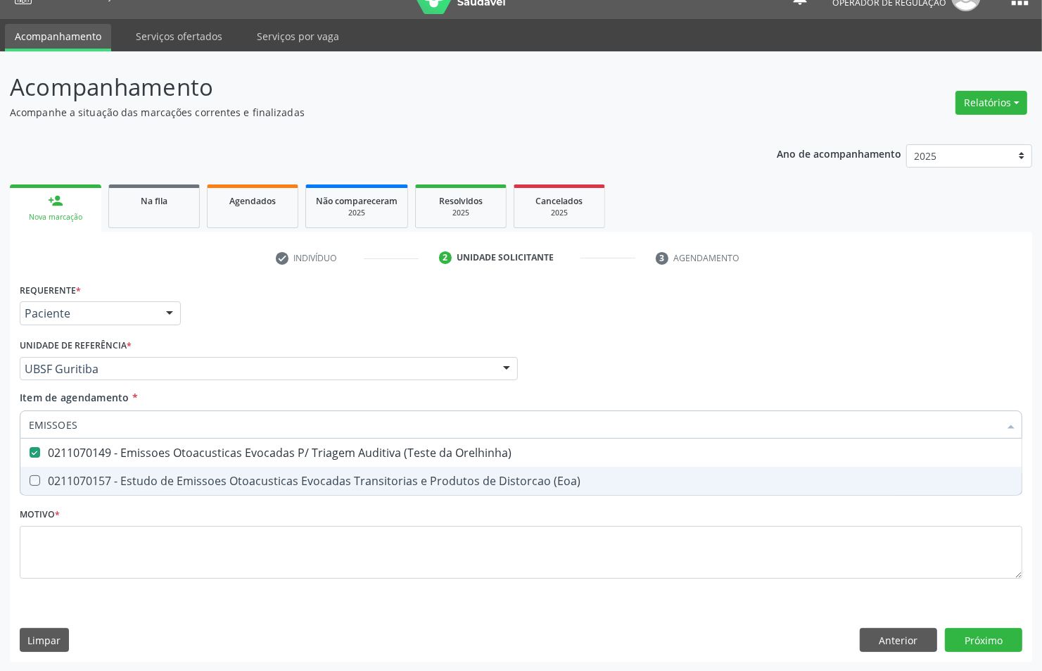
checkbox \(Eoa\) "true"
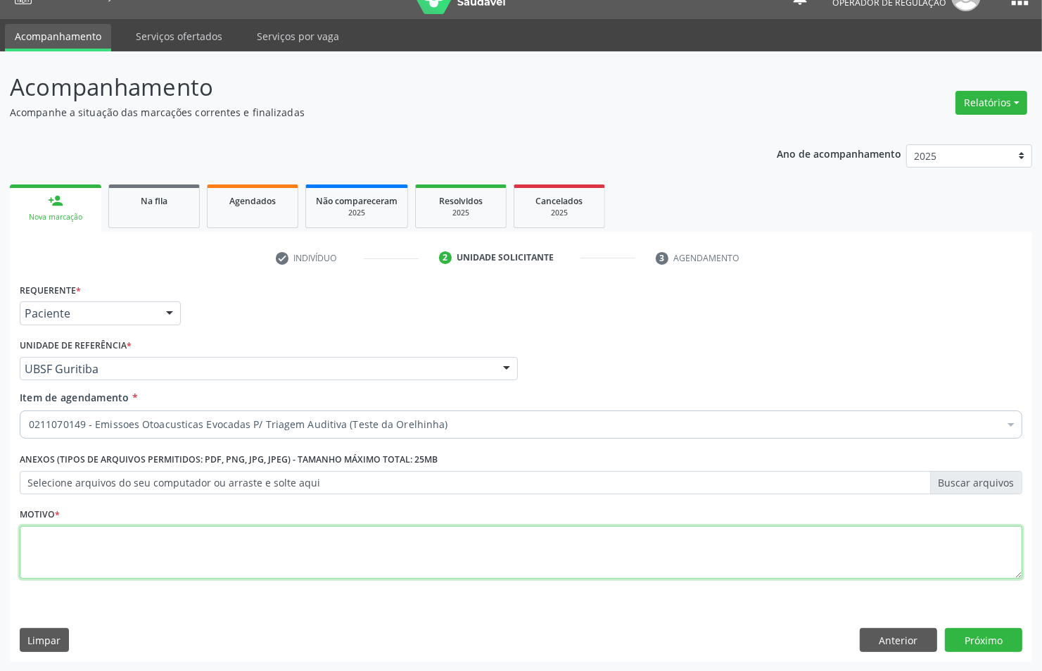
click at [291, 547] on textarea at bounding box center [521, 552] width 1003 height 53
type textarea "TRIAGEM"
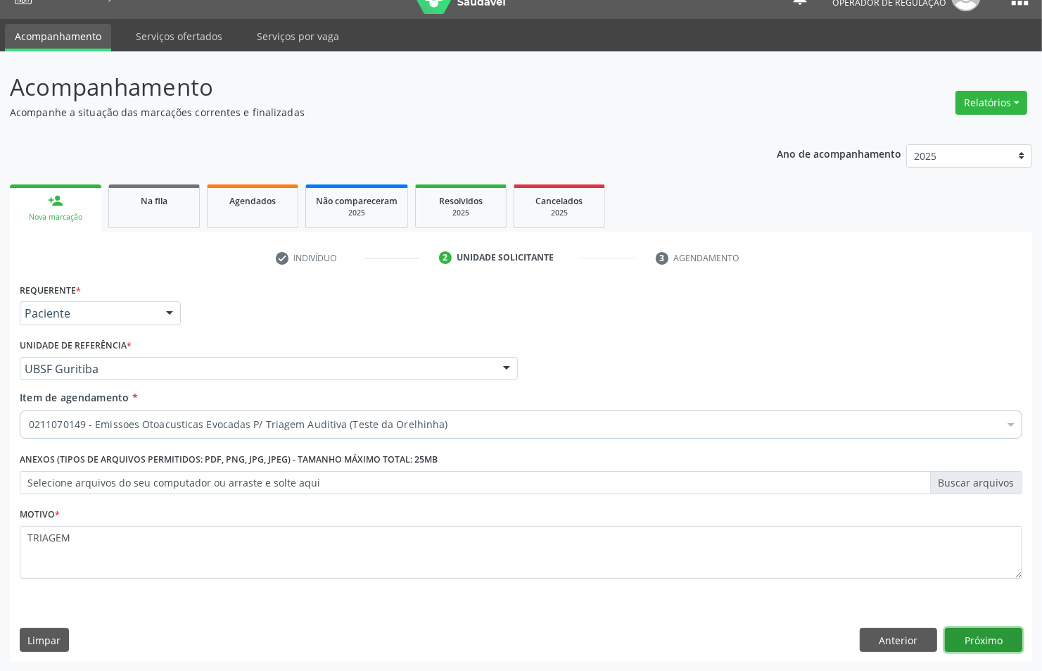
click button "Próximo" at bounding box center [983, 640] width 77 height 24
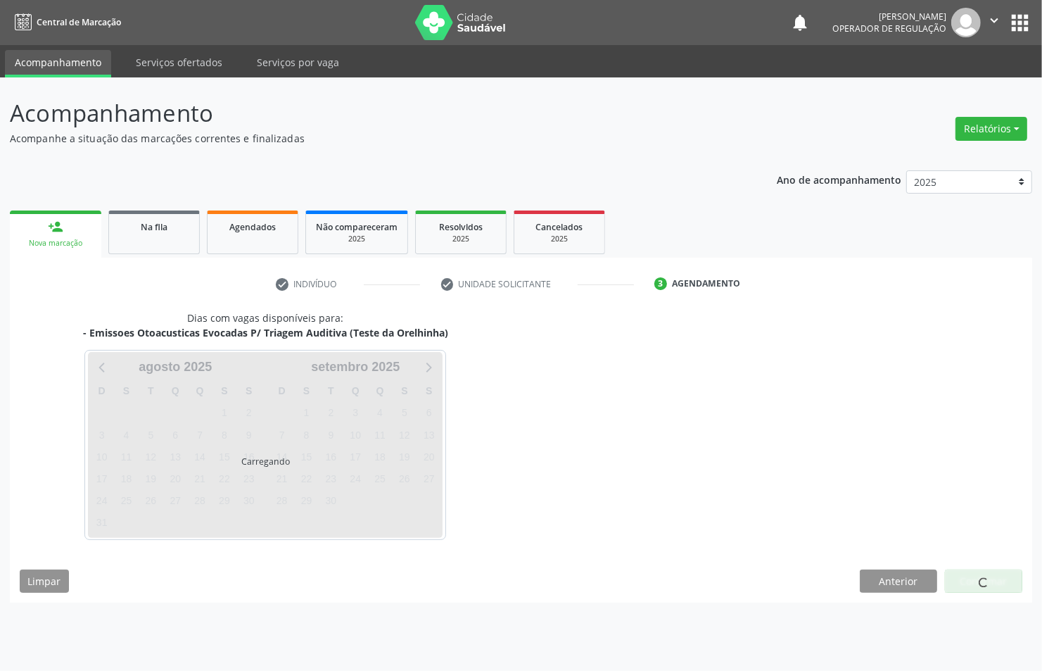
scroll to position [0, 0]
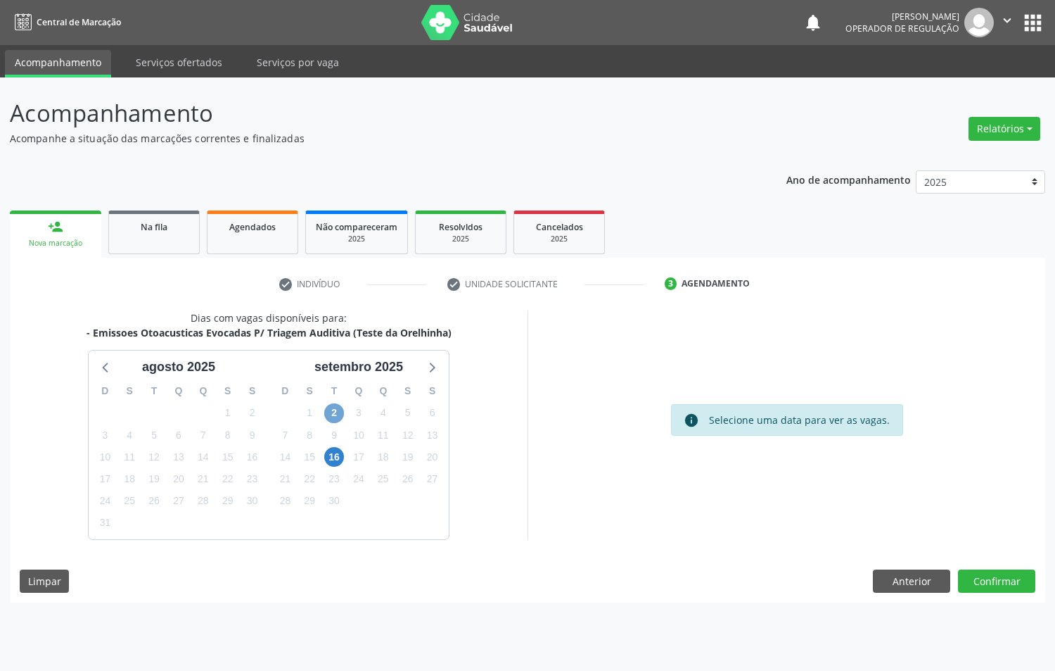
click at [335, 417] on span "2" at bounding box center [334, 413] width 20 height 20
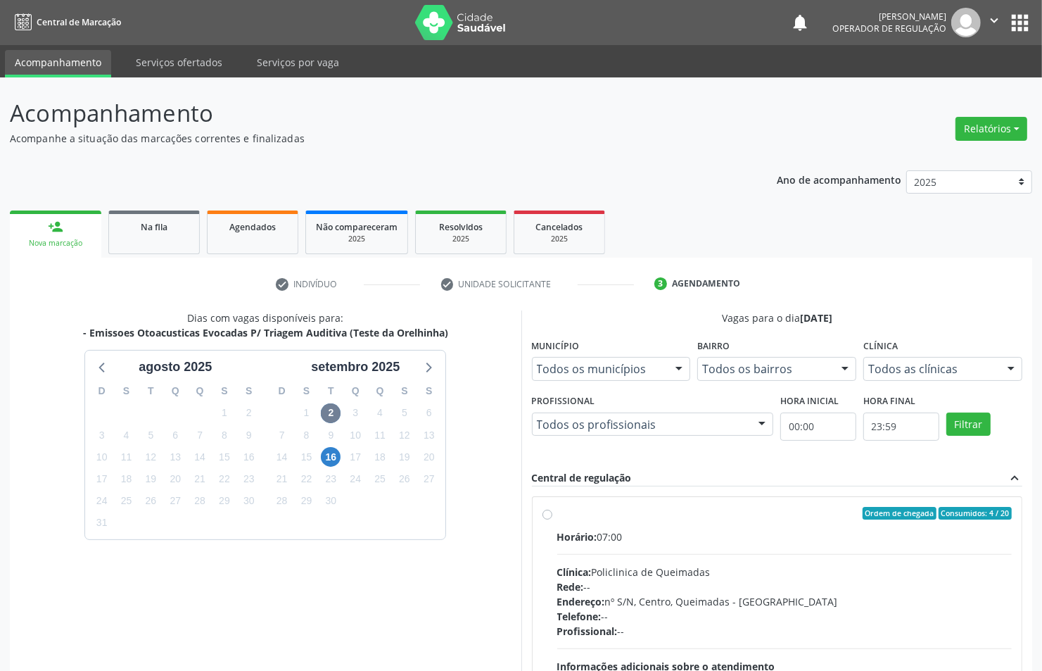
click at [686, 526] on label "Ordem de chegada Consumidos: 4 / 20 Horário: 07:00 Clínica: Policlinica de Quei…" at bounding box center [784, 615] width 455 height 216
click at [552, 519] on input "Ordem de chegada Consumidos: 4 / 20 Horário: 07:00 Clínica: Policlinica de Quei…" at bounding box center [548, 513] width 10 height 13
radio input "true"
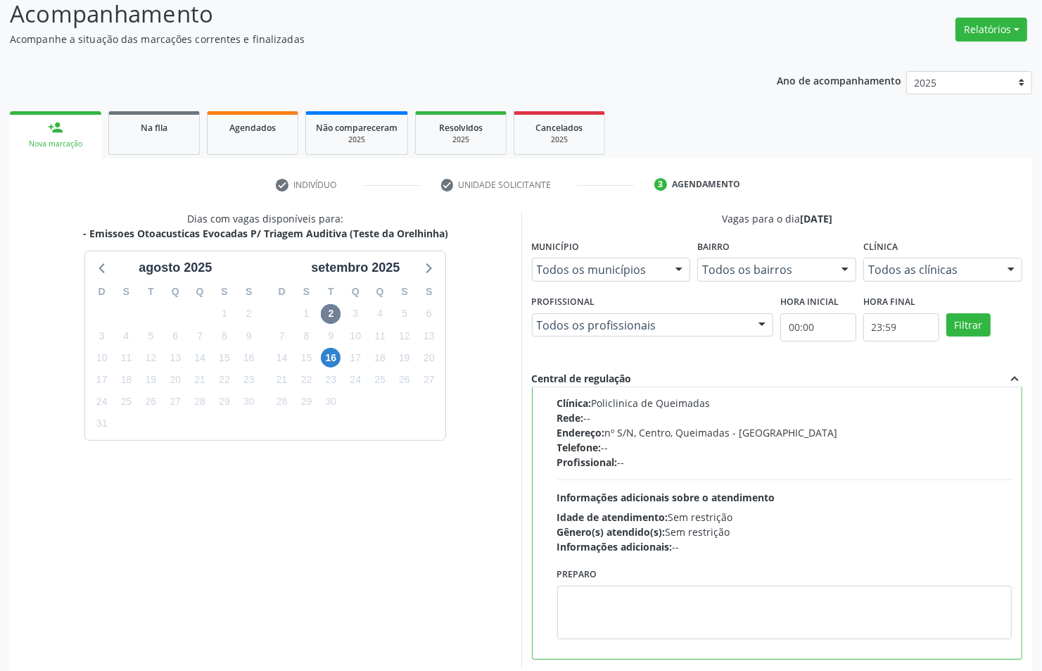
scroll to position [170, 0]
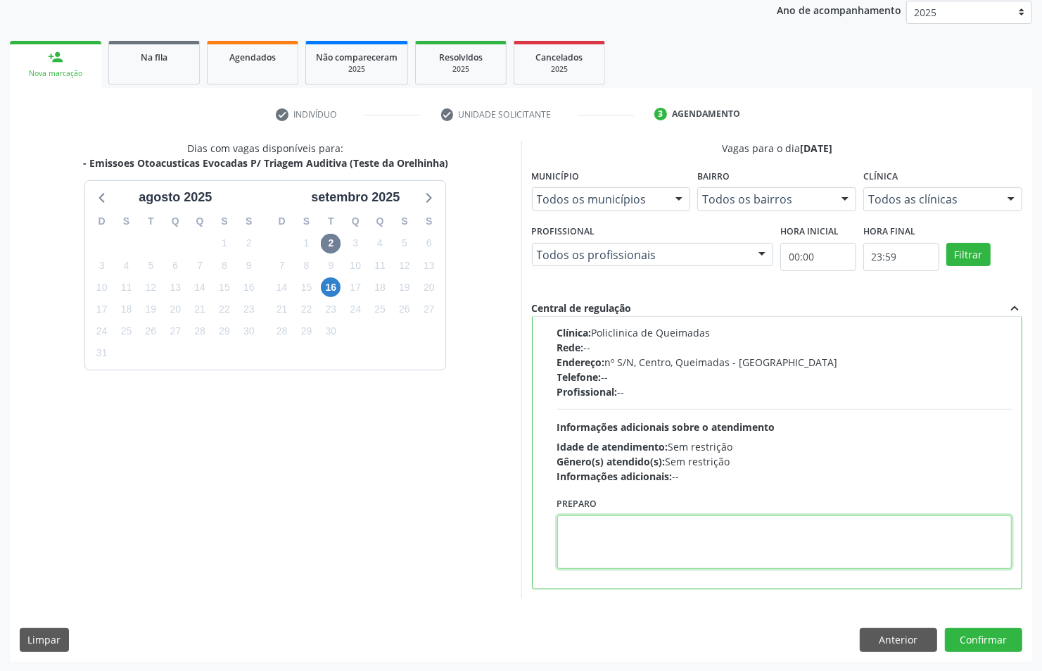
click at [739, 566] on textarea at bounding box center [784, 541] width 455 height 53
type textarea "V"
paste textarea "LEVAR CADERNETA DE VACINAÇÃO"
type textarea "LEVAR CADERNETA DE VACINAÇÃO"
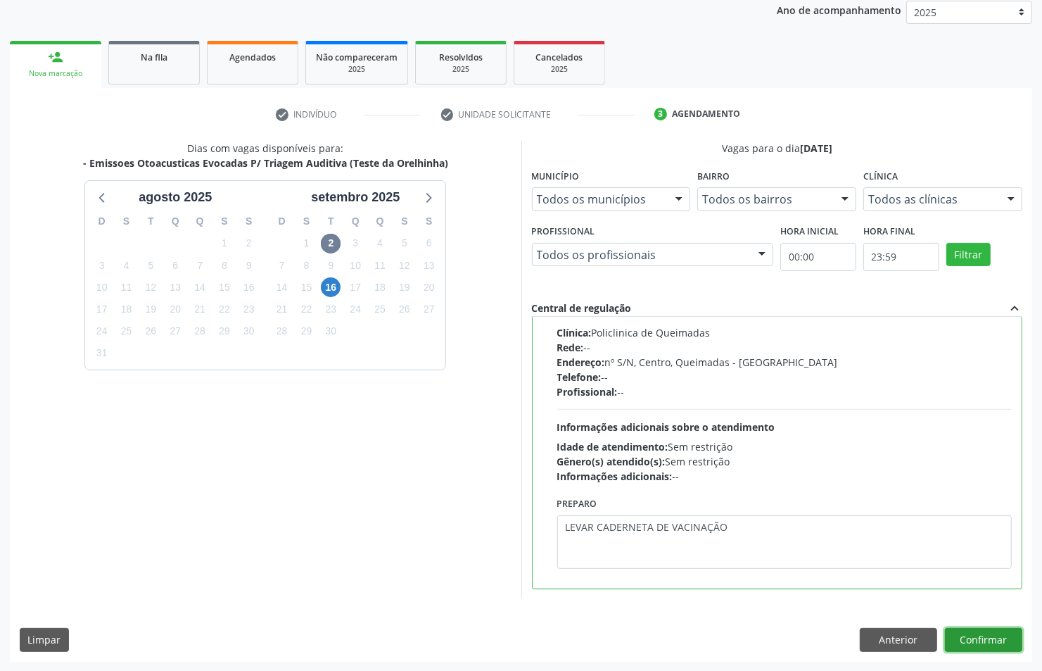
click at [987, 635] on button "Confirmar" at bounding box center [983, 640] width 77 height 24
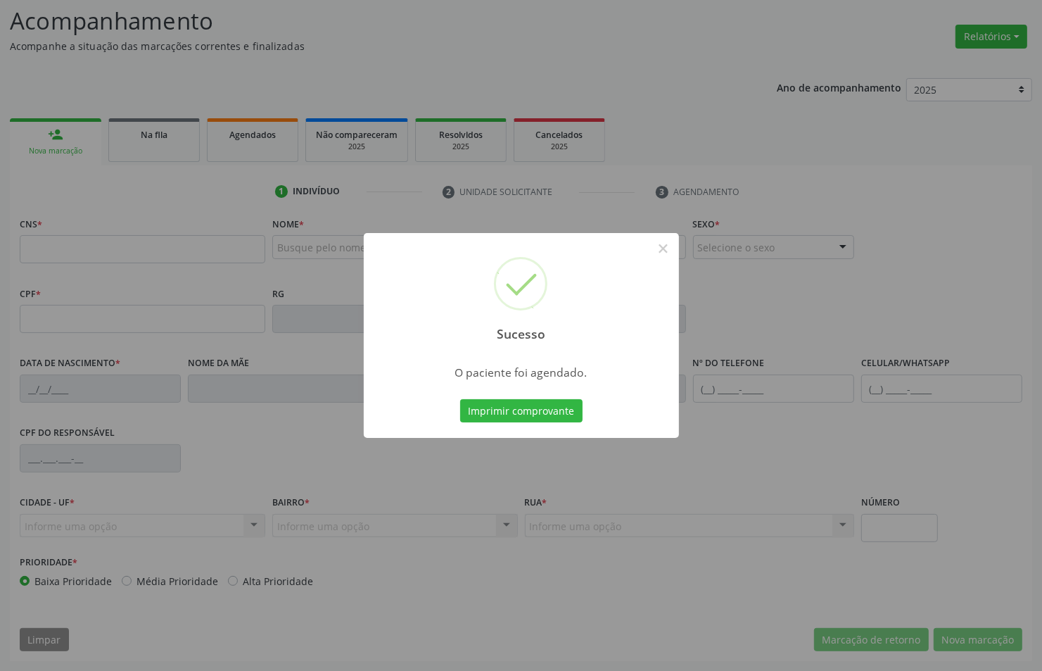
scroll to position [92, 0]
click at [460, 399] on button "Imprimir comprovante" at bounding box center [521, 411] width 122 height 24
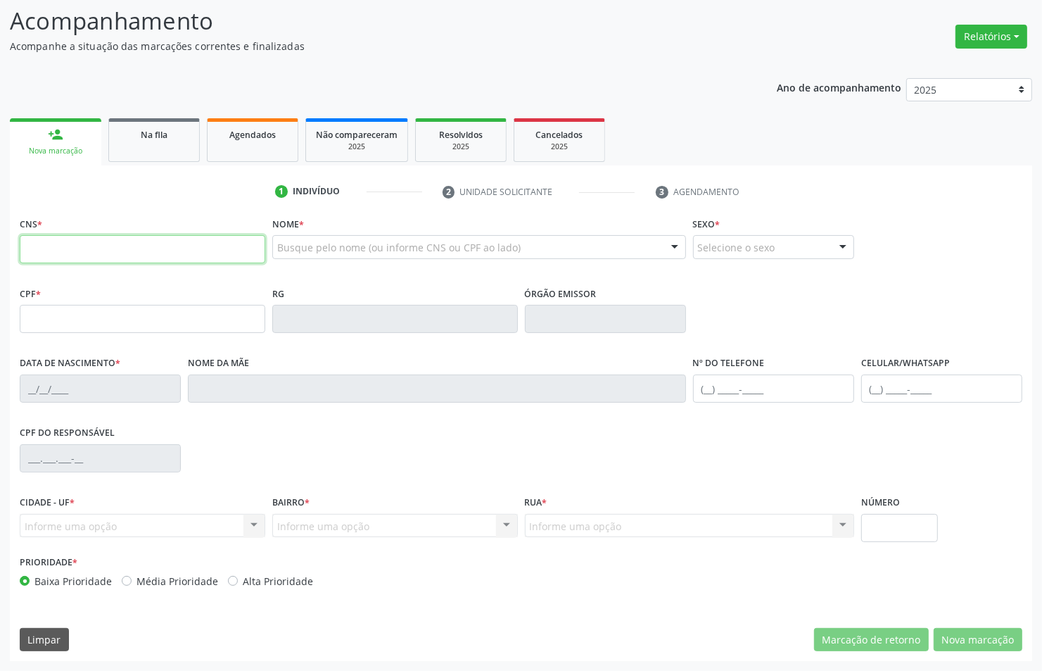
click at [122, 248] on input "text" at bounding box center [143, 249] width 246 height 28
type input "708 9017 8438 9716"
type input "11/08/2025"
type input "Emilly Carolainy Silva Mendes"
type input "(83) 98770-5407"
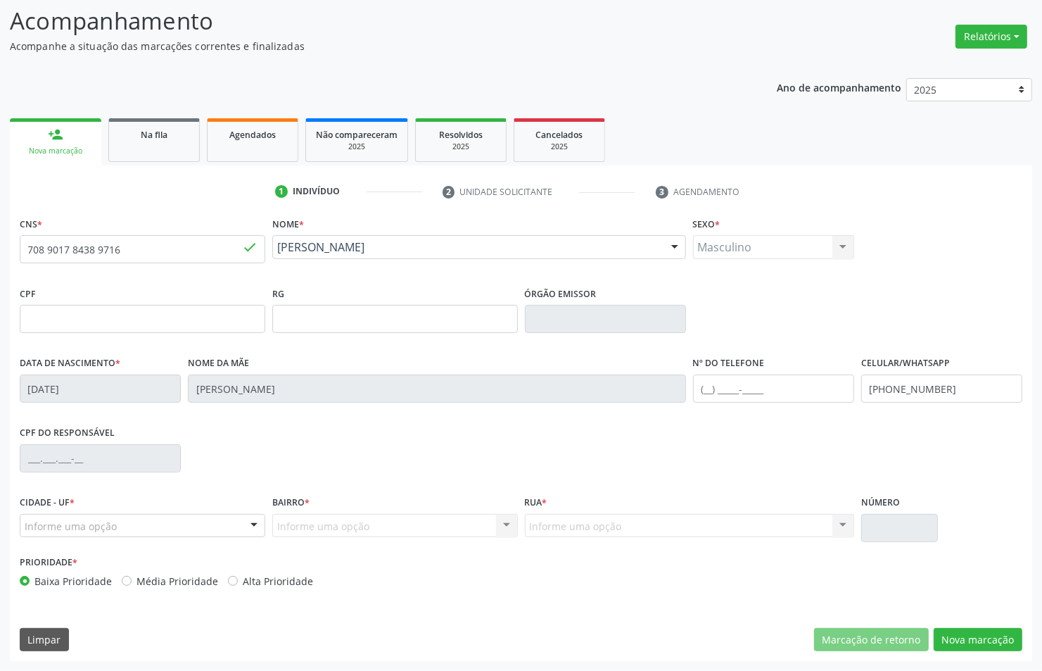
click at [58, 515] on div "Informe uma opção" at bounding box center [143, 526] width 246 height 24
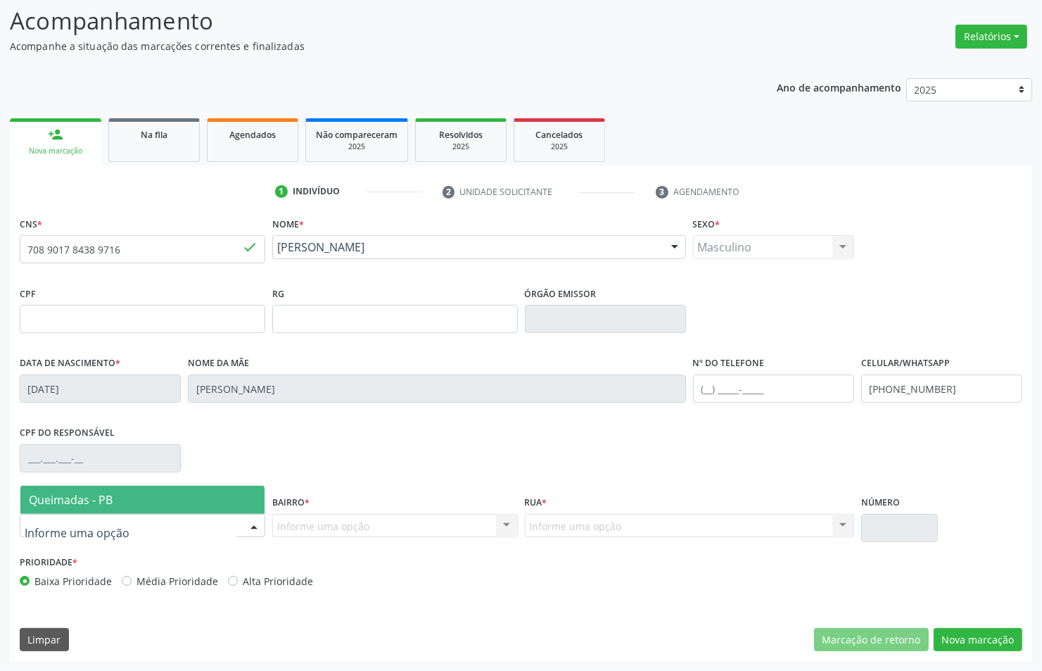
click at [115, 516] on div at bounding box center [143, 526] width 246 height 24
click at [114, 507] on span "Queimadas - PB" at bounding box center [142, 500] width 244 height 28
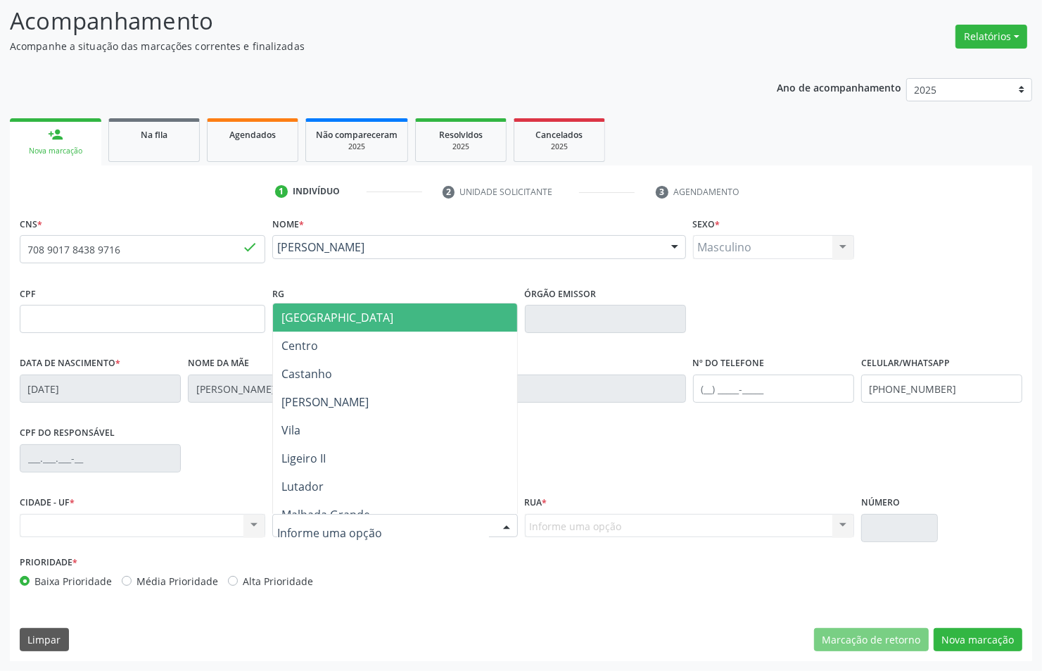
click at [290, 533] on div at bounding box center [395, 526] width 246 height 24
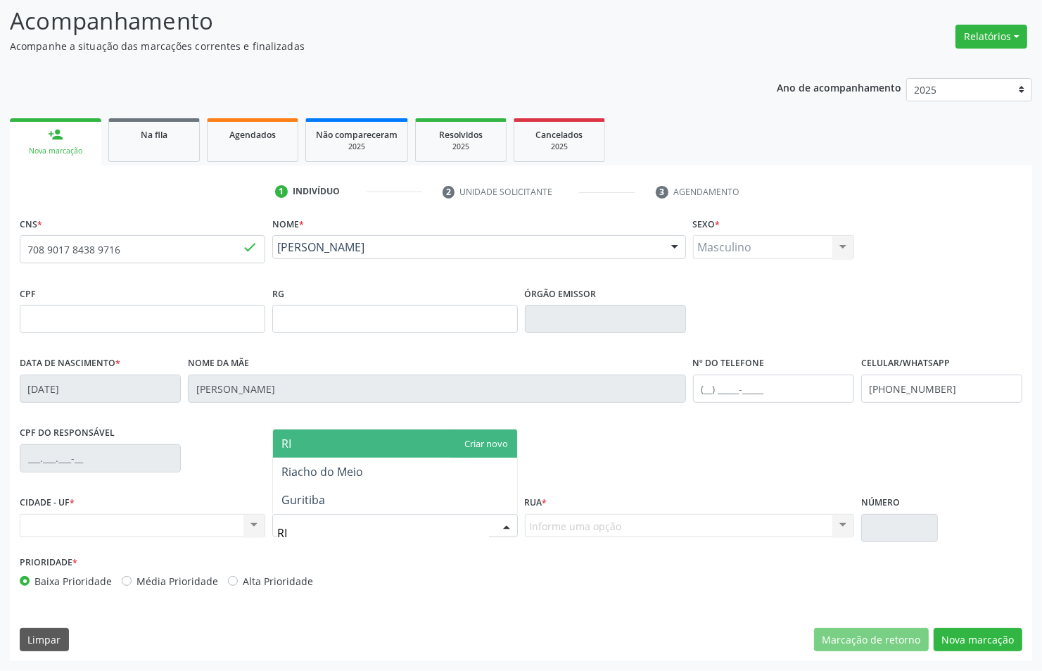
type input "RIA"
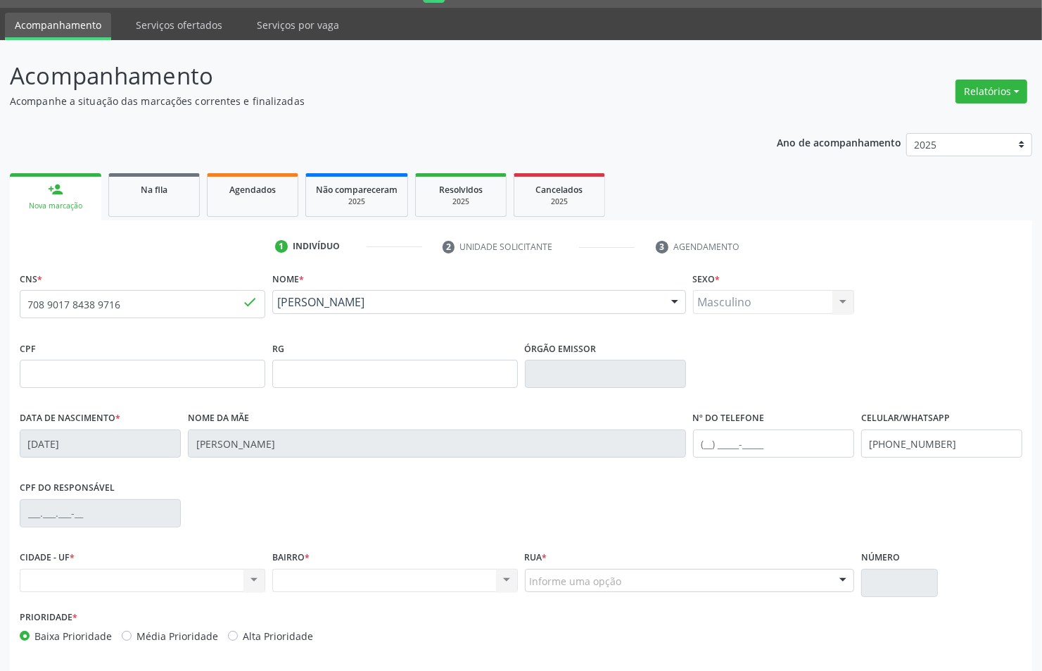
scroll to position [4, 0]
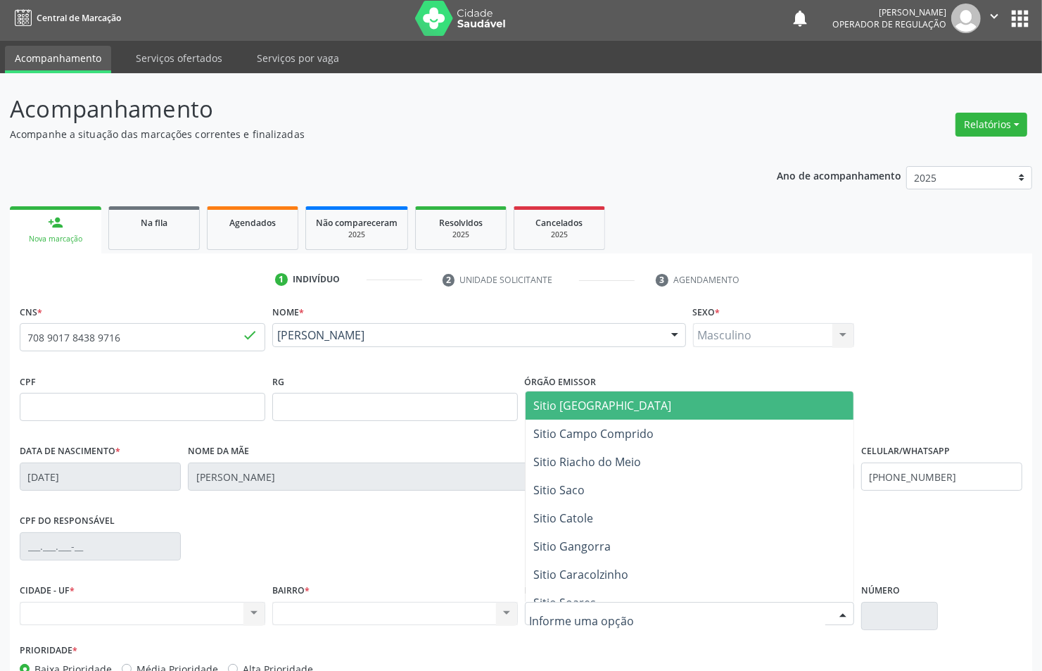
click at [621, 607] on div at bounding box center [689, 614] width 329 height 24
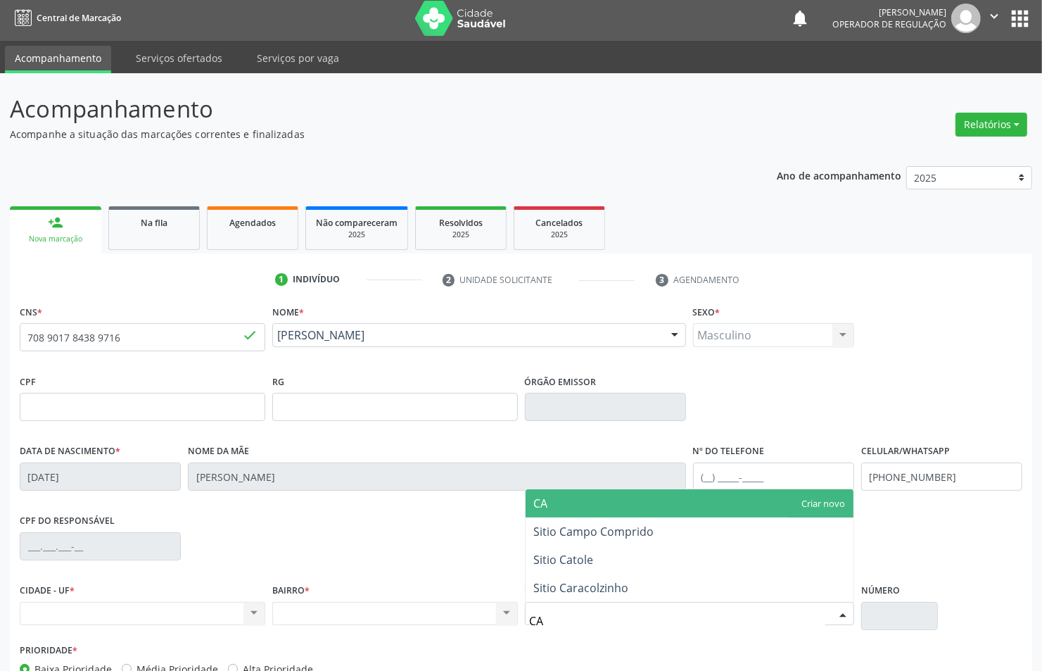
type input "CAT"
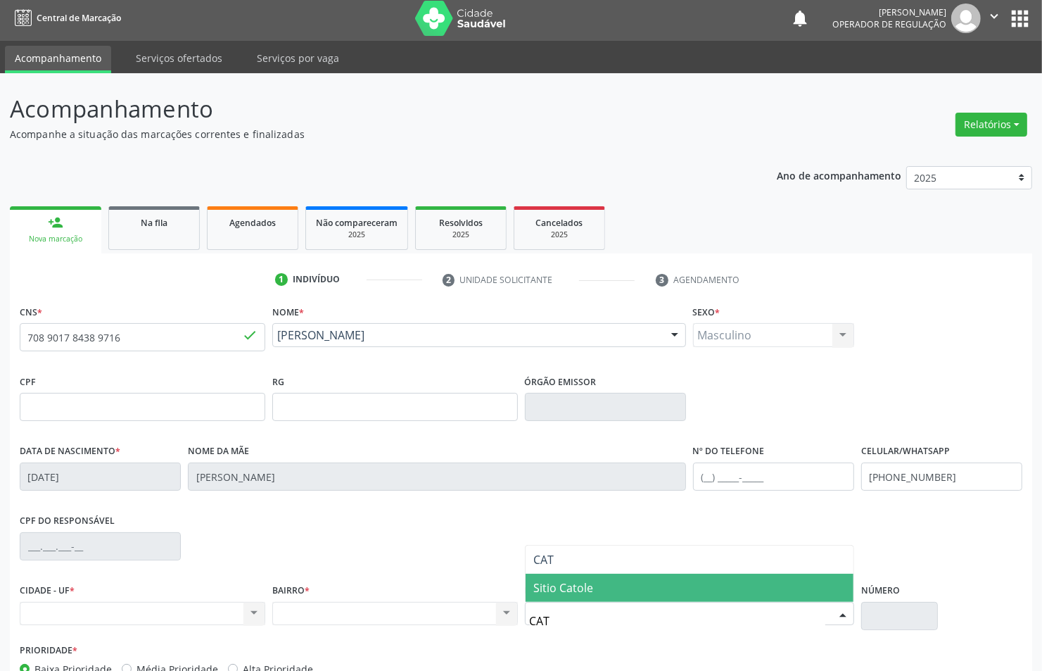
click at [618, 586] on span "Sitio Catole" at bounding box center [690, 587] width 328 height 28
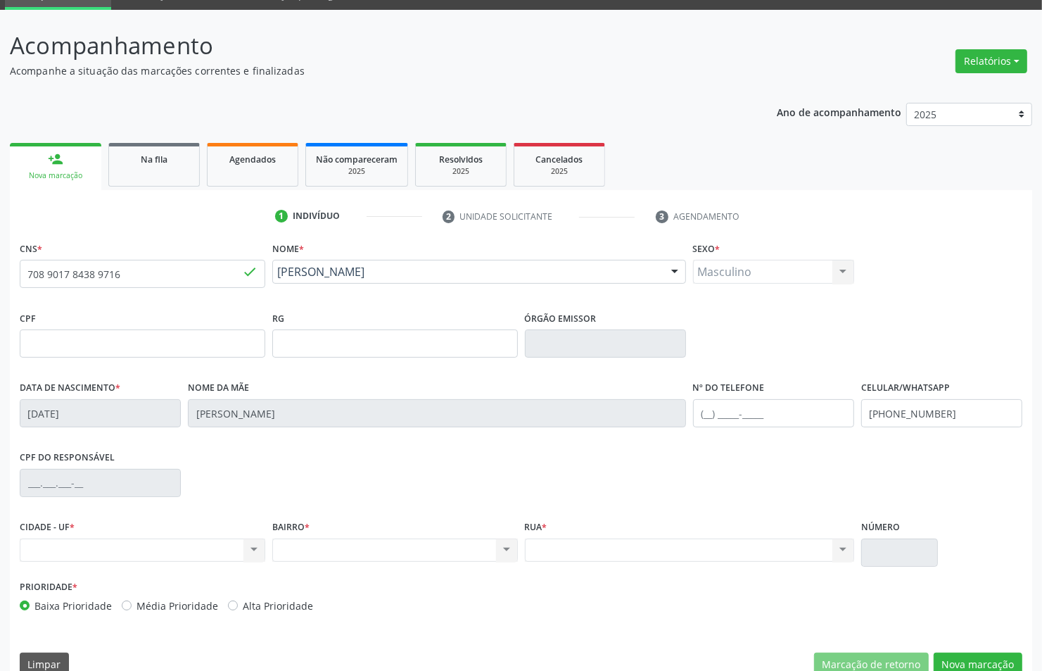
scroll to position [92, 0]
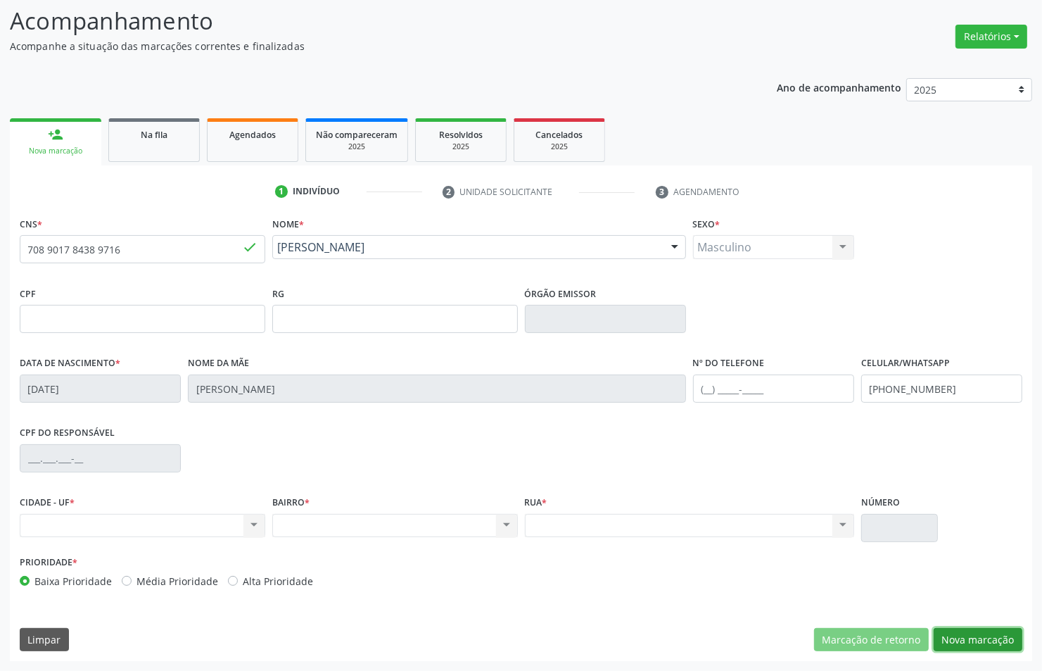
click at [1015, 645] on button "Nova marcação" at bounding box center [978, 640] width 89 height 24
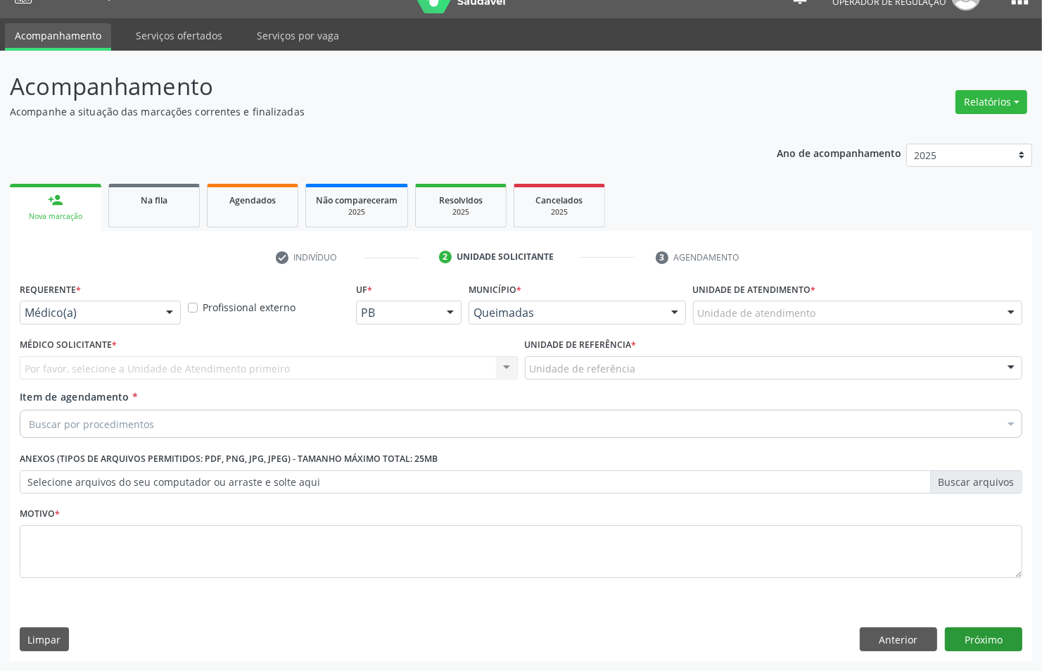
scroll to position [26, 0]
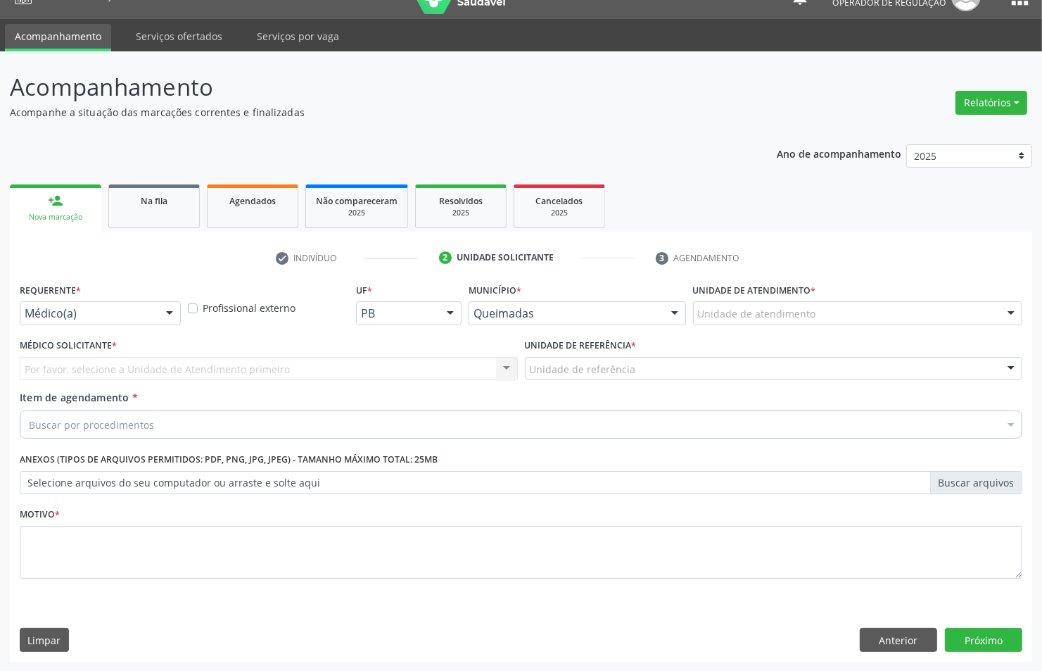
drag, startPoint x: 79, startPoint y: 315, endPoint x: 67, endPoint y: 352, distance: 39.2
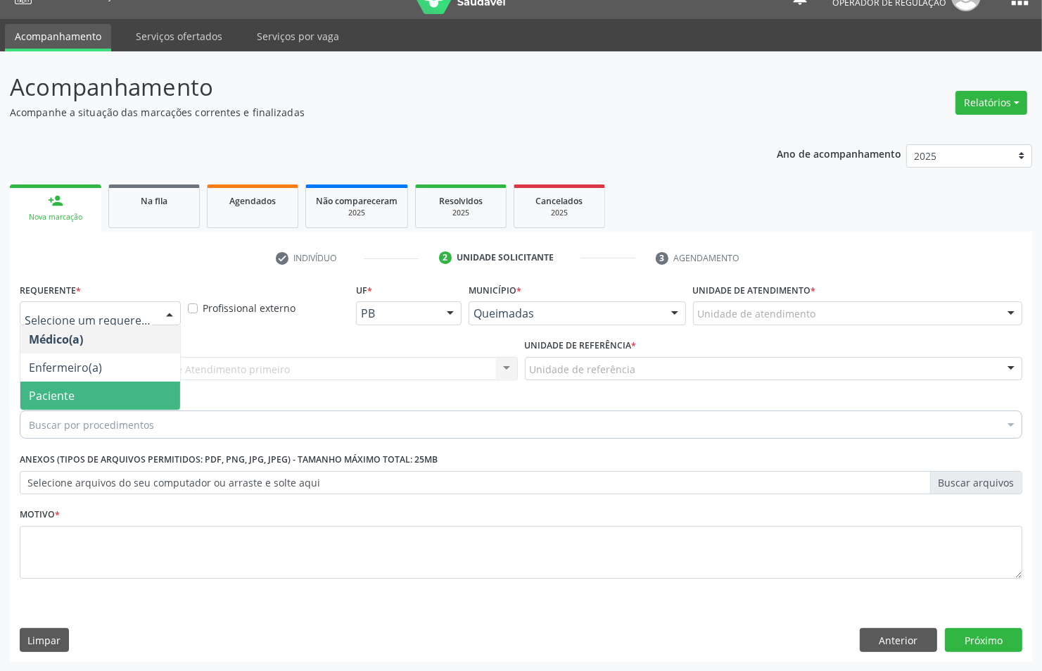
click at [58, 398] on span "Paciente" at bounding box center [52, 395] width 46 height 15
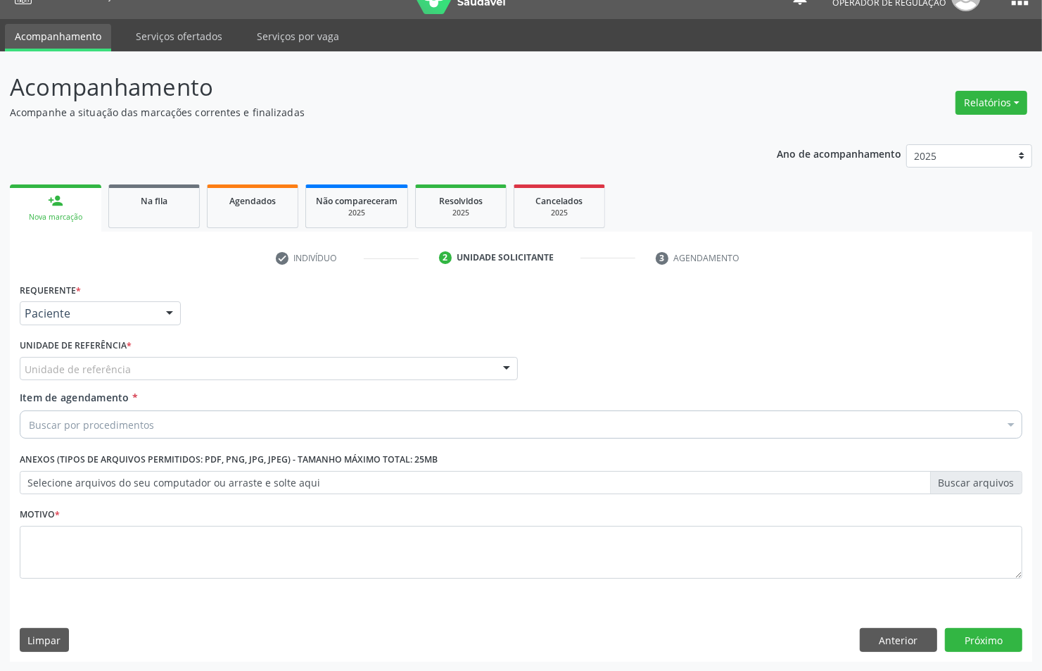
click at [134, 364] on div "Unidade de referência" at bounding box center [269, 369] width 498 height 24
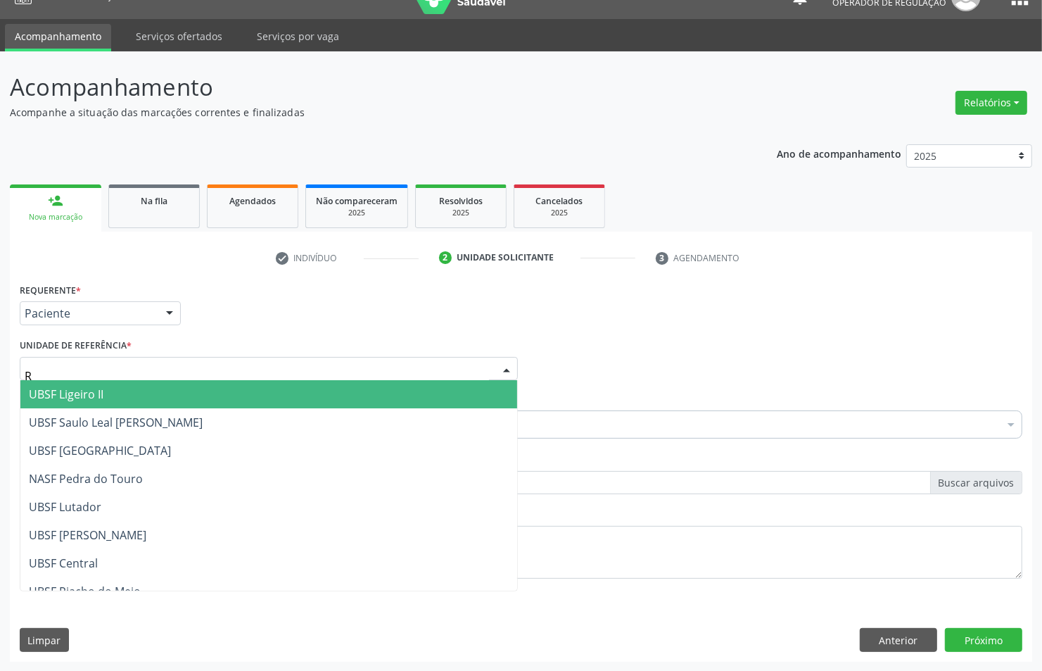
type input "RI"
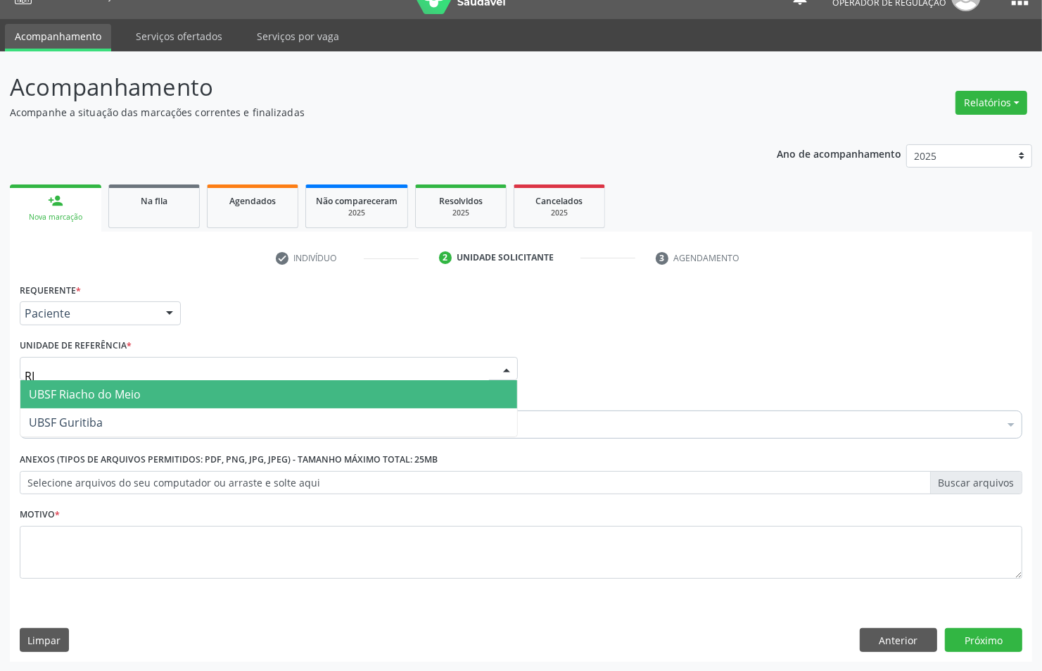
click at [106, 393] on span "UBSF Riacho do Meio" at bounding box center [85, 393] width 112 height 15
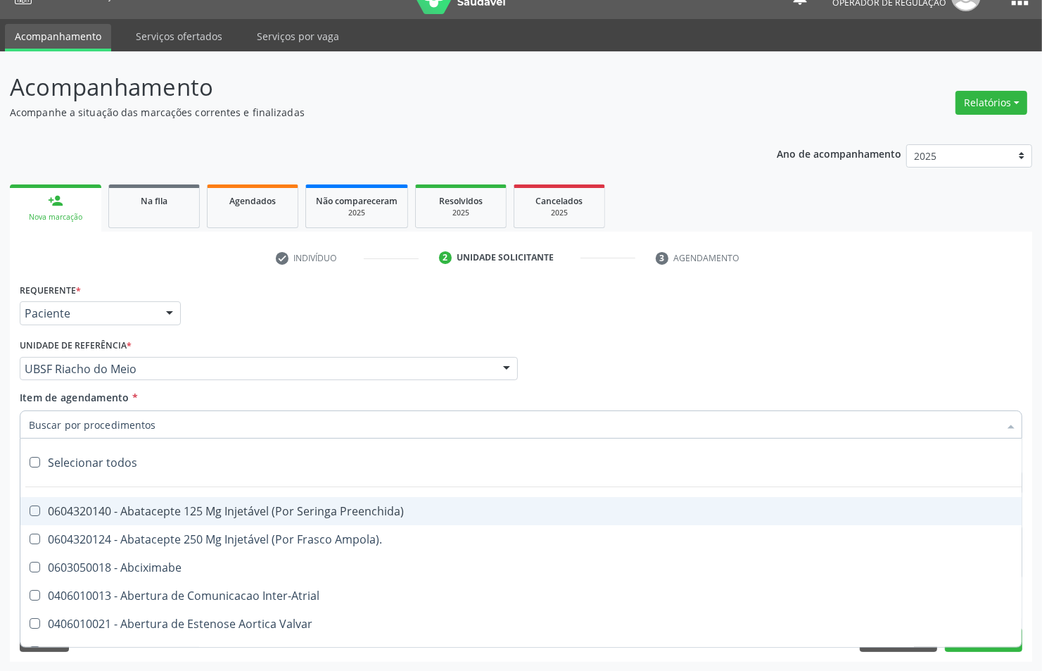
scroll to position [20, 0]
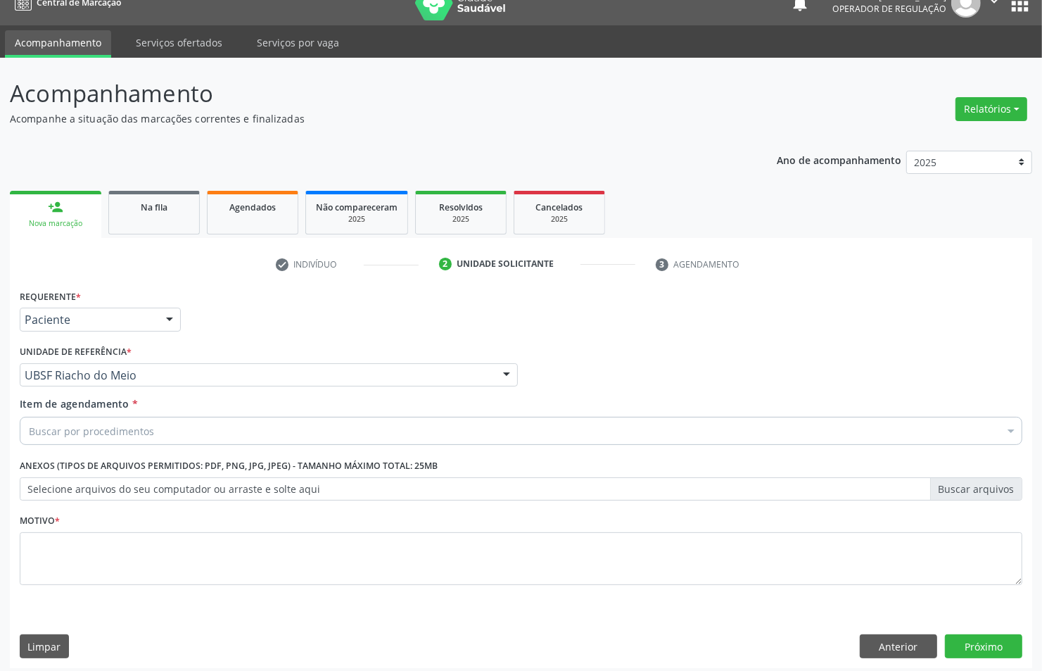
click at [366, 445] on div "Item de agendamento * Buscar por procedimentos Selecionar todos 0604320140 - Ab…" at bounding box center [521, 423] width 1010 height 54
click at [359, 433] on div "Buscar por procedimentos" at bounding box center [521, 431] width 1003 height 28
paste input "EMISSOES"
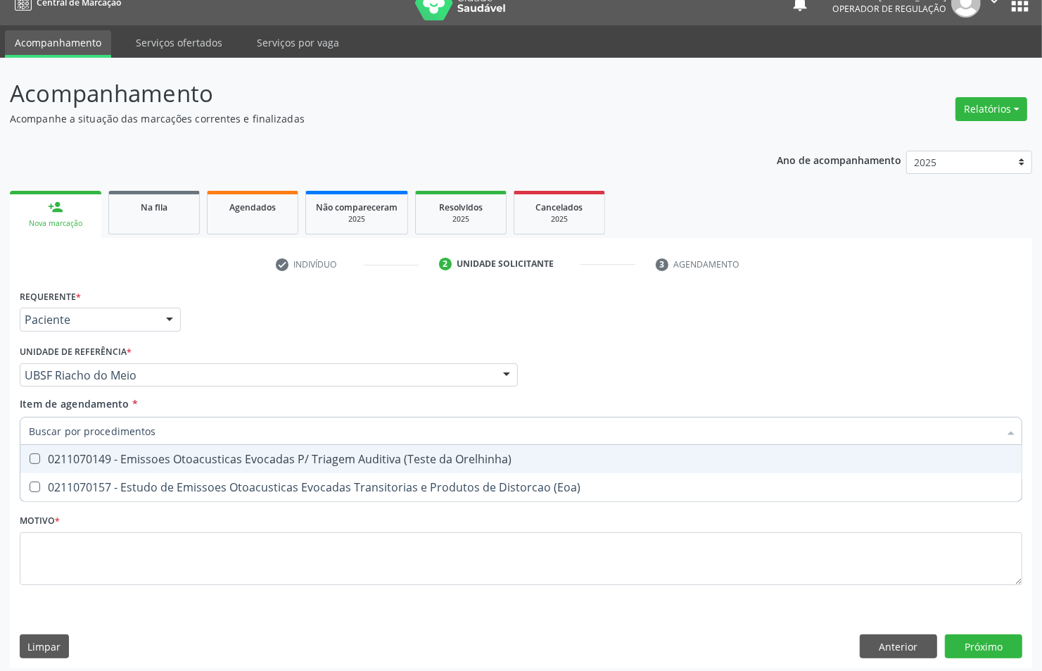
type input "EMISSOES"
click at [141, 448] on span "0211070149 - Emissoes Otoacusticas Evocadas P/ Triagem Auditiva (Teste da Orelh…" at bounding box center [520, 459] width 1001 height 28
checkbox Orelhinha\) "true"
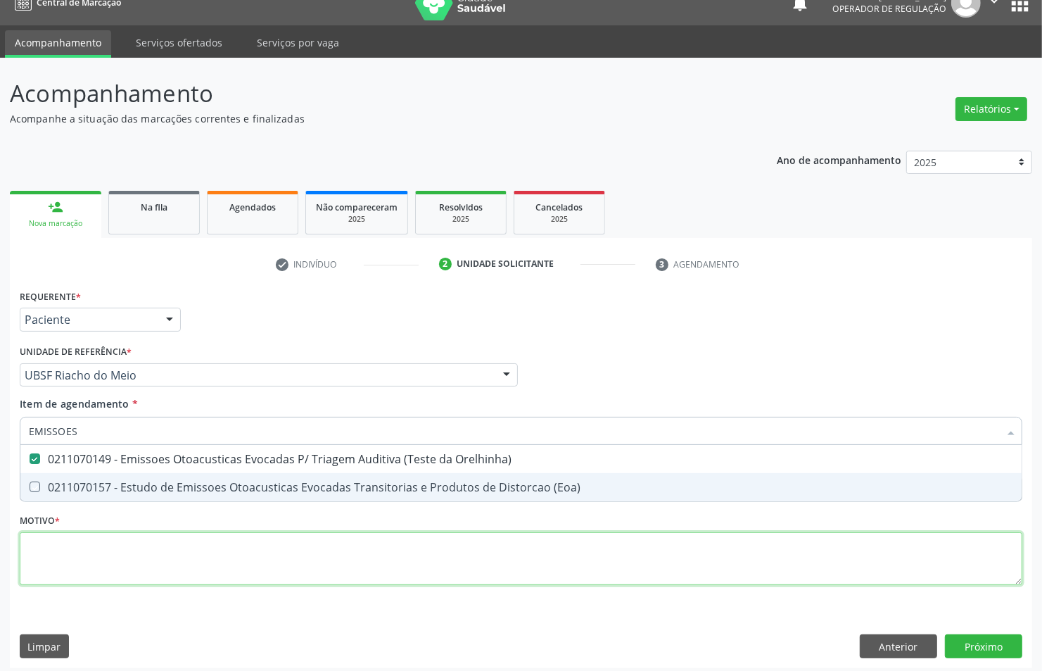
click at [124, 572] on div "Requerente * Paciente Médico(a) Enfermeiro(a) Paciente Nenhum resultado encontr…" at bounding box center [521, 445] width 1003 height 319
checkbox \(Eoa\) "true"
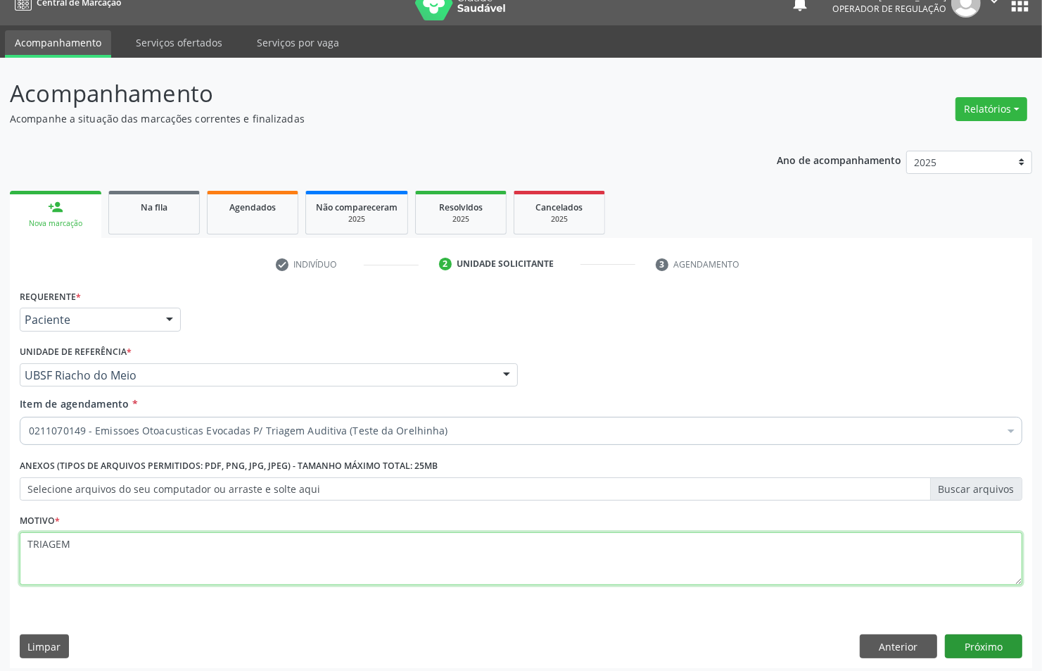
type textarea "TRIAGEM"
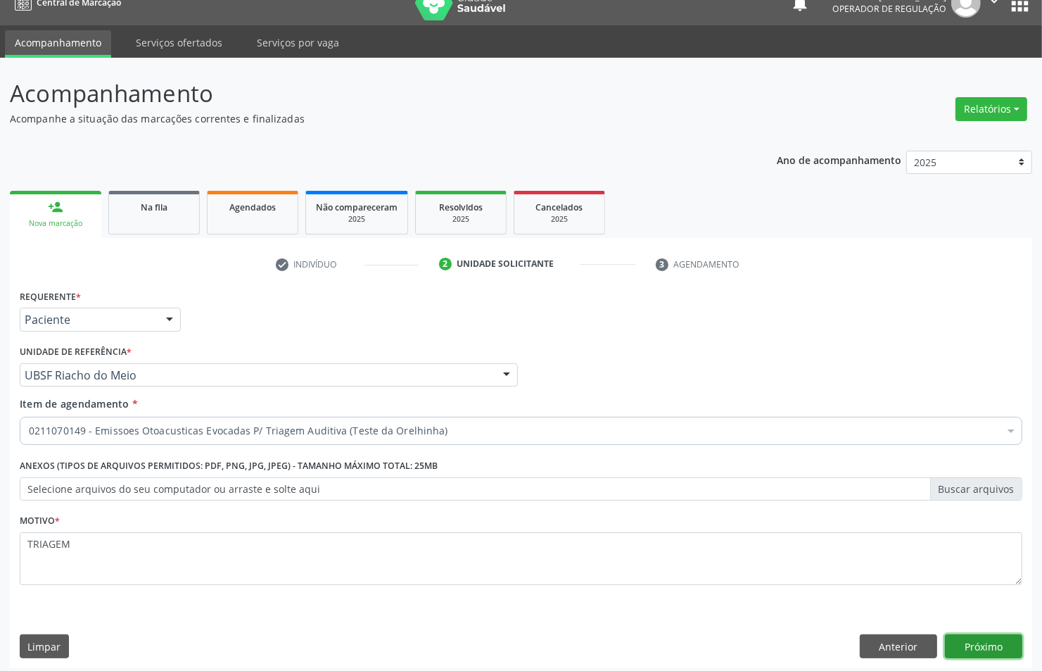
click at [986, 637] on button "Próximo" at bounding box center [983, 646] width 77 height 24
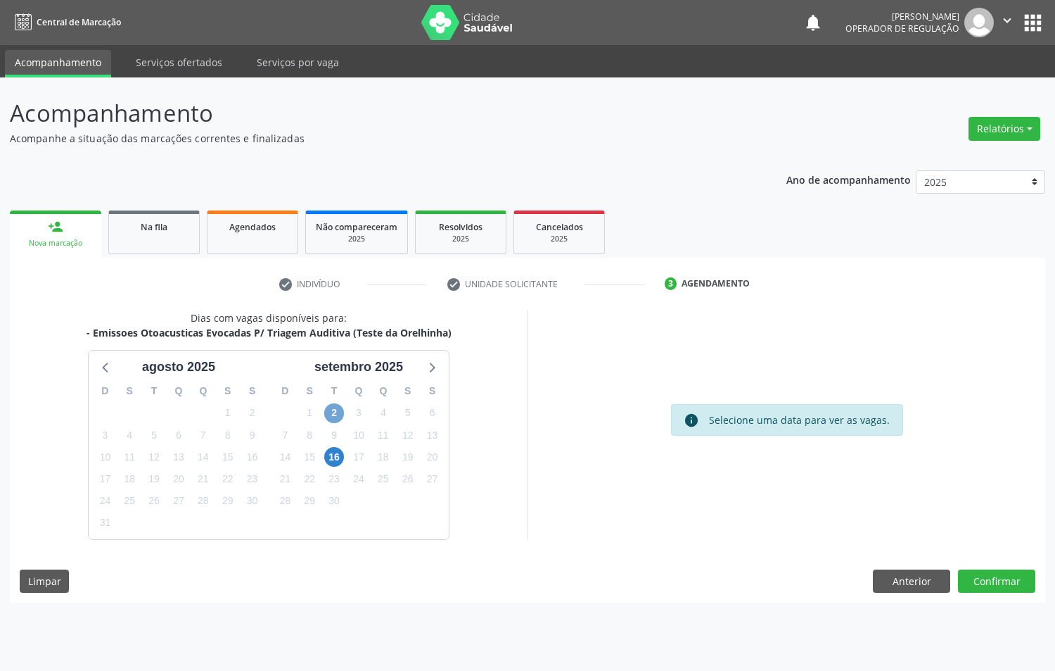
click at [334, 408] on span "2" at bounding box center [334, 413] width 20 height 20
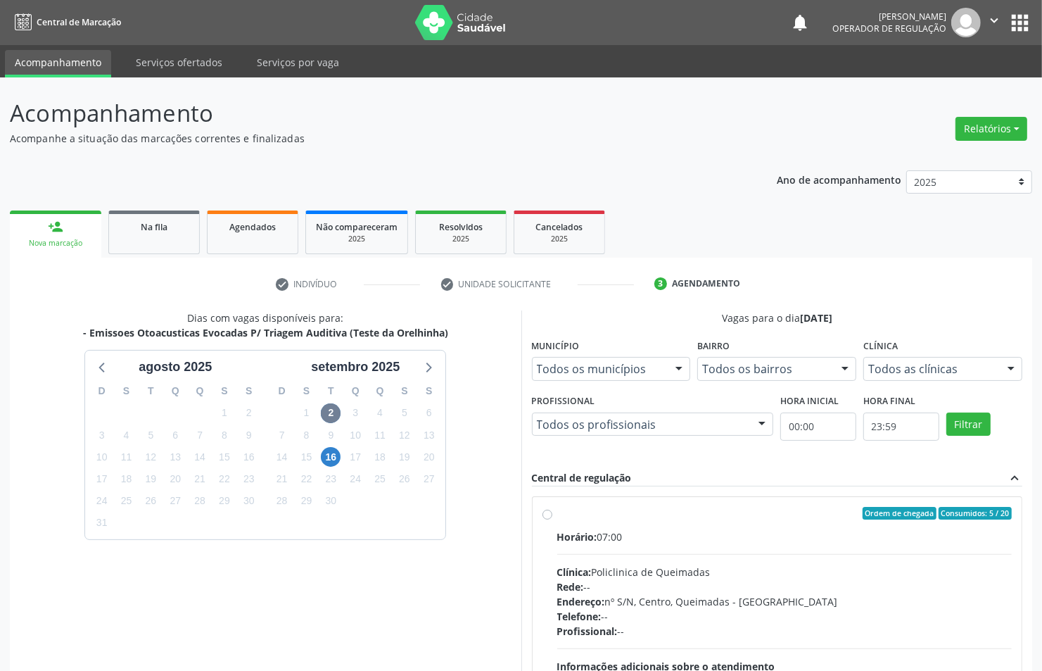
click at [902, 507] on span "Ordem de chegada" at bounding box center [900, 513] width 74 height 13
click at [552, 507] on input "Ordem de chegada Consumidos: 5 / 20 Horário: 07:00 Clínica: Policlinica de Quei…" at bounding box center [548, 513] width 10 height 13
radio input "true"
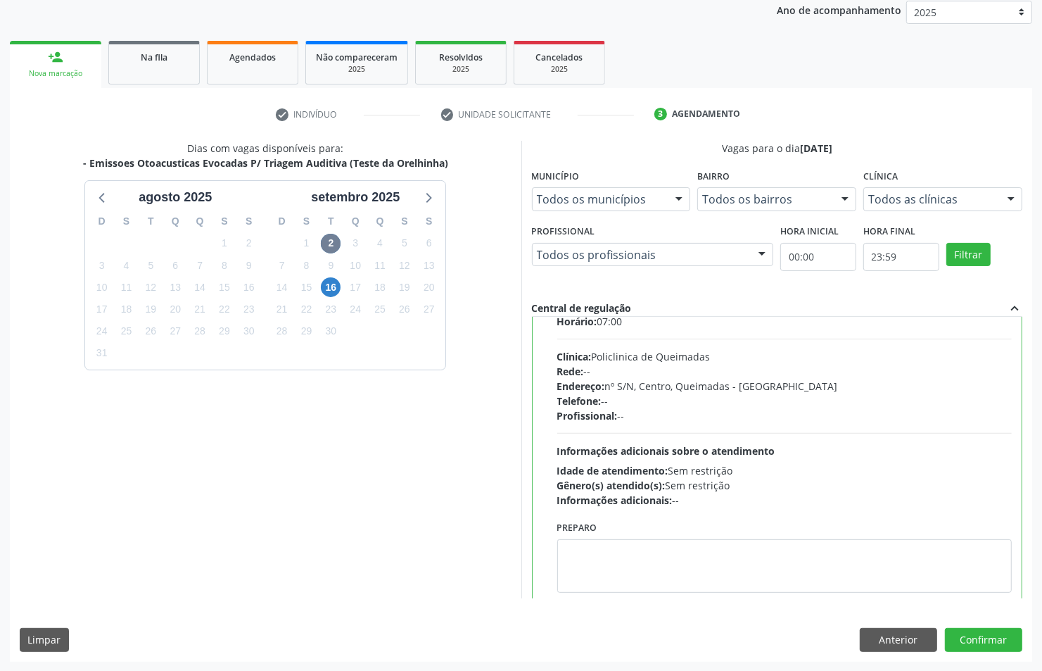
scroll to position [70, 0]
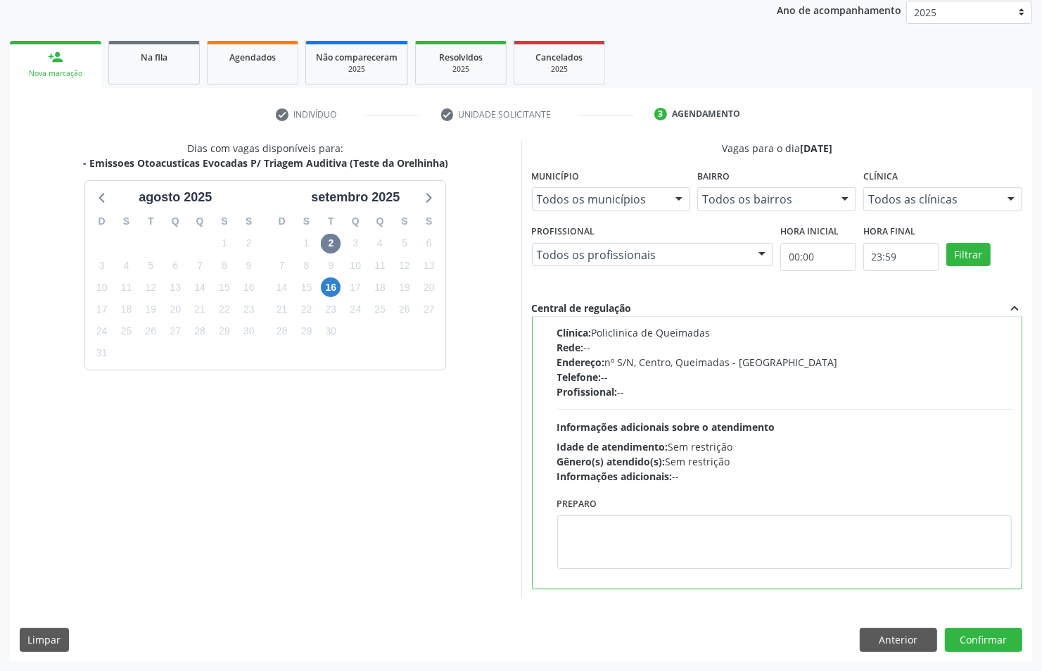
click at [695, 507] on div "Preparo" at bounding box center [784, 530] width 455 height 75
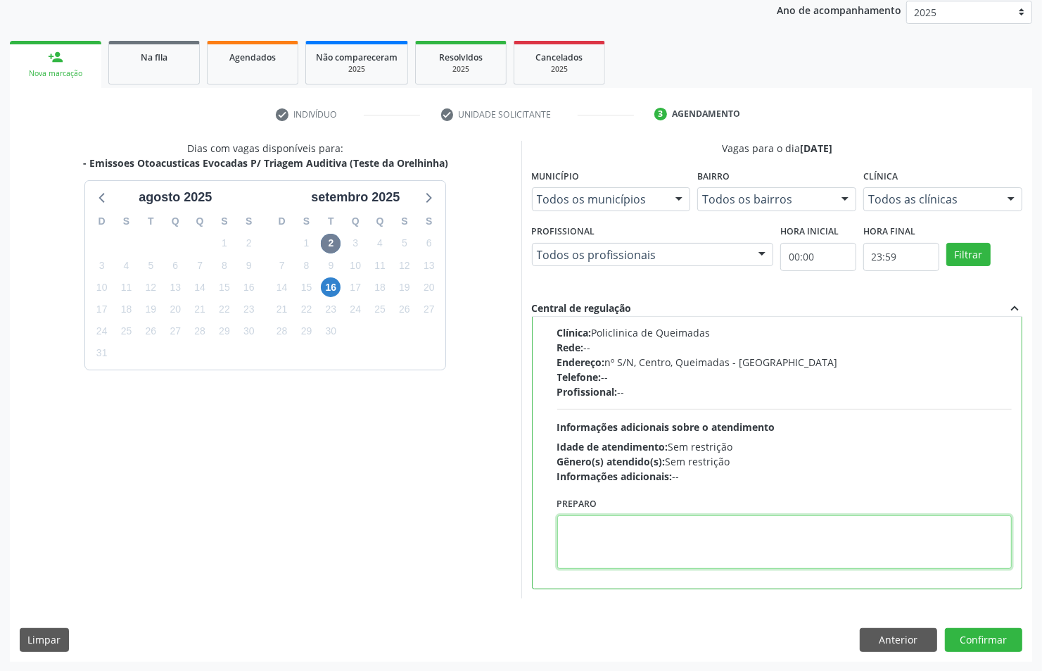
click at [701, 530] on textarea at bounding box center [784, 541] width 455 height 53
paste textarea "LEVAR CADERNETA DE VACINAÇÃO"
type textarea "LEVAR CADERNETA DE VACINAÇÃO"
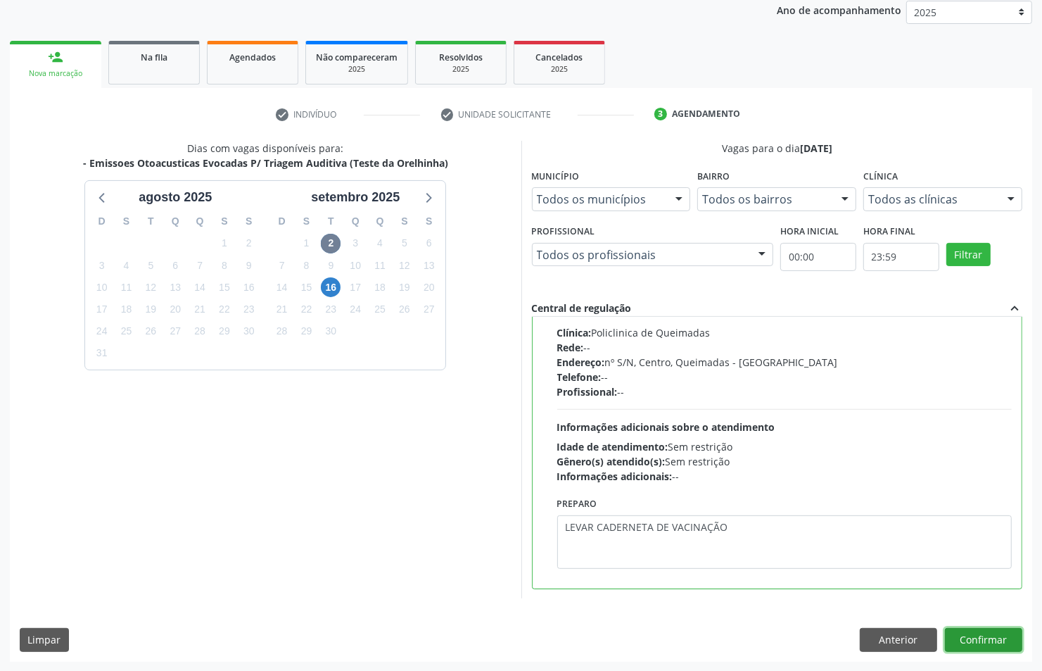
click at [994, 632] on button "Confirmar" at bounding box center [983, 640] width 77 height 24
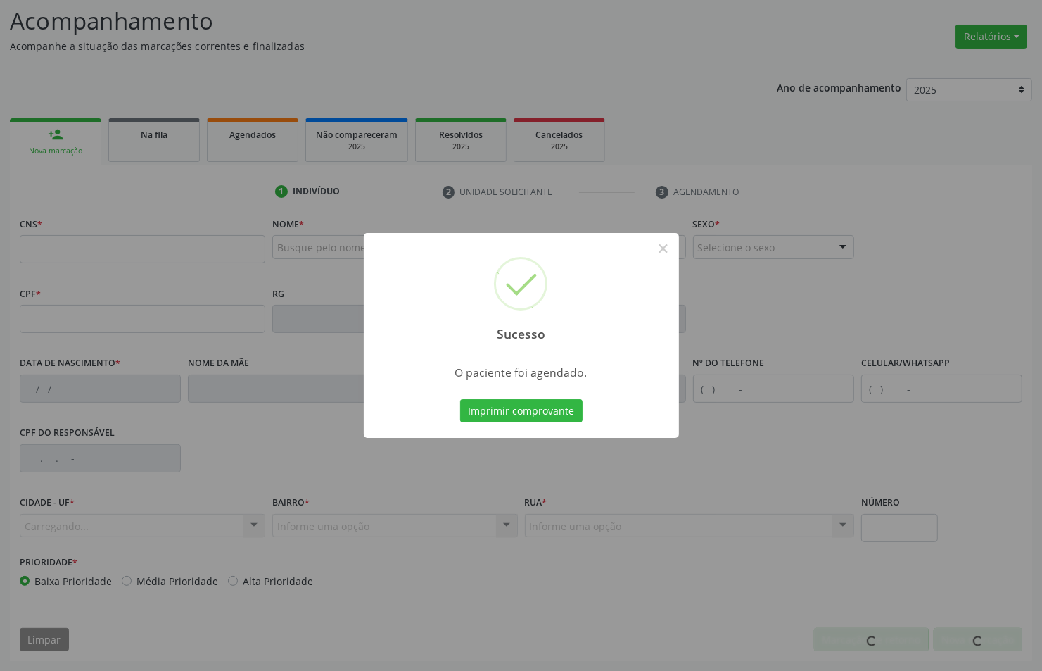
scroll to position [0, 0]
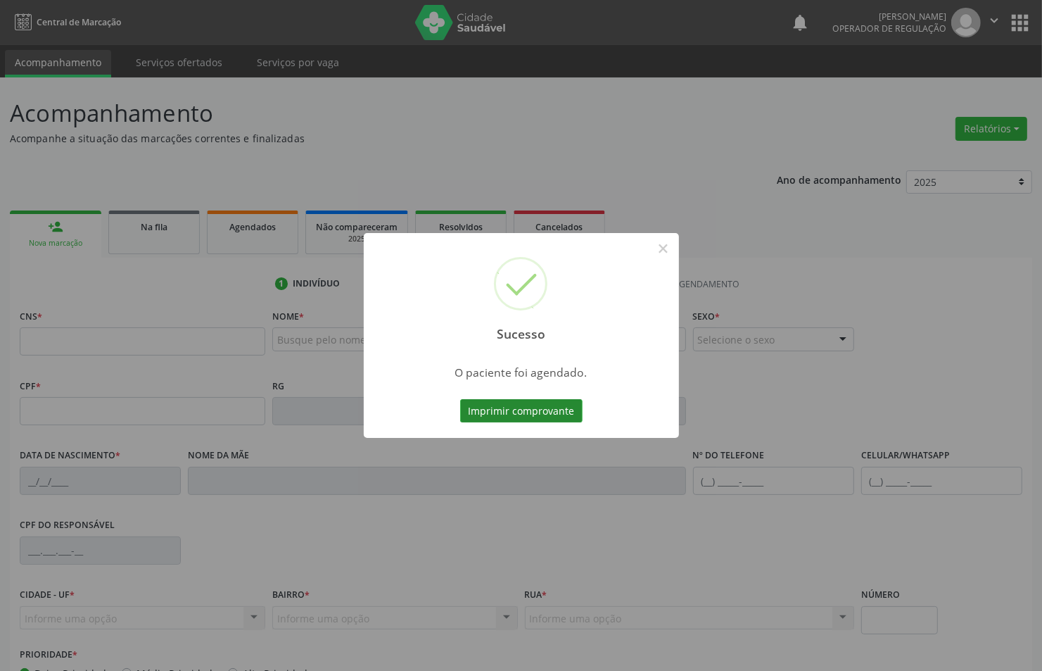
click at [512, 414] on button "Imprimir comprovante" at bounding box center [521, 411] width 122 height 24
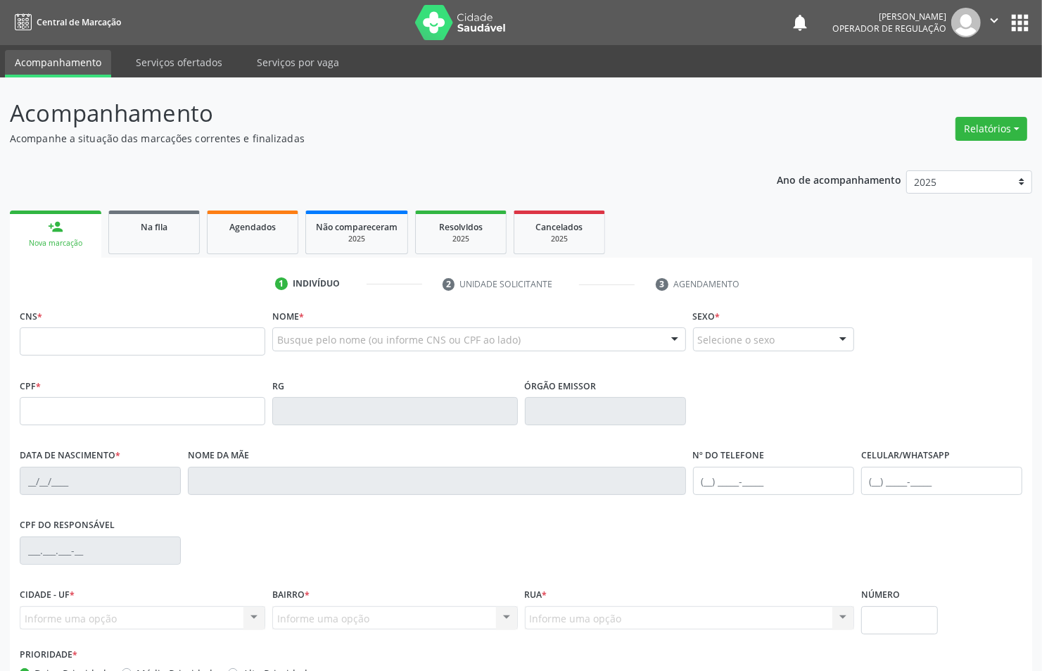
click at [103, 356] on fieldset "CNS *" at bounding box center [143, 335] width 246 height 60
click at [109, 350] on input "text" at bounding box center [143, 341] width 246 height 28
type input "702 4050 9773 1120"
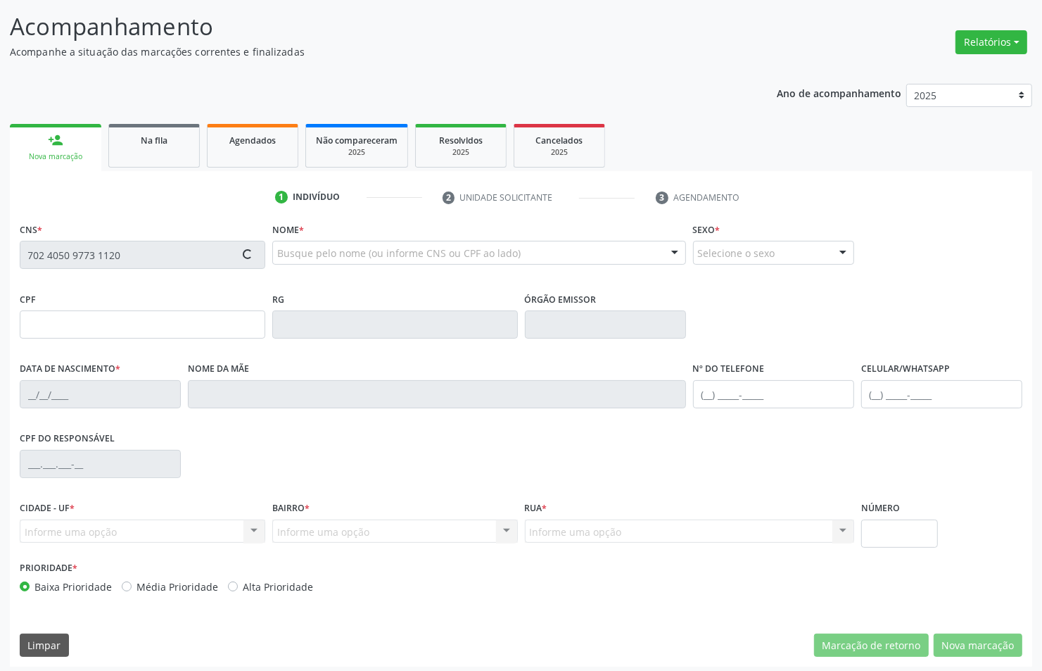
scroll to position [92, 0]
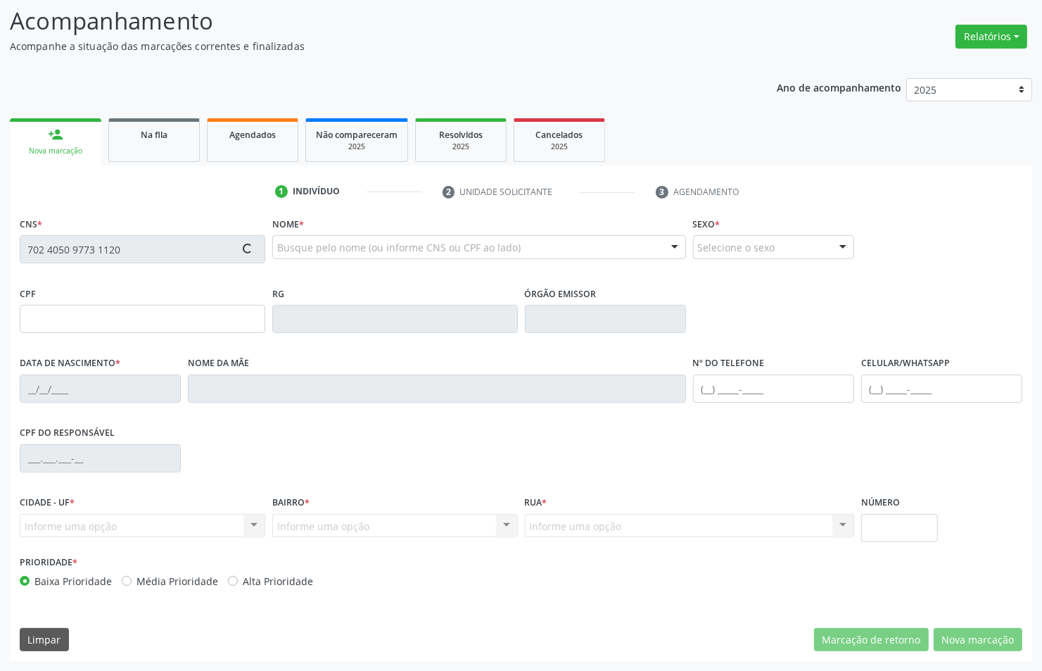
type input "31/07/2025"
type input "Raylla Natalia da Silva Vieira"
type input "(83) 99150-2288"
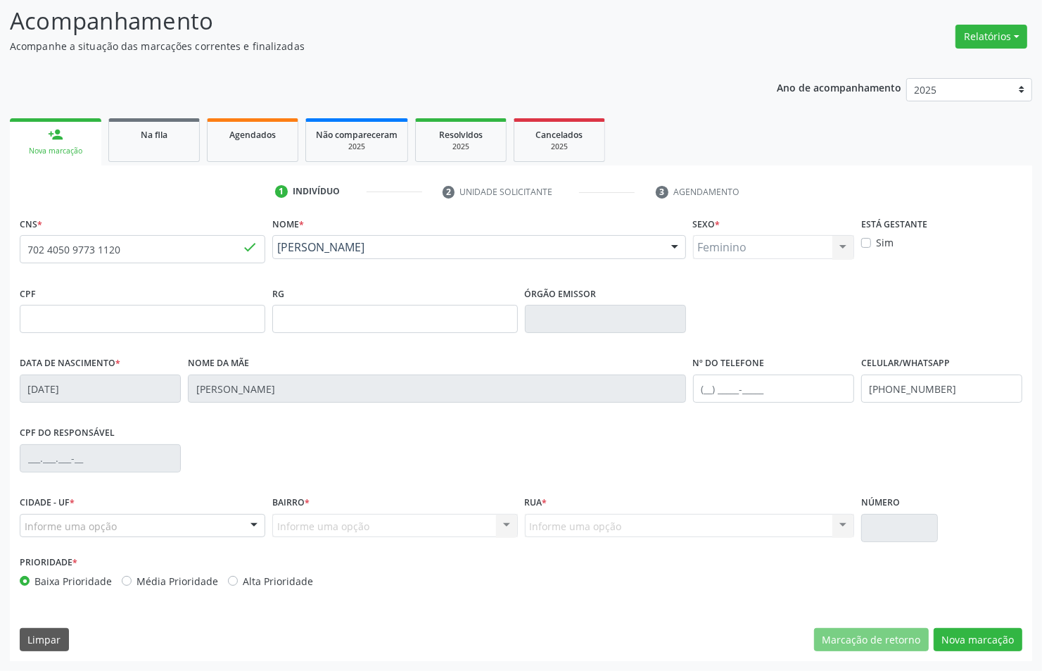
drag, startPoint x: 191, startPoint y: 515, endPoint x: 186, endPoint y: 535, distance: 20.3
click at [191, 515] on div "Informe uma opção" at bounding box center [143, 526] width 246 height 24
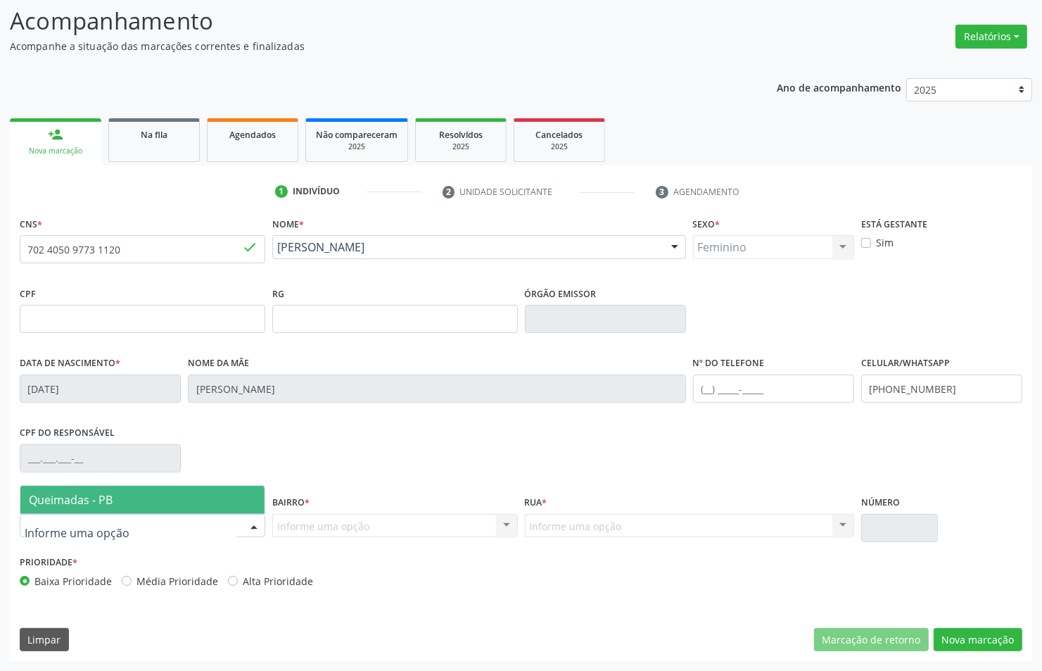
click at [229, 500] on span "Queimadas - PB" at bounding box center [142, 500] width 244 height 28
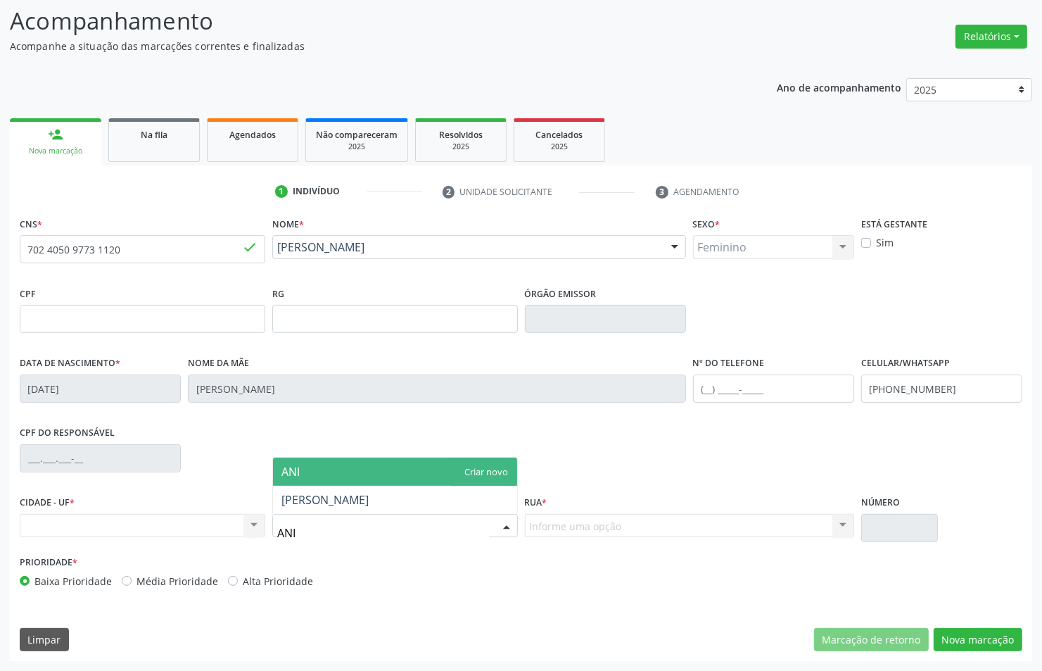
type input "ANIB"
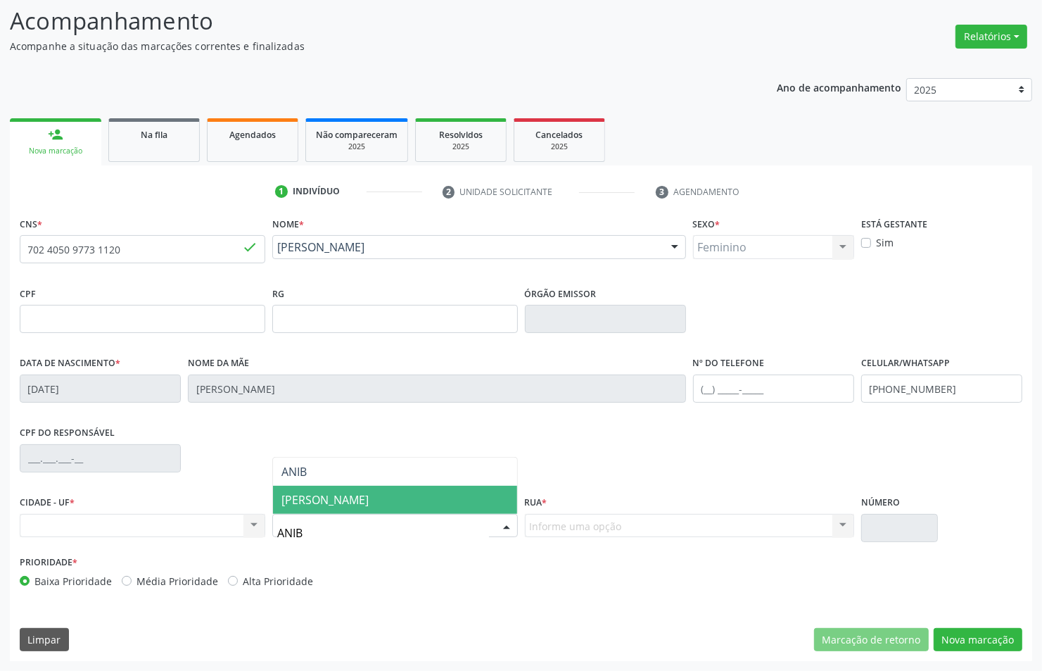
click at [320, 500] on span "[PERSON_NAME]" at bounding box center [324, 499] width 87 height 15
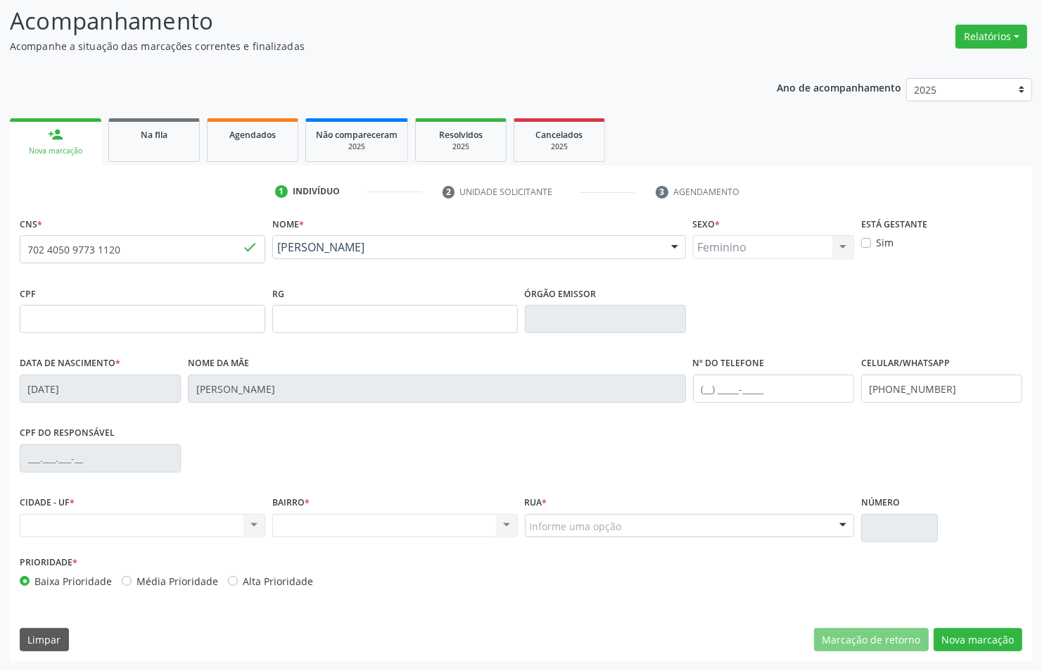
click at [630, 529] on div "Informe uma opção" at bounding box center [689, 526] width 329 height 24
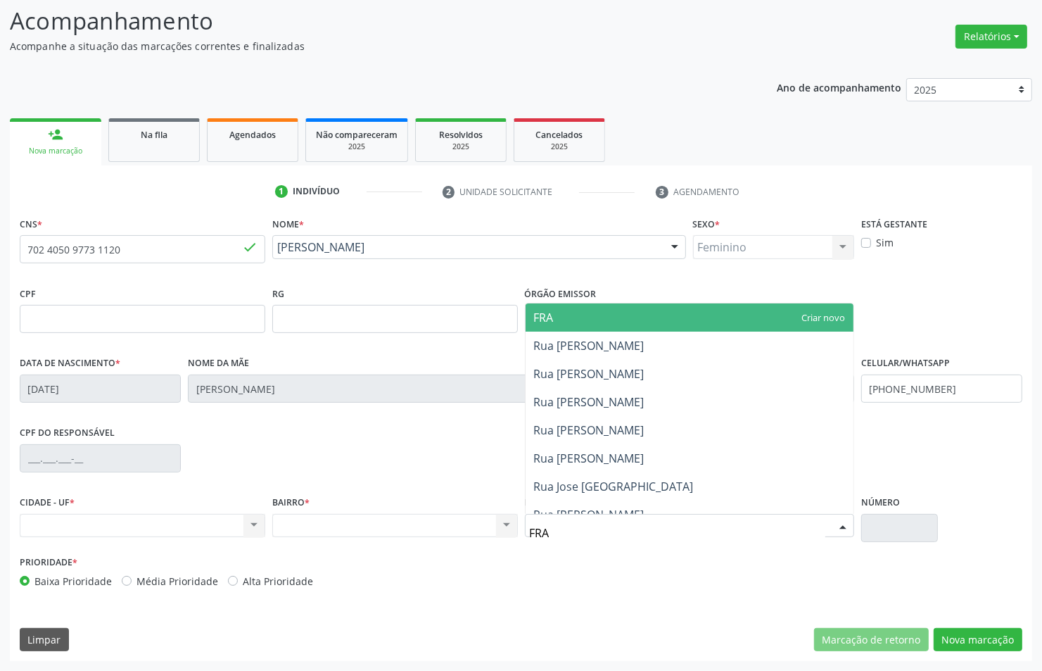
type input "FRAN"
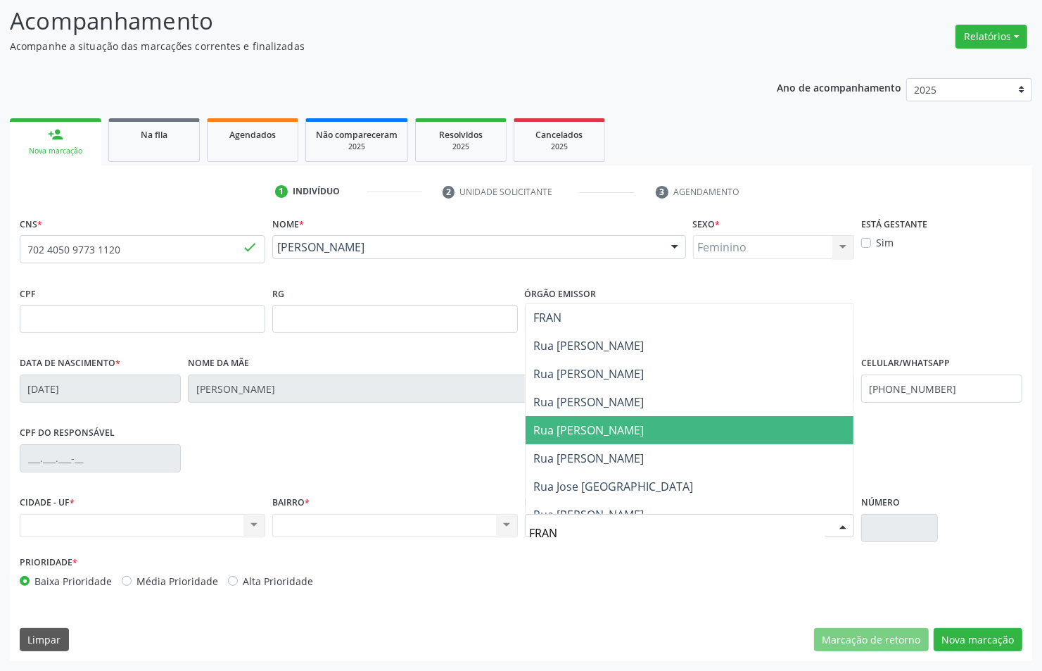
click at [620, 435] on span "Rua [PERSON_NAME]" at bounding box center [589, 429] width 110 height 15
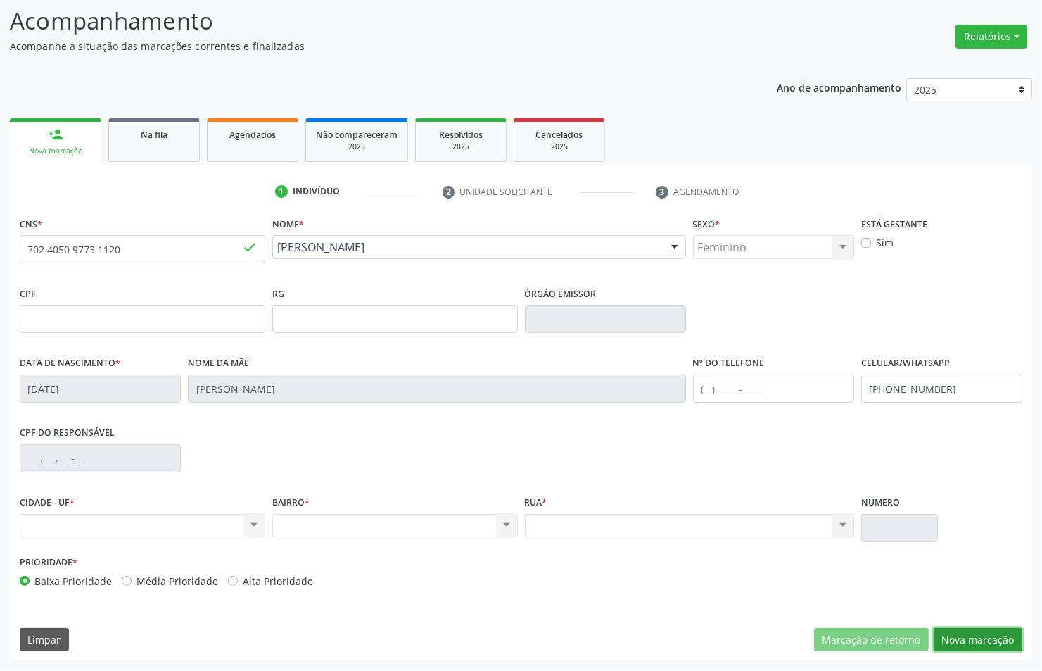
click at [1004, 638] on button "Nova marcação" at bounding box center [978, 640] width 89 height 24
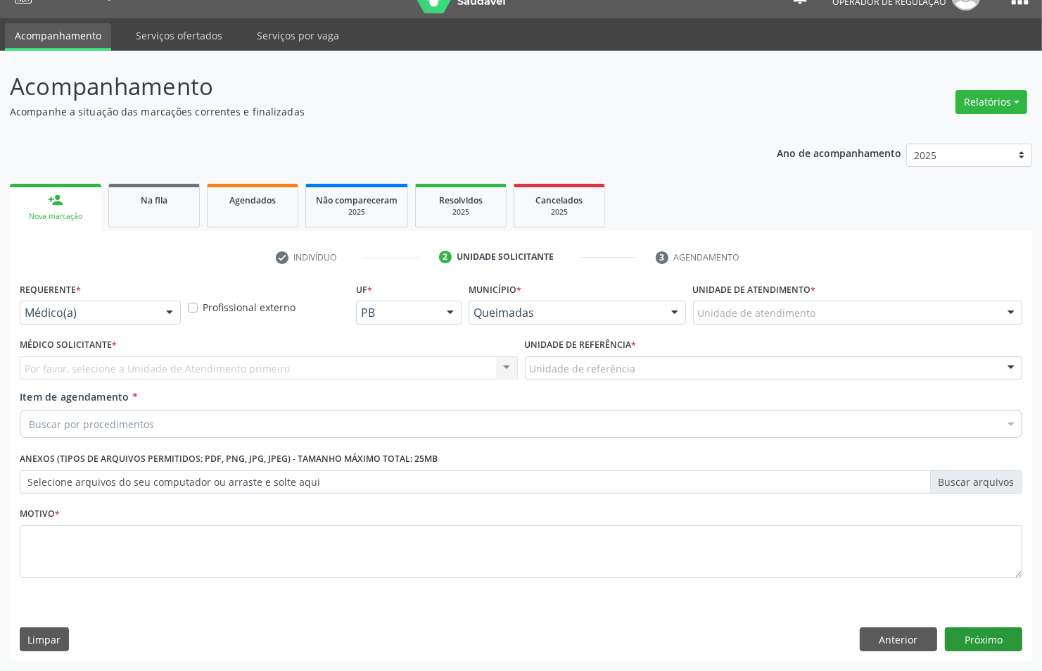
scroll to position [26, 0]
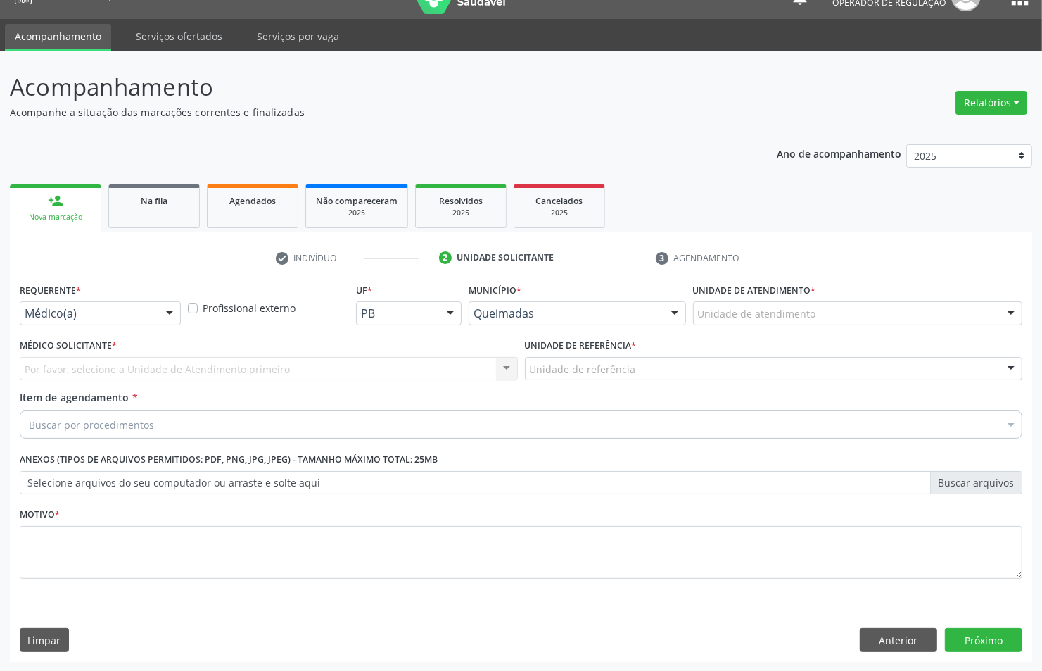
drag, startPoint x: 84, startPoint y: 319, endPoint x: 75, endPoint y: 345, distance: 27.8
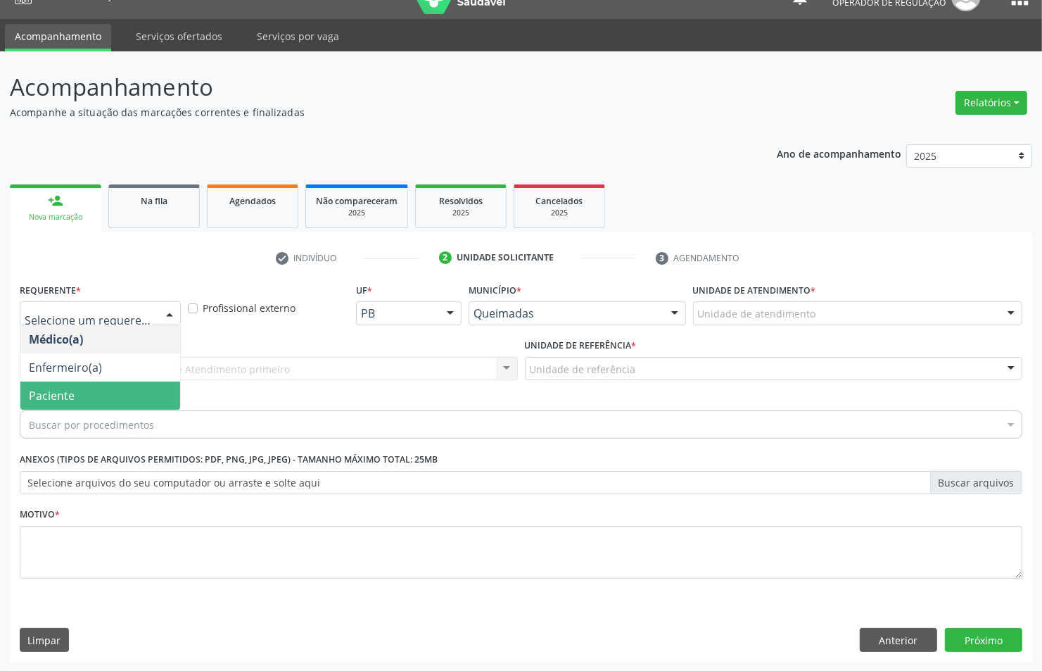
click at [72, 392] on span "Paciente" at bounding box center [52, 395] width 46 height 15
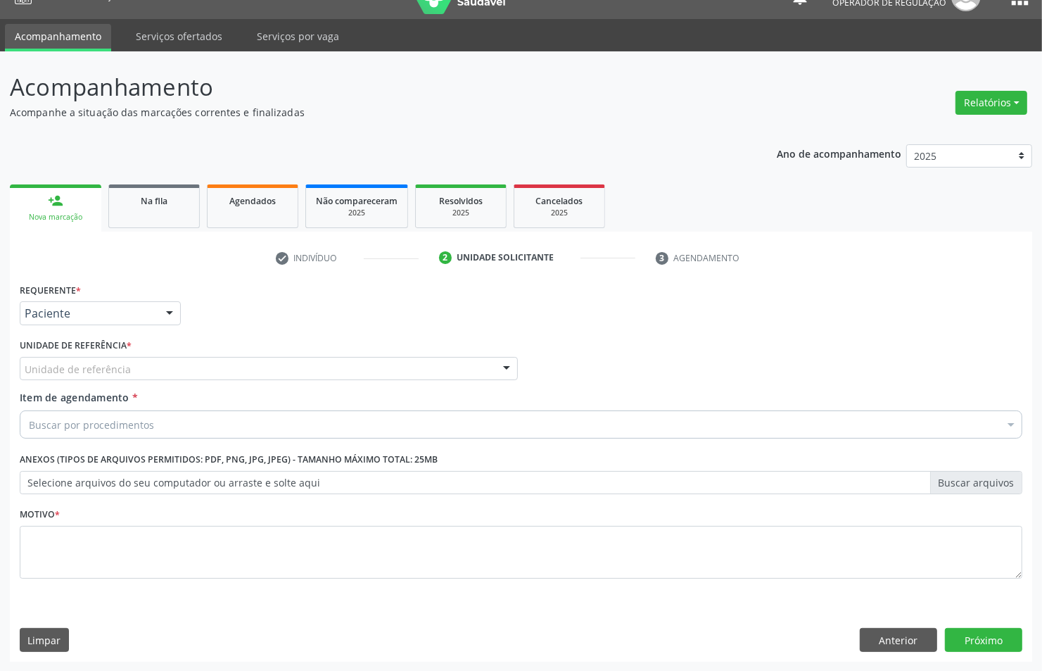
click at [159, 374] on div "Unidade de referência" at bounding box center [269, 369] width 498 height 24
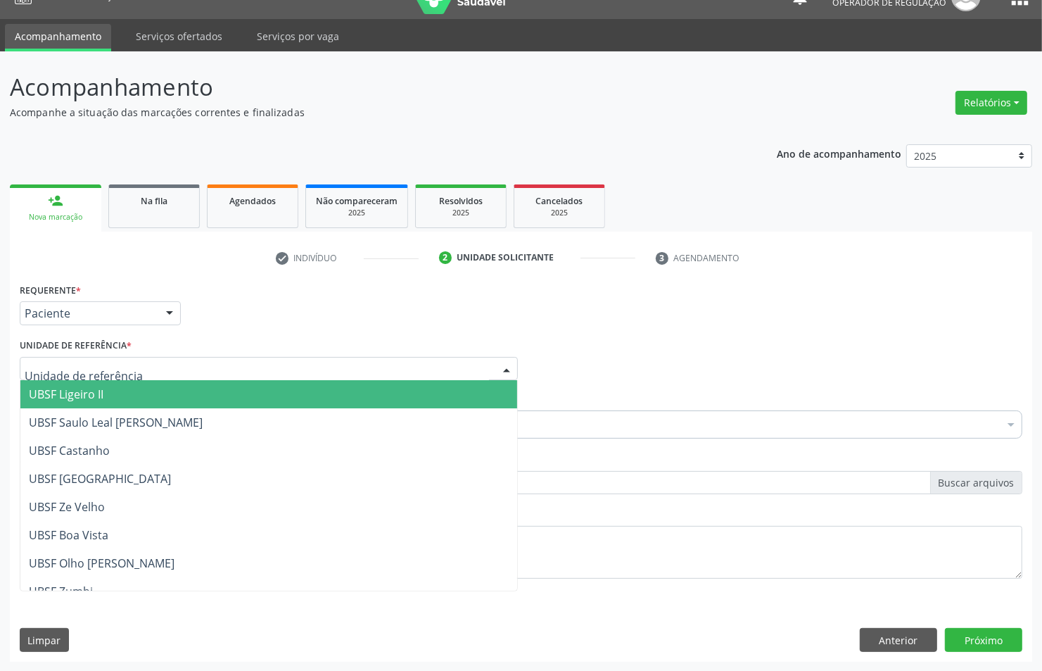
paste input "EMISSOES"
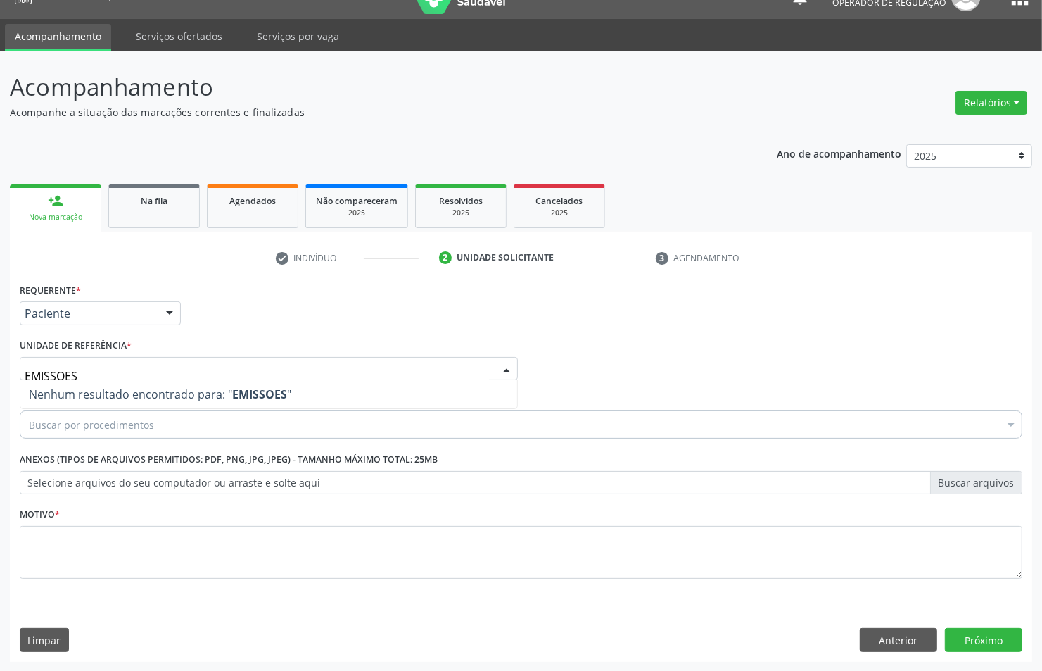
click at [153, 367] on input "EMISSOES" at bounding box center [257, 376] width 464 height 28
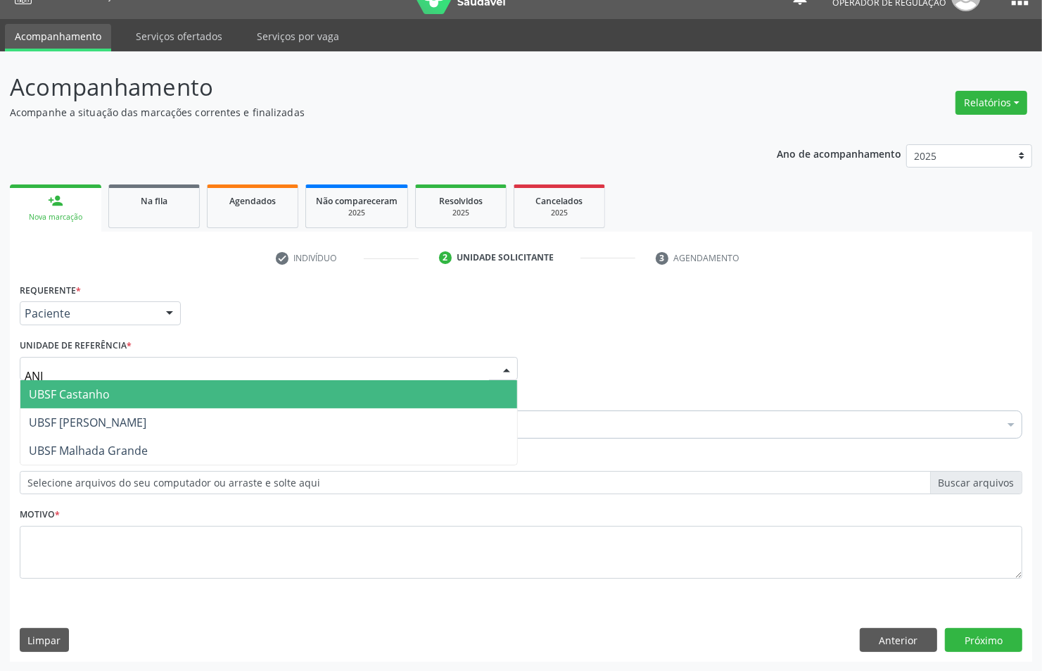
type input "ANIB"
click at [159, 391] on span "UBSF [PERSON_NAME]" at bounding box center [268, 394] width 497 height 28
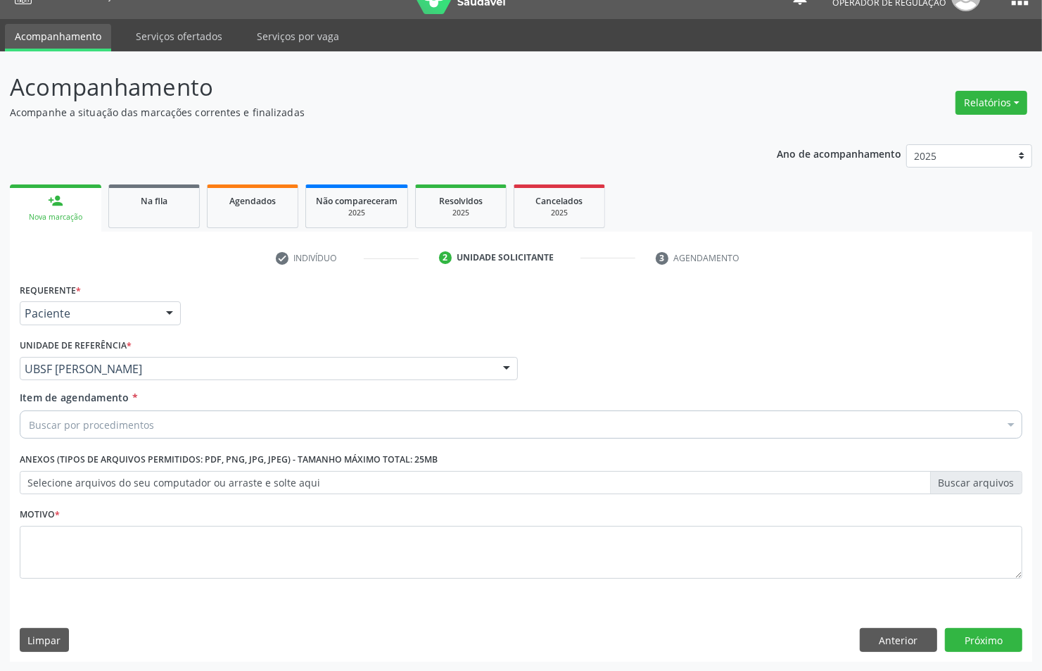
drag, startPoint x: 91, startPoint y: 616, endPoint x: 115, endPoint y: 502, distance: 116.3
click at [91, 614] on div "Requerente * Paciente Médico(a) Enfermeiro(a) Paciente Nenhum resultado encontr…" at bounding box center [521, 470] width 1022 height 382
paste input "EMISSOES"
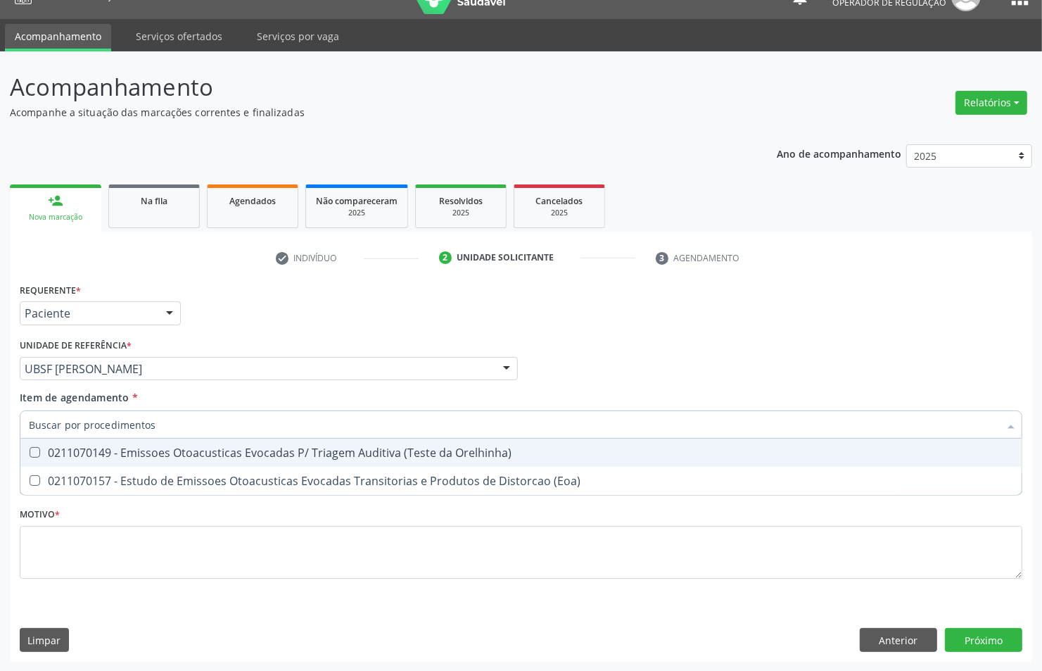
type input "EMISSOES"
click at [123, 456] on div "0211070149 - Emissoes Otoacusticas Evocadas P/ Triagem Auditiva (Teste da Orelh…" at bounding box center [521, 452] width 984 height 11
checkbox Orelhinha\) "true"
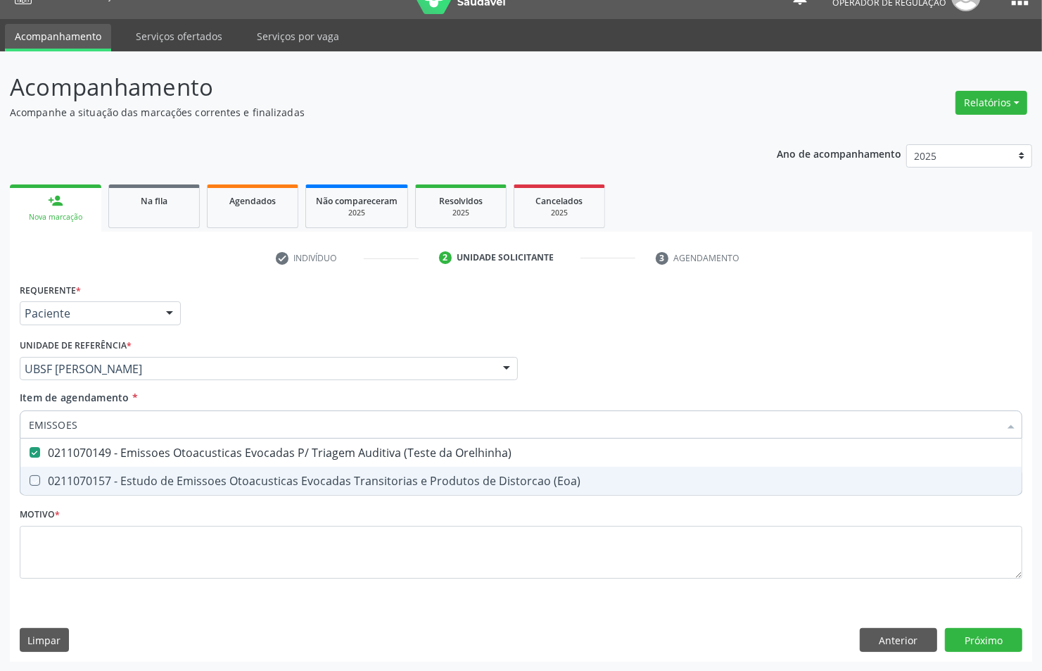
checkbox \(Eoa\) "true"
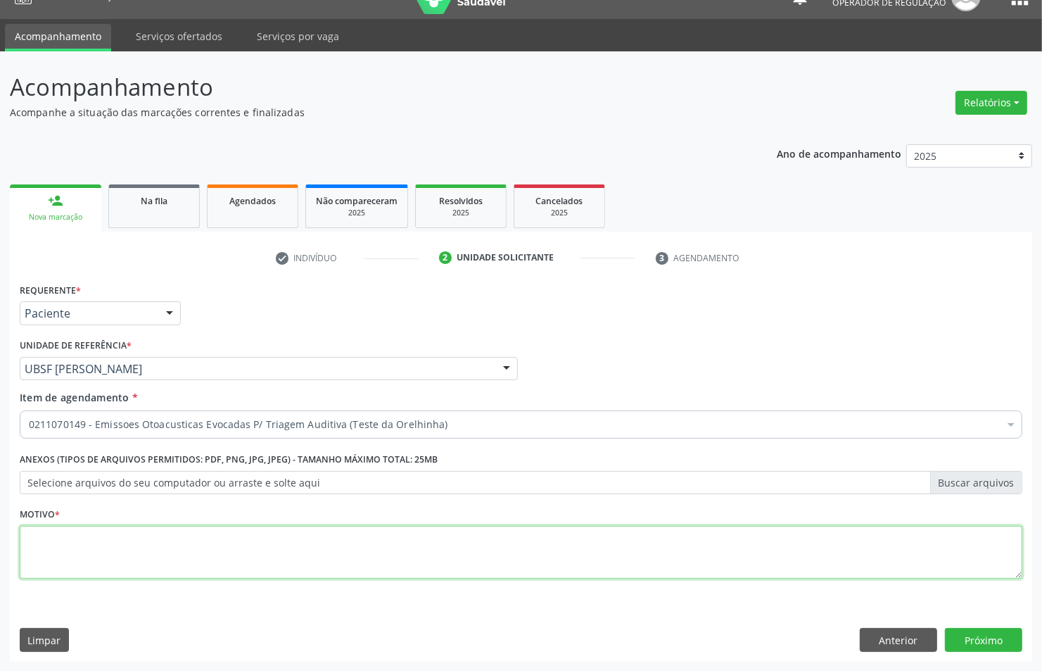
click at [298, 547] on textarea at bounding box center [521, 552] width 1003 height 53
paste textarea "LEVAR CADERNETA DE VACINAÇÃO"
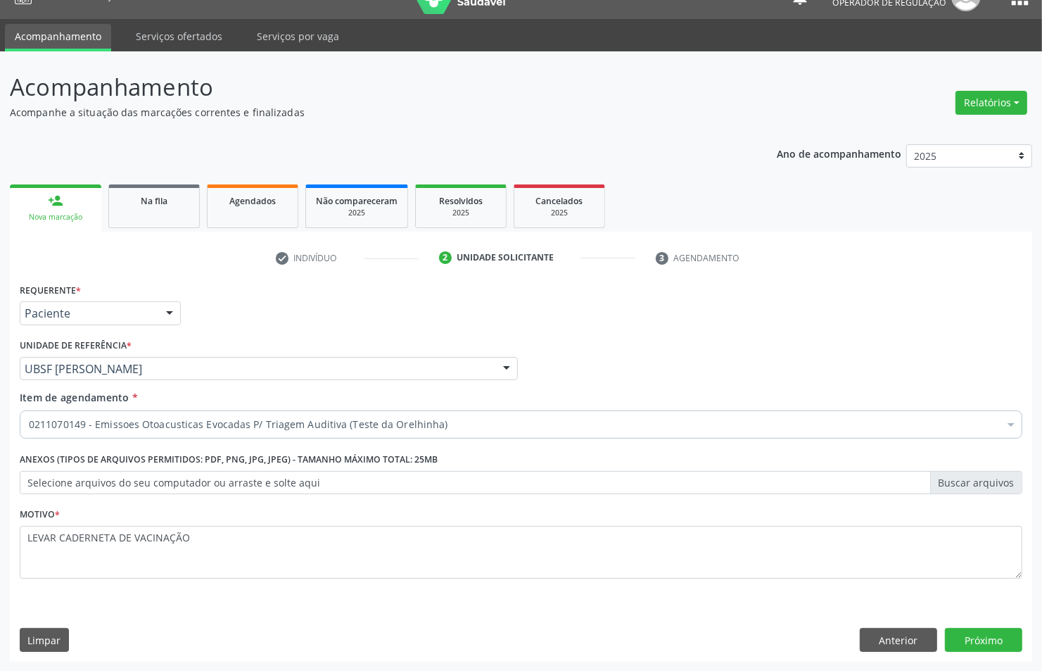
click at [873, 581] on fieldset "Motivo * LEVAR CADERNETA DE VACINAÇÃO" at bounding box center [521, 546] width 1003 height 84
drag, startPoint x: 873, startPoint y: 581, endPoint x: 858, endPoint y: 562, distance: 24.6
click at [870, 578] on fieldset "Motivo * LEVAR CADERNETA DE VACINAÇÃO" at bounding box center [521, 546] width 1003 height 84
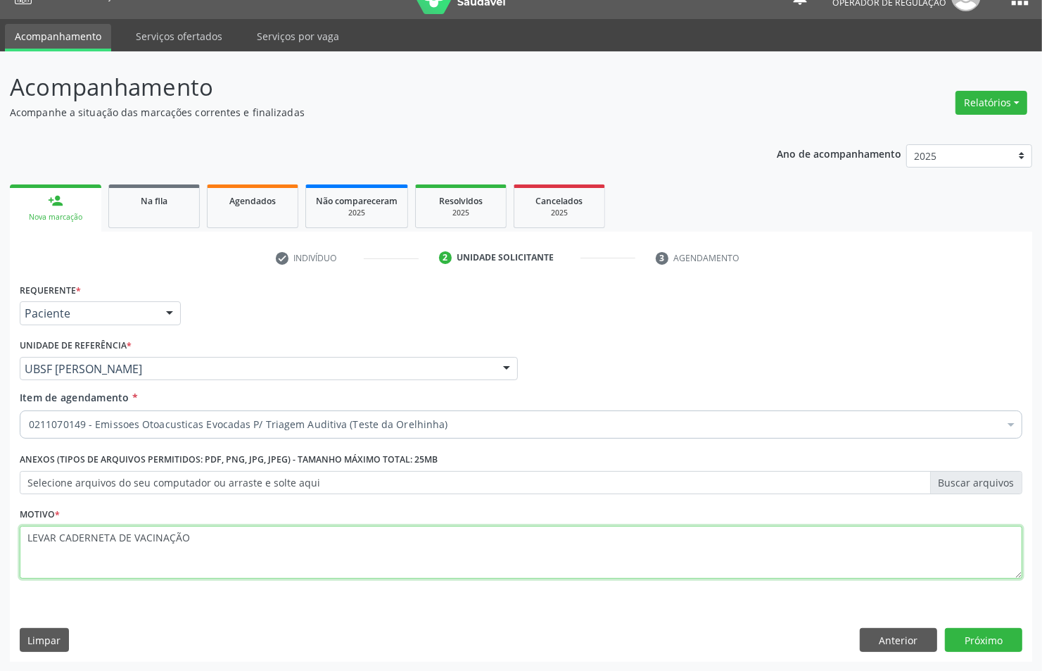
click at [858, 562] on textarea "LEVAR CADERNETA DE VACINAÇÃO" at bounding box center [521, 552] width 1003 height 53
type textarea "TRIAGEM"
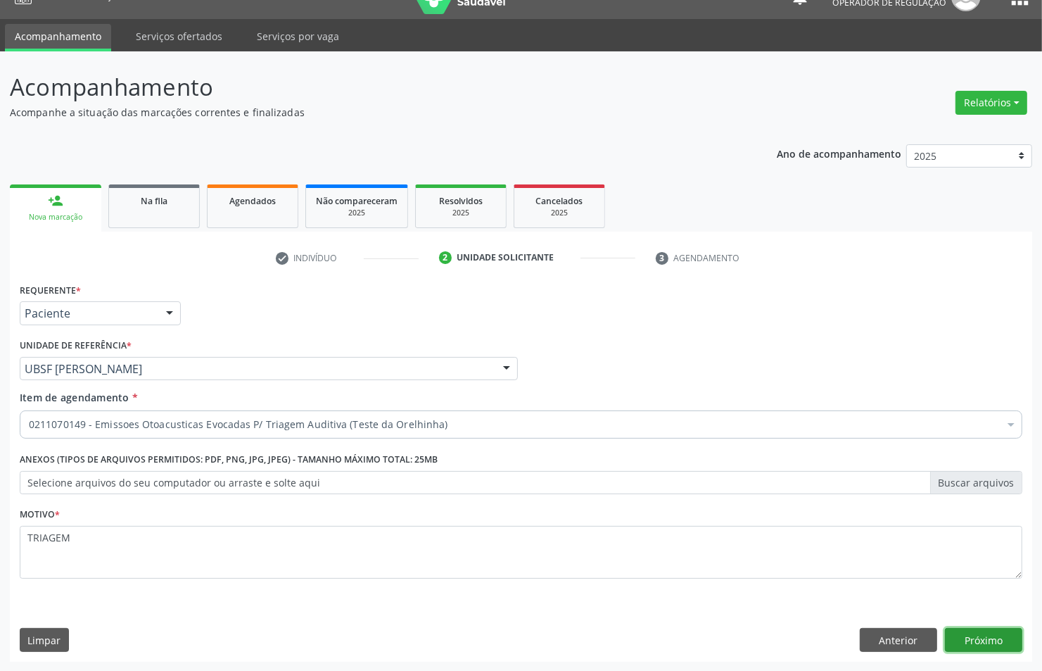
click button "Próximo" at bounding box center [983, 640] width 77 height 24
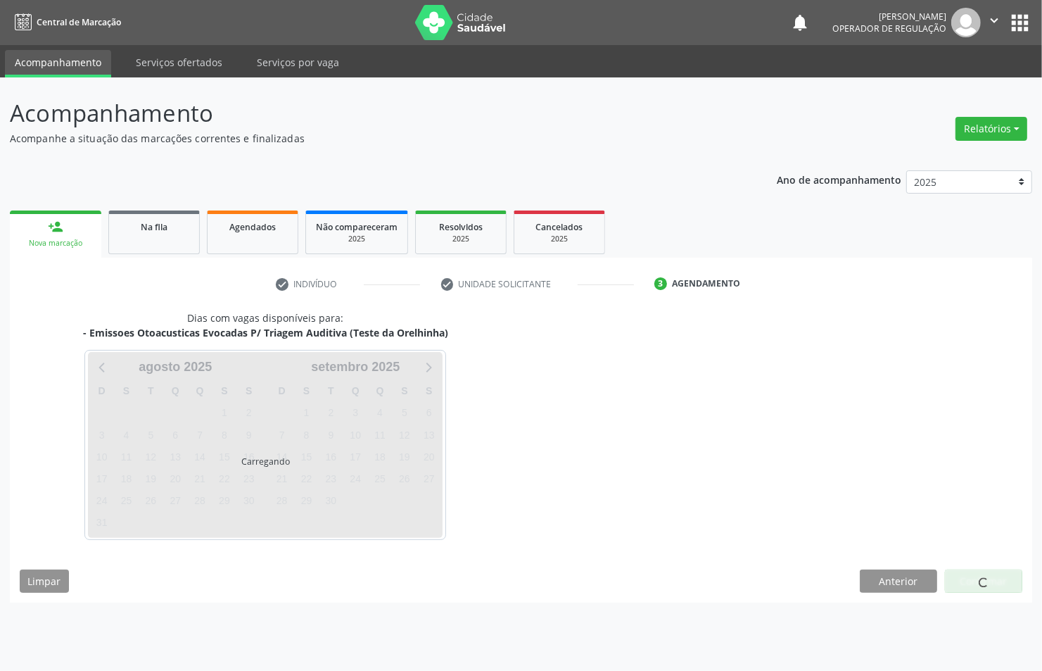
scroll to position [0, 0]
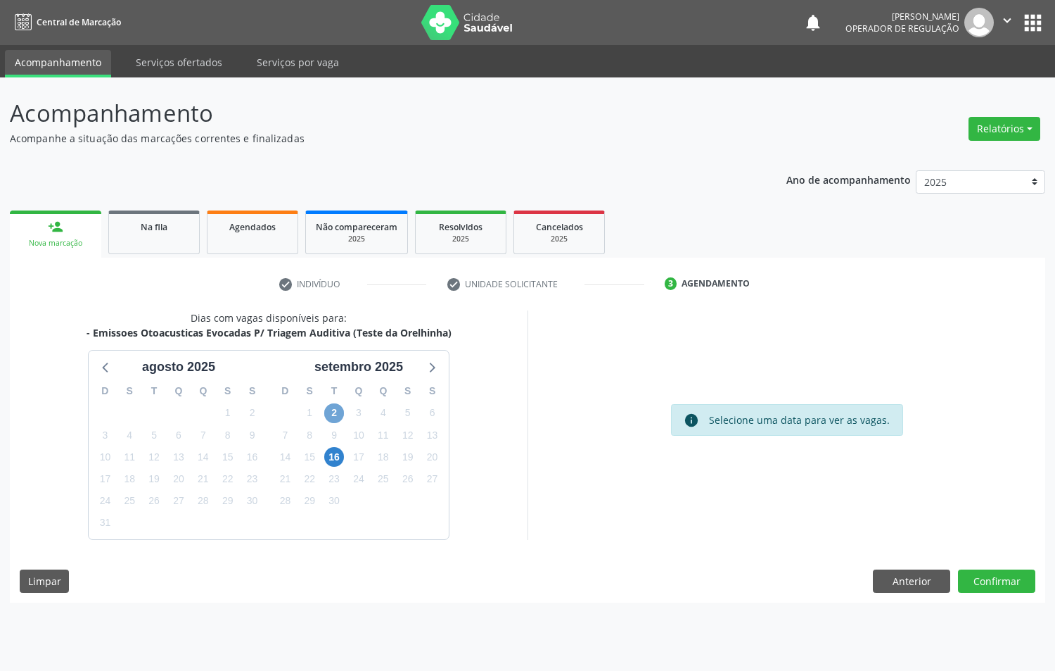
click at [336, 406] on span "2" at bounding box center [334, 413] width 20 height 20
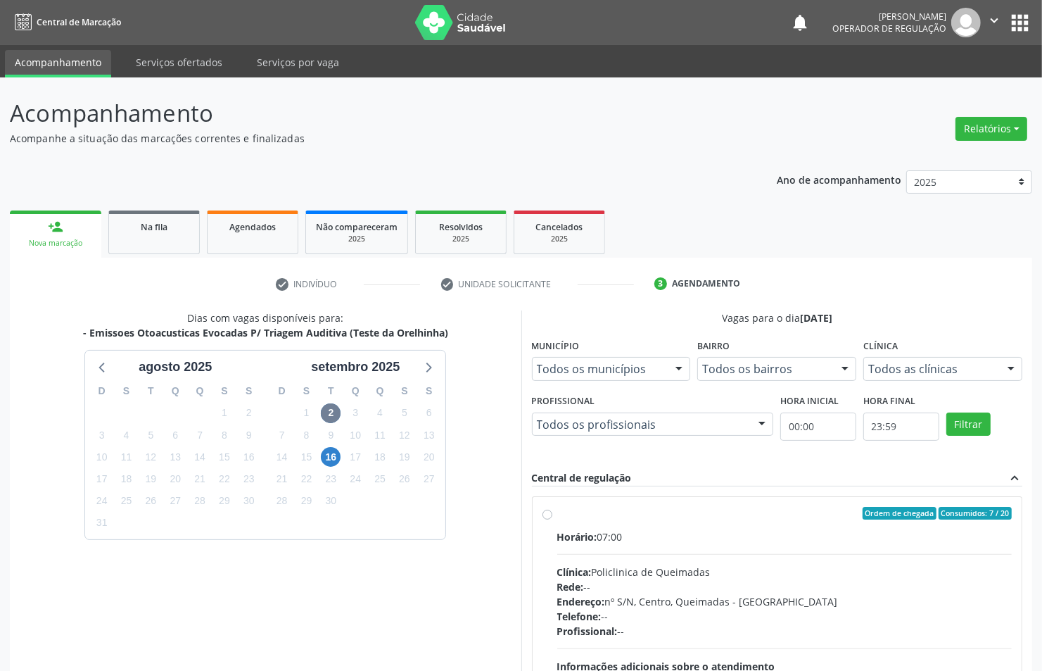
click at [645, 538] on div "Horário: 07:00" at bounding box center [784, 536] width 455 height 15
click at [552, 519] on input "Ordem de chegada Consumidos: 7 / 20 Horário: 07:00 Clínica: Policlinica de Quei…" at bounding box center [548, 513] width 10 height 13
radio input "true"
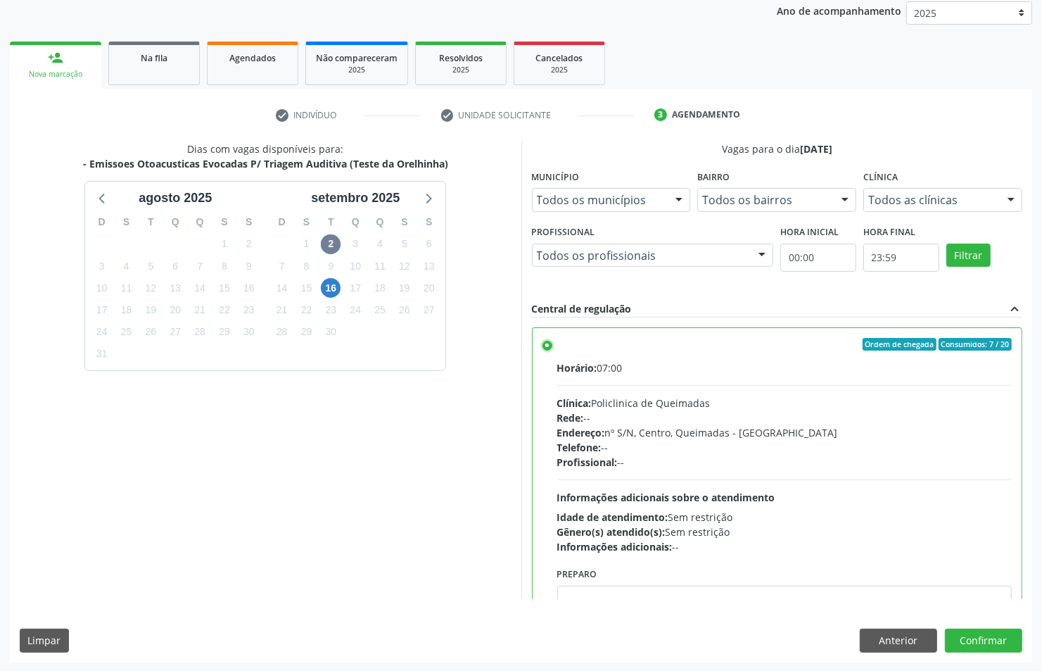
scroll to position [170, 0]
click at [697, 535] on div "Gênero(s) atendido(s): Sem restrição" at bounding box center [784, 531] width 455 height 15
click at [552, 350] on input "Ordem de chegada Consumidos: 7 / 20 Horário: 07:00 Clínica: Policlinica de Quei…" at bounding box center [548, 343] width 10 height 13
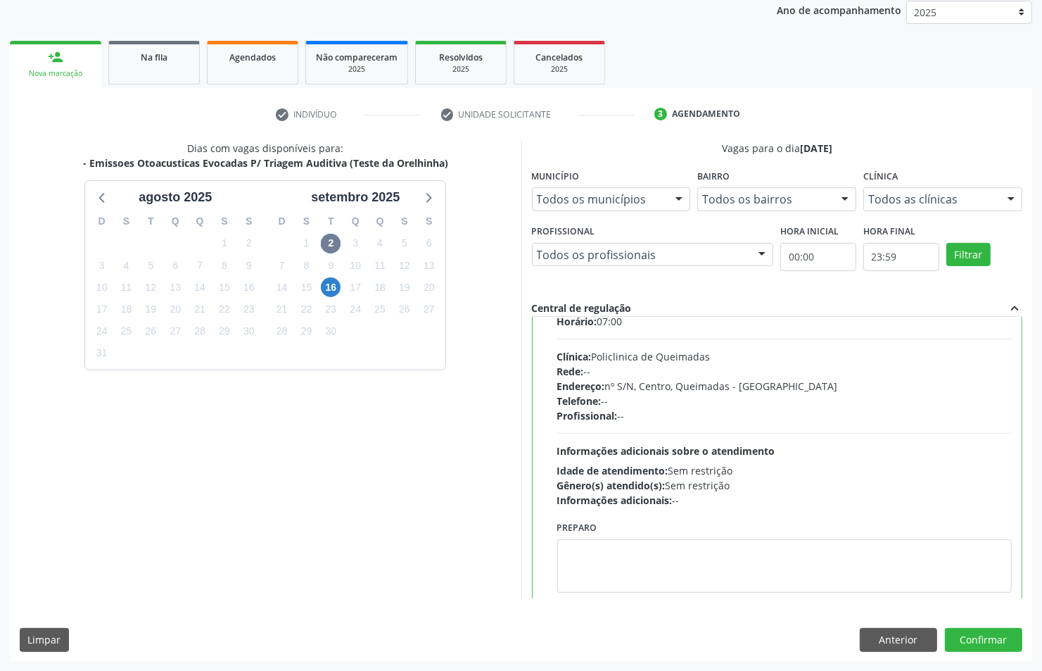
scroll to position [70, 0]
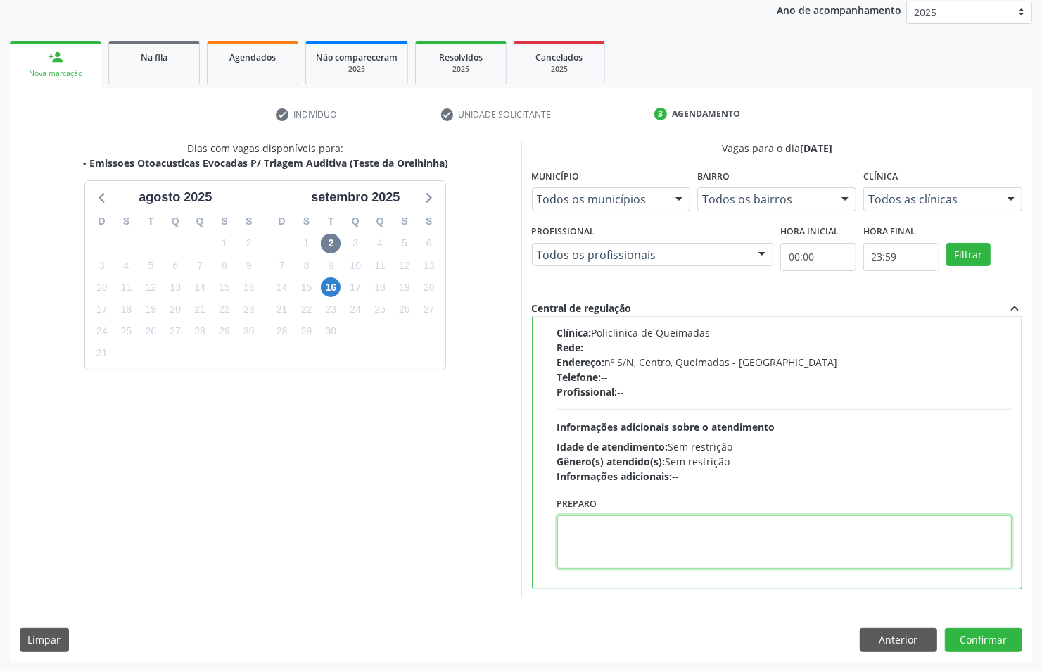
click at [695, 537] on textarea at bounding box center [784, 541] width 455 height 53
paste textarea "LEVAR CADERNETA DE VACINAÇÃO"
type textarea "LEVAR CADERNETA DE VACINAÇÃO"
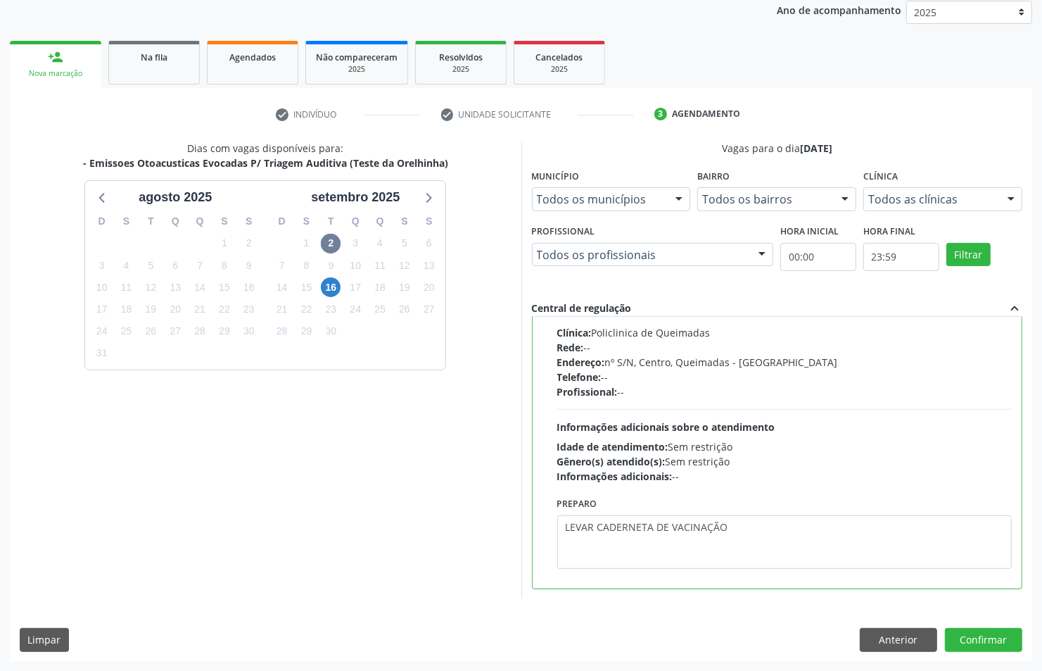
drag, startPoint x: 991, startPoint y: 626, endPoint x: 993, endPoint y: 633, distance: 7.3
click at [991, 627] on div "Dias com vagas disponíveis para: - Emissoes Otoacusticas Evocadas P/ Triagem Au…" at bounding box center [521, 401] width 1022 height 520
click at [994, 633] on button "Confirmar" at bounding box center [983, 640] width 77 height 24
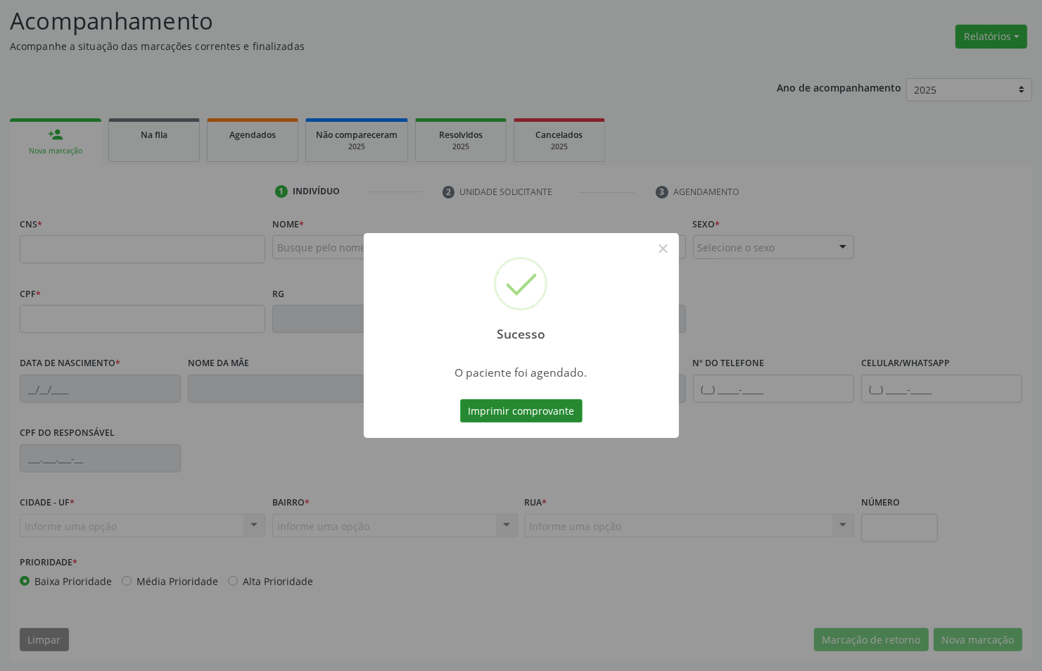
scroll to position [92, 0]
click at [557, 413] on button "Imprimir comprovante" at bounding box center [521, 411] width 122 height 24
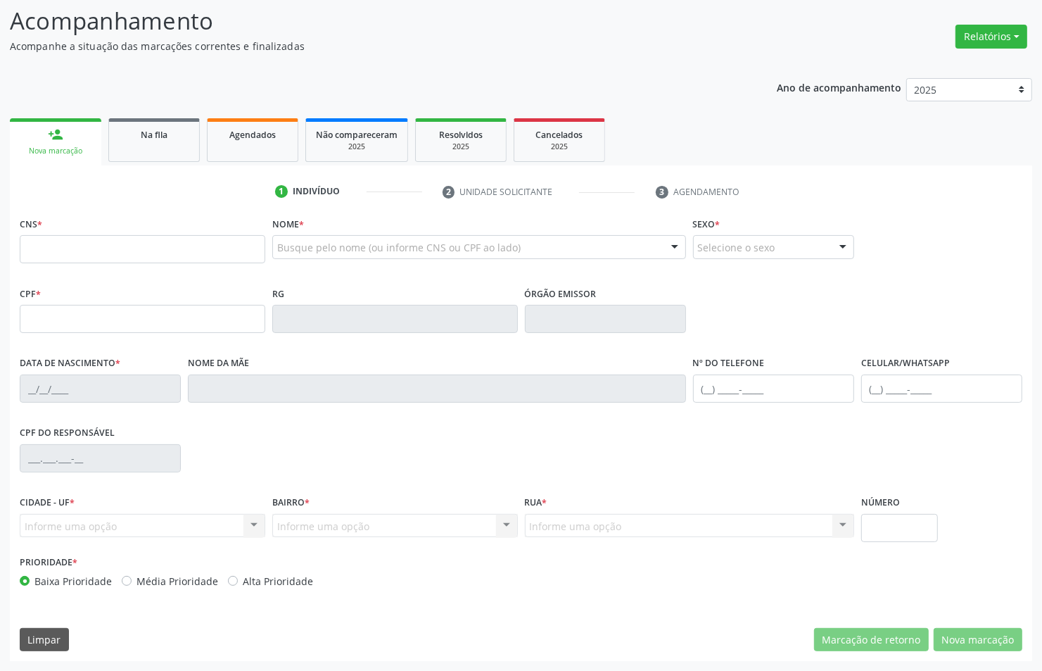
click at [110, 266] on fieldset "CNS *" at bounding box center [143, 243] width 246 height 60
click at [103, 250] on input "text" at bounding box center [143, 249] width 246 height 28
type input "706 4076 0809 9380"
type input "006.155.024-82"
type input "09/05/2025"
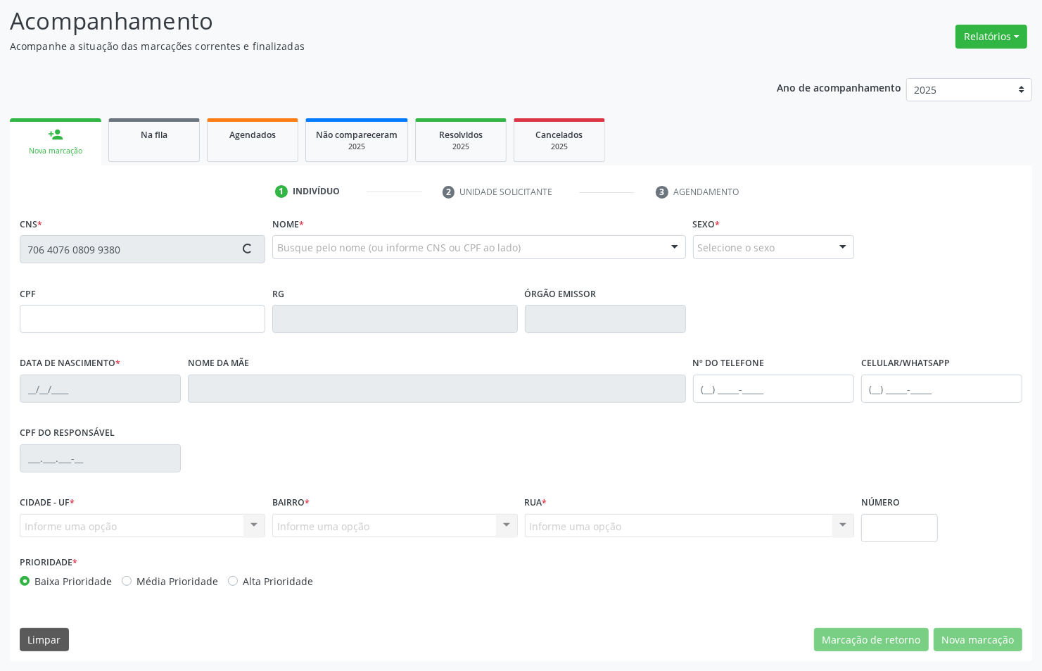
type input "Kassia Pereira Gomes"
type input "(83) 99381-0606"
type input "122.522.504-37"
type input "S/N"
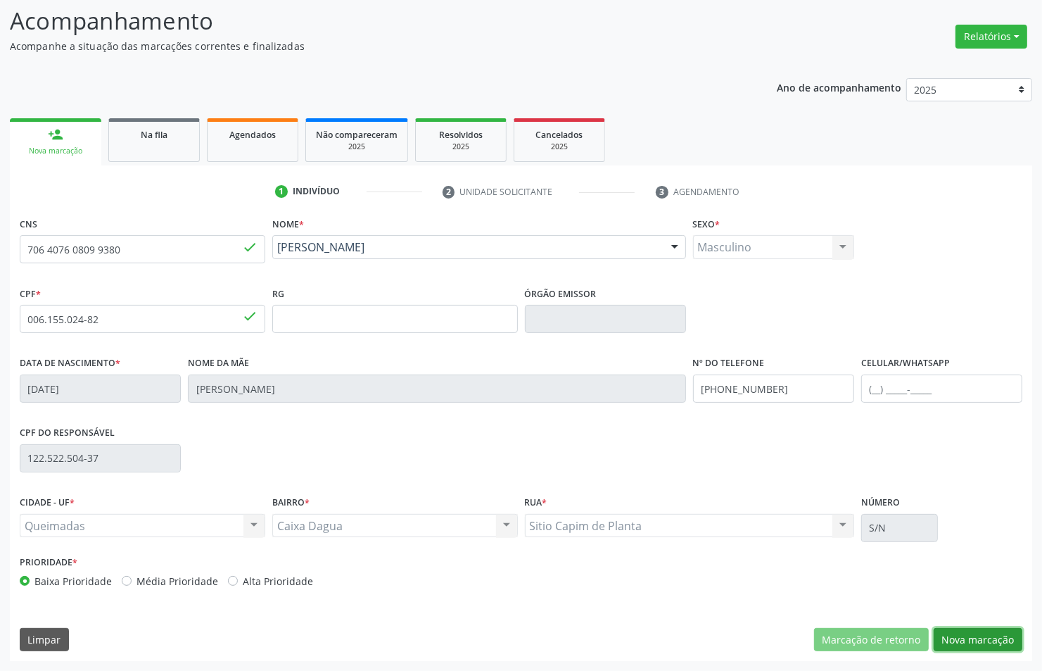
click at [992, 634] on button "Nova marcação" at bounding box center [978, 640] width 89 height 24
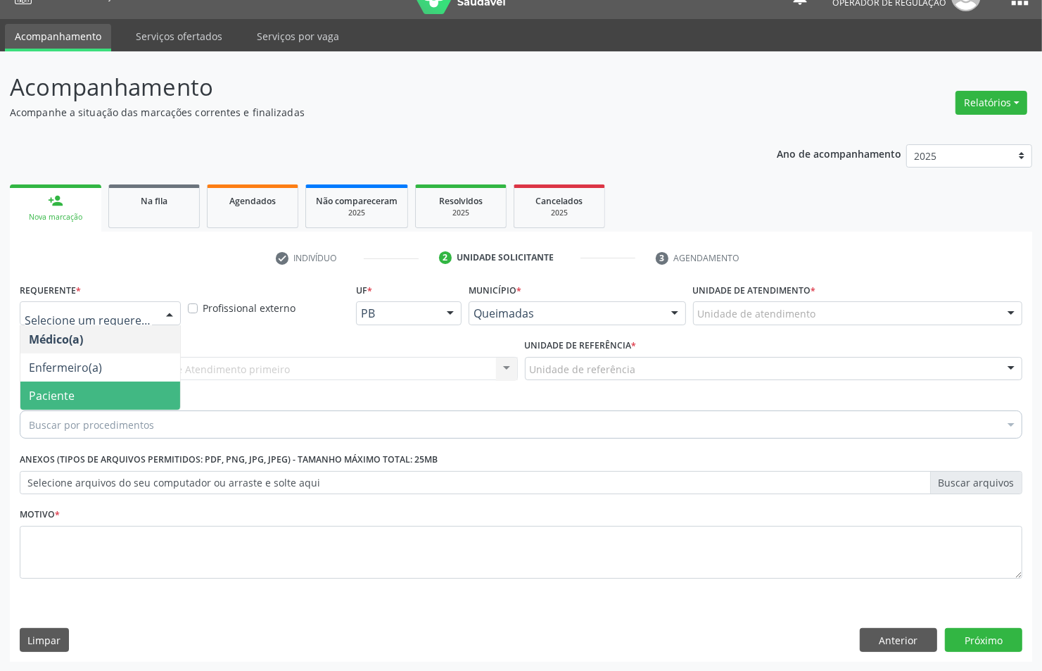
drag, startPoint x: 72, startPoint y: 398, endPoint x: 85, endPoint y: 388, distance: 16.5
click at [72, 398] on span "Paciente" at bounding box center [52, 395] width 46 height 15
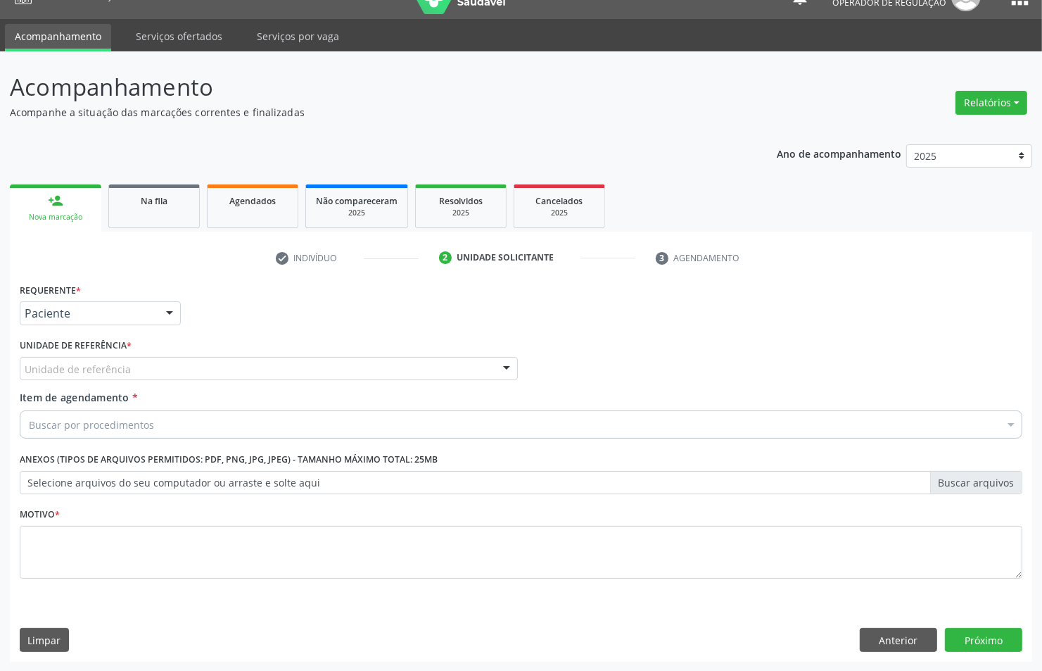
click at [102, 360] on div "Unidade de referência" at bounding box center [269, 369] width 498 height 24
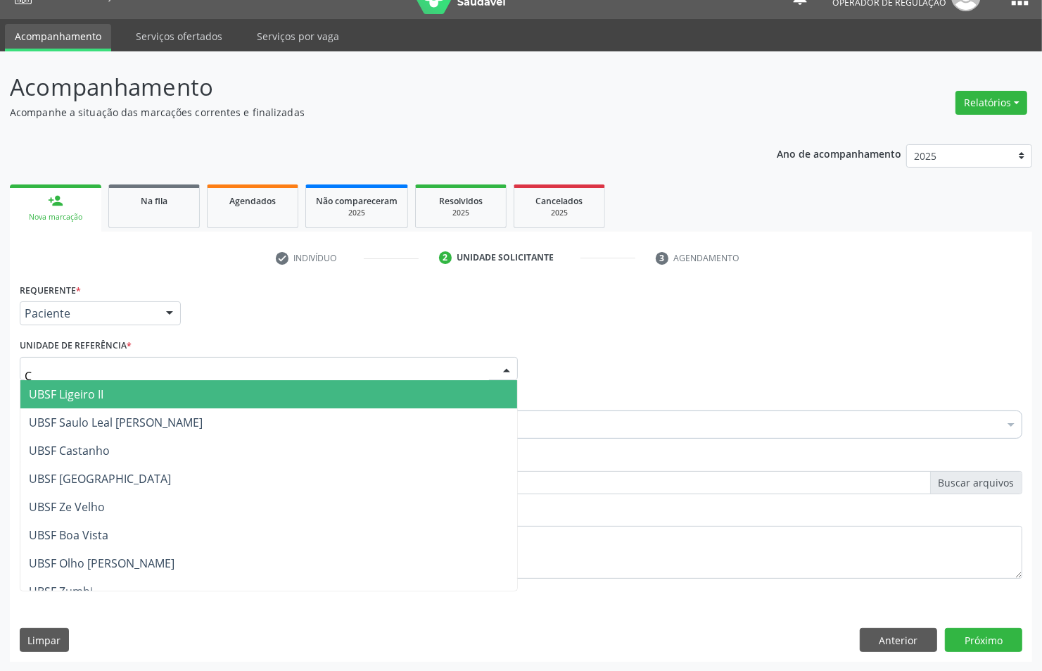
type input "CA"
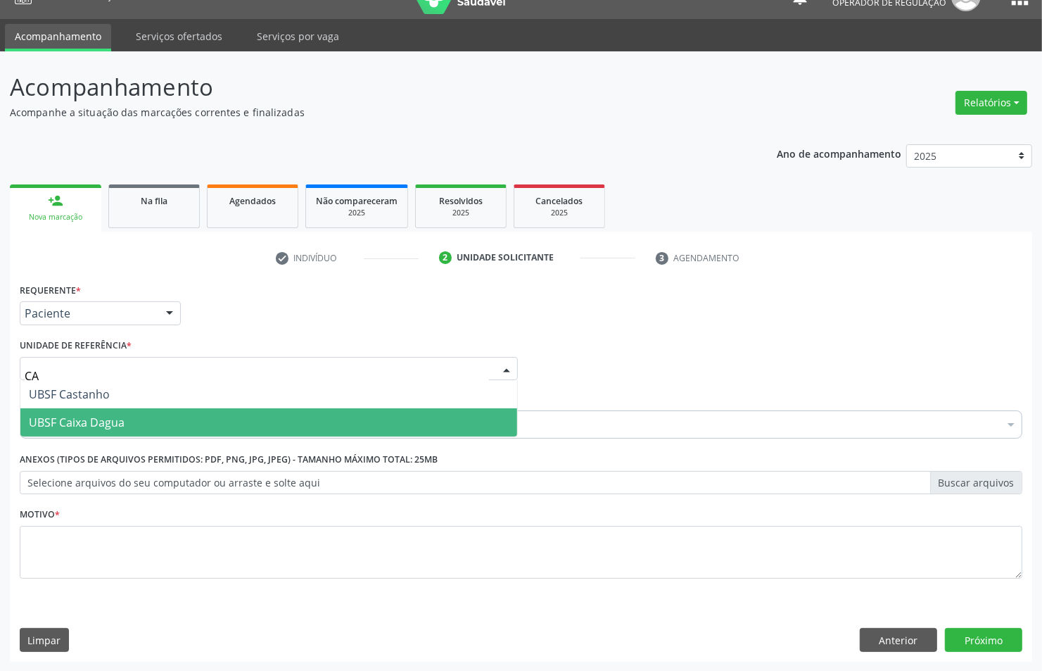
click at [107, 427] on span "UBSF Caixa Dagua" at bounding box center [77, 421] width 96 height 15
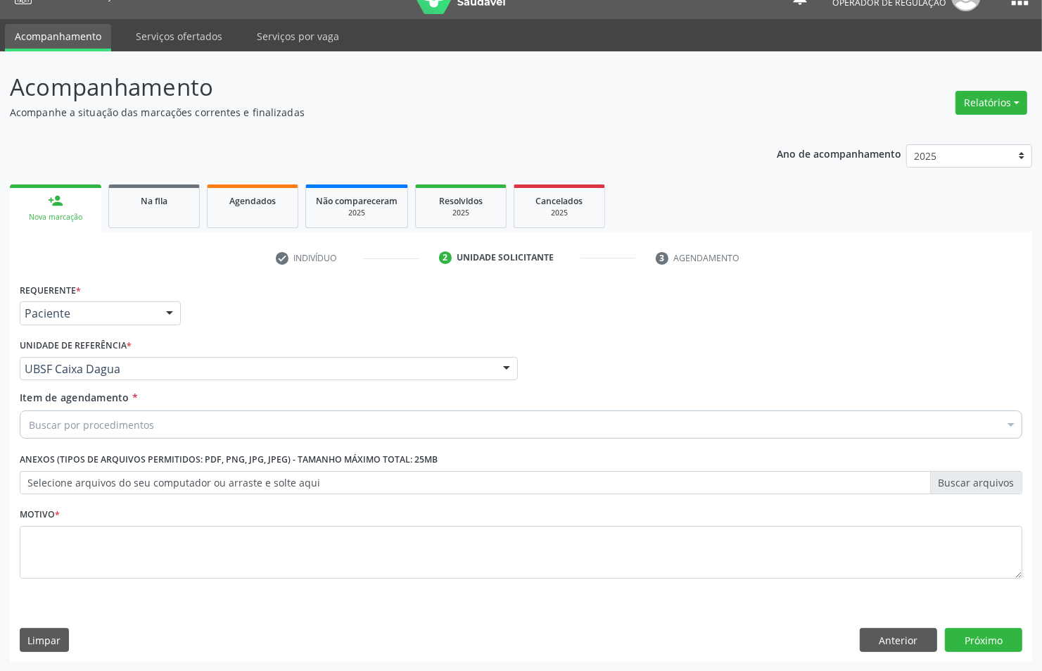
click at [195, 438] on div "Item de agendamento * Buscar por procedimentos Selecionar todos 0604320140 - Ab…" at bounding box center [521, 417] width 1010 height 54
click at [188, 430] on div "Buscar por procedimentos" at bounding box center [521, 424] width 1003 height 28
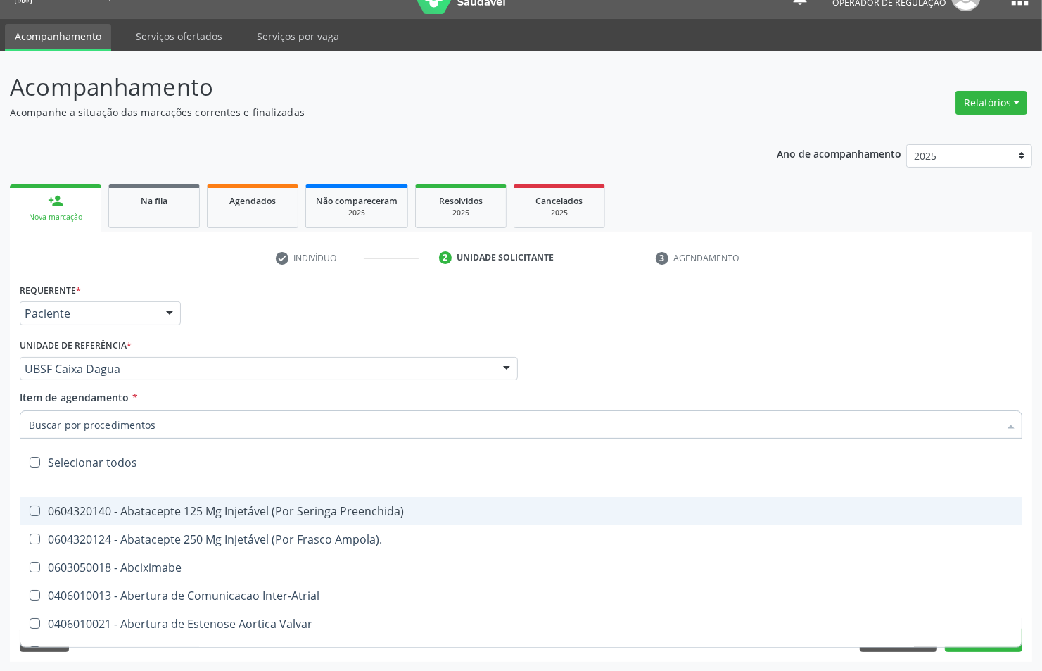
paste input "EMISSOES"
type input "EMISSOES"
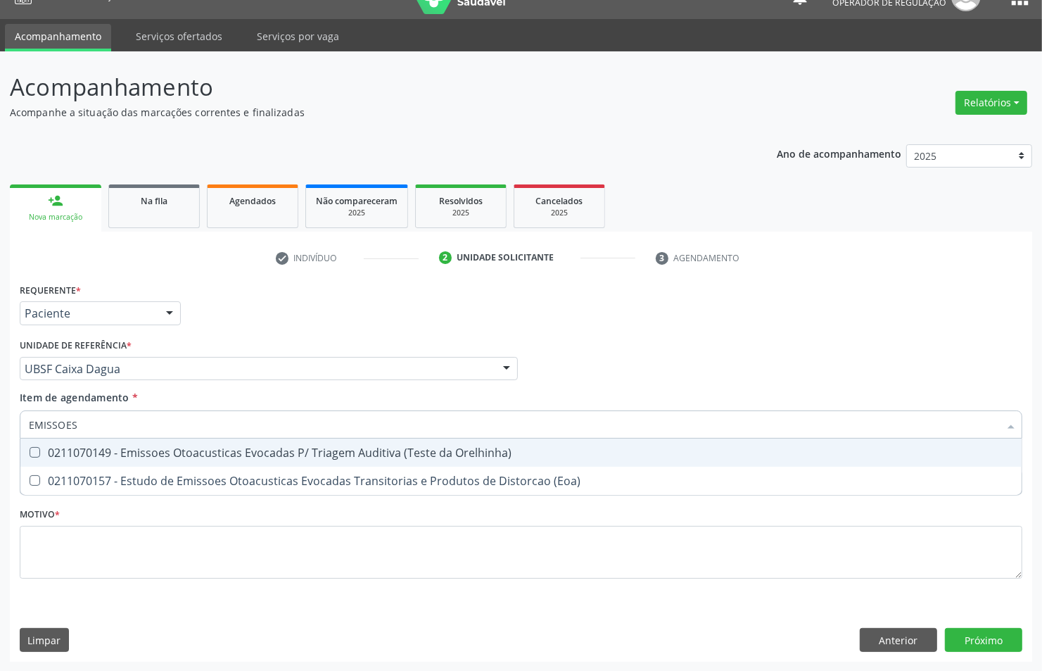
click at [122, 447] on div "0211070149 - Emissoes Otoacusticas Evocadas P/ Triagem Auditiva (Teste da Orelh…" at bounding box center [521, 452] width 984 height 11
checkbox Orelhinha\) "true"
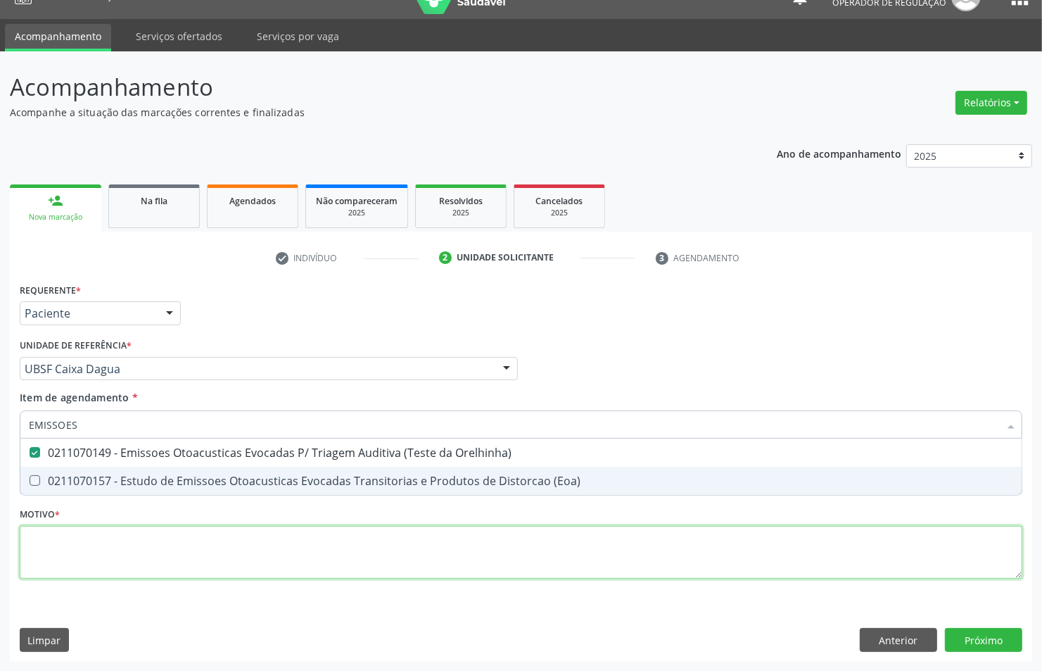
click at [96, 549] on div "Requerente * Paciente Médico(a) Enfermeiro(a) Paciente Nenhum resultado encontr…" at bounding box center [521, 438] width 1003 height 319
checkbox \(Eoa\) "true"
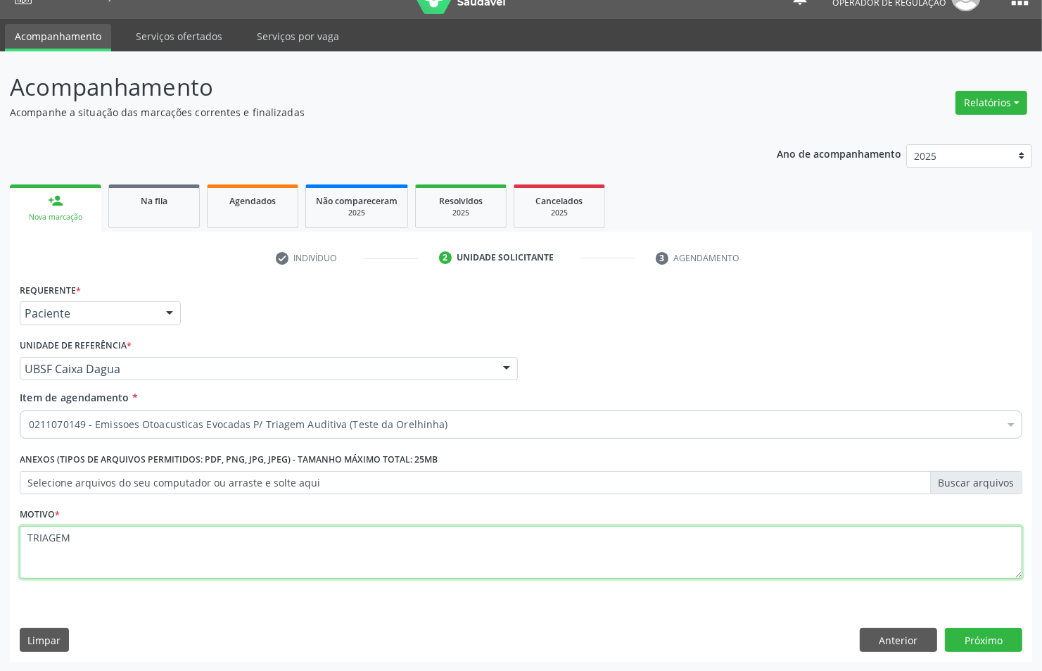
type textarea "TRIAGEM"
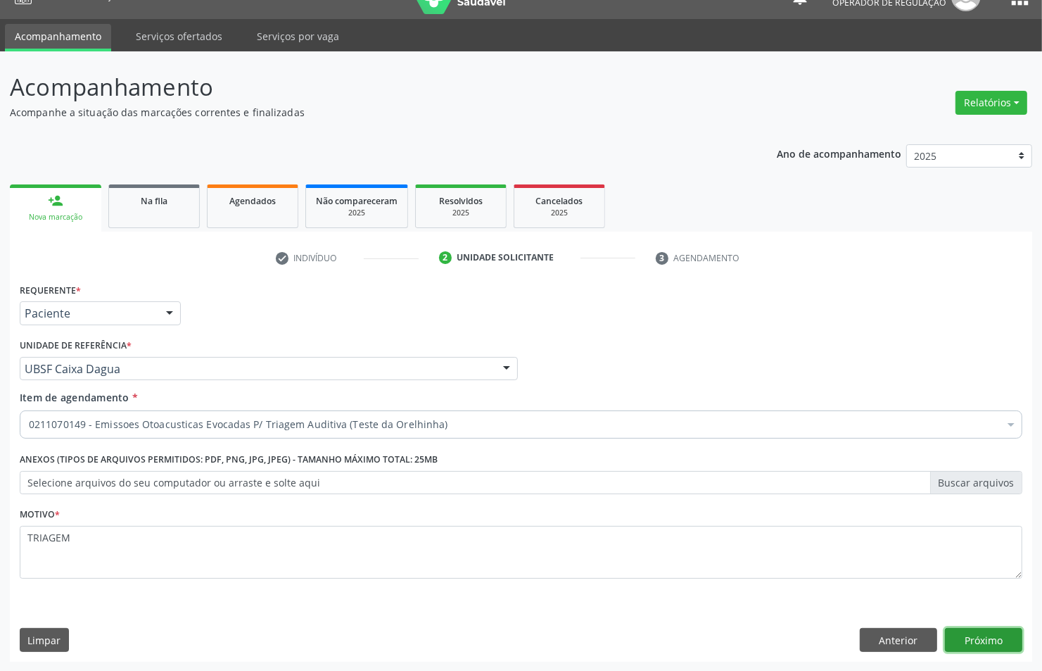
click button "Próximo" at bounding box center [983, 640] width 77 height 24
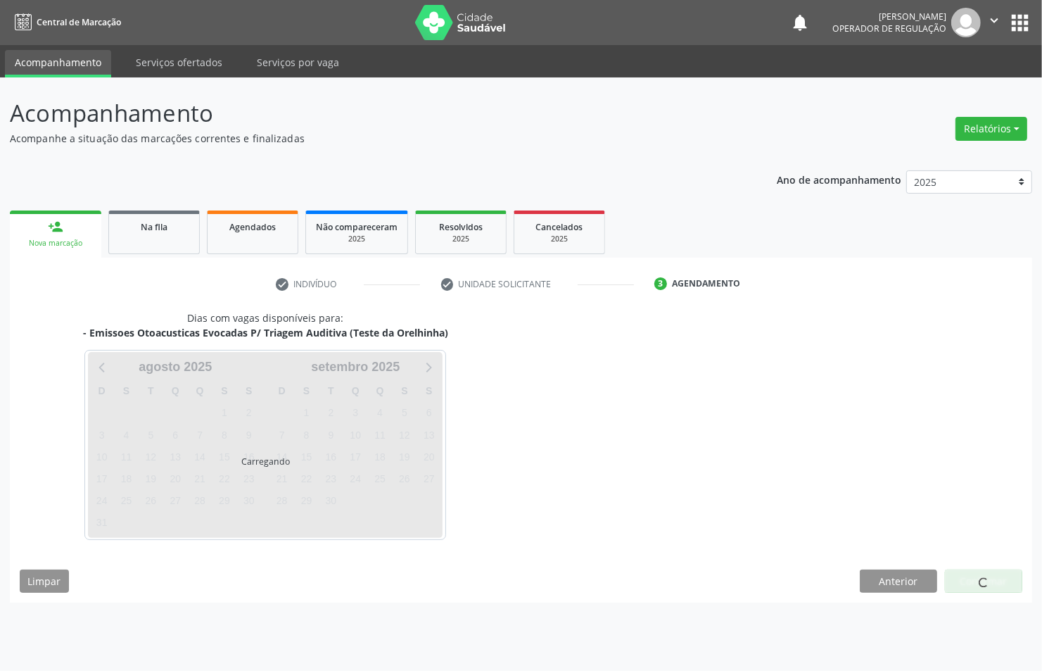
scroll to position [0, 0]
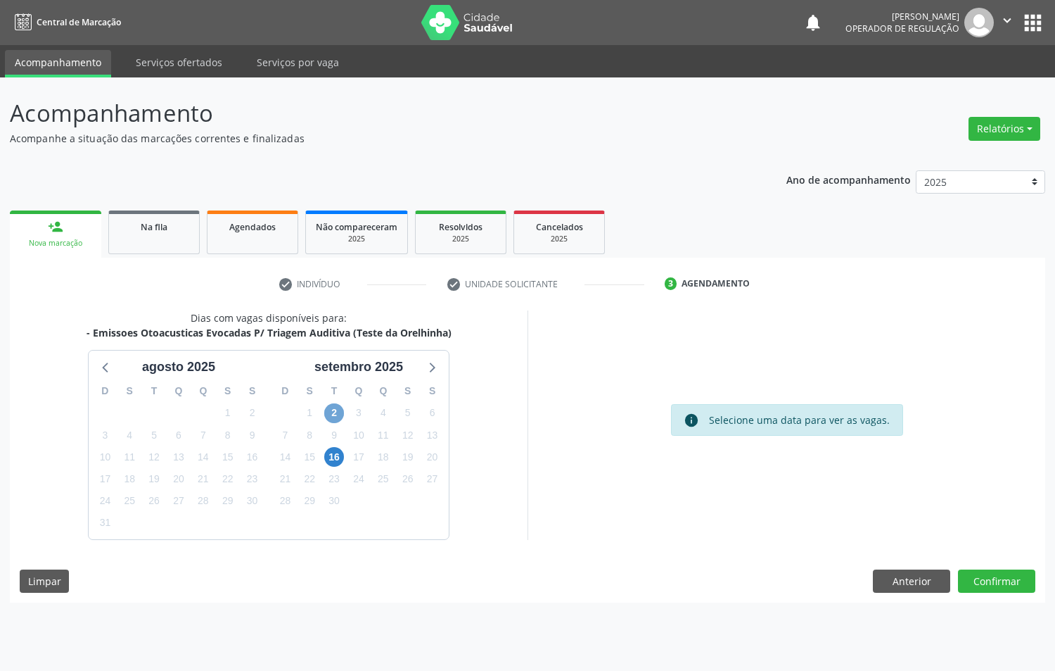
click at [329, 407] on span "2" at bounding box center [334, 413] width 20 height 20
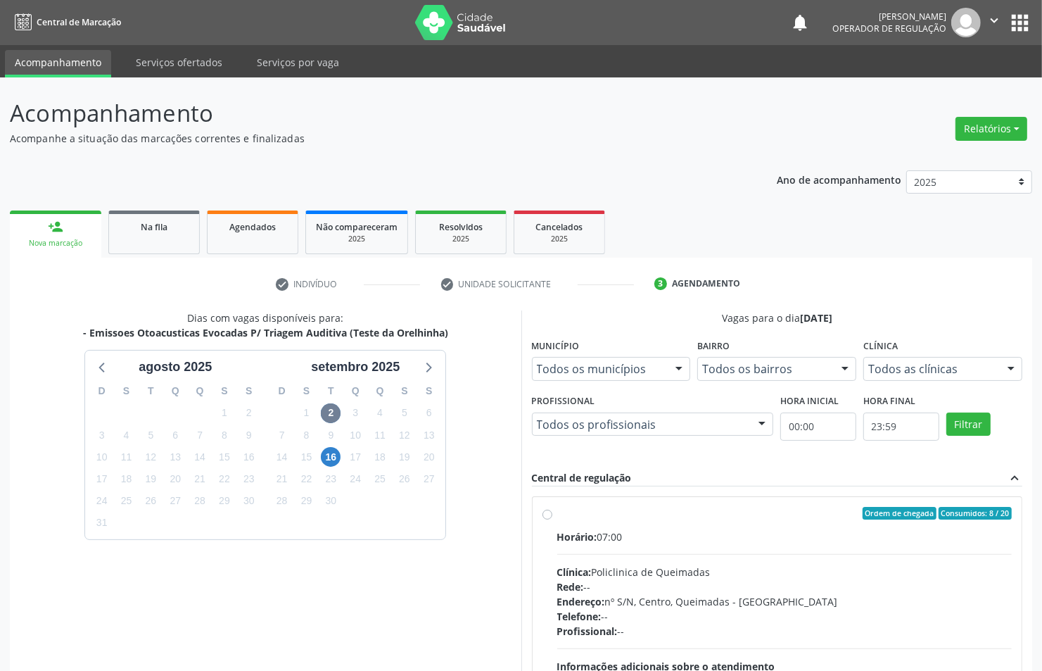
drag, startPoint x: 836, startPoint y: 533, endPoint x: 571, endPoint y: 366, distance: 313.1
click at [835, 533] on div "Horário: 07:00" at bounding box center [784, 536] width 455 height 15
click at [552, 519] on input "Ordem de chegada Consumidos: 8 / 20 Horário: 07:00 Clínica: Policlinica de Quei…" at bounding box center [548, 513] width 10 height 13
radio input "true"
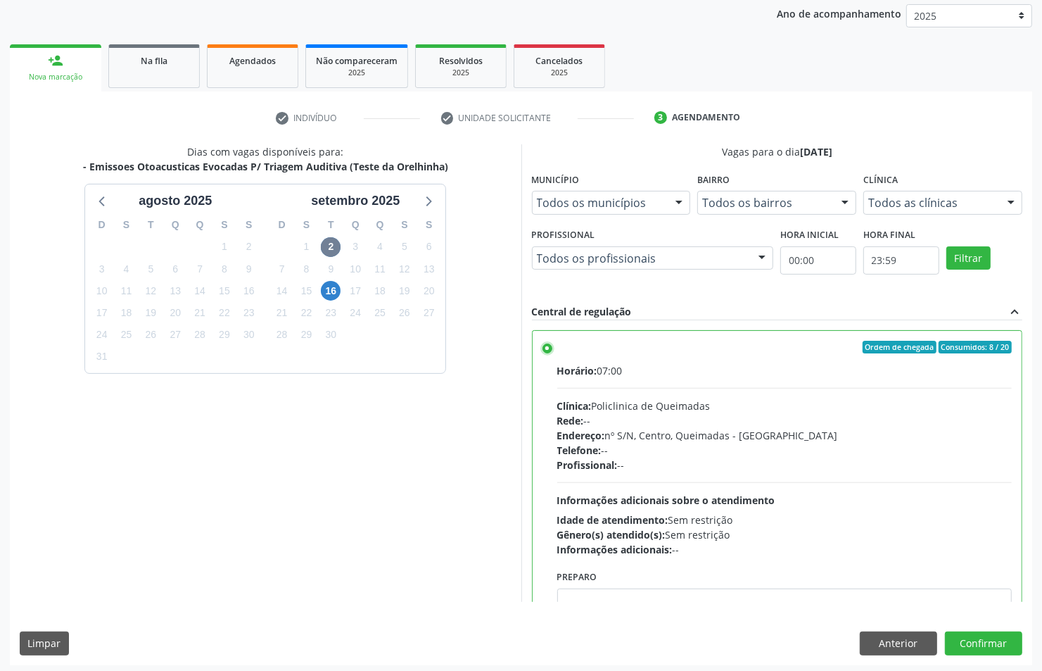
scroll to position [170, 0]
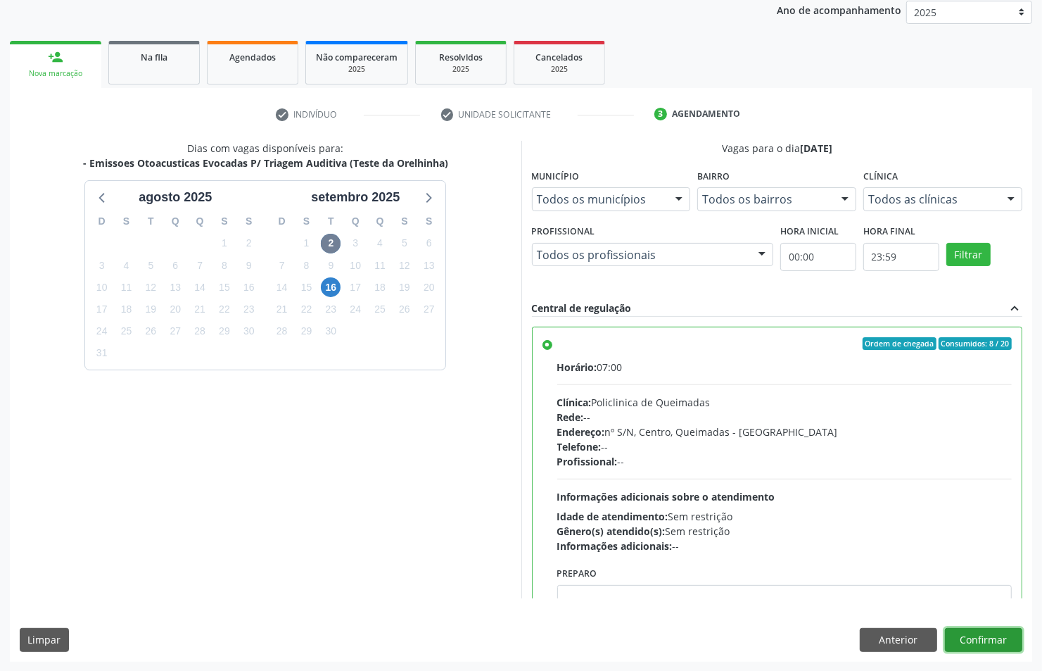
click at [985, 633] on button "Confirmar" at bounding box center [983, 640] width 77 height 24
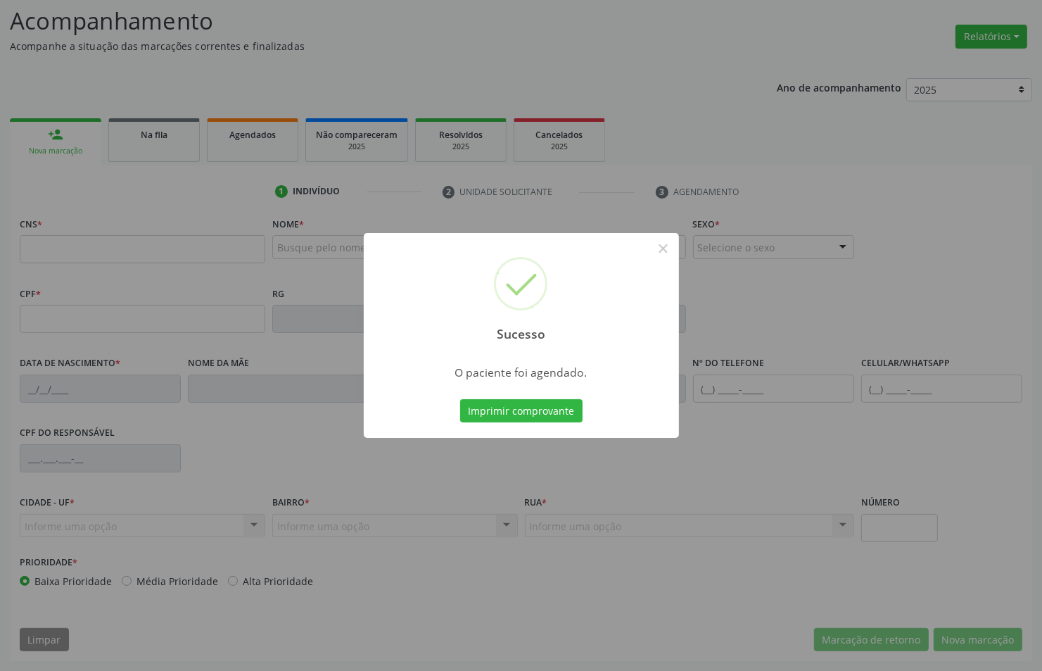
scroll to position [92, 0]
click at [549, 414] on button "Imprimir comprovante" at bounding box center [521, 411] width 122 height 24
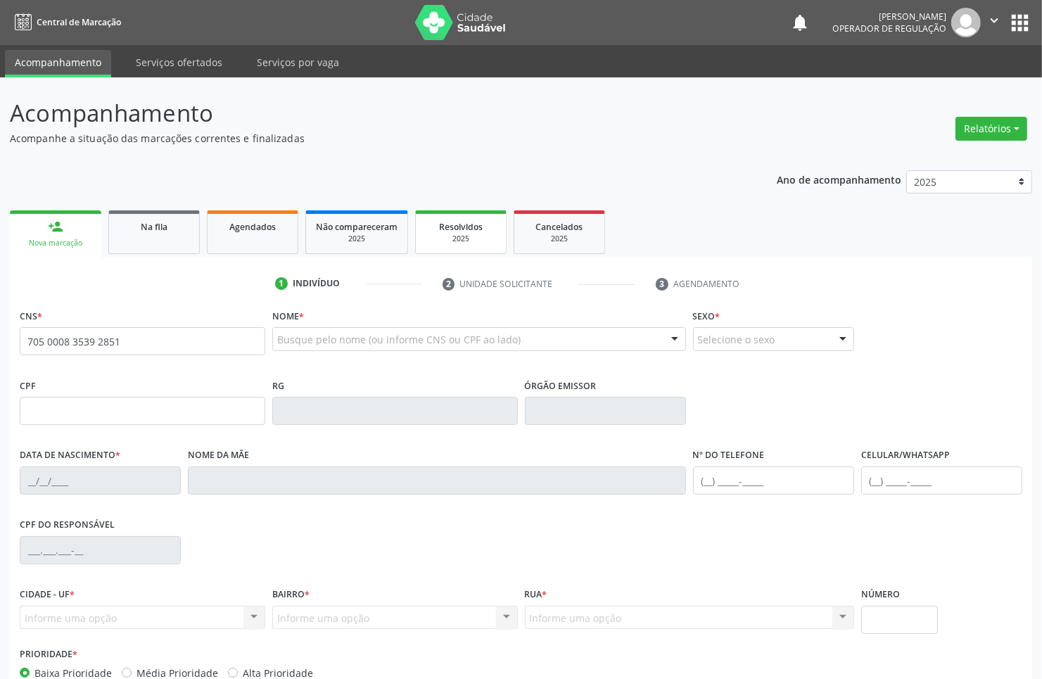
type input "705 0008 3539 2851"
type input "006.782.724-17"
type input "19/07/2025"
type input "Daiane Bernardo Leite Silva"
type input "(83) 98708-5538"
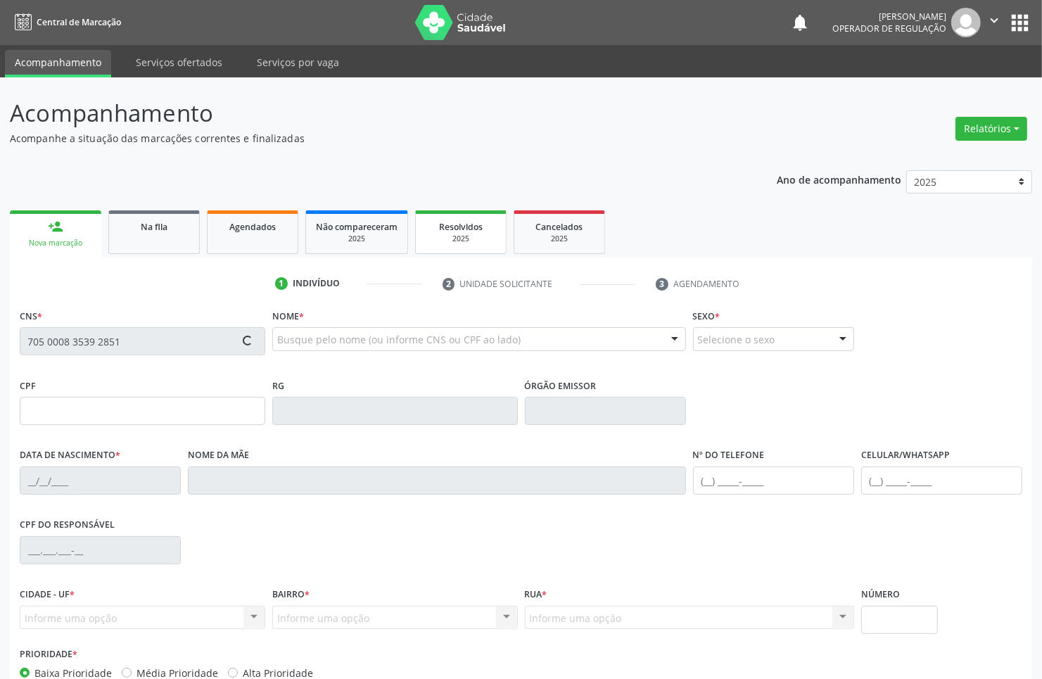
type input "S/N"
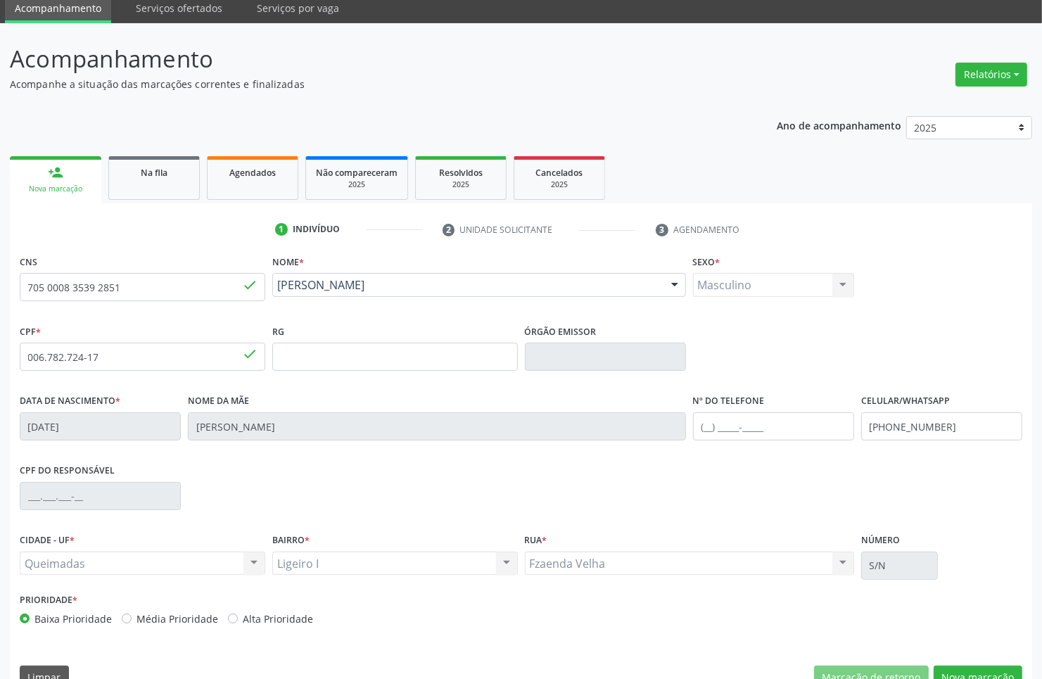
scroll to position [84, 0]
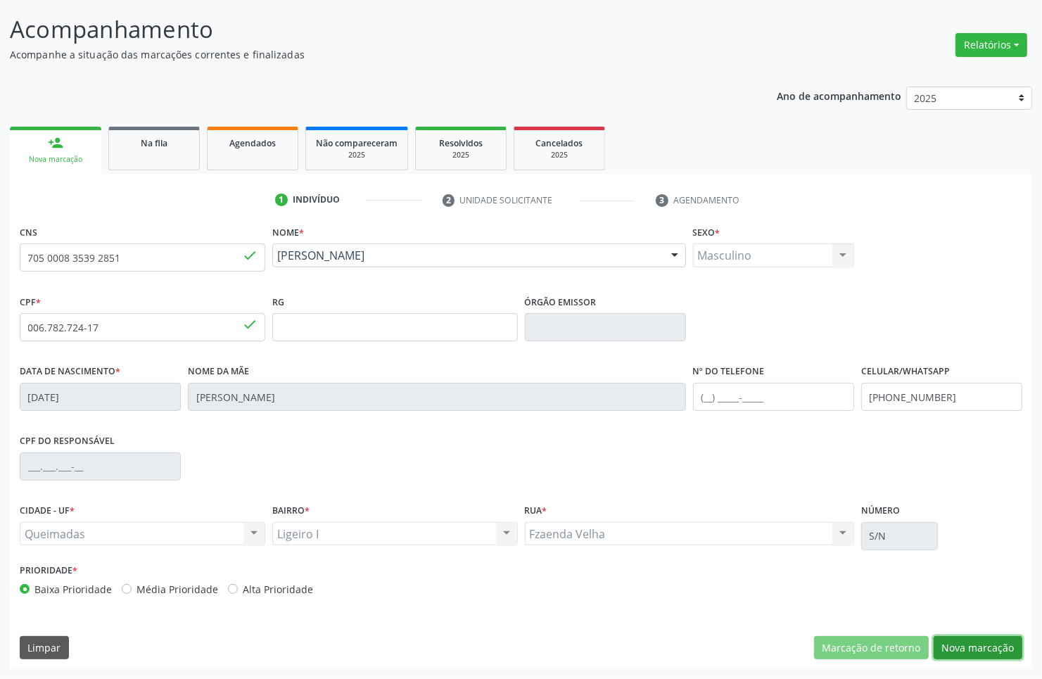
click at [987, 656] on button "Nova marcação" at bounding box center [978, 648] width 89 height 24
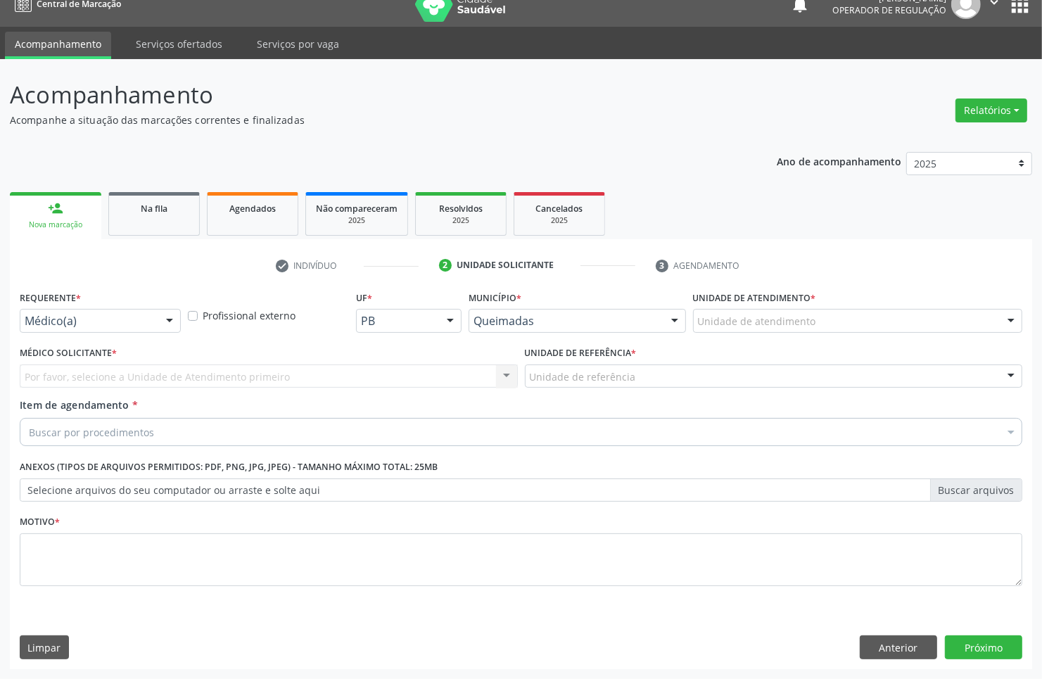
scroll to position [18, 0]
click at [69, 331] on div "Médico(a)" at bounding box center [100, 321] width 161 height 24
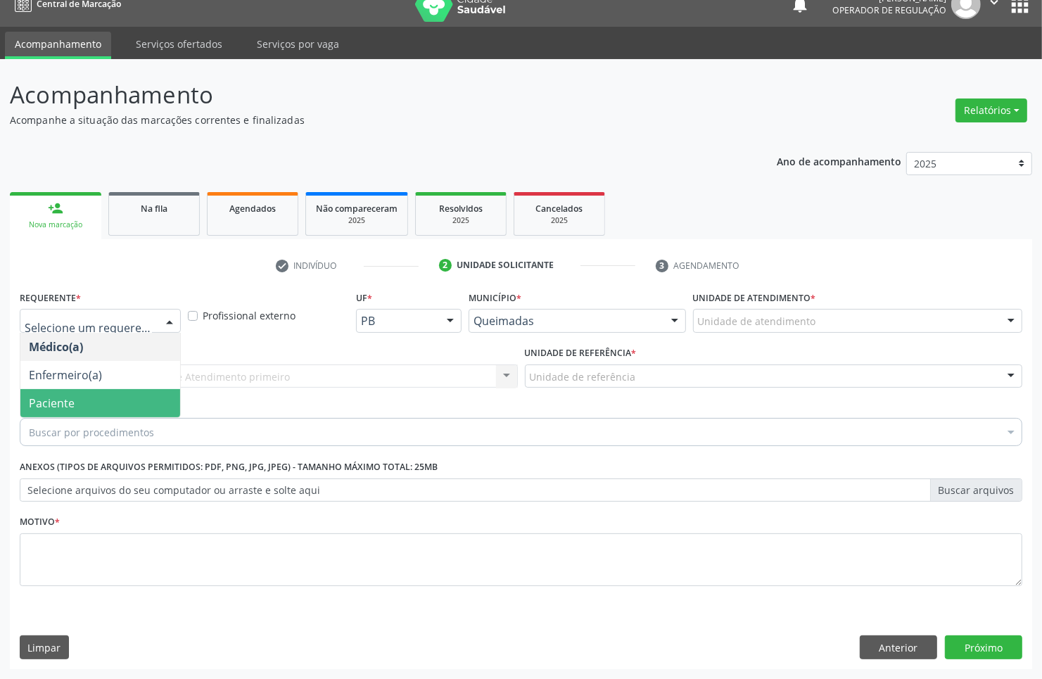
click at [76, 412] on span "Paciente" at bounding box center [100, 403] width 160 height 28
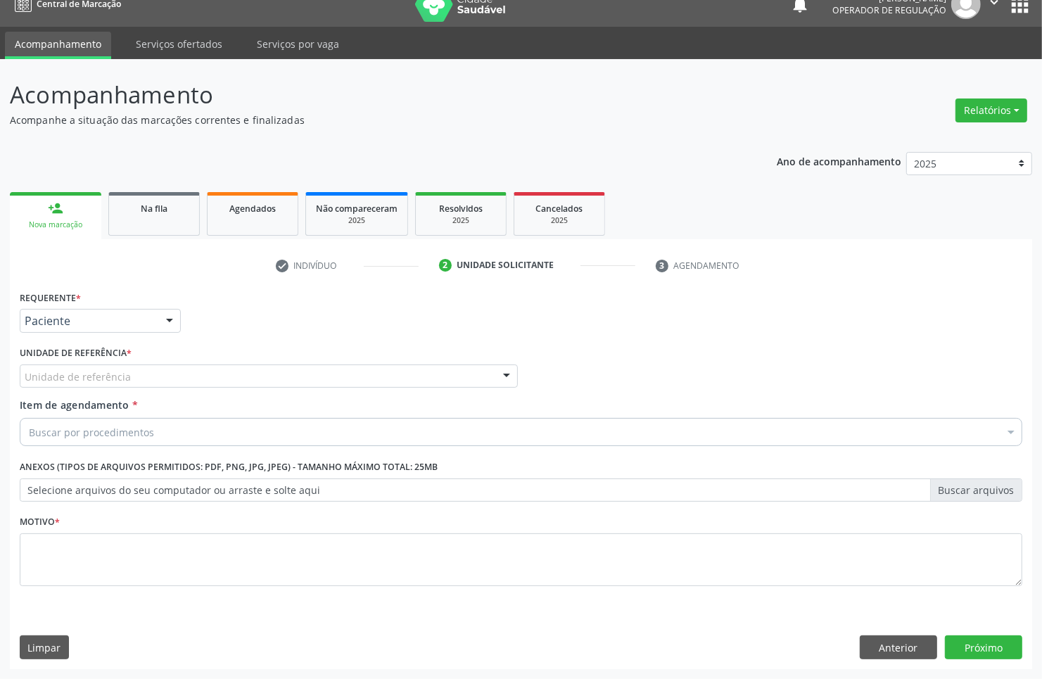
click at [134, 381] on div "Unidade de referência" at bounding box center [269, 376] width 498 height 24
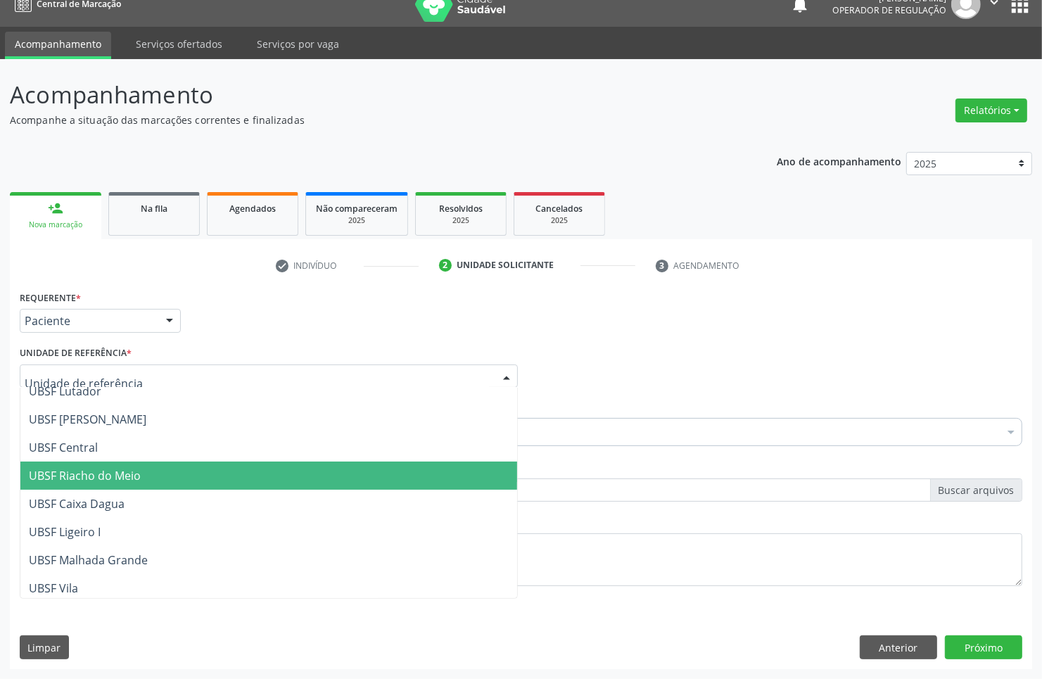
scroll to position [352, 0]
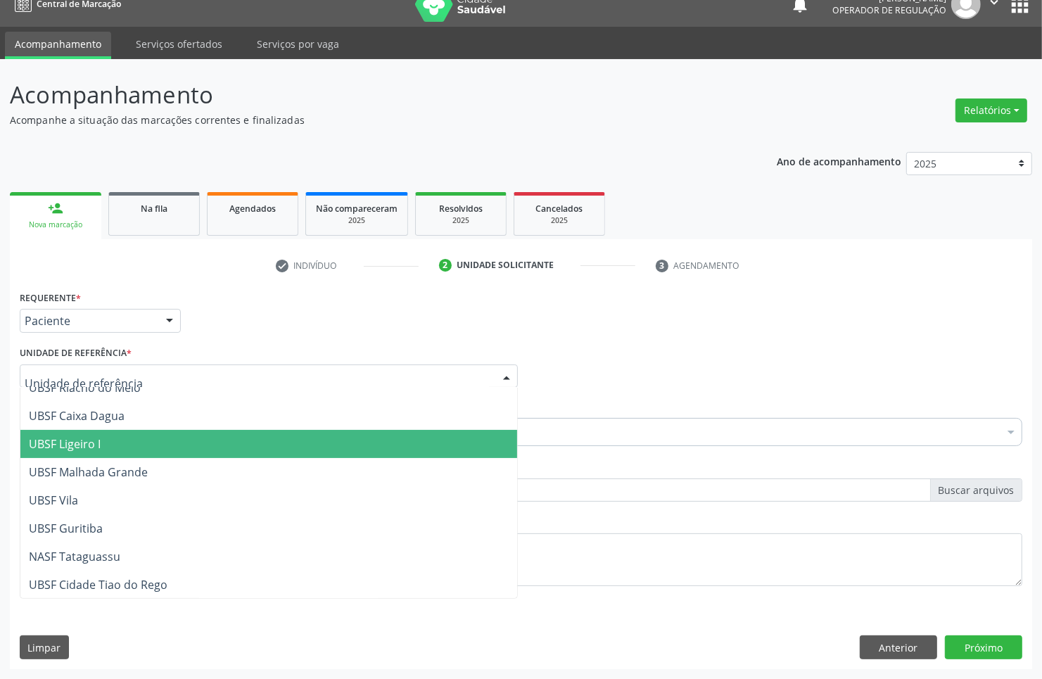
click at [124, 451] on span "UBSF Ligeiro I" at bounding box center [268, 444] width 497 height 28
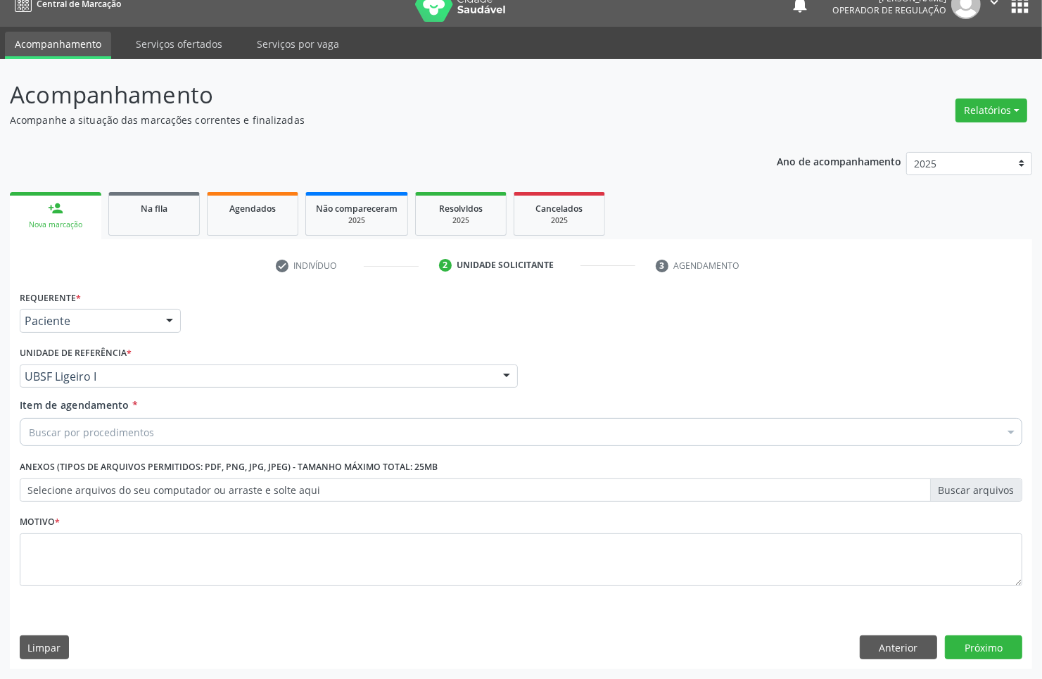
click at [181, 441] on div "Buscar por procedimentos" at bounding box center [521, 432] width 1003 height 28
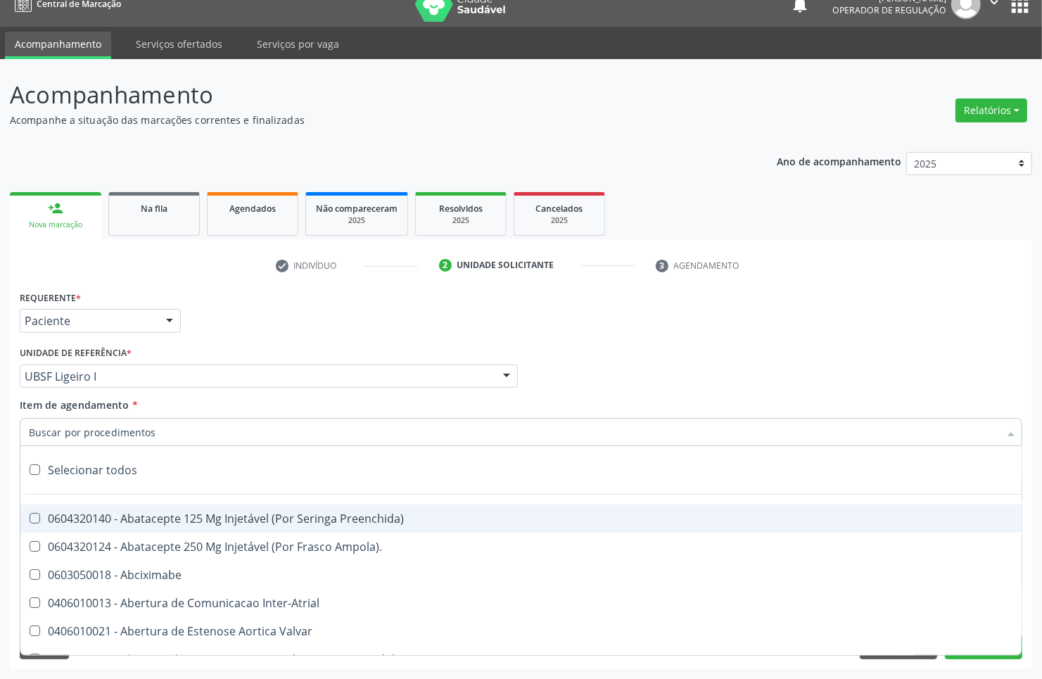
paste input "EMISSOES"
type input "EMISSOES"
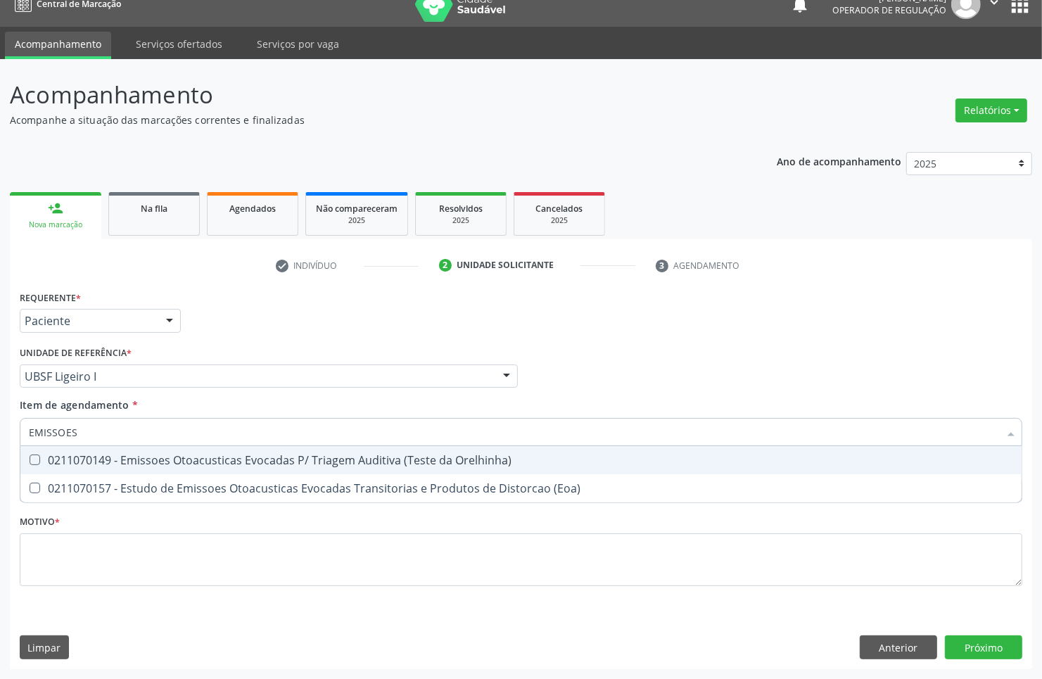
click at [175, 464] on div "0211070149 - Emissoes Otoacusticas Evocadas P/ Triagem Auditiva (Teste da Orelh…" at bounding box center [521, 460] width 984 height 11
checkbox Orelhinha\) "true"
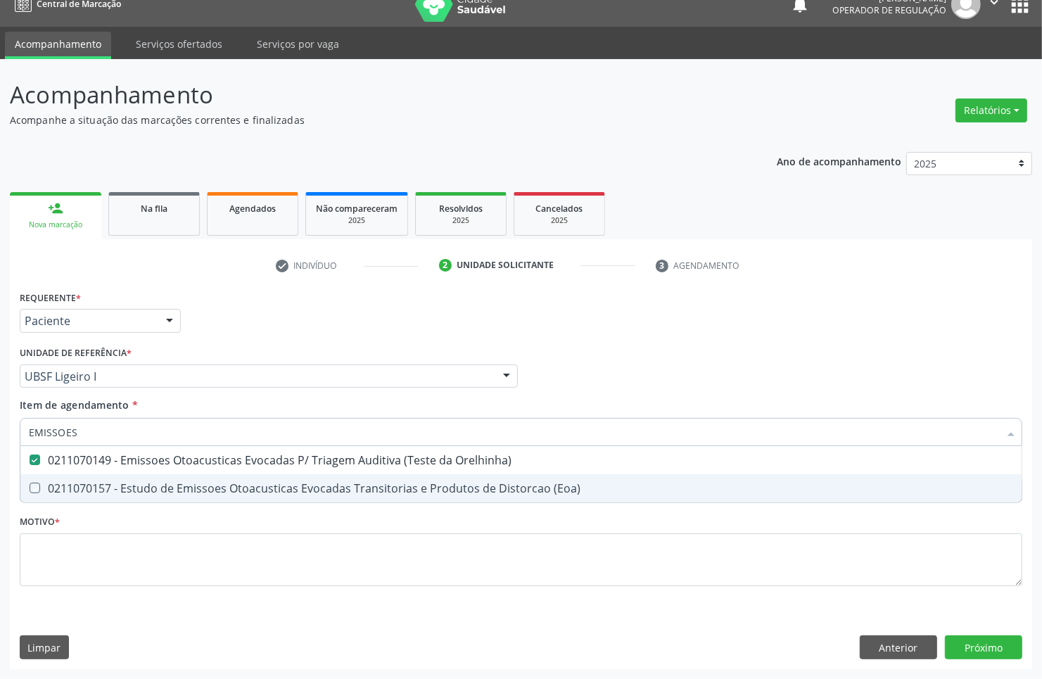
checkbox \(Eoa\) "true"
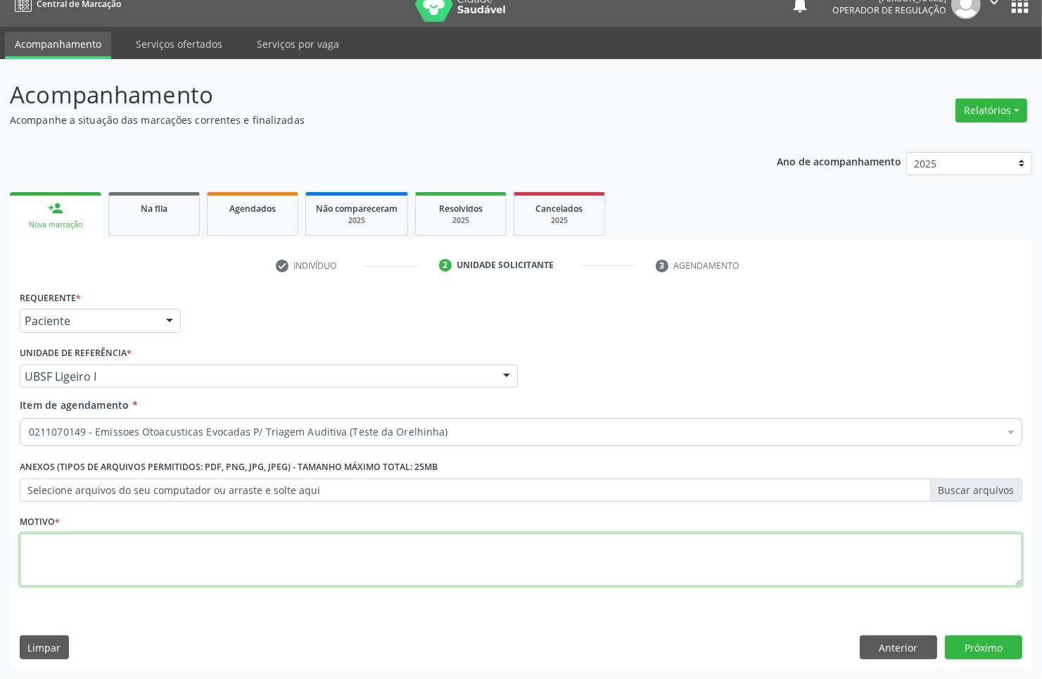
click at [106, 546] on textarea at bounding box center [521, 559] width 1003 height 53
type textarea "TRIAGEM"
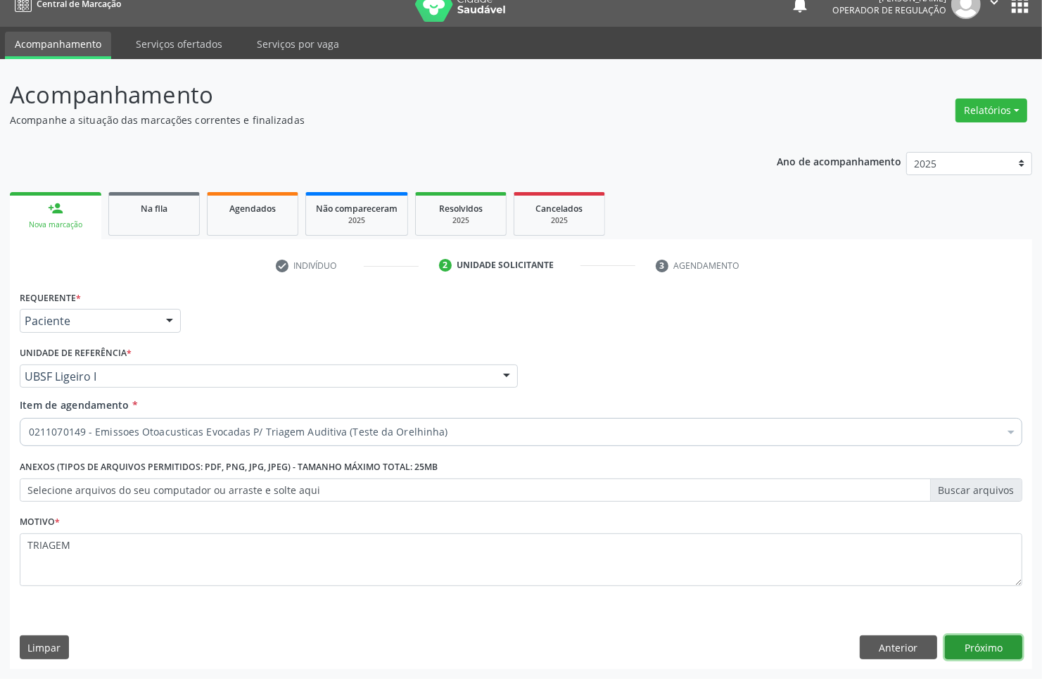
click button "Próximo" at bounding box center [983, 647] width 77 height 24
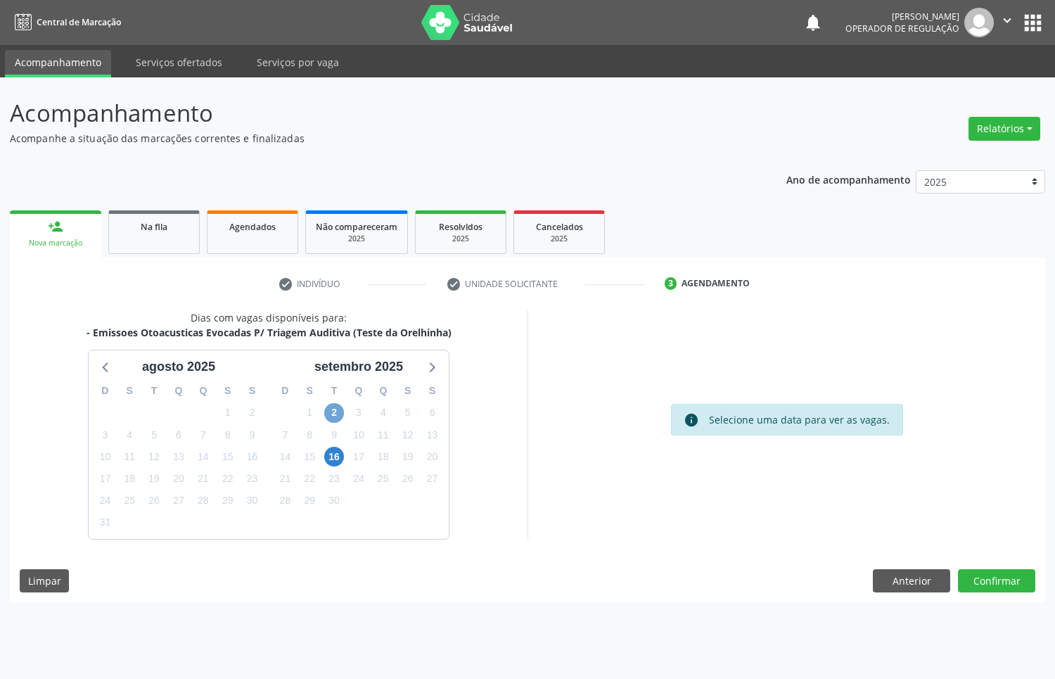
click at [339, 410] on span "2" at bounding box center [334, 413] width 20 height 20
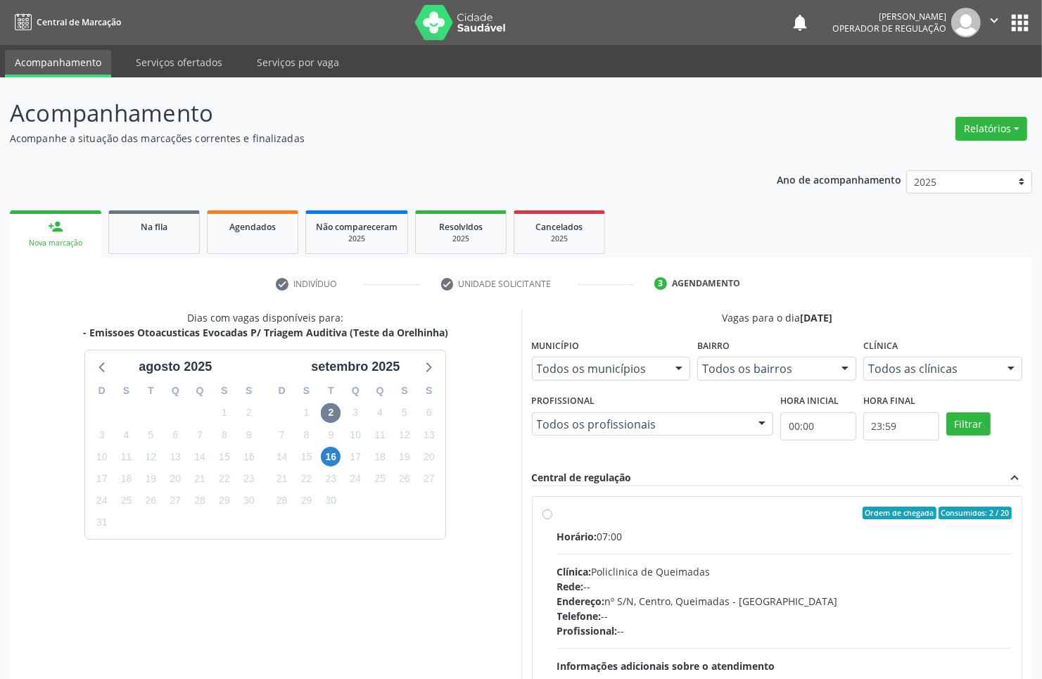
drag, startPoint x: 773, startPoint y: 531, endPoint x: 624, endPoint y: 542, distance: 148.8
click at [772, 531] on div "Horário: 07:00" at bounding box center [784, 536] width 455 height 15
click at [552, 519] on input "Ordem de chegada Consumidos: 2 / 20 Horário: 07:00 Clínica: Policlinica de Quei…" at bounding box center [548, 513] width 10 height 13
radio input "true"
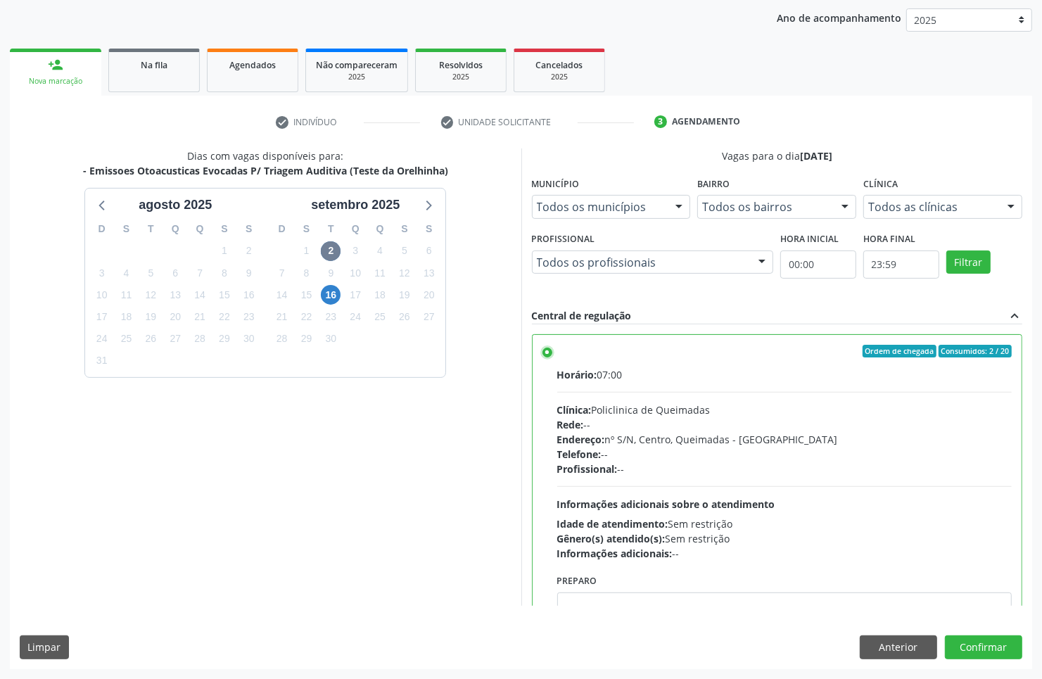
scroll to position [70, 0]
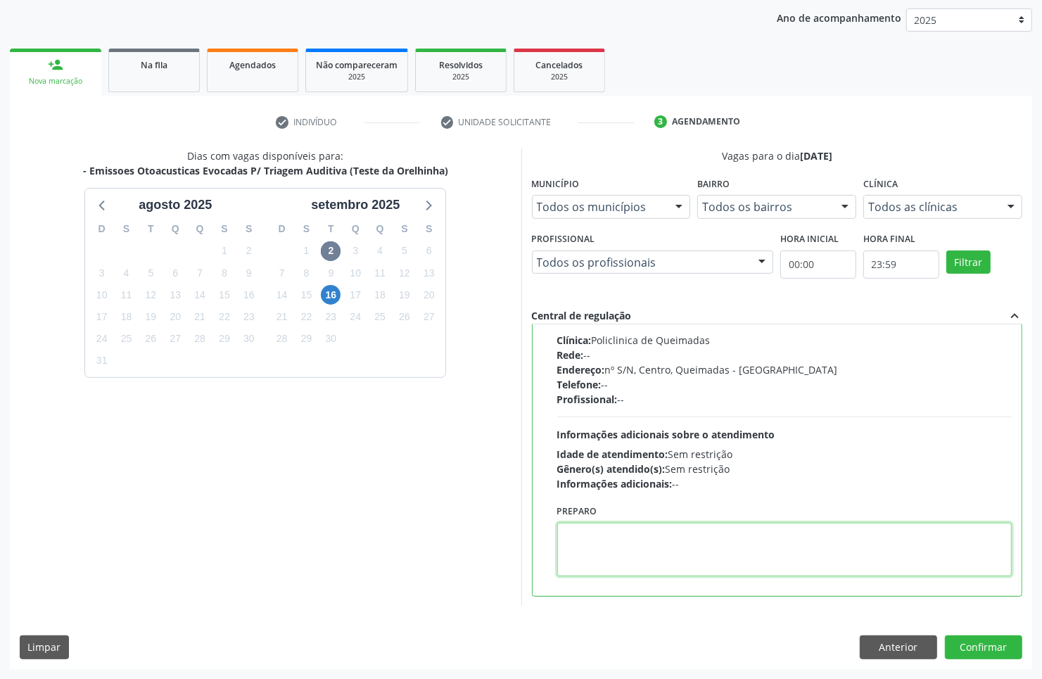
click at [630, 543] on textarea at bounding box center [784, 549] width 455 height 53
paste textarea "LEVAR CADERNETA DE VACINAÇÃO"
type textarea "LEVAR CADERNETA DE VACINAÇÃO"
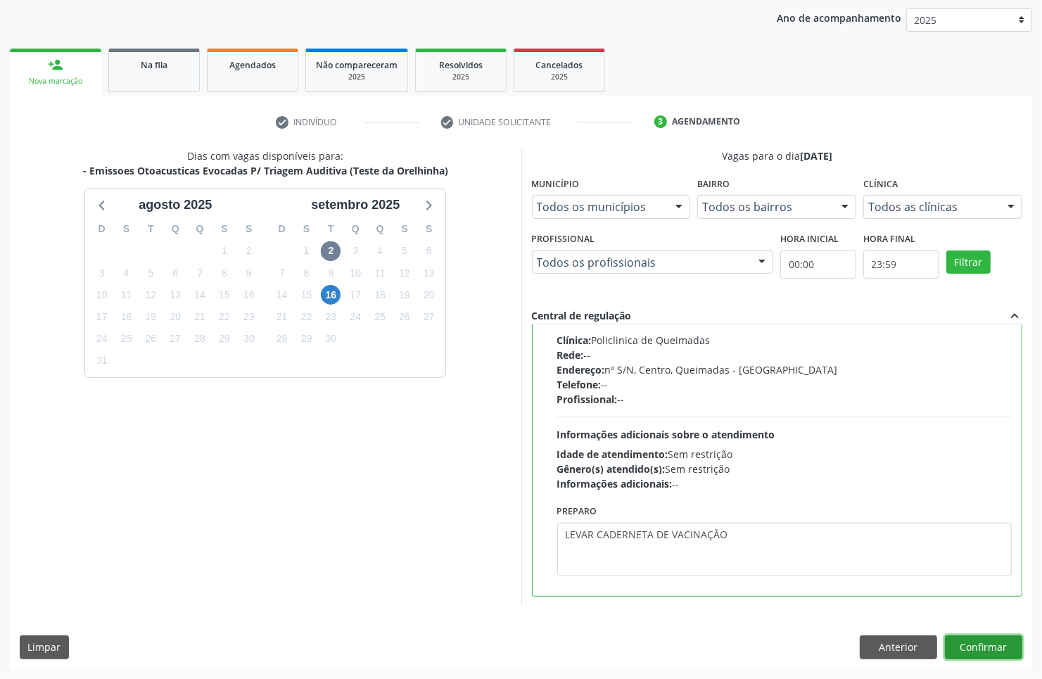
click at [990, 638] on button "Confirmar" at bounding box center [983, 647] width 77 height 24
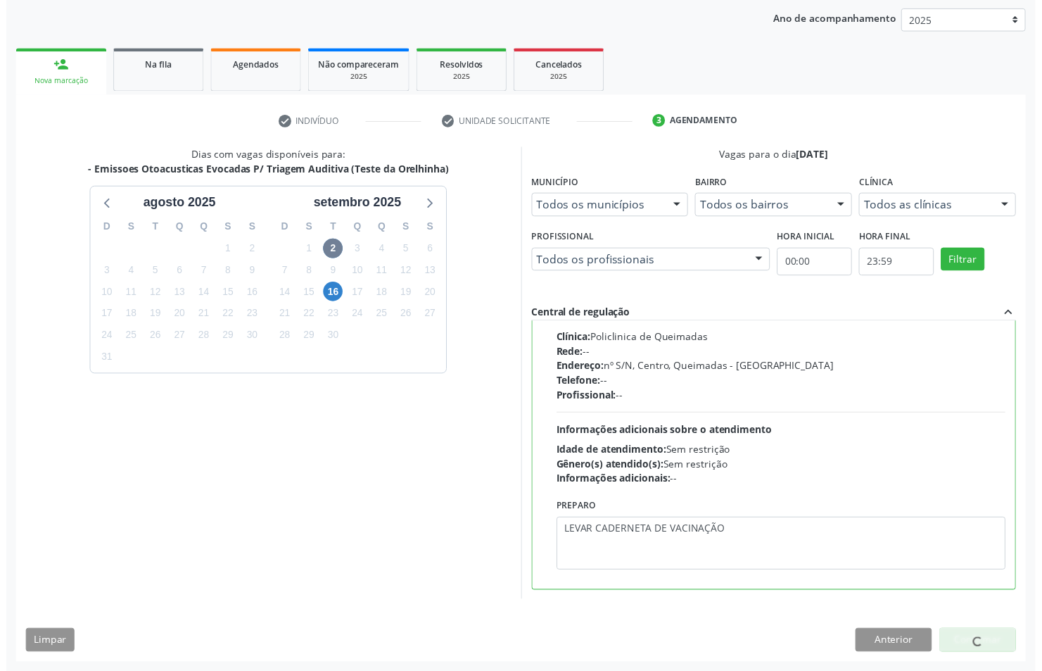
scroll to position [0, 0]
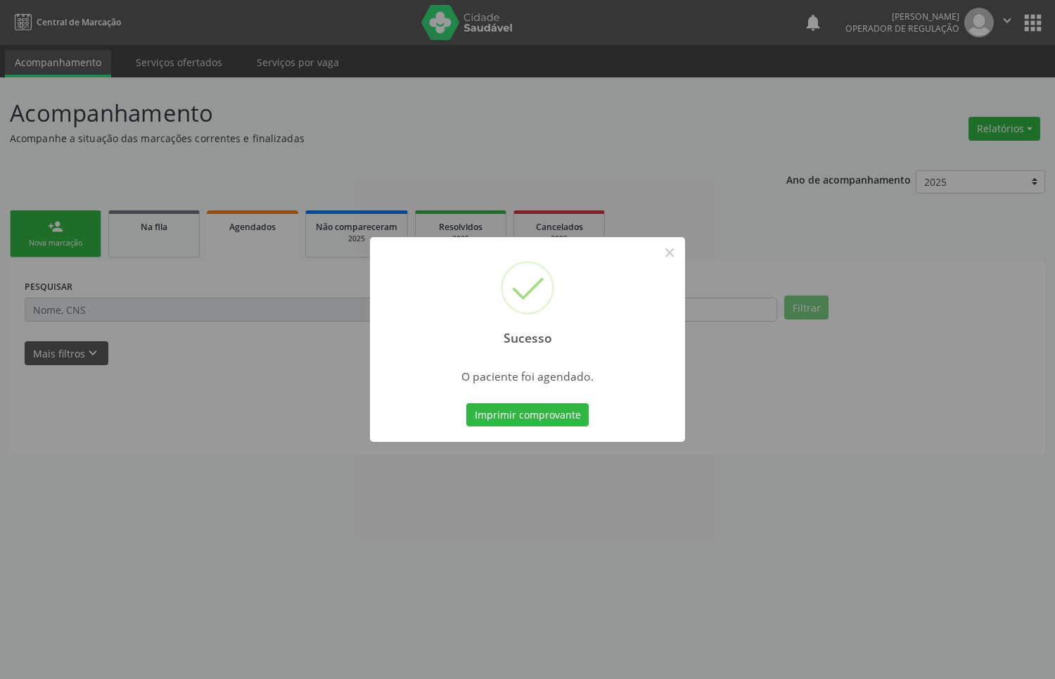
click at [467, 403] on button "Imprimir comprovante" at bounding box center [528, 415] width 122 height 24
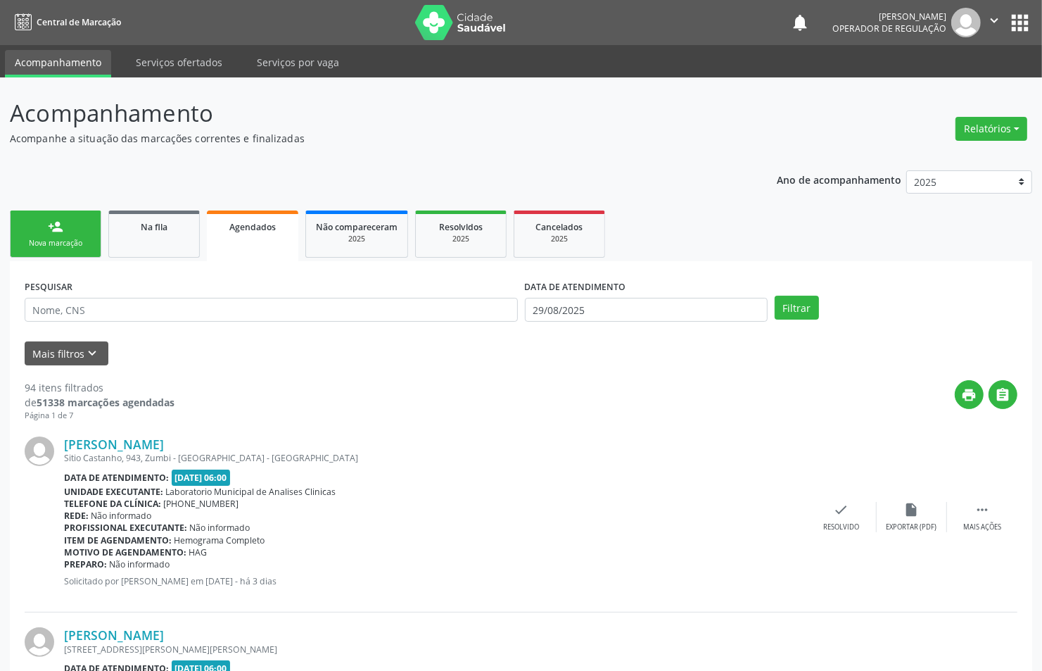
drag, startPoint x: 61, startPoint y: 246, endPoint x: 110, endPoint y: 11, distance: 240.8
click at [62, 245] on div "Nova marcação" at bounding box center [55, 243] width 70 height 11
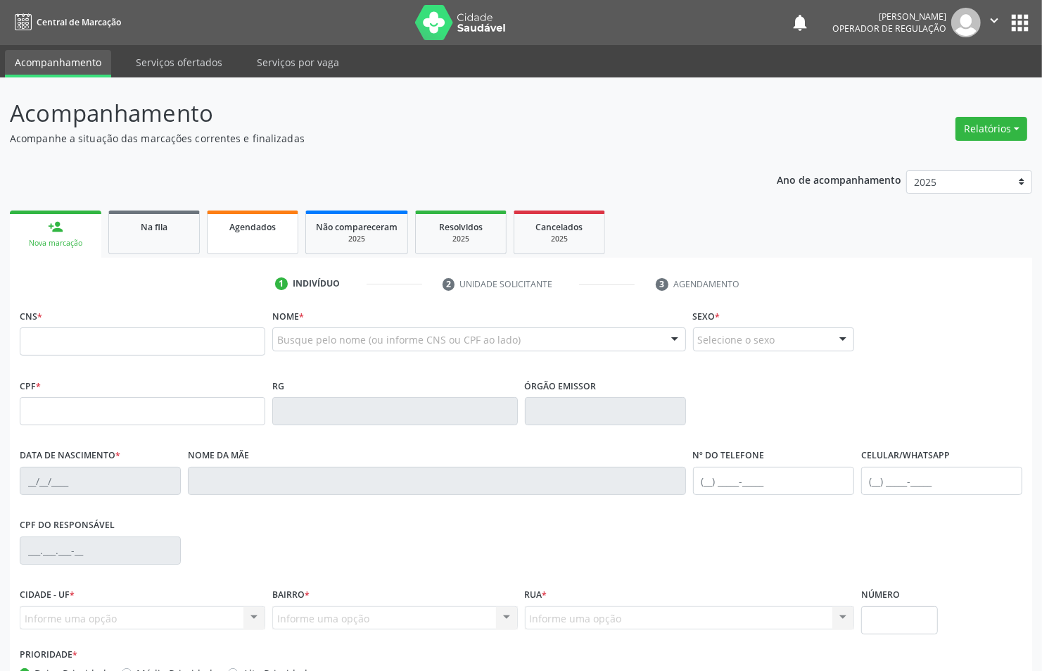
click at [246, 225] on span "Agendados" at bounding box center [252, 227] width 46 height 12
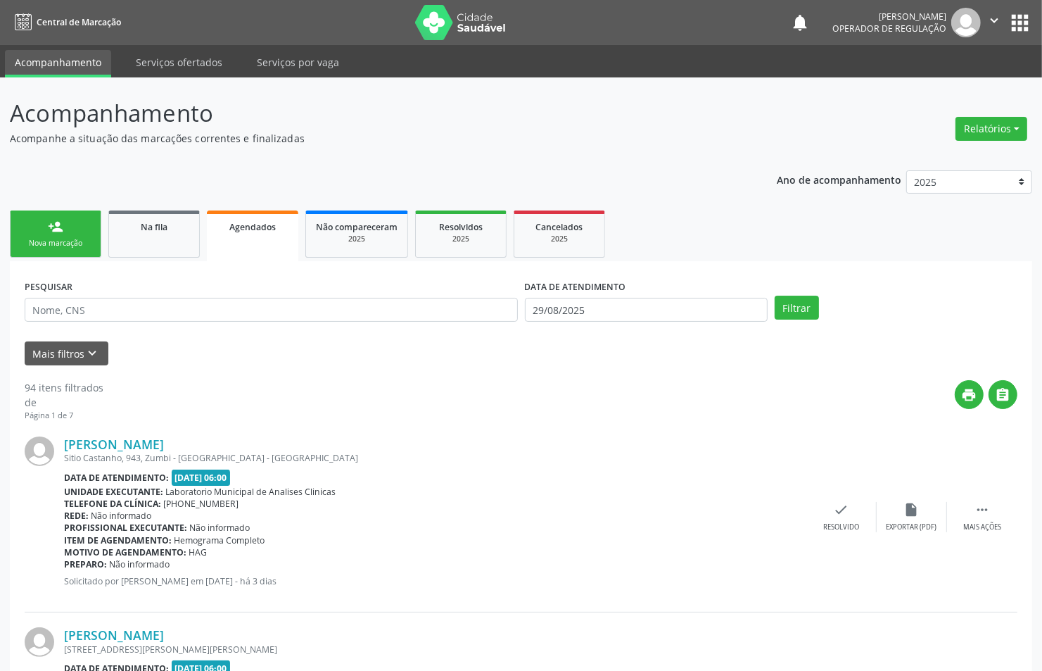
drag, startPoint x: 522, startPoint y: 293, endPoint x: 535, endPoint y: 305, distance: 17.9
click at [526, 297] on div "DATA DE ATENDIMENTO 29/08/2025" at bounding box center [646, 303] width 250 height 55
drag, startPoint x: 539, startPoint y: 305, endPoint x: 539, endPoint y: 357, distance: 52.8
click at [539, 306] on input "29/08/2025" at bounding box center [646, 310] width 243 height 24
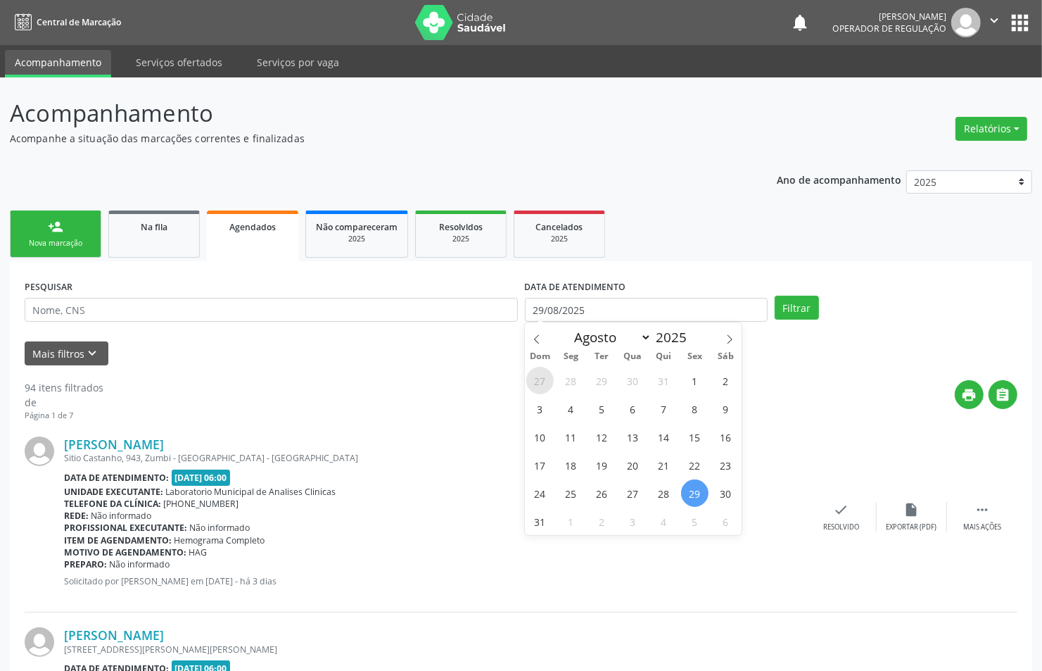
click at [540, 384] on span "27" at bounding box center [539, 380] width 27 height 27
type input "27/07/2025"
click at [423, 393] on div "print " at bounding box center [560, 401] width 914 height 42
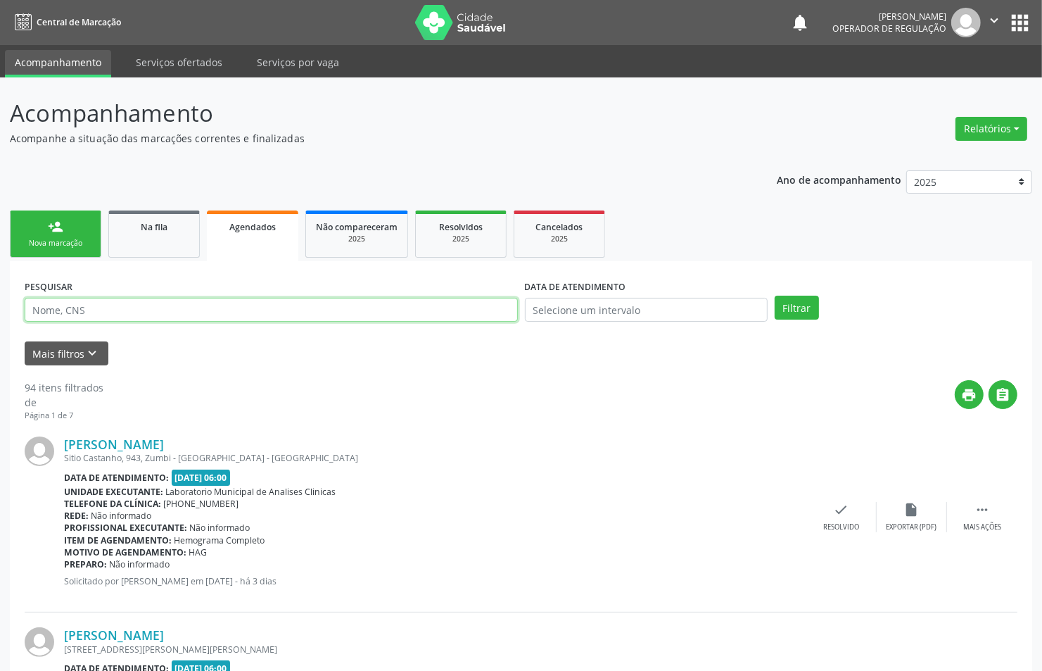
click at [320, 298] on input "text" at bounding box center [271, 310] width 493 height 24
paste input "706 4076 0809 9380"
type input "706 4076 0809 9380"
click at [775, 296] on button "Filtrar" at bounding box center [797, 308] width 44 height 24
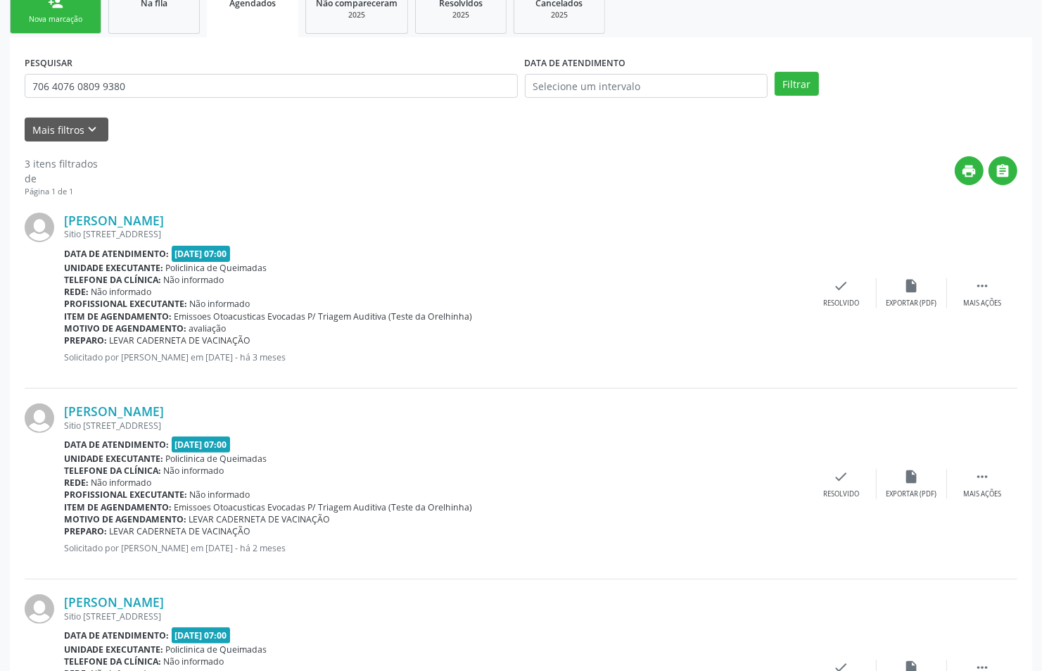
scroll to position [346, 0]
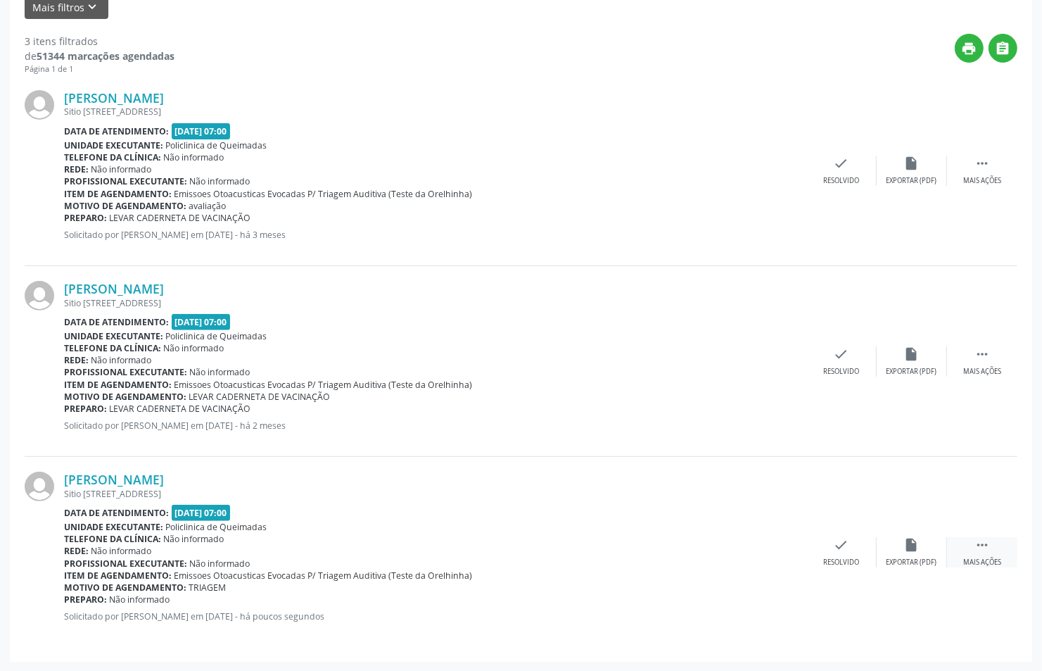
click at [980, 537] on icon "" at bounding box center [982, 544] width 15 height 15
click at [916, 554] on div "edit Editar" at bounding box center [912, 552] width 70 height 30
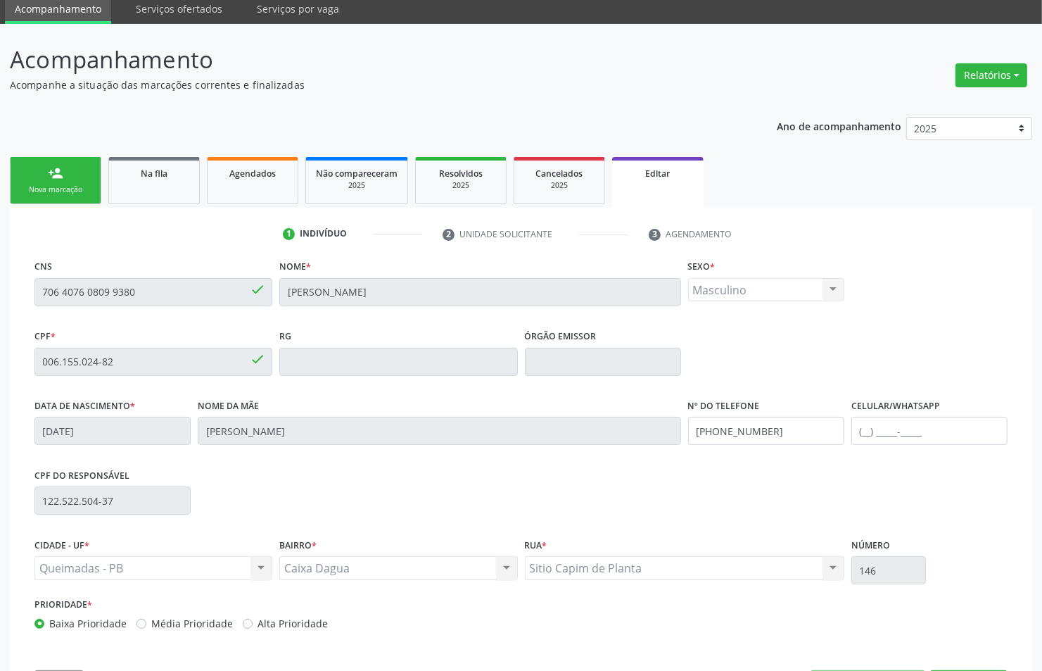
scroll to position [110, 0]
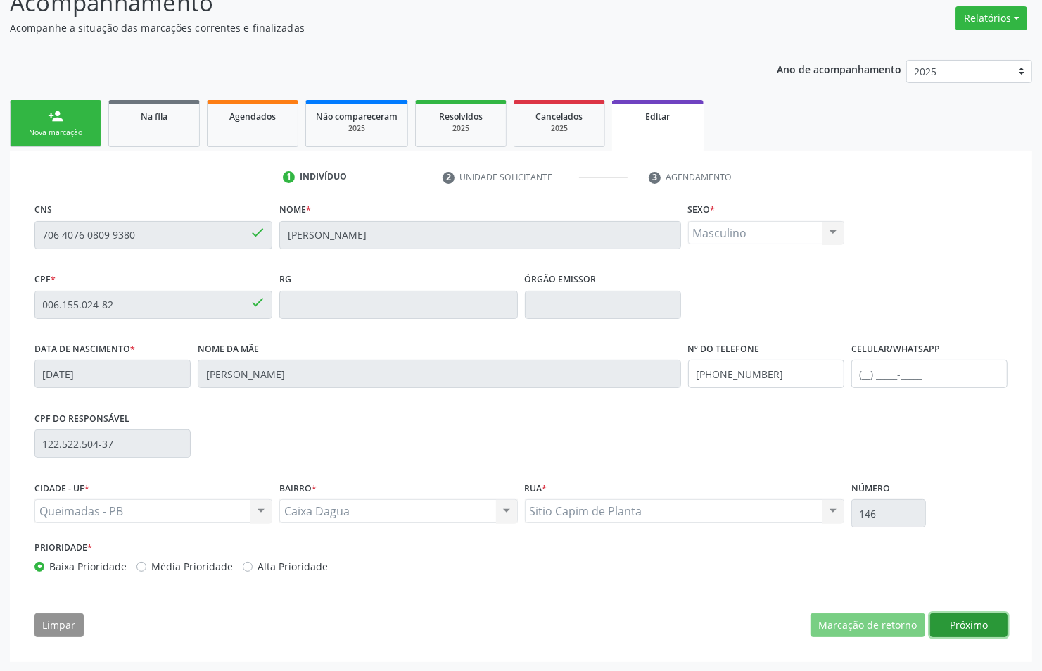
click at [994, 635] on button "Próximo" at bounding box center [968, 625] width 77 height 24
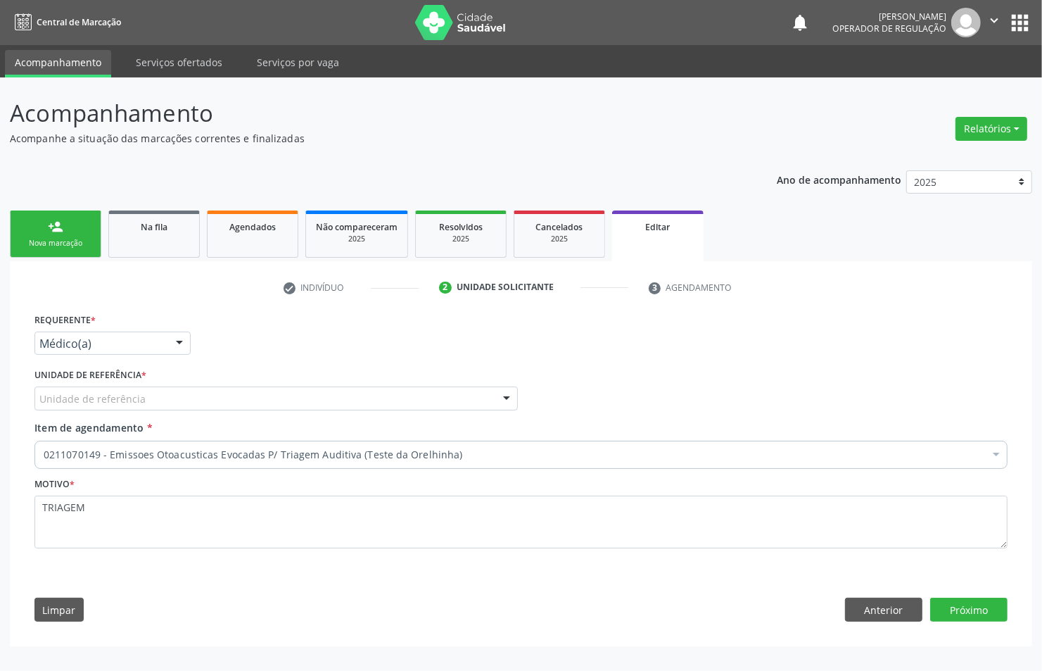
scroll to position [0, 0]
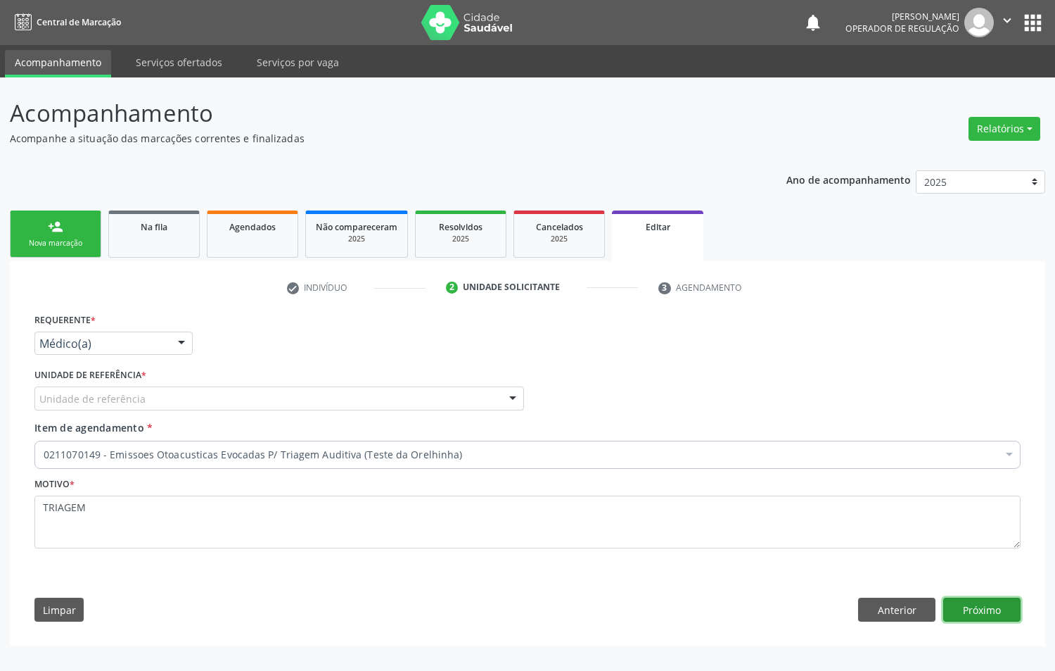
click at [948, 604] on button "Próximo" at bounding box center [982, 609] width 77 height 24
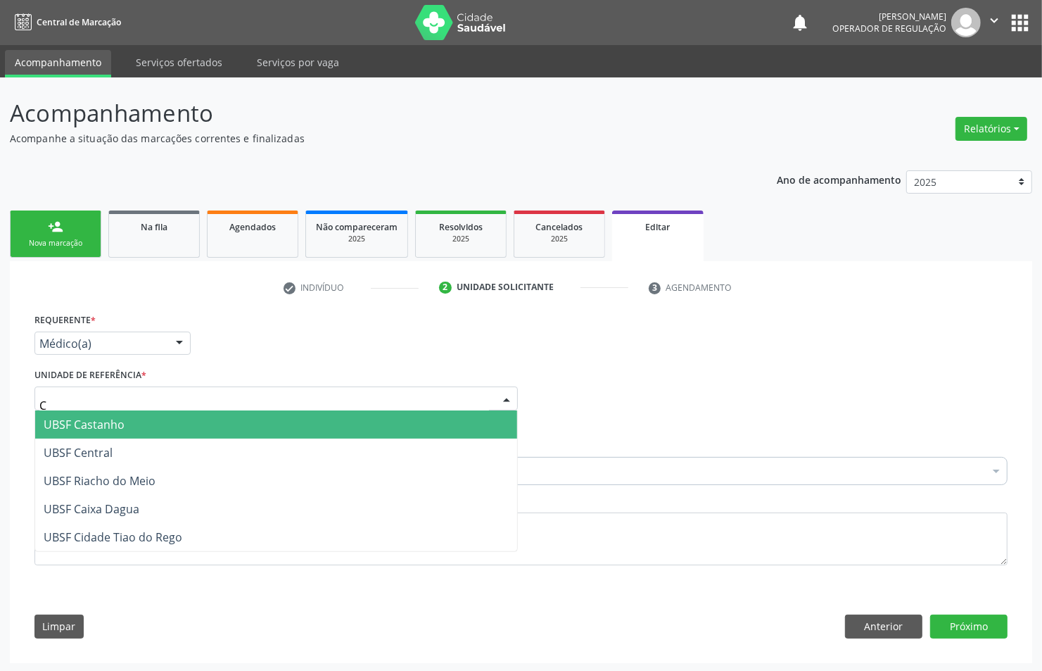
type input "CA"
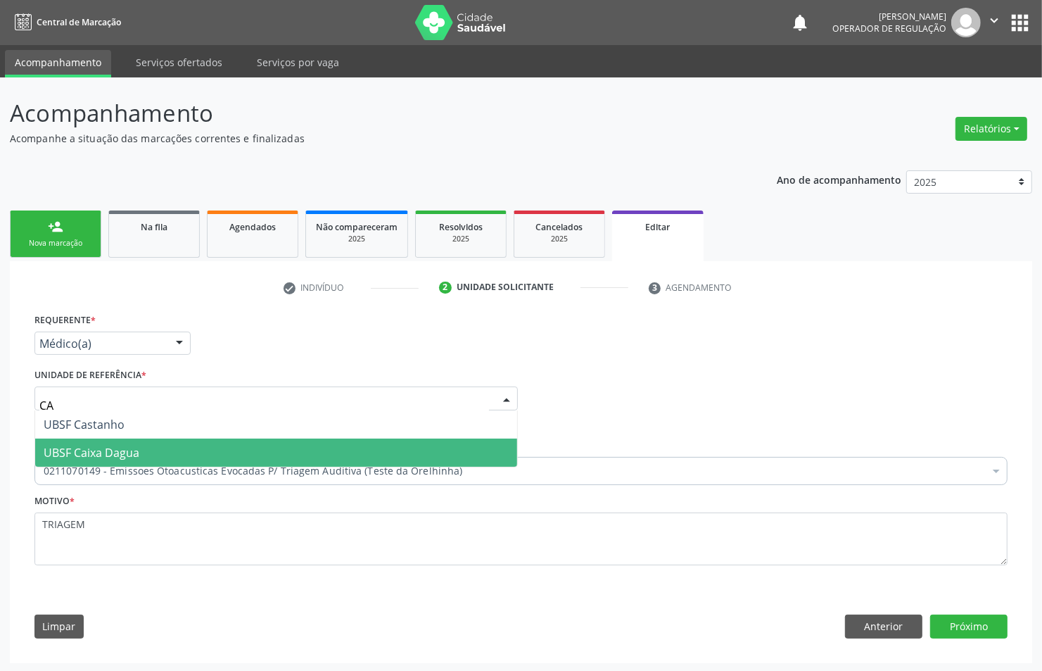
click at [96, 448] on span "UBSF Caixa Dagua" at bounding box center [92, 452] width 96 height 15
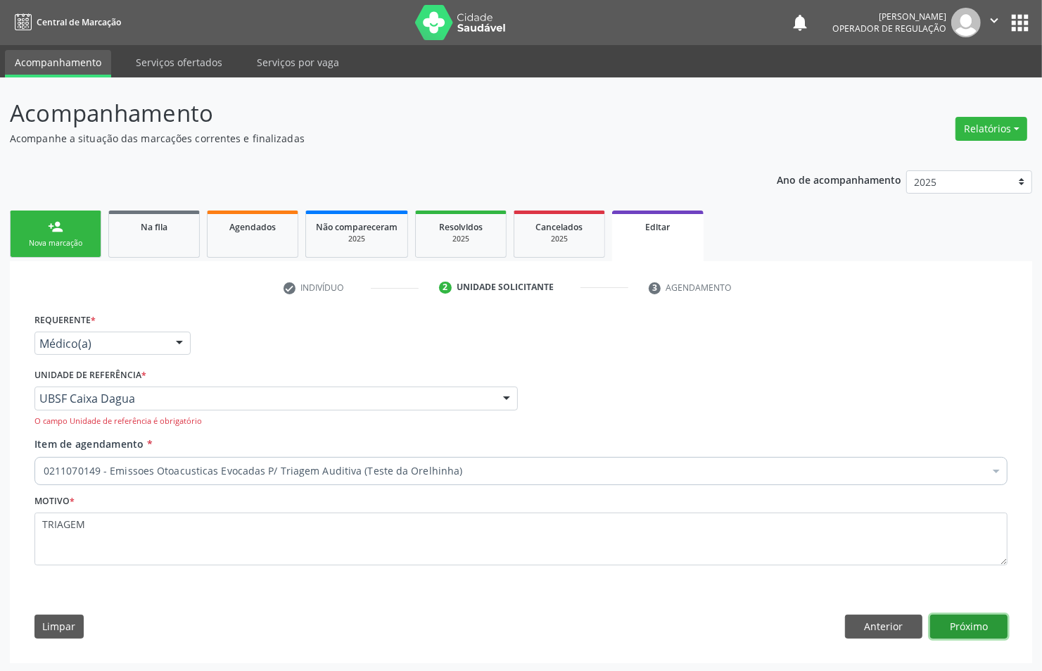
click at [986, 616] on button "Próximo" at bounding box center [968, 626] width 77 height 24
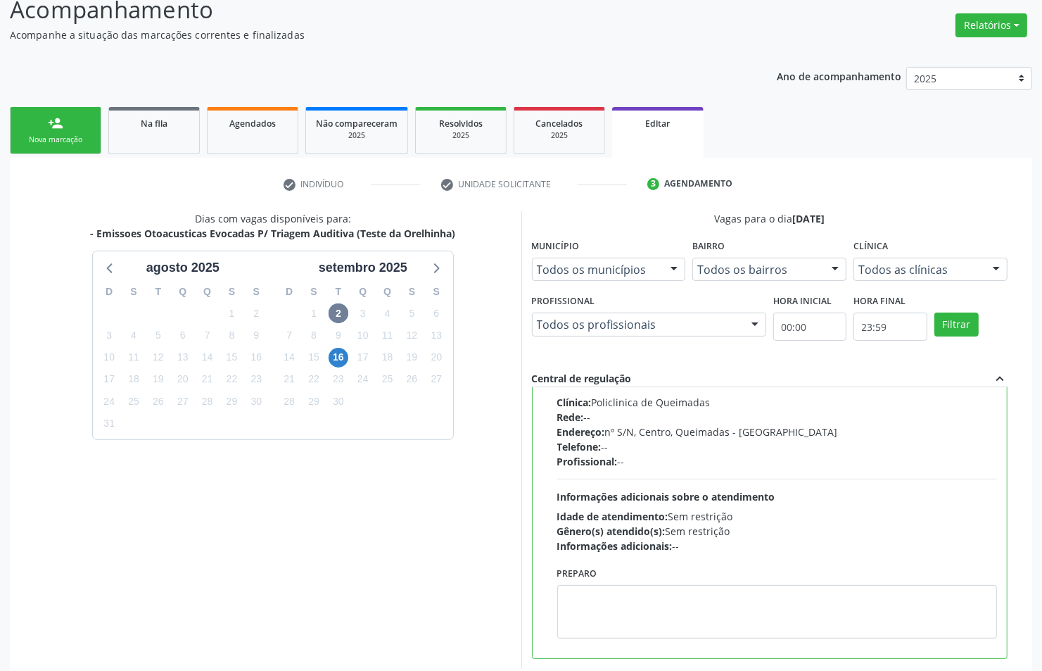
scroll to position [189, 0]
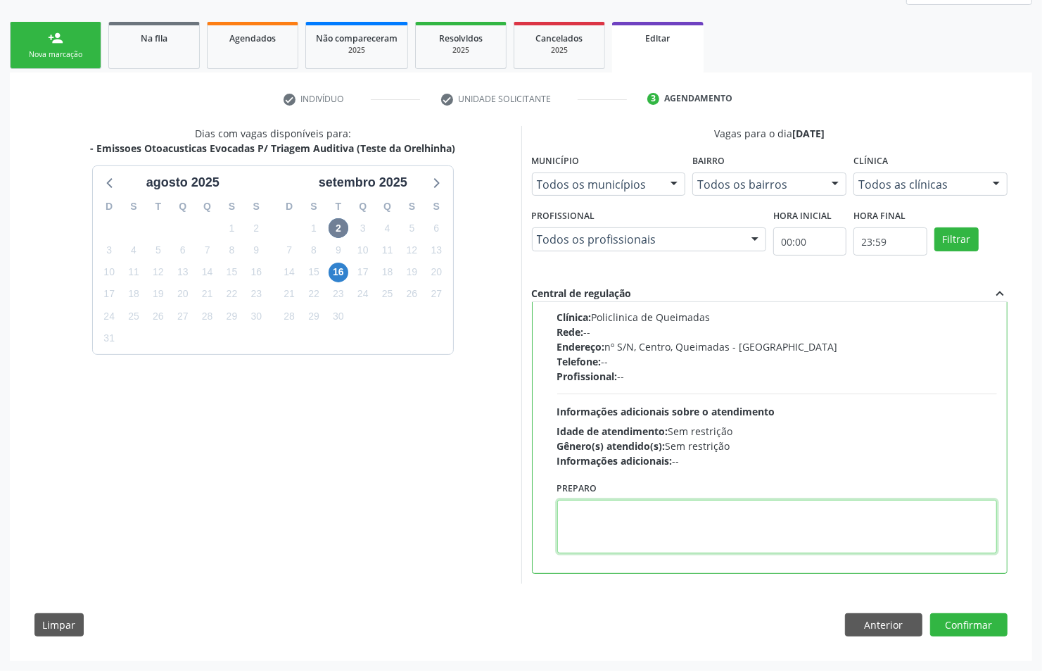
click at [616, 551] on textarea at bounding box center [777, 526] width 440 height 53
paste textarea "LEVAR CADERNETA DE VACINAÇÃO"
type textarea "LEVAR CADERNETA DE VACINAÇÃO"
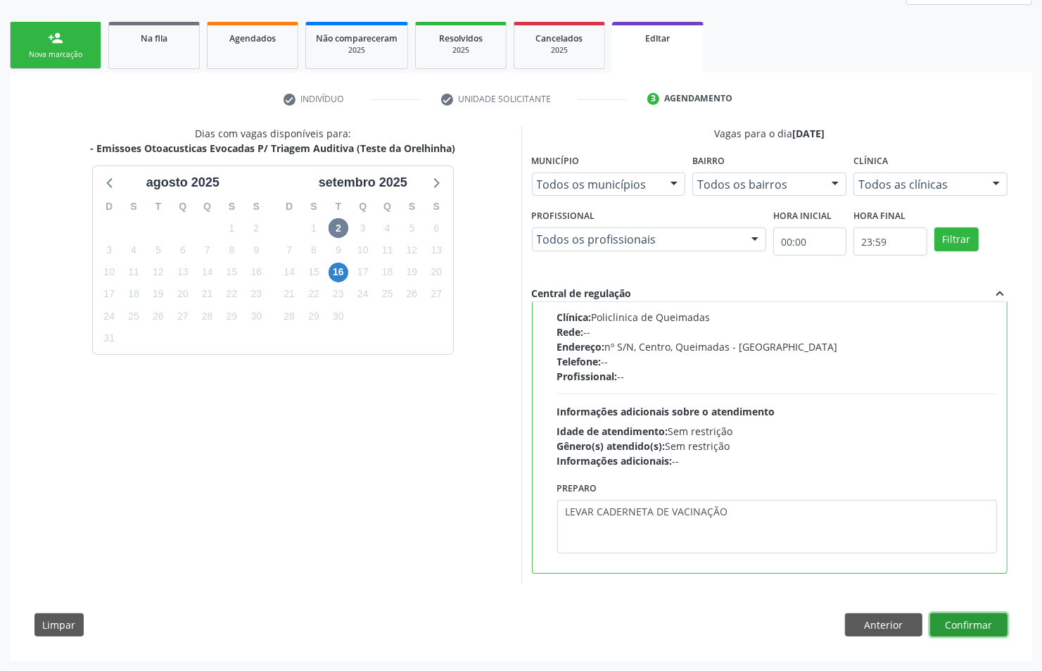
click at [969, 621] on button "Confirmar" at bounding box center [968, 625] width 77 height 24
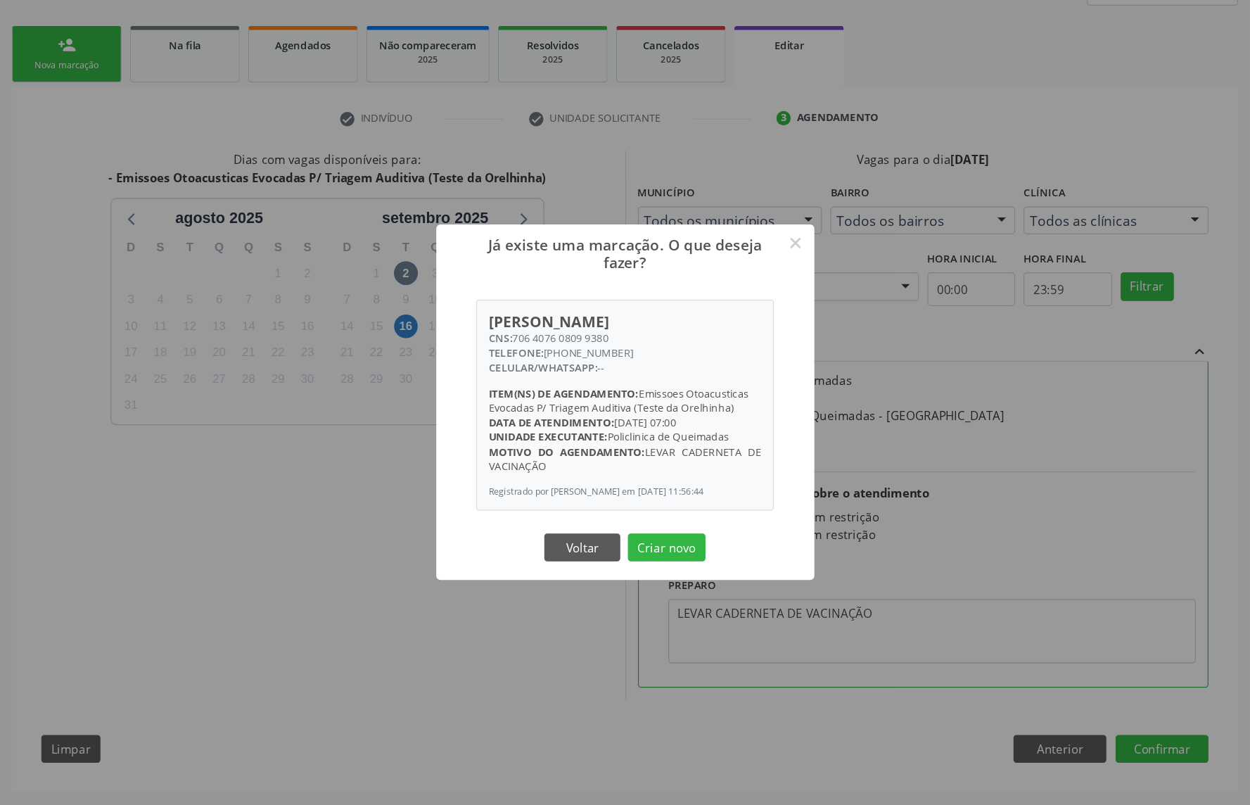
scroll to position [70, 0]
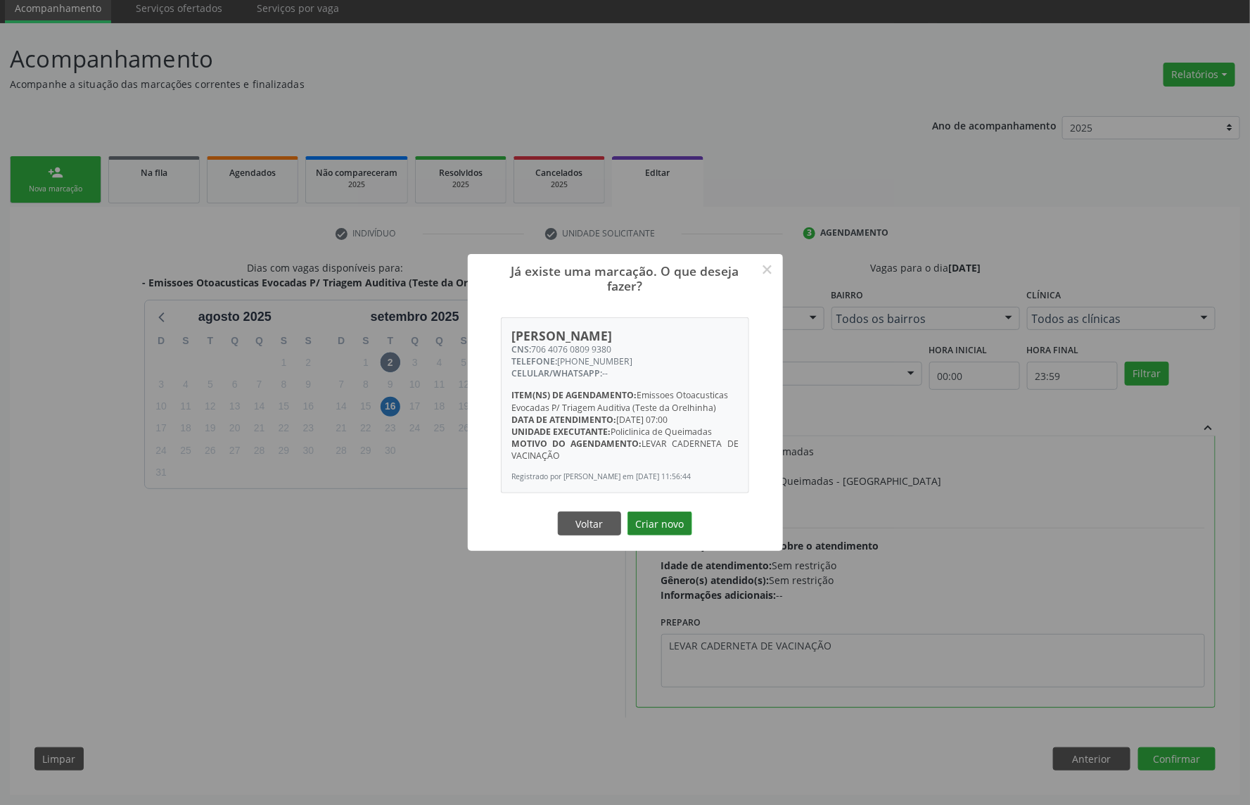
click at [670, 526] on button "Criar novo" at bounding box center [660, 524] width 65 height 24
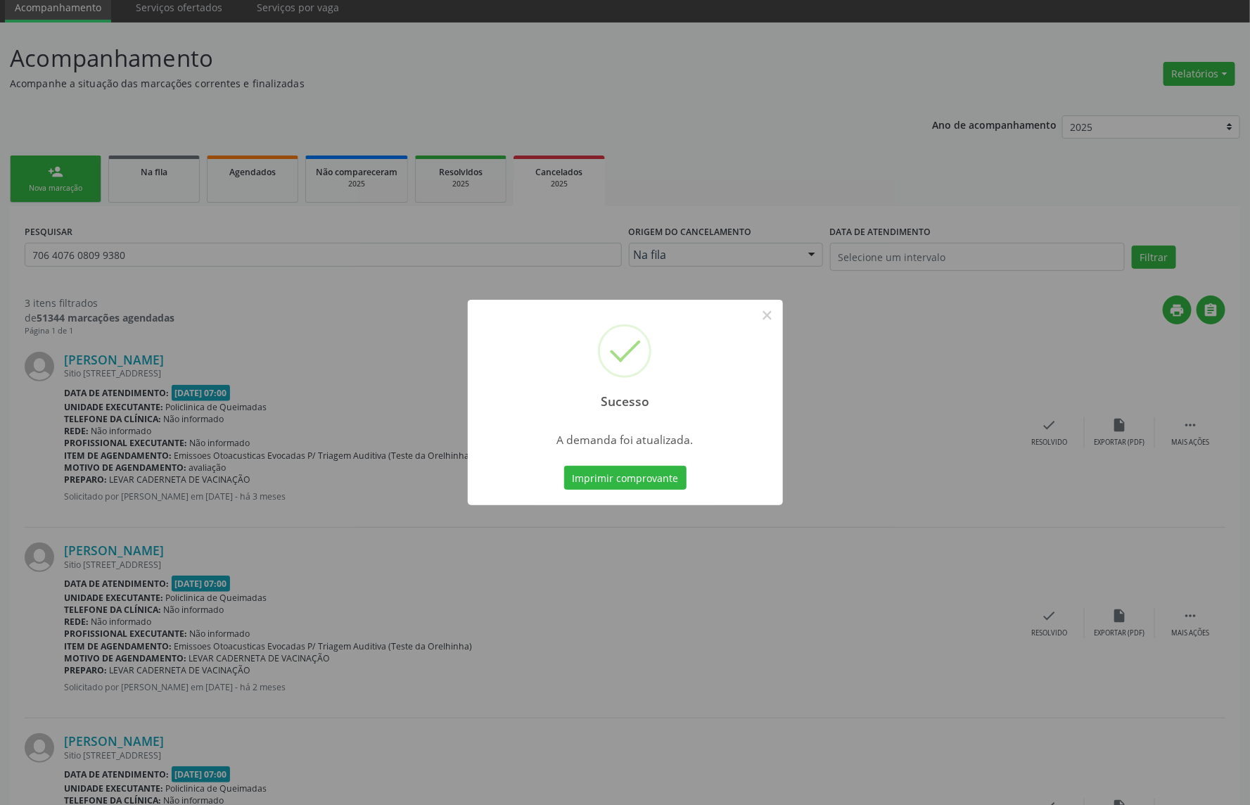
scroll to position [0, 0]
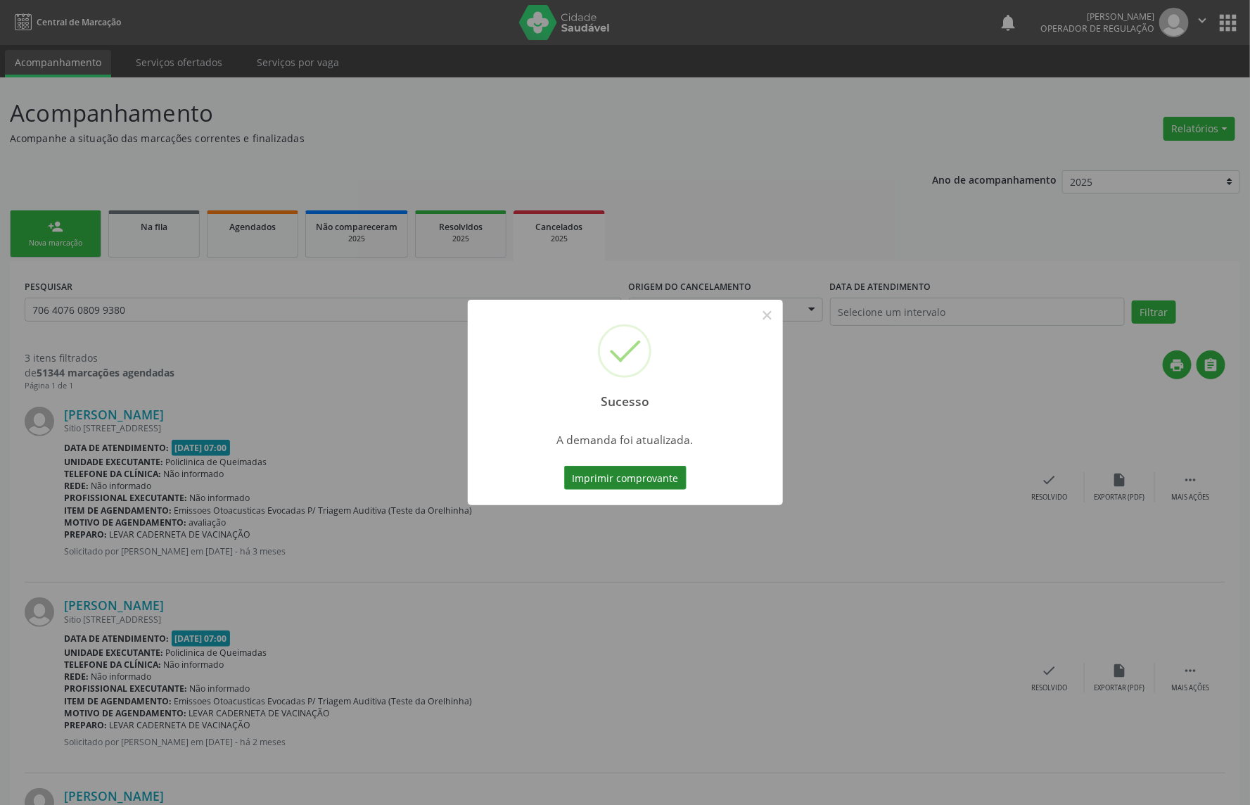
click at [627, 471] on button "Imprimir comprovante" at bounding box center [625, 478] width 122 height 24
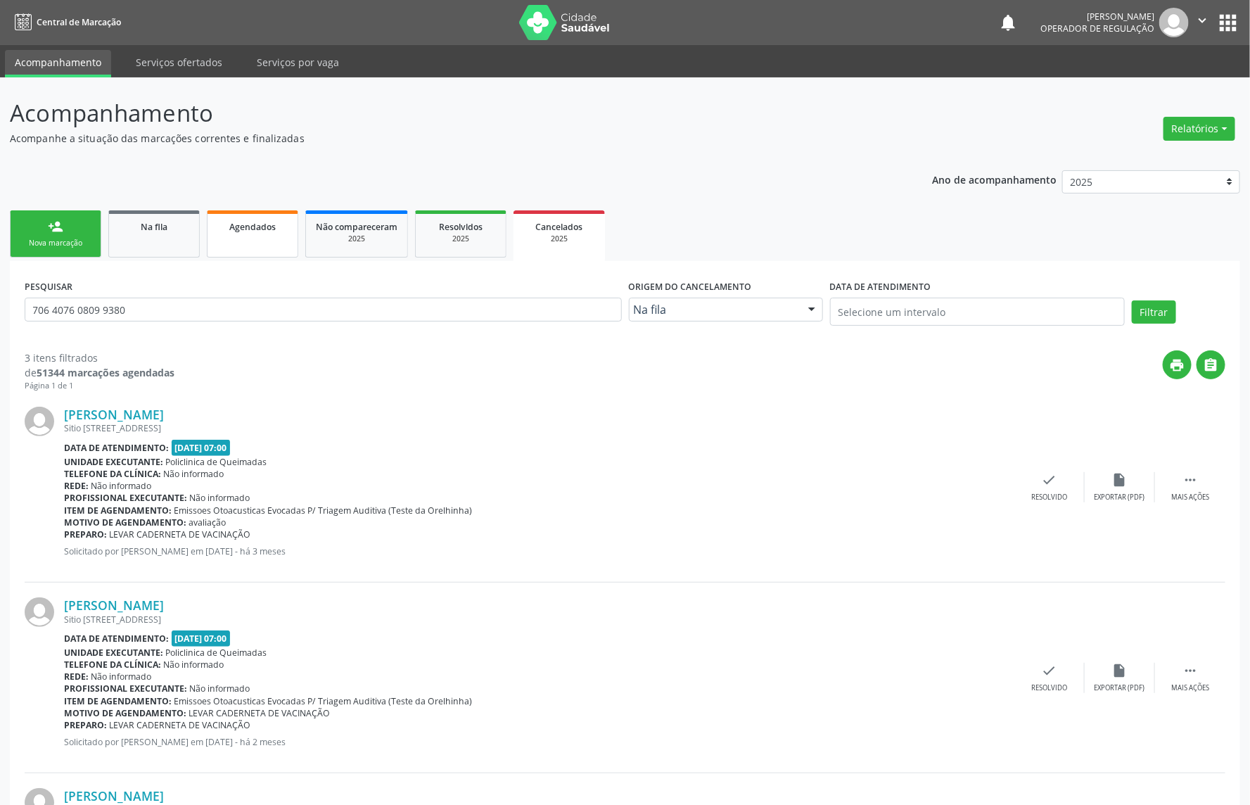
drag, startPoint x: 252, startPoint y: 226, endPoint x: 104, endPoint y: 0, distance: 269.9
click at [251, 226] on span "Agendados" at bounding box center [252, 227] width 46 height 12
click at [84, 224] on link "person_add Nova marcação" at bounding box center [55, 233] width 91 height 47
